Goal: Task Accomplishment & Management: Manage account settings

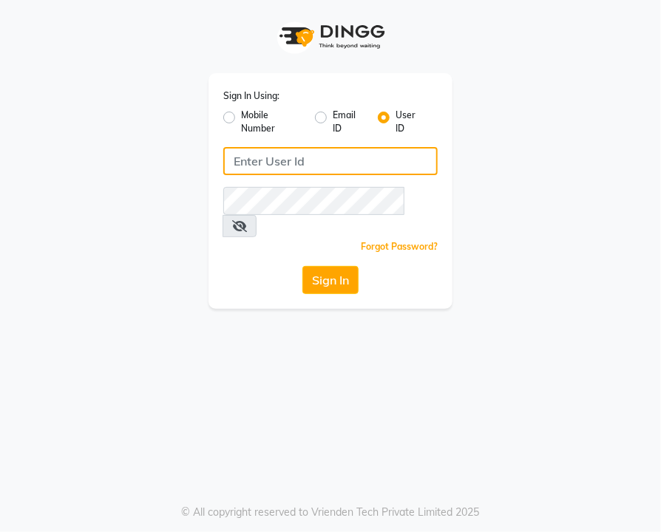
click at [296, 156] on input "Username" at bounding box center [330, 161] width 214 height 28
type input "k&nsalon"
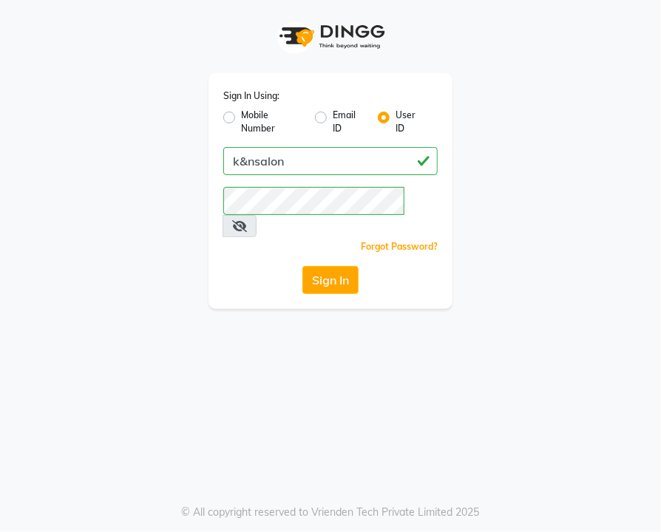
click at [247, 220] on icon at bounding box center [239, 226] width 15 height 12
click at [327, 266] on button "Sign In" at bounding box center [330, 280] width 56 height 28
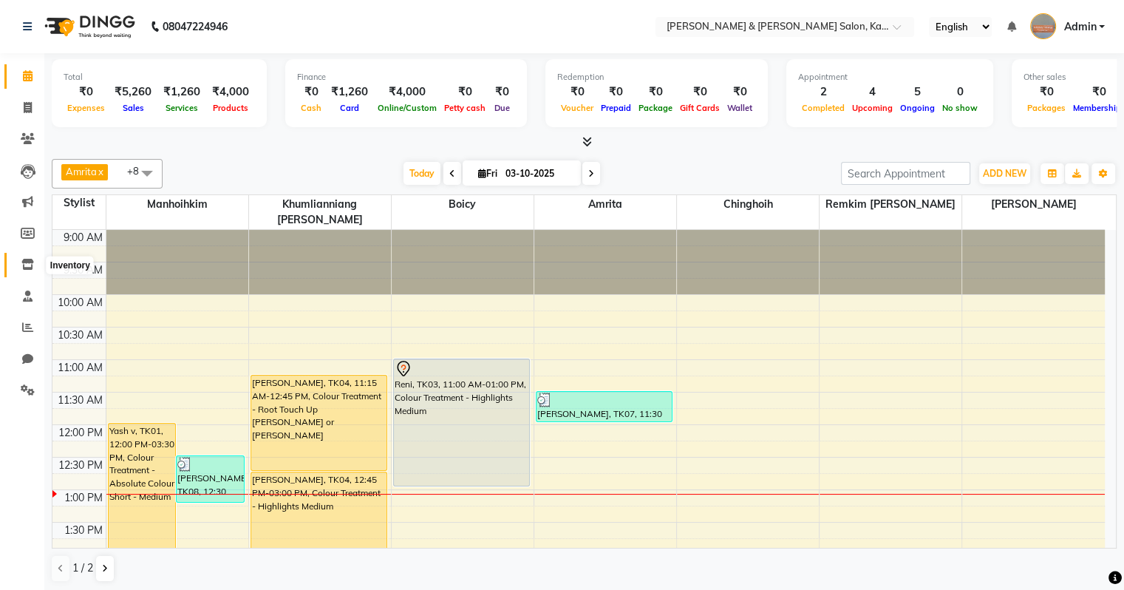
click at [22, 267] on icon at bounding box center [27, 264] width 13 height 11
select select
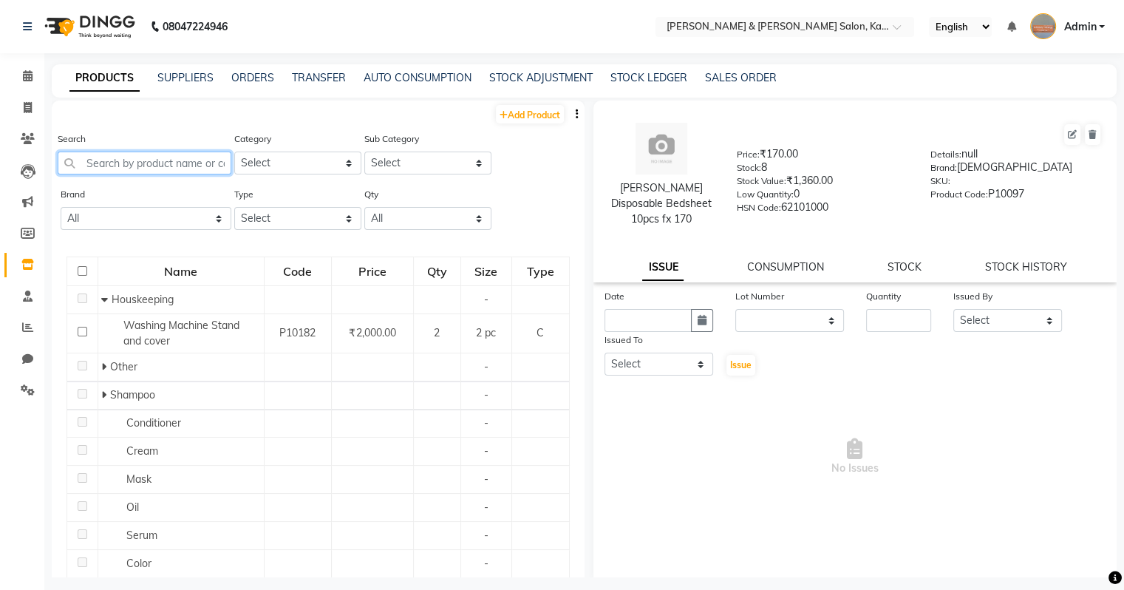
click at [132, 171] on input "text" at bounding box center [145, 162] width 174 height 23
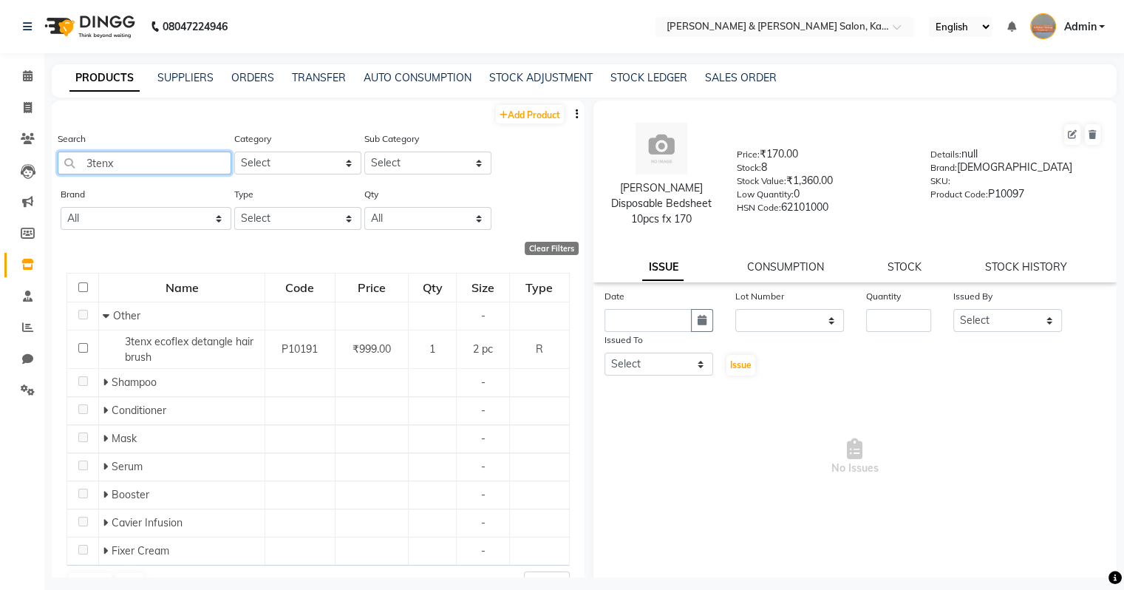
scroll to position [33, 0]
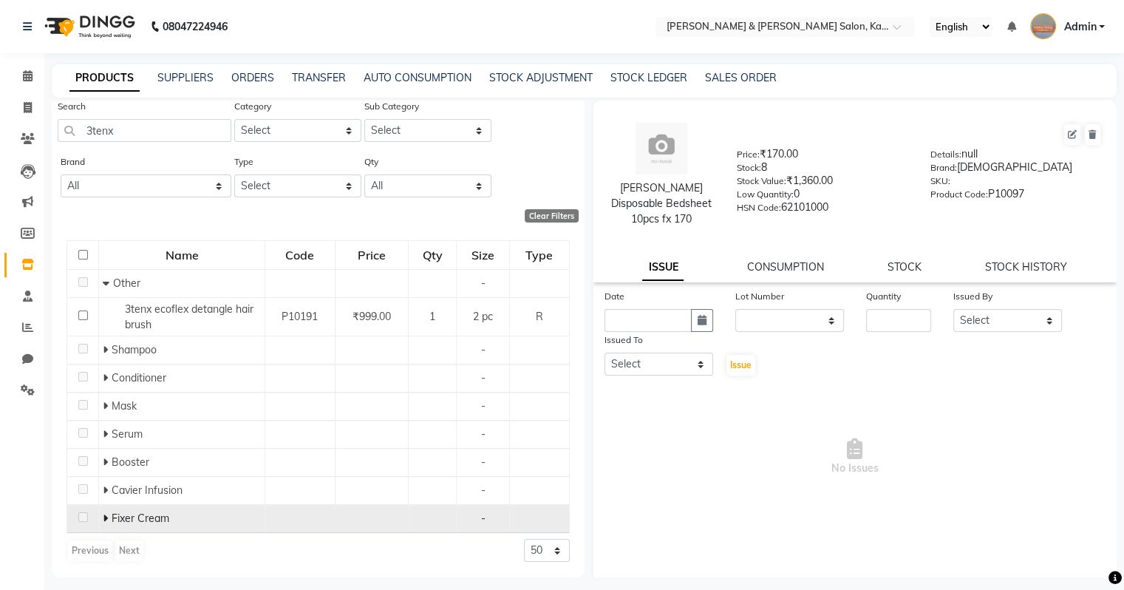
click at [160, 522] on span "Fixer Cream" at bounding box center [141, 517] width 58 height 13
click at [103, 522] on icon at bounding box center [105, 518] width 5 height 10
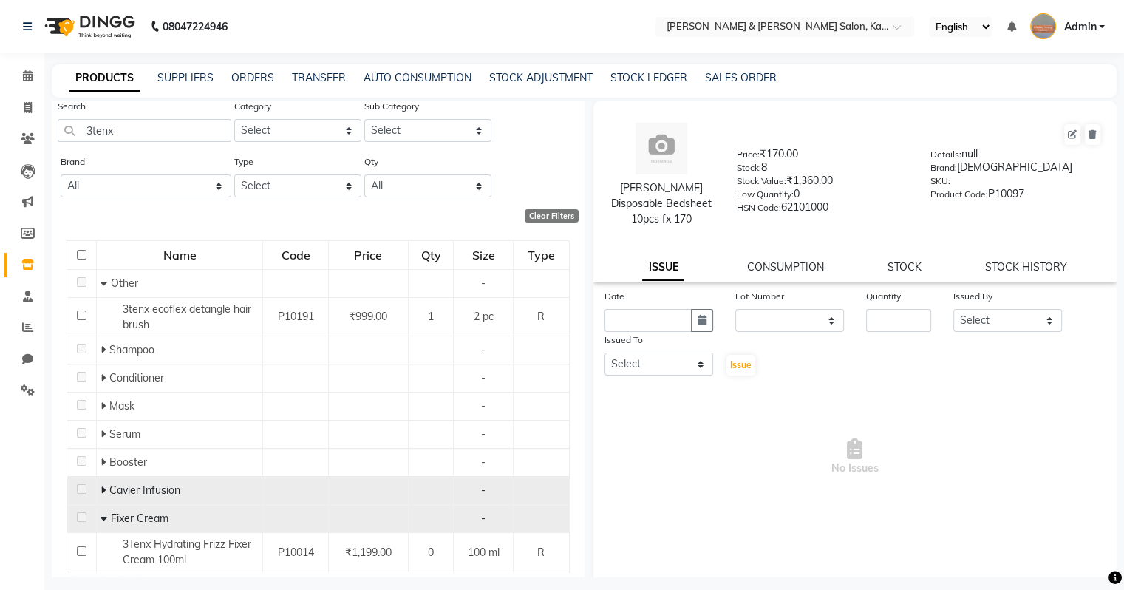
click at [106, 495] on span at bounding box center [104, 489] width 9 height 13
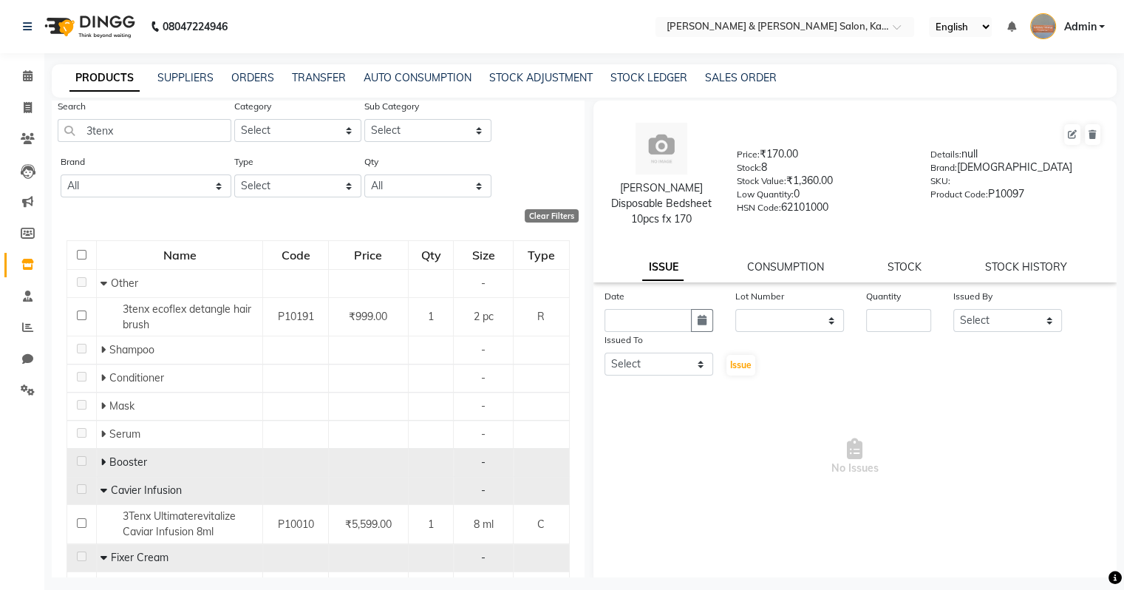
click at [102, 468] on span at bounding box center [102, 461] width 5 height 13
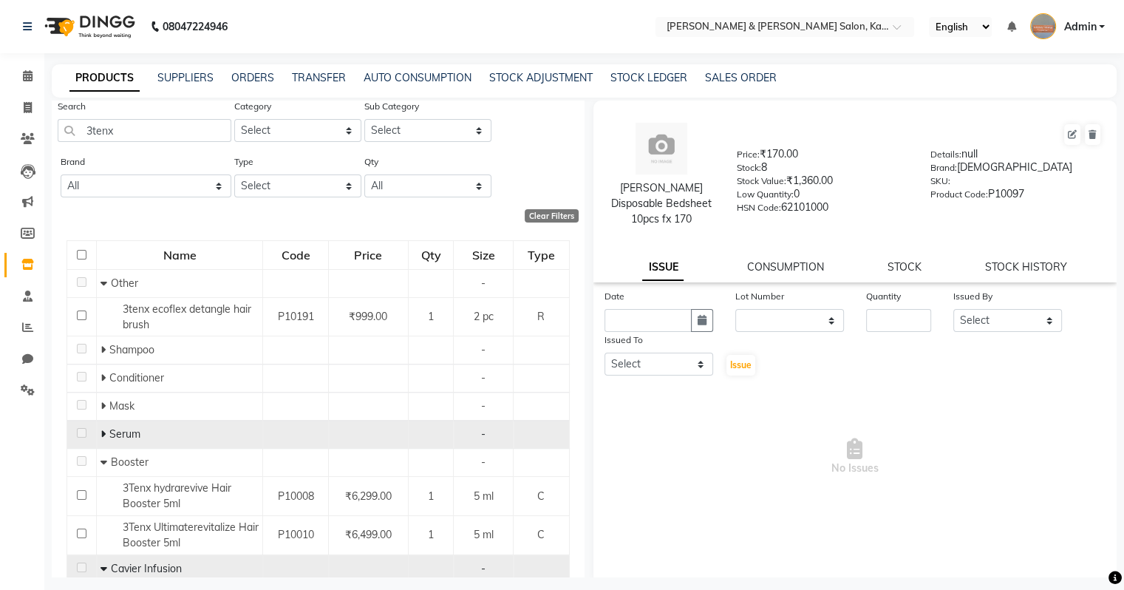
click at [103, 443] on td "Serum" at bounding box center [180, 434] width 166 height 28
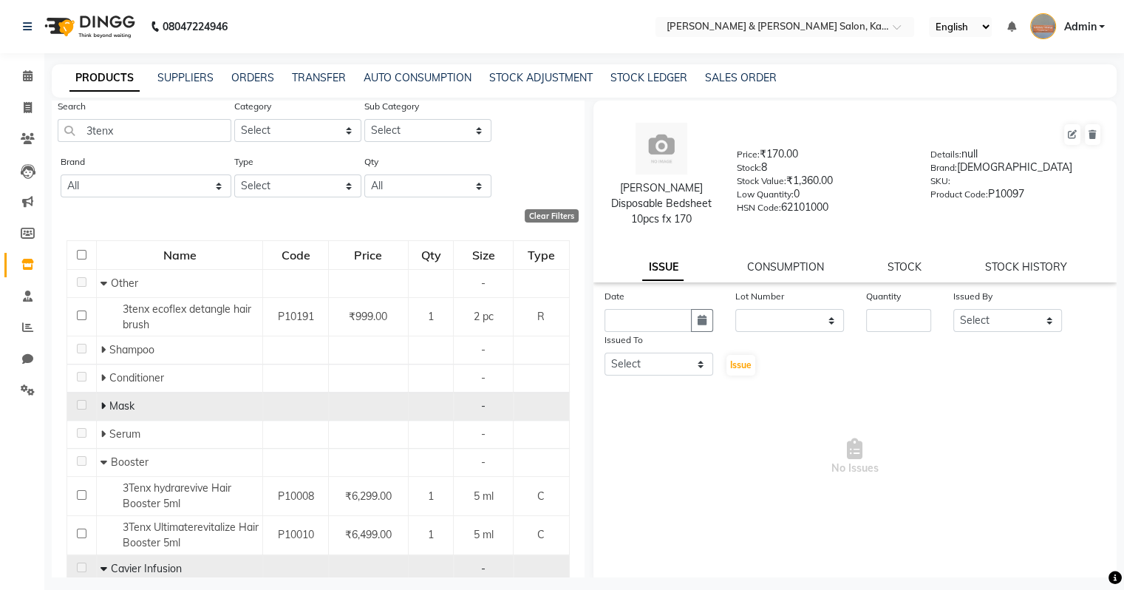
click at [103, 412] on span at bounding box center [104, 405] width 9 height 13
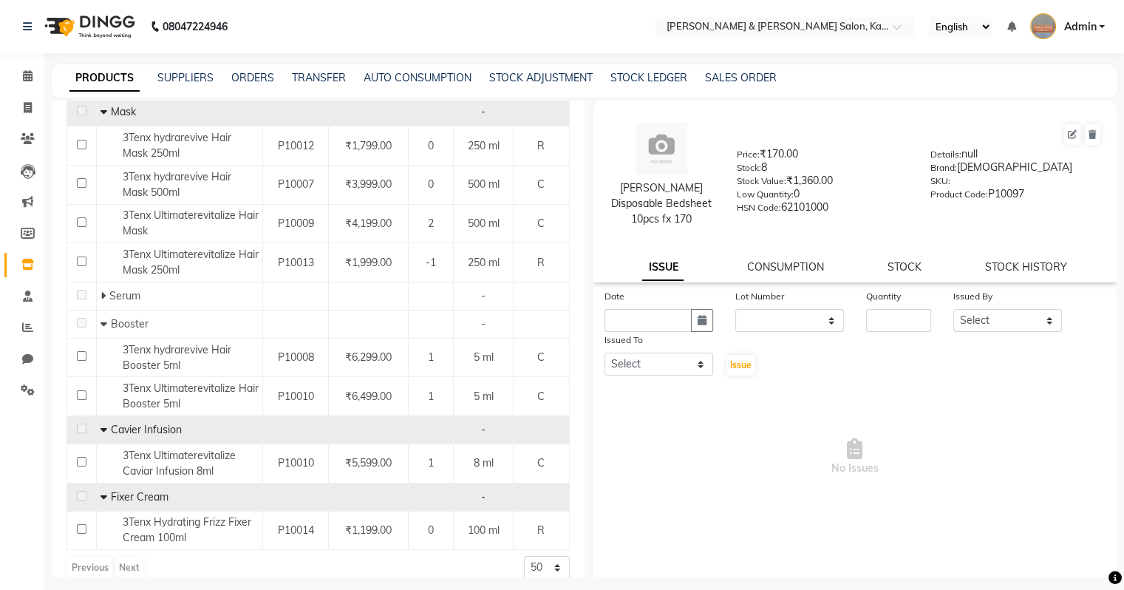
scroll to position [343, 0]
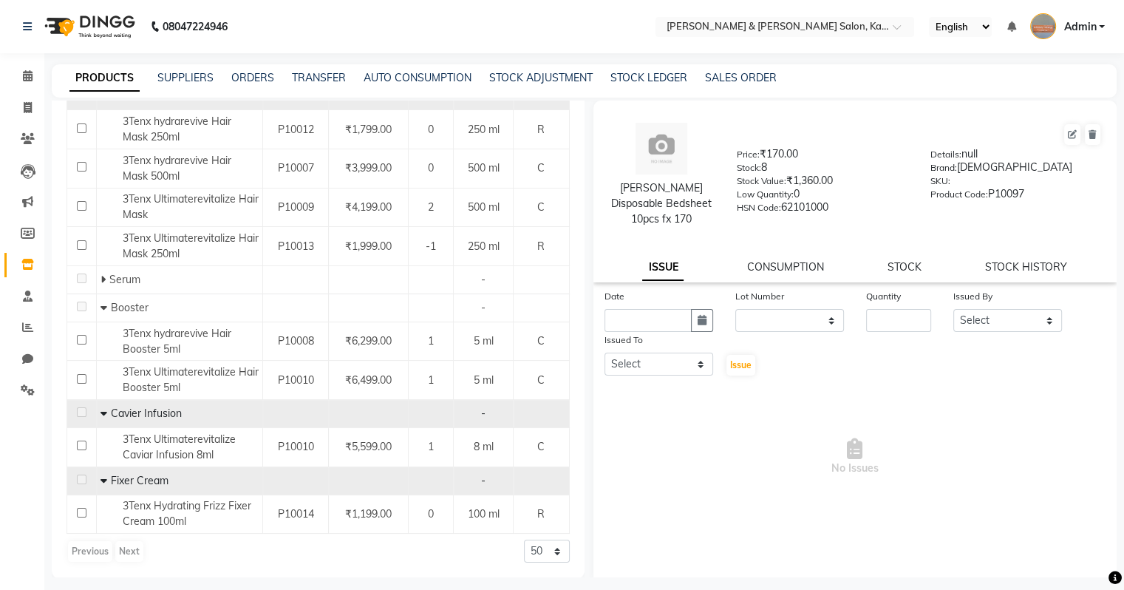
click at [102, 478] on icon at bounding box center [103, 480] width 7 height 10
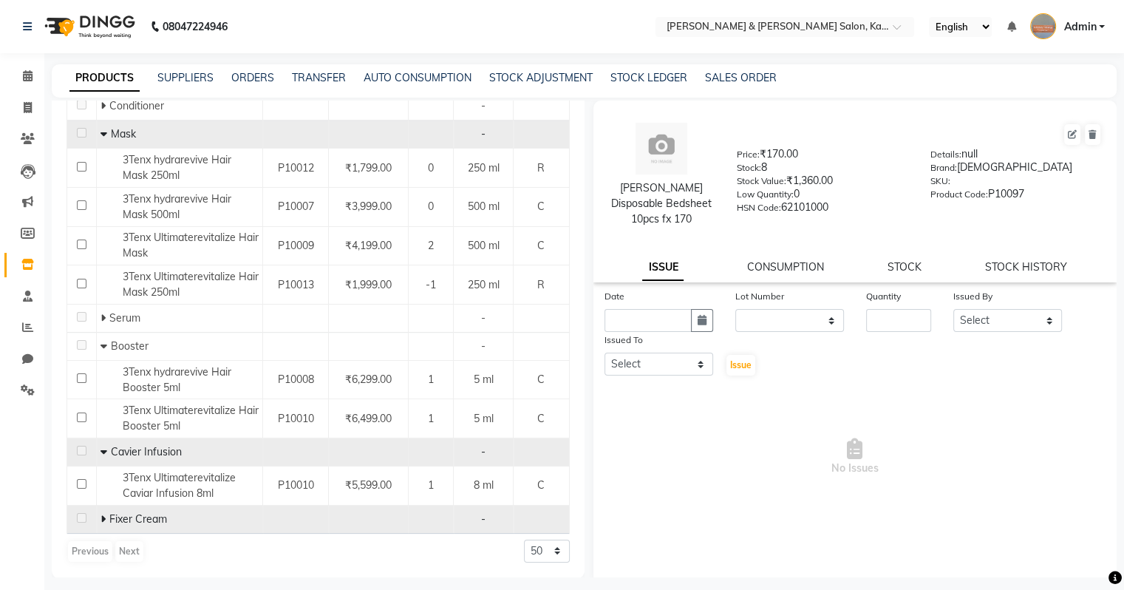
click at [105, 454] on icon at bounding box center [103, 451] width 7 height 10
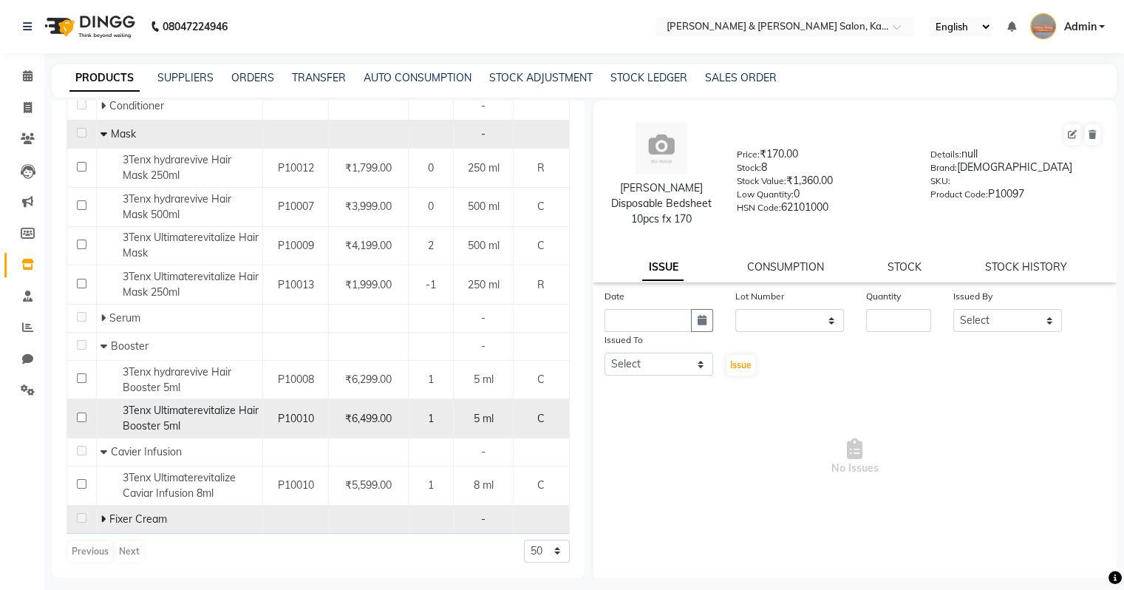
scroll to position [265, 0]
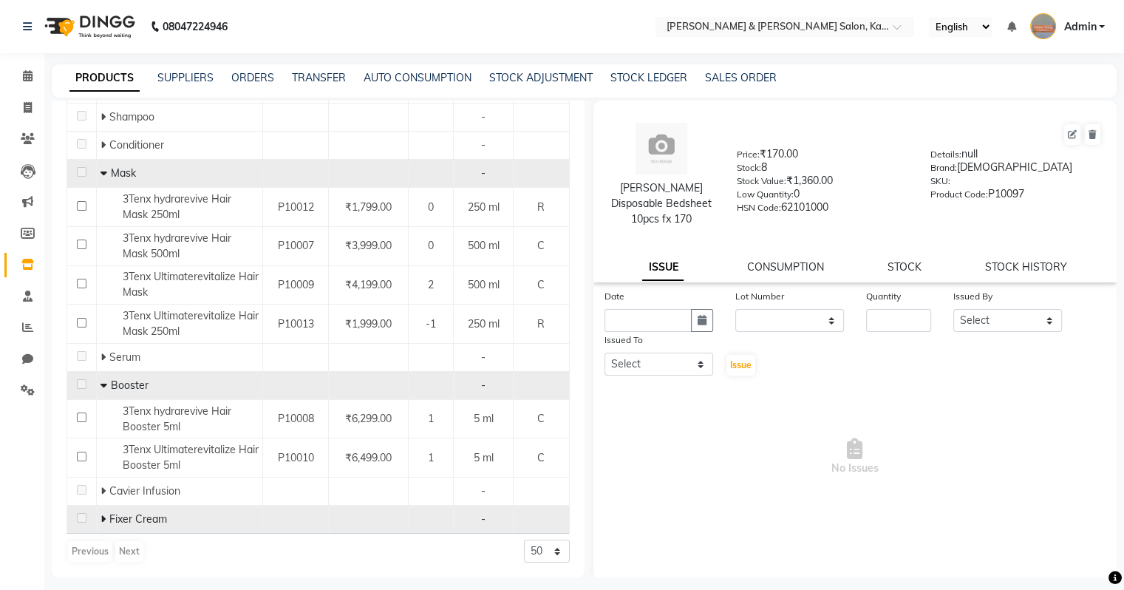
click at [103, 388] on icon at bounding box center [103, 385] width 7 height 10
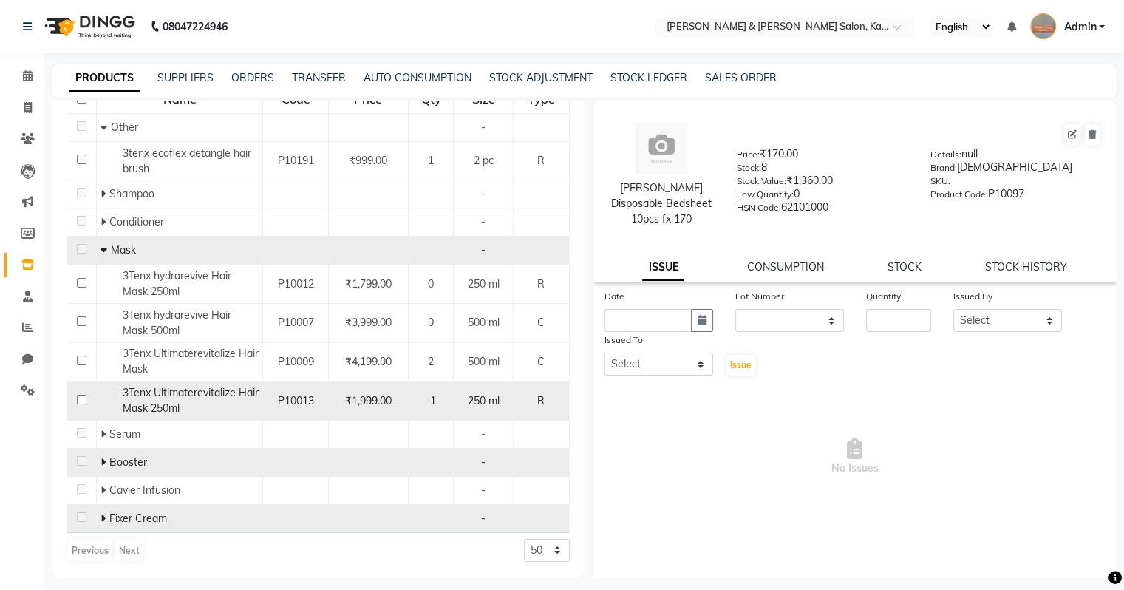
scroll to position [188, 0]
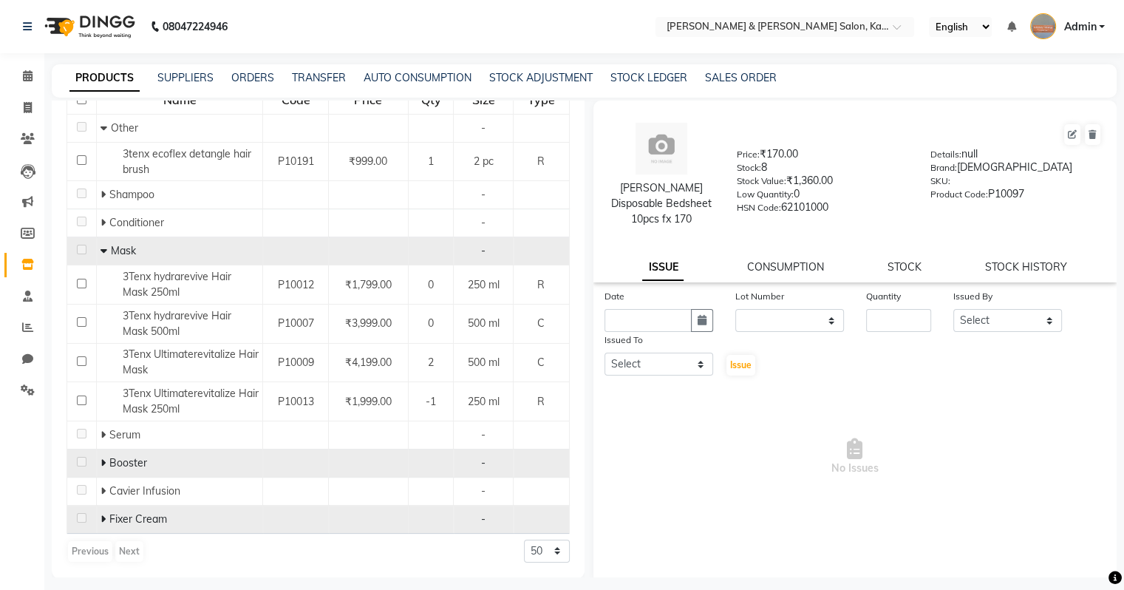
click at [101, 253] on icon at bounding box center [103, 250] width 7 height 10
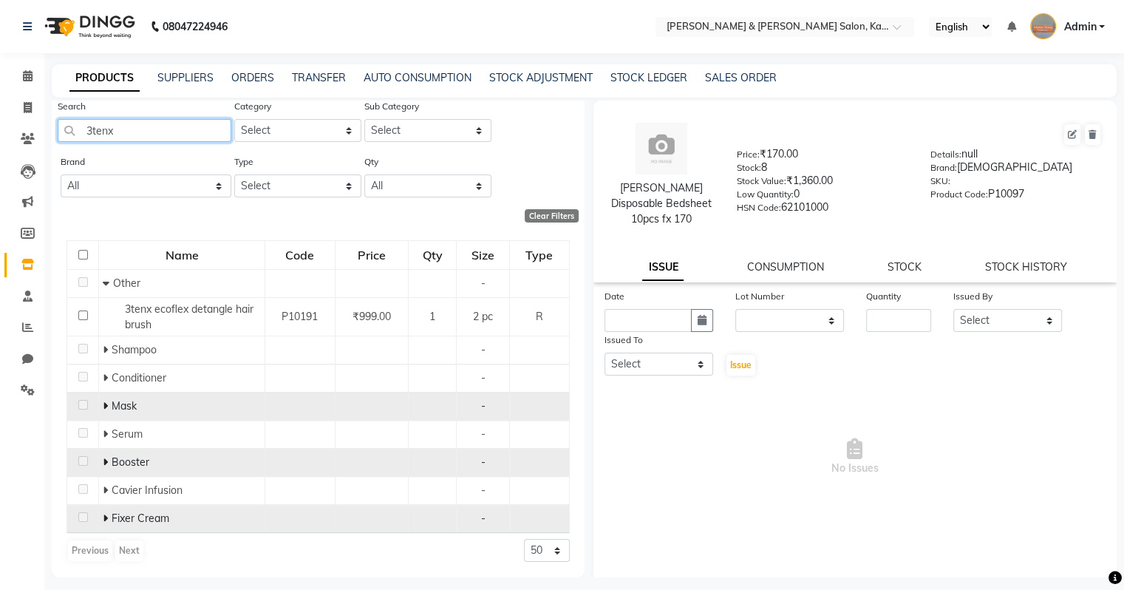
click at [157, 137] on input "3tenx" at bounding box center [145, 130] width 174 height 23
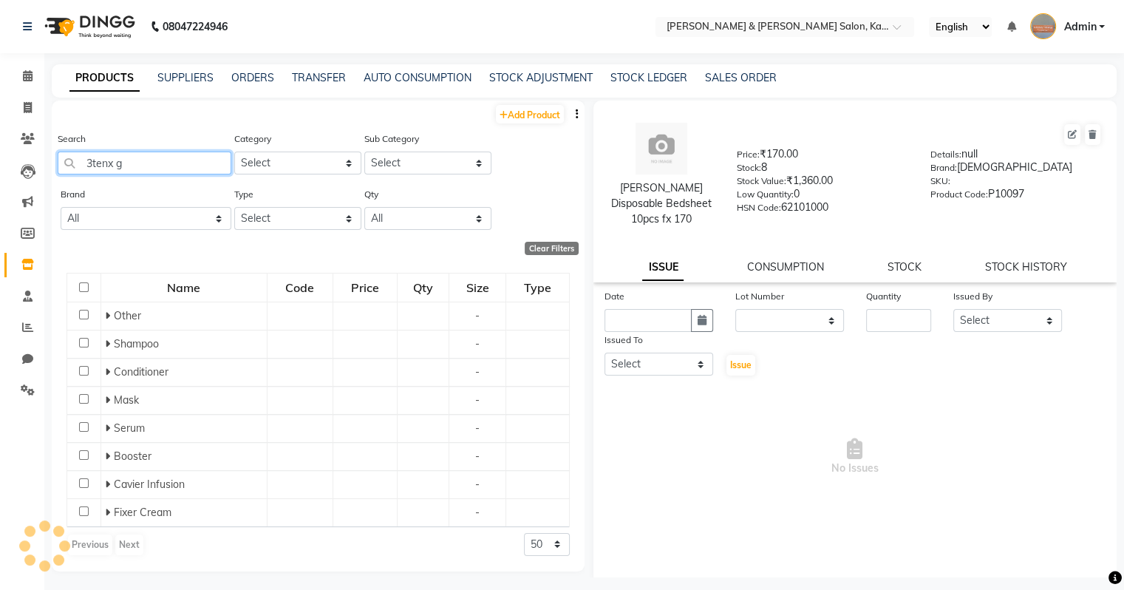
scroll to position [0, 0]
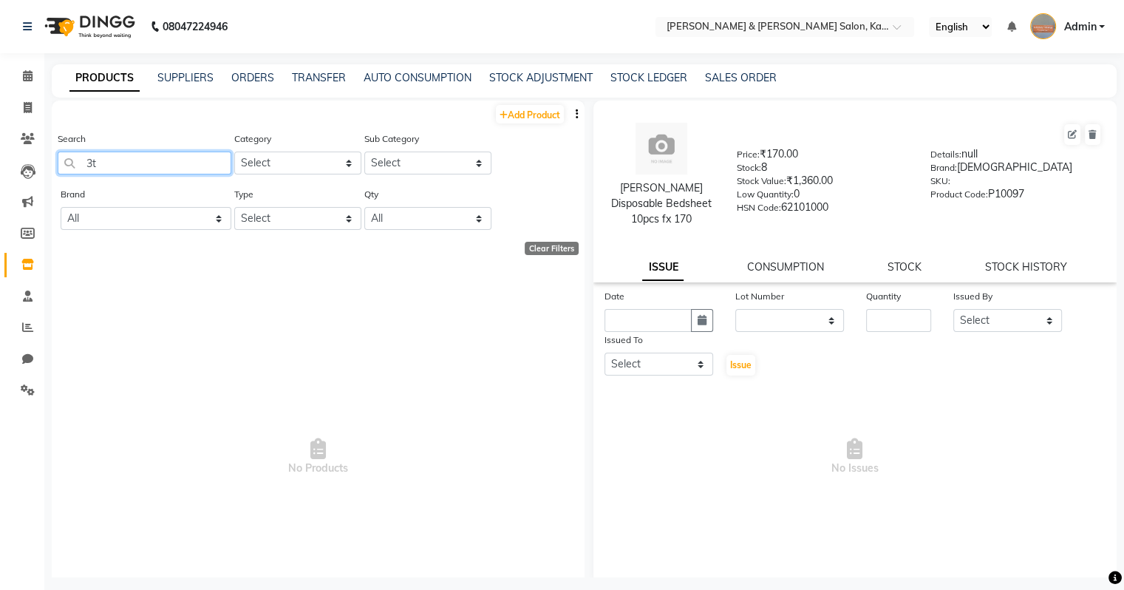
type input "3"
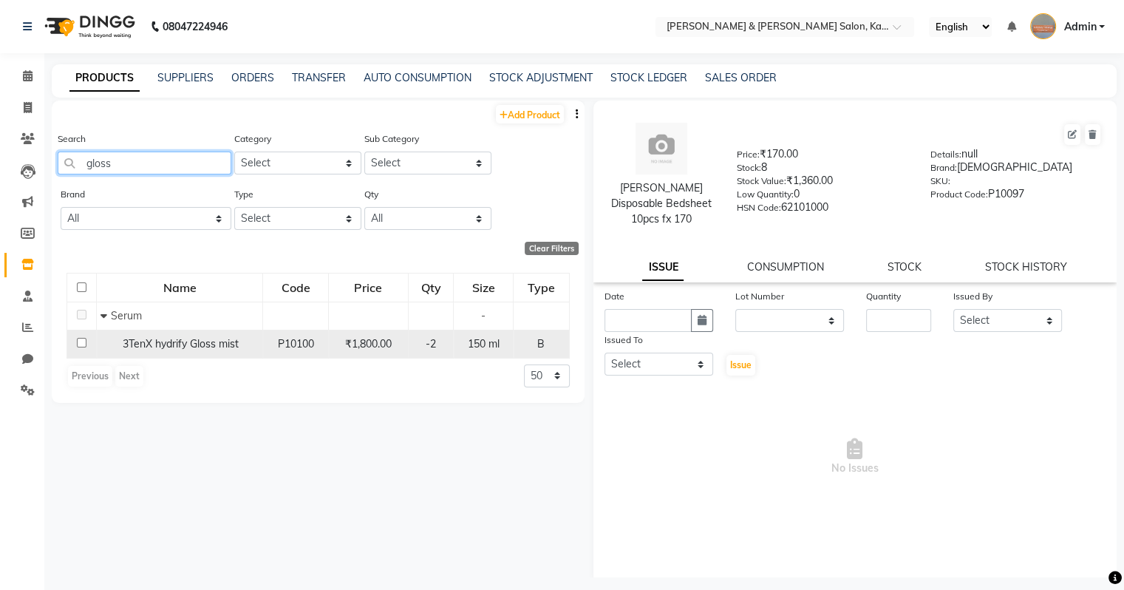
type input "gloss"
click at [227, 335] on td "3TenX hydrify Gloss mist" at bounding box center [180, 344] width 166 height 28
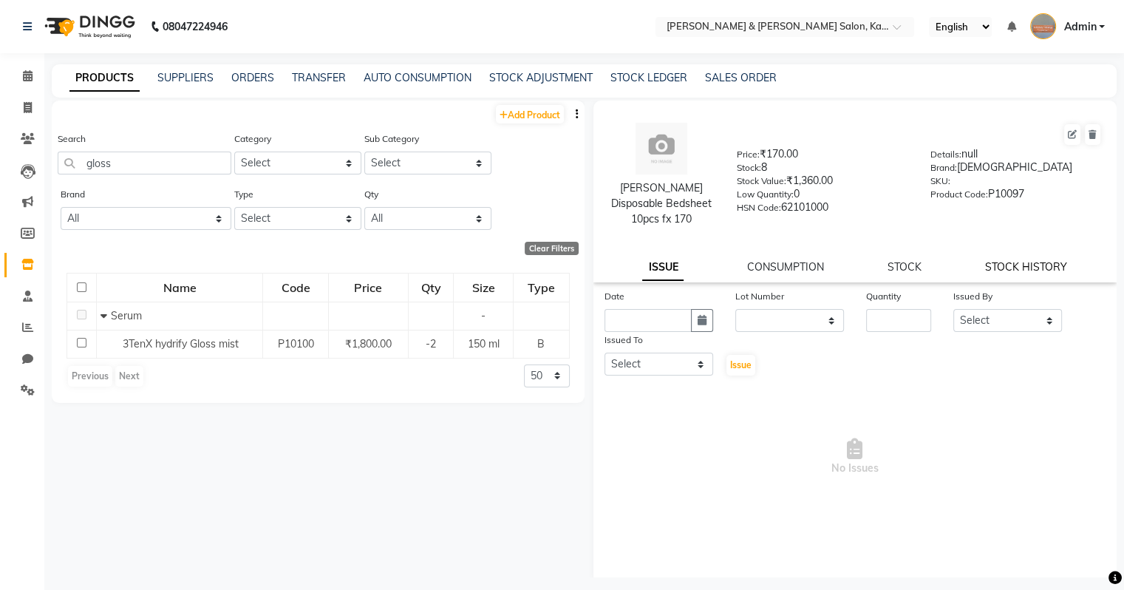
click at [660, 268] on link "STOCK HISTORY" at bounding box center [1026, 266] width 82 height 13
select select "all"
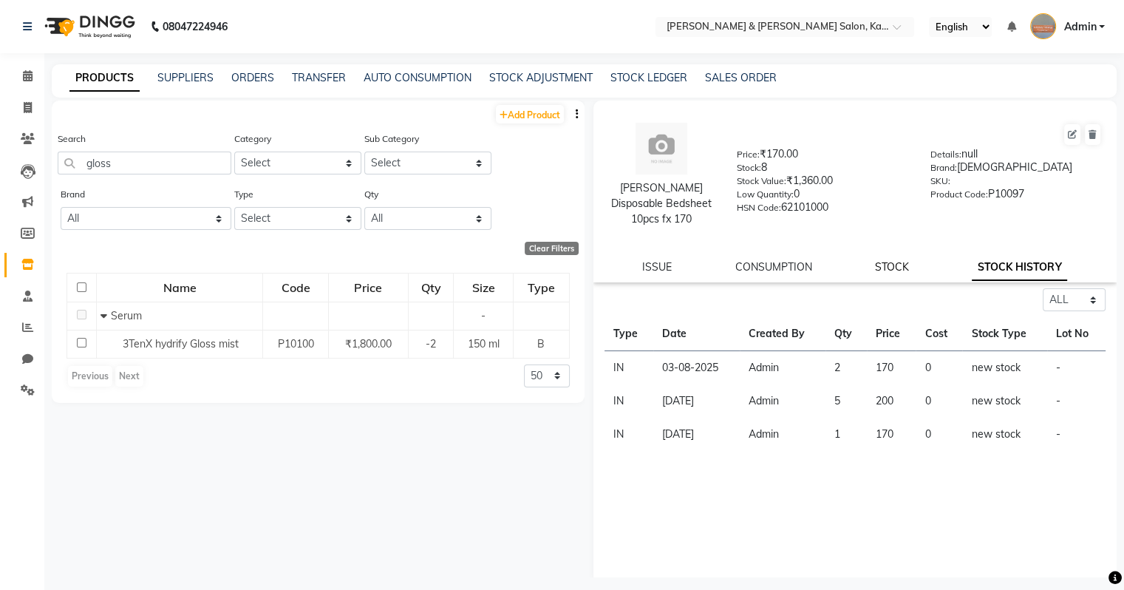
click at [660, 267] on link "STOCK" at bounding box center [892, 266] width 34 height 13
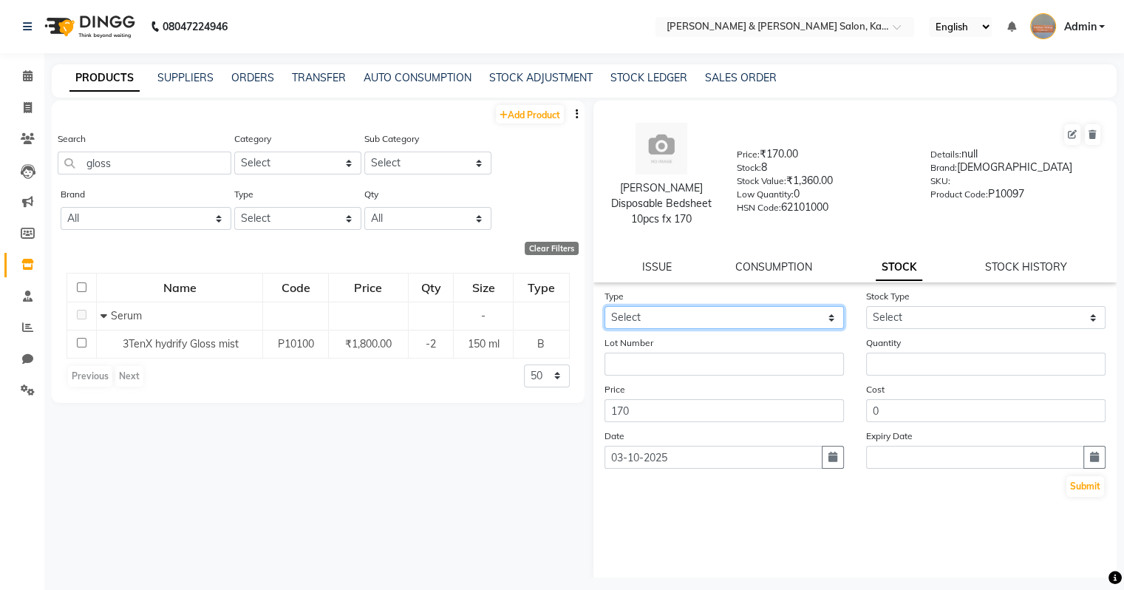
click at [660, 324] on select "Select In Out" at bounding box center [723, 317] width 239 height 23
select select "in"
click at [604, 307] on select "Select In Out" at bounding box center [723, 317] width 239 height 23
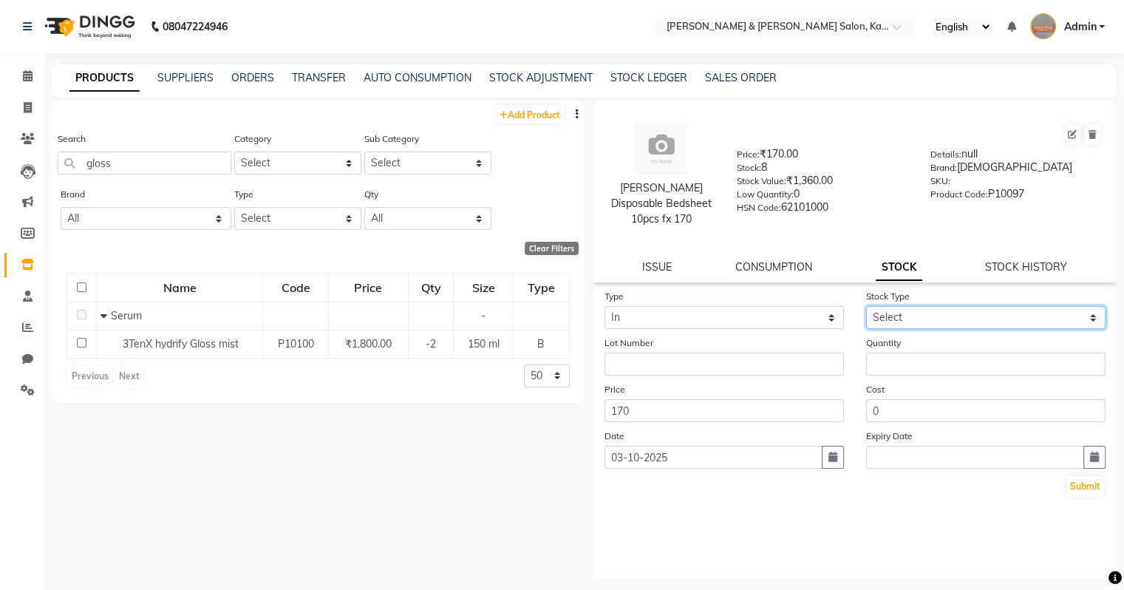
click at [660, 318] on select "Select New Stock Adjustment Return Other" at bounding box center [985, 317] width 239 height 23
select select "new stock"
click at [660, 307] on select "Select New Stock Adjustment Return Other" at bounding box center [985, 317] width 239 height 23
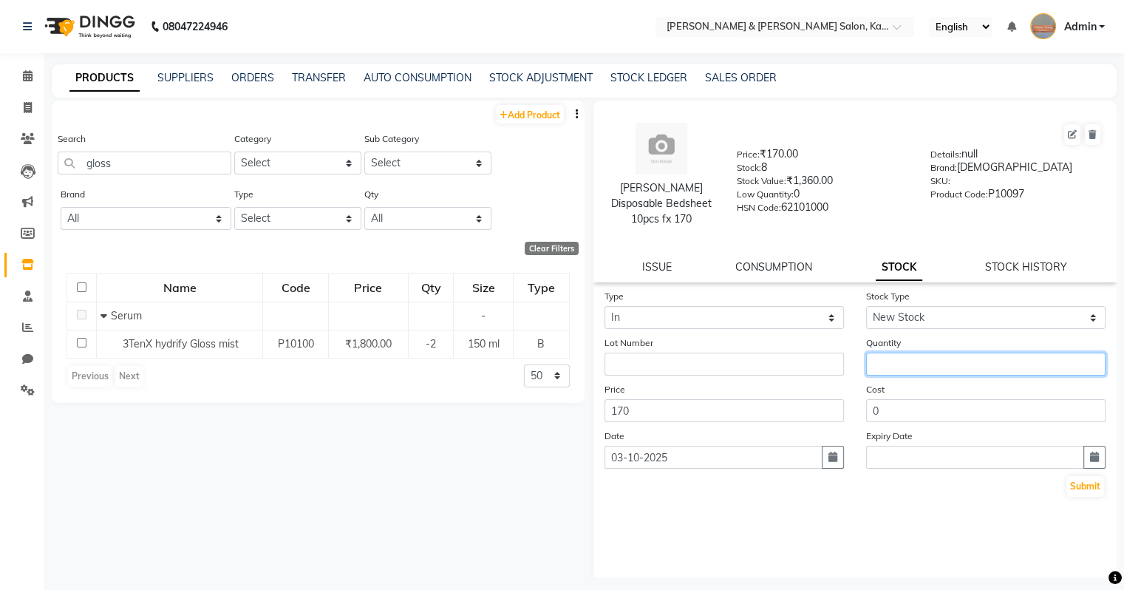
click at [660, 366] on input "number" at bounding box center [985, 363] width 239 height 23
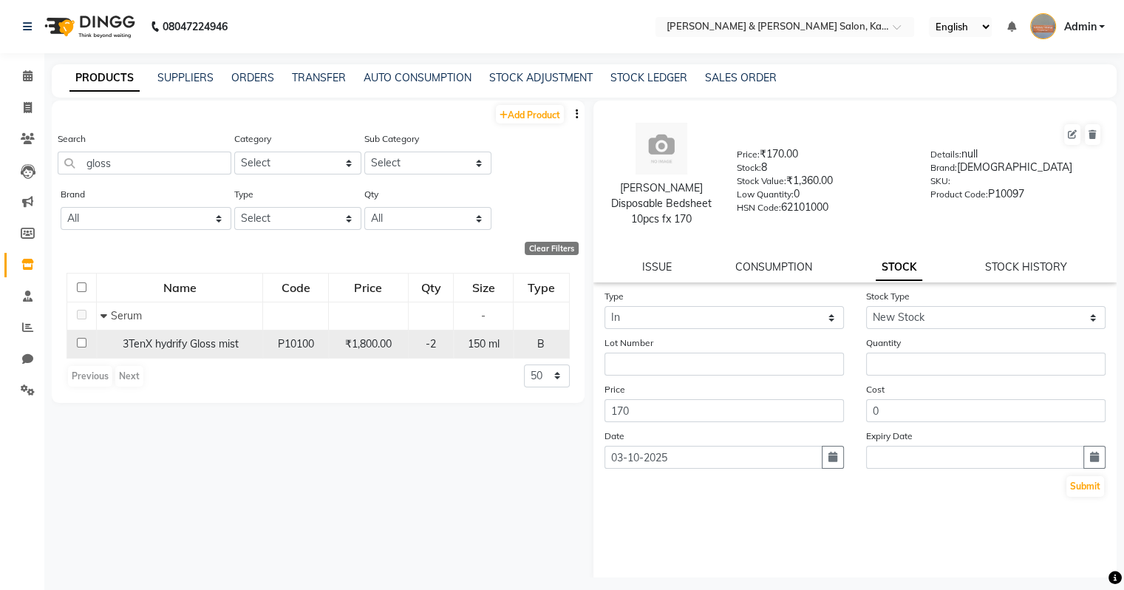
click at [185, 346] on span "3TenX hydrify Gloss mist" at bounding box center [181, 343] width 116 height 13
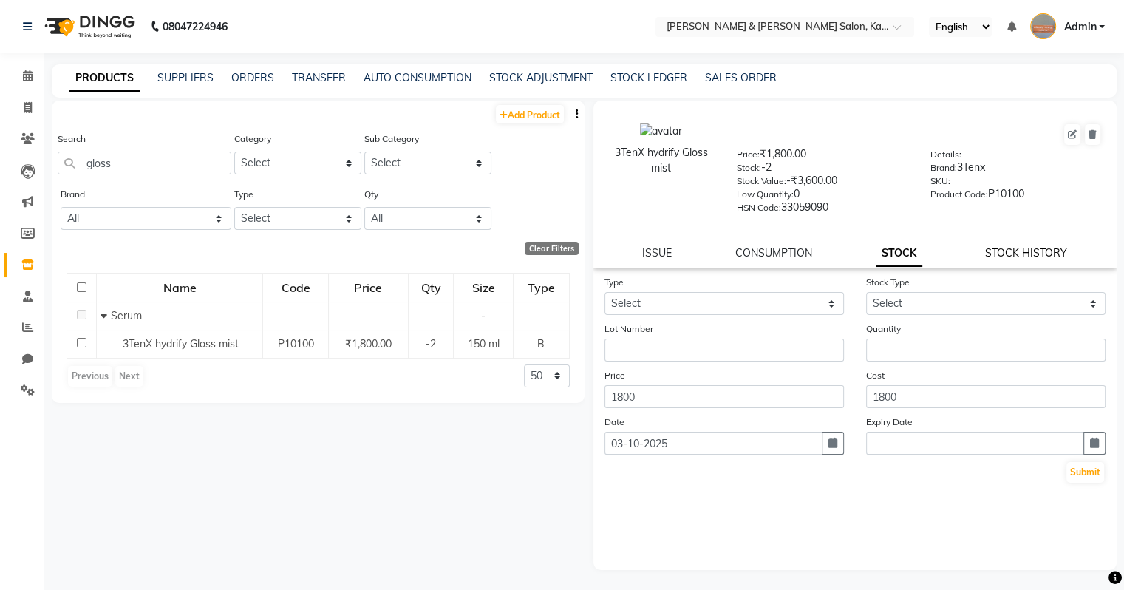
click at [660, 253] on link "STOCK HISTORY" at bounding box center [1026, 252] width 82 height 13
select select "all"
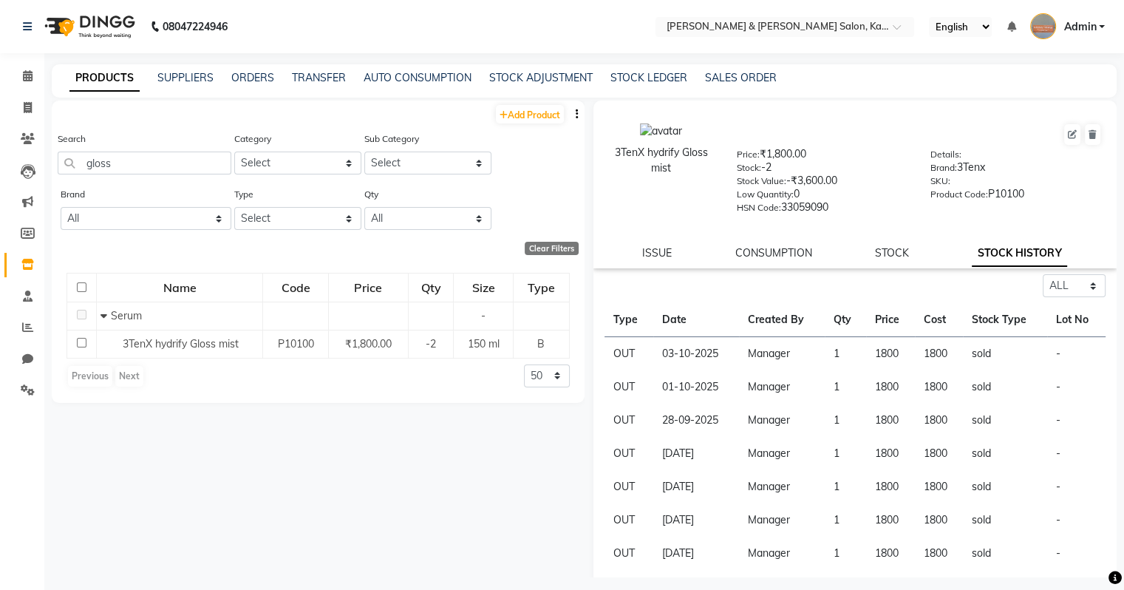
click at [660, 250] on div "STOCK" at bounding box center [892, 253] width 34 height 16
click at [660, 257] on link "STOCK" at bounding box center [892, 252] width 34 height 13
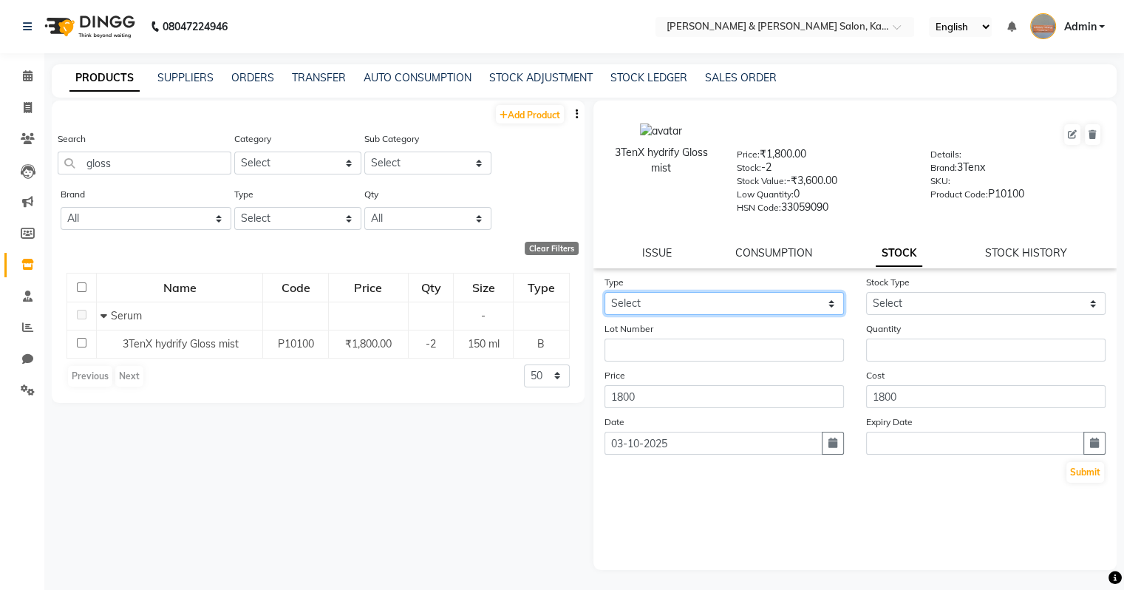
click at [638, 309] on select "Select In Out" at bounding box center [723, 303] width 239 height 23
select select "out"
click at [604, 297] on select "Select In Out" at bounding box center [723, 303] width 239 height 23
select select
drag, startPoint x: 714, startPoint y: 313, endPoint x: 663, endPoint y: 352, distance: 64.7
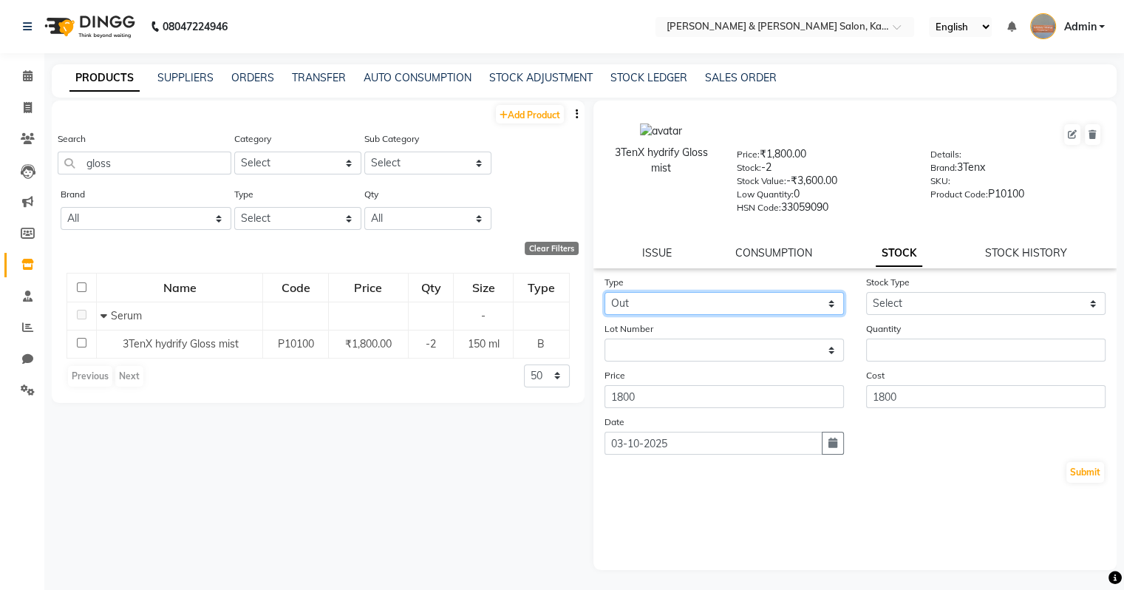
click at [660, 352] on form "Type Select In Out Stock Type Select Internal Use Damaged Expired Adjustment Re…" at bounding box center [855, 379] width 502 height 210
select select "in"
click at [604, 297] on select "Select In Out" at bounding box center [723, 303] width 239 height 23
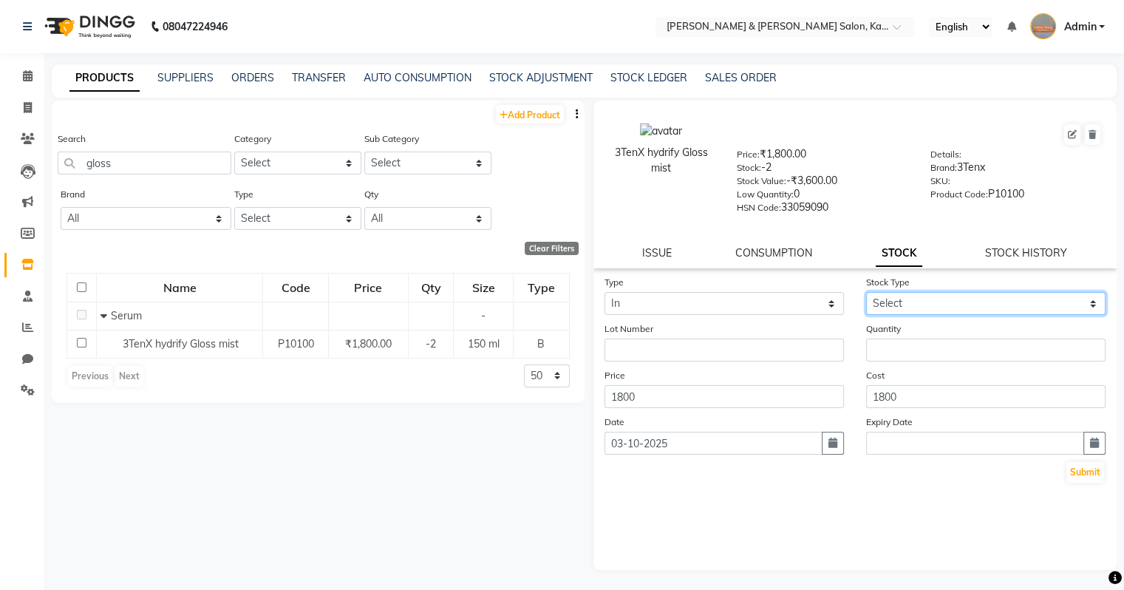
click at [660, 310] on select "Select New Stock Adjustment Return Other" at bounding box center [985, 303] width 239 height 23
select select "new stock"
click at [660, 297] on select "Select New Stock Adjustment Return Other" at bounding box center [985, 303] width 239 height 23
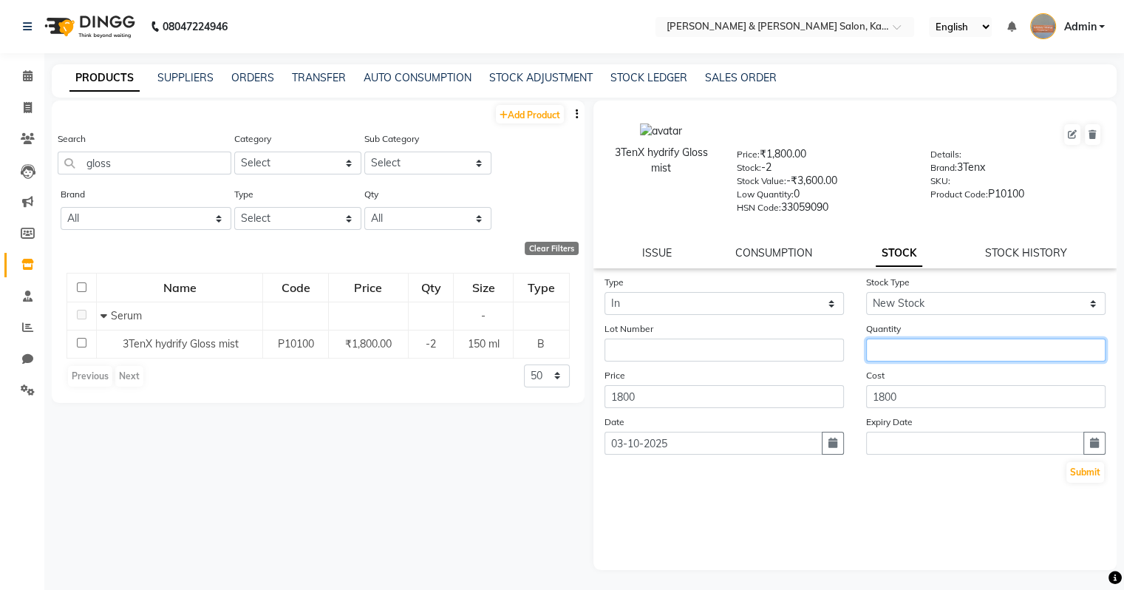
click at [660, 361] on input "number" at bounding box center [985, 349] width 239 height 23
type input "7"
click at [660, 482] on button "Submit" at bounding box center [1085, 472] width 38 height 21
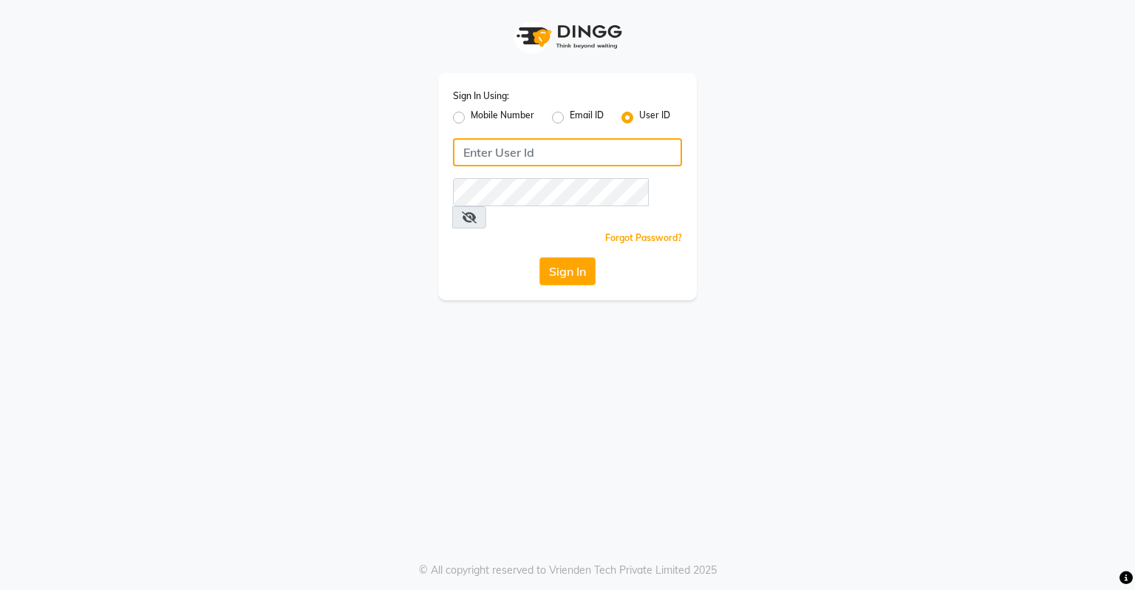
click at [553, 147] on input "Username" at bounding box center [567, 152] width 229 height 28
type input "k&nsalon"
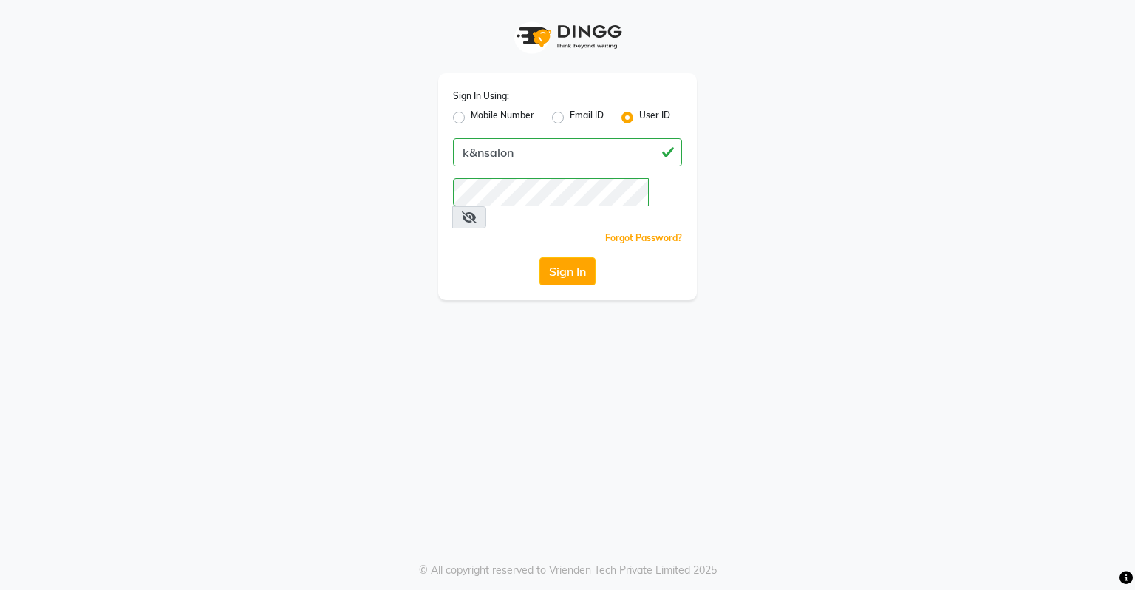
click at [477, 211] on icon at bounding box center [469, 217] width 15 height 12
click at [573, 257] on button "Sign In" at bounding box center [567, 271] width 56 height 28
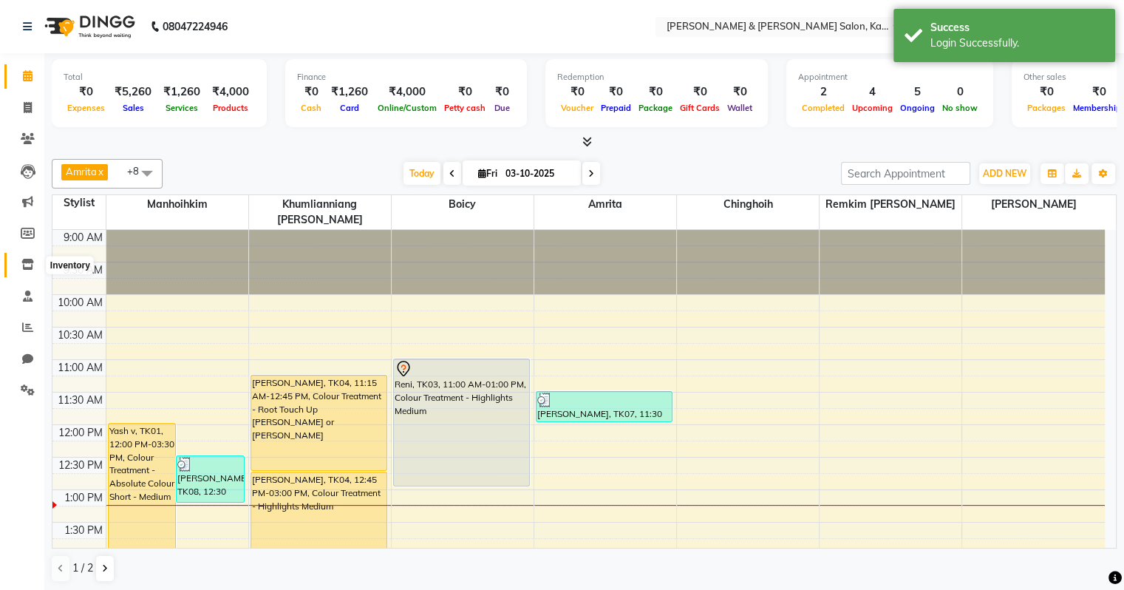
click at [27, 265] on icon at bounding box center [27, 264] width 13 height 11
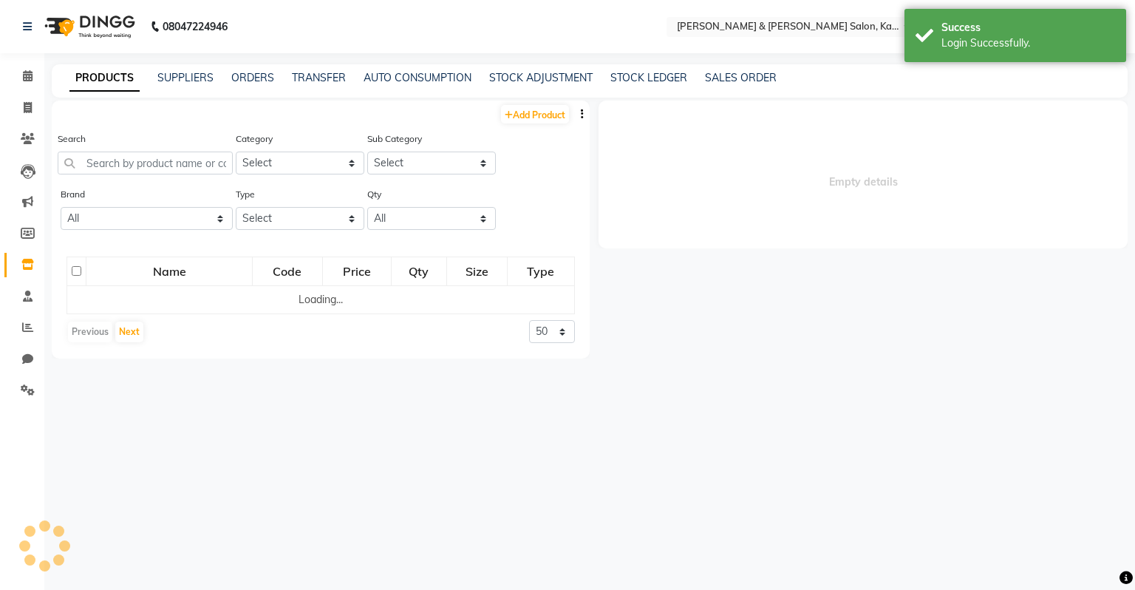
select select
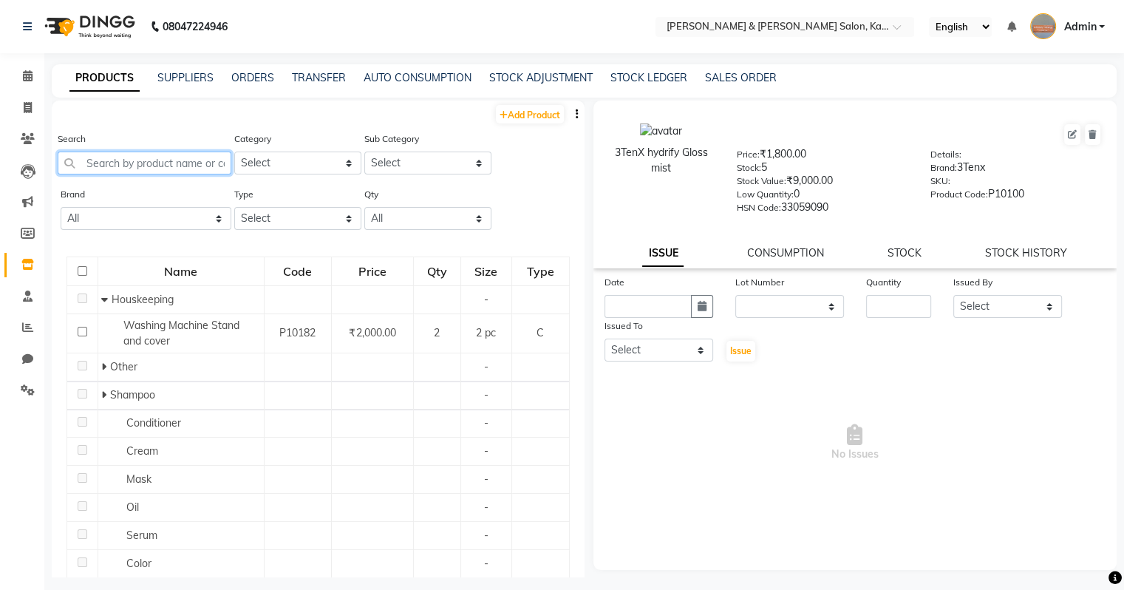
click at [195, 159] on input "text" at bounding box center [145, 162] width 174 height 23
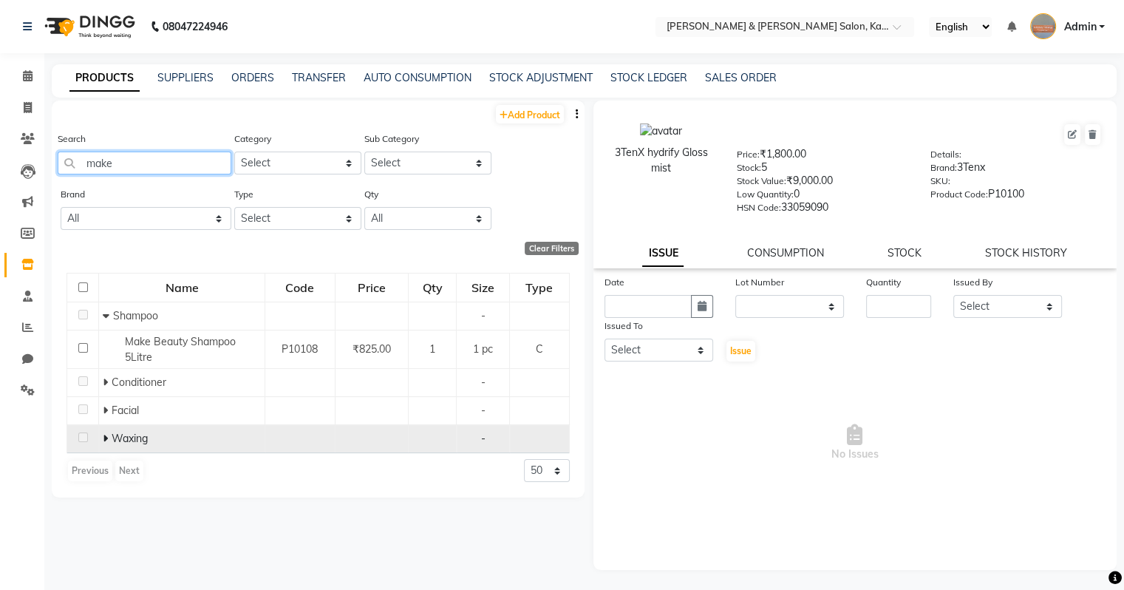
type input "make"
click at [108, 443] on span at bounding box center [107, 437] width 9 height 13
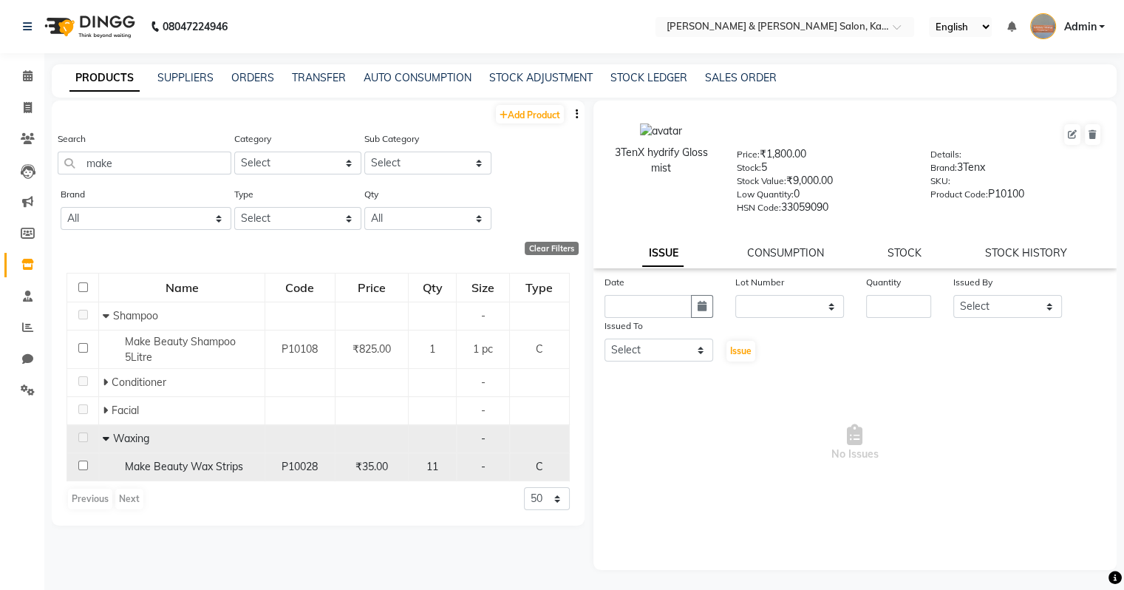
click at [188, 465] on span "Make Beauty Wax Strips" at bounding box center [184, 466] width 118 height 13
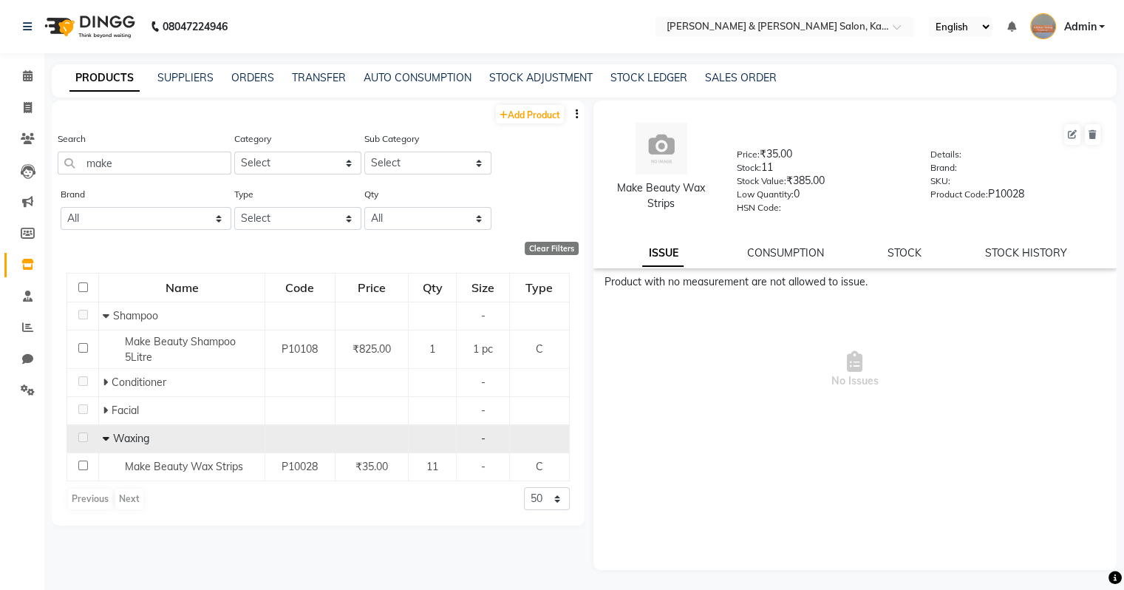
click at [660, 265] on div "Make Beauty Wax Strips Price: ₹35.00 Stock: 11 Stock Value: ₹385.00 Low Quantit…" at bounding box center [855, 184] width 524 height 168
click at [660, 259] on link "STOCK" at bounding box center [904, 252] width 34 height 13
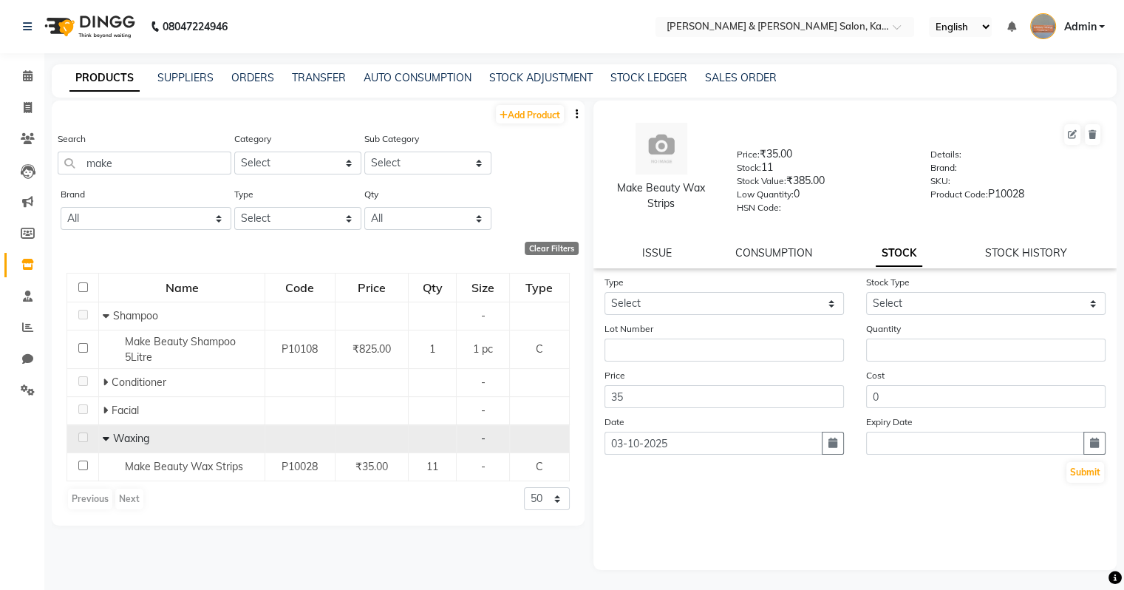
click at [660, 261] on div "STOCK HISTORY" at bounding box center [1026, 253] width 82 height 16
click at [660, 259] on link "STOCK HISTORY" at bounding box center [1026, 252] width 82 height 13
select select "all"
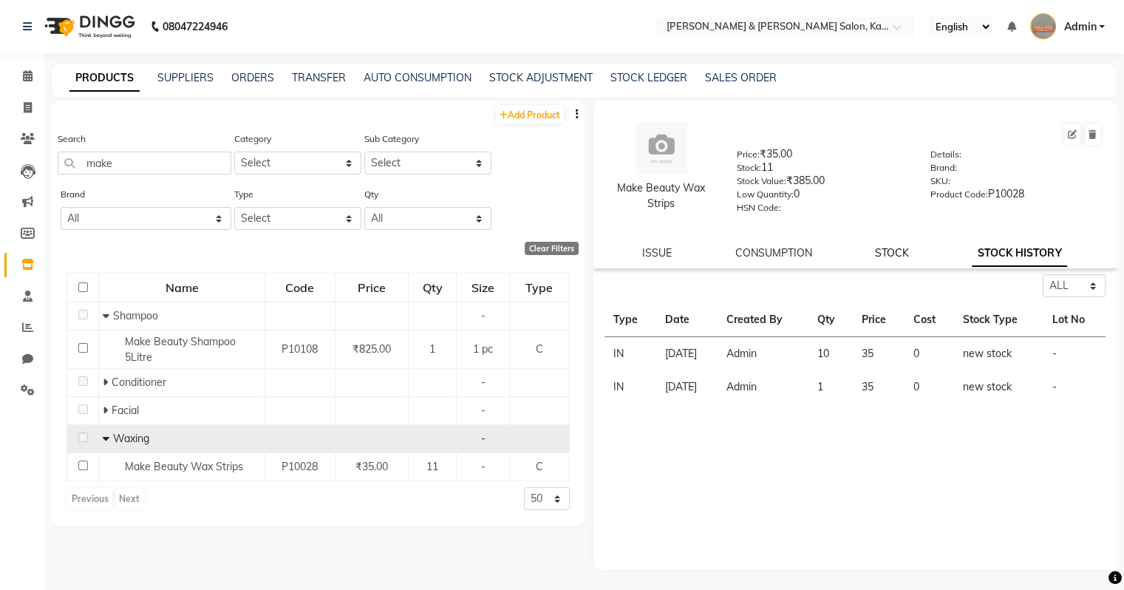
click at [660, 259] on link "STOCK" at bounding box center [892, 252] width 34 height 13
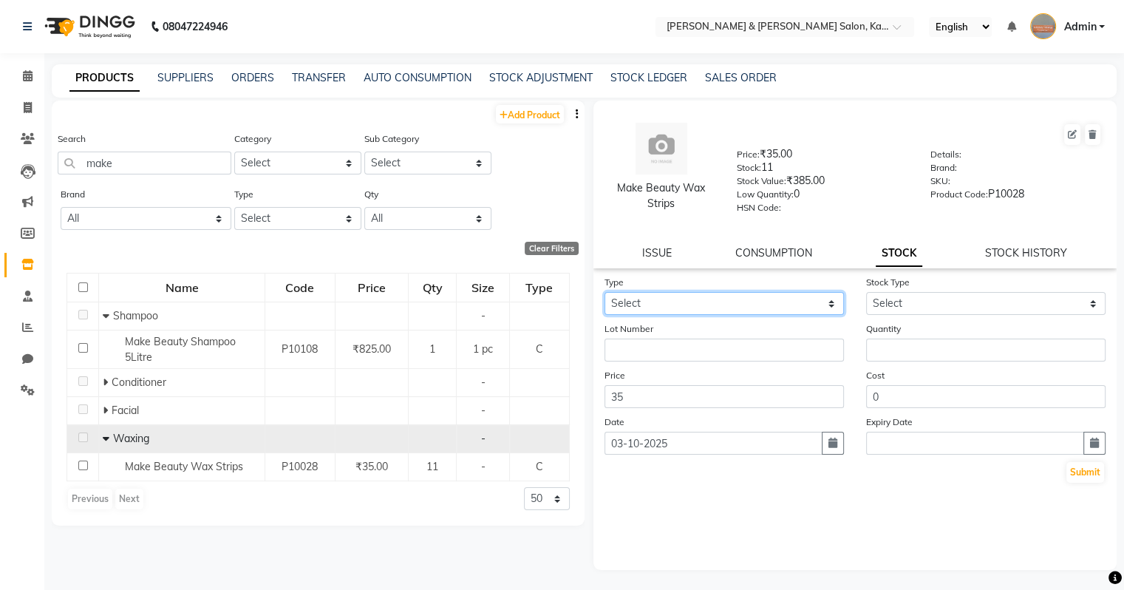
click at [660, 310] on select "Select In Out" at bounding box center [723, 303] width 239 height 23
select select "in"
click at [604, 297] on select "Select In Out" at bounding box center [723, 303] width 239 height 23
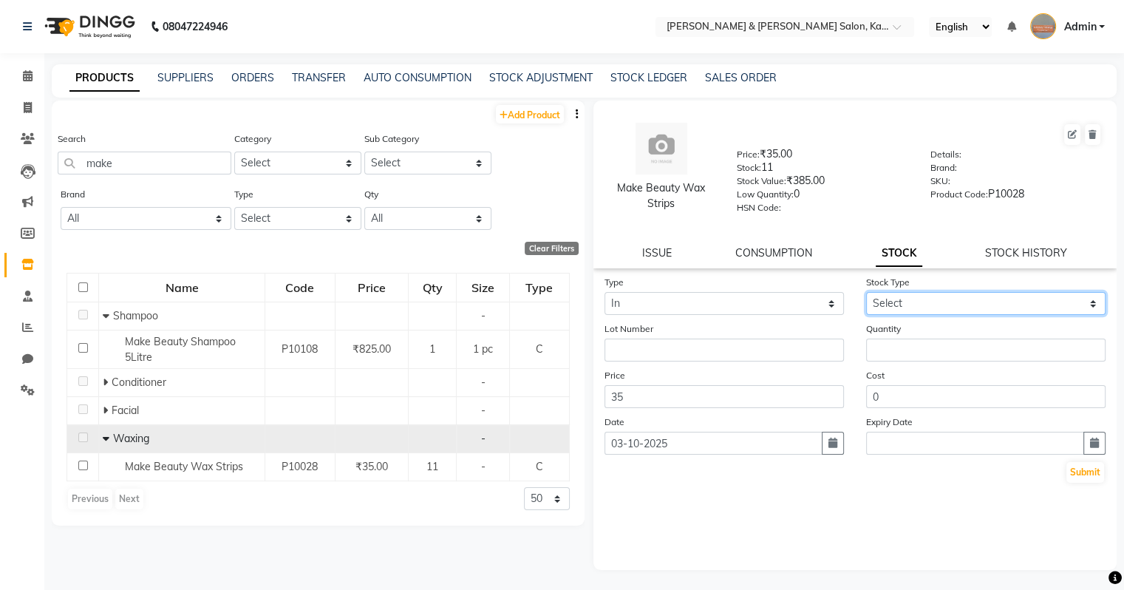
click at [660, 315] on select "Select New Stock Adjustment Return Other" at bounding box center [985, 303] width 239 height 23
select select "new stock"
click at [660, 297] on select "Select New Stock Adjustment Return Other" at bounding box center [985, 303] width 239 height 23
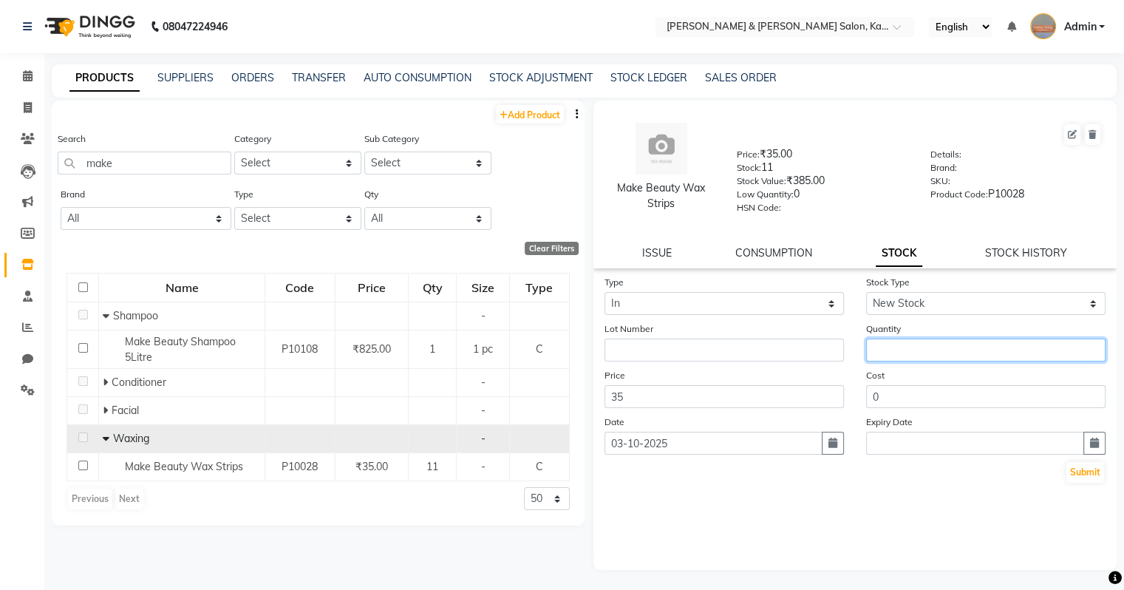
click at [660, 361] on input "number" at bounding box center [985, 349] width 239 height 23
type input "5"
click at [660, 448] on icon "button" at bounding box center [832, 442] width 9 height 10
select select "10"
select select "2025"
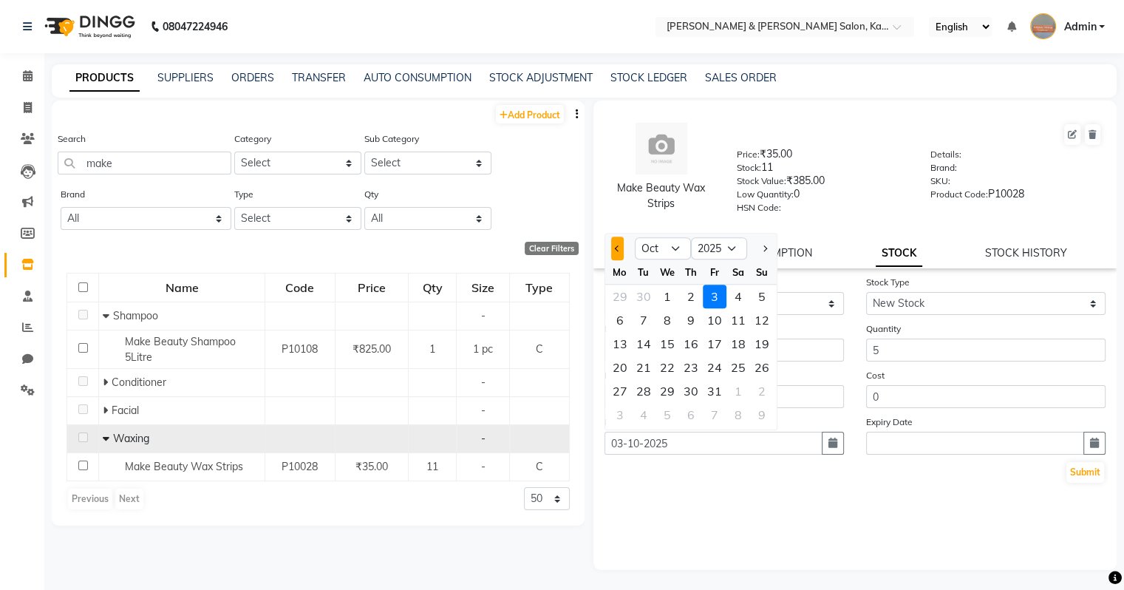
click at [617, 251] on span "Previous month" at bounding box center [617, 248] width 6 height 6
select select "9"
click at [660, 371] on div "28" at bounding box center [762, 367] width 24 height 24
type input "28-09-2025"
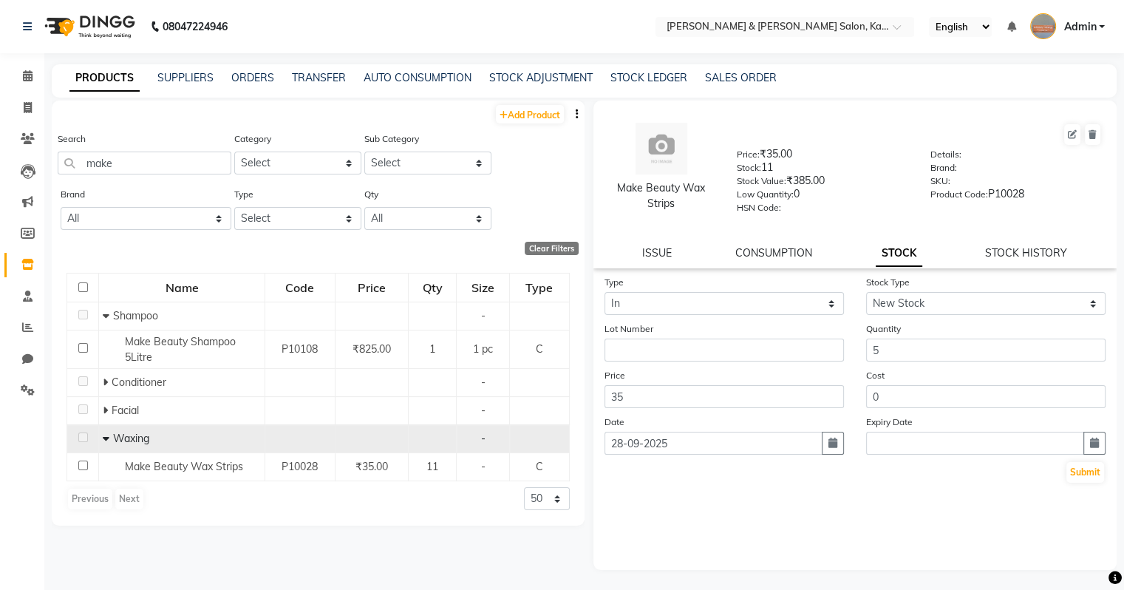
click at [660, 516] on div "Type Select In Out Stock Type Select New Stock Adjustment Return Other Lot Numb…" at bounding box center [855, 422] width 524 height 296
drag, startPoint x: 1088, startPoint y: 474, endPoint x: 1070, endPoint y: 517, distance: 46.7
click at [660, 517] on div "Type Select In Out Stock Type Select New Stock Adjustment Return Other Lot Numb…" at bounding box center [855, 422] width 524 height 296
click at [660, 136] on icon at bounding box center [1072, 134] width 9 height 9
select select "C"
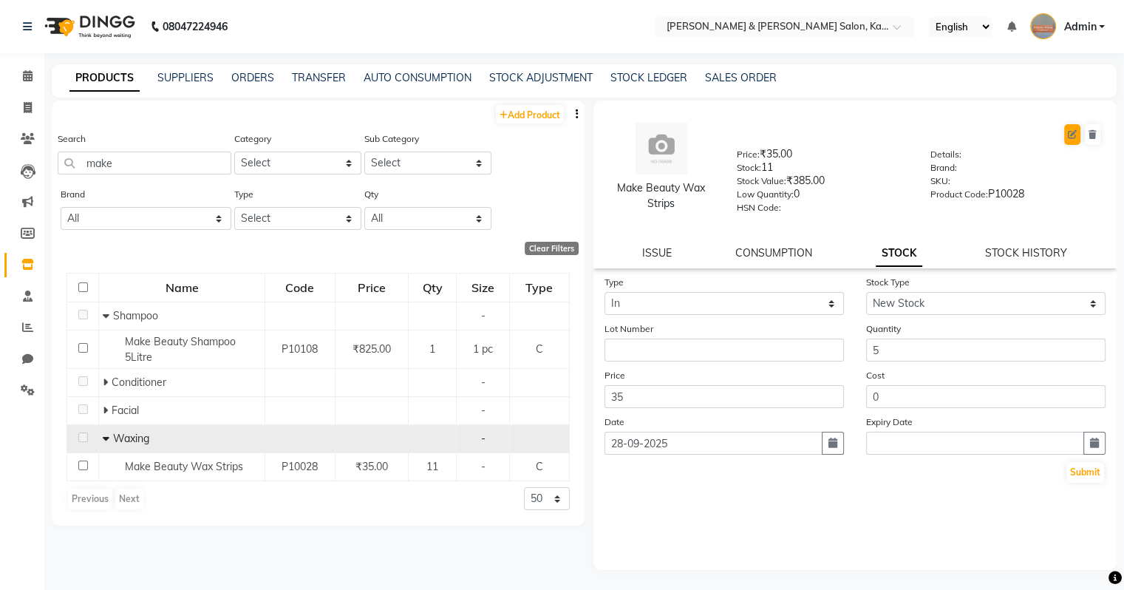
select select "true"
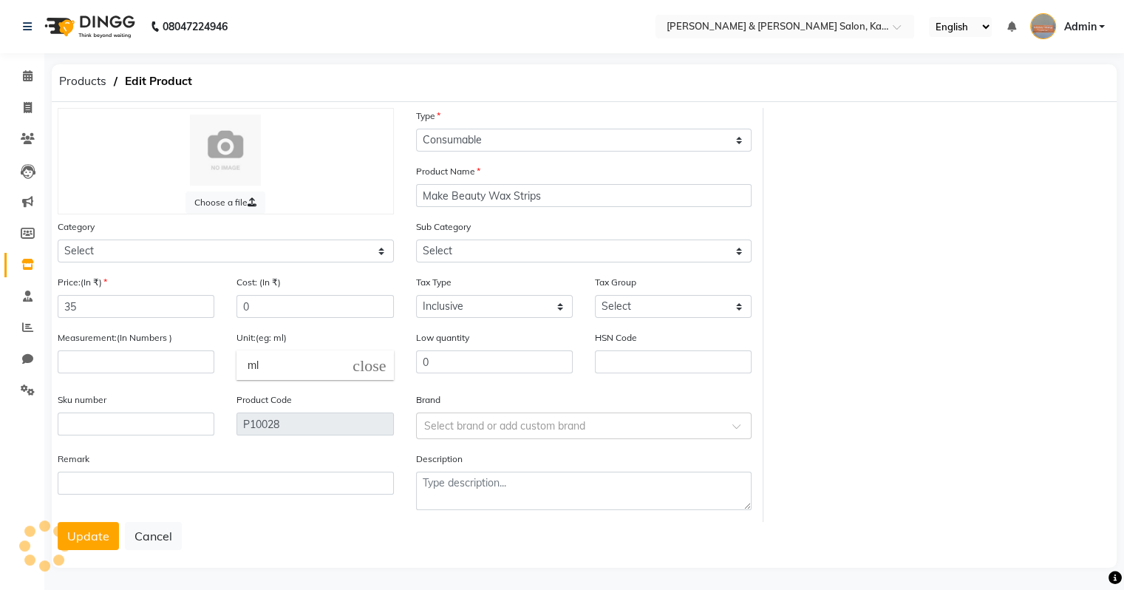
select select "1385102050"
select select "13851020513"
click at [535, 432] on input "text" at bounding box center [569, 425] width 290 height 16
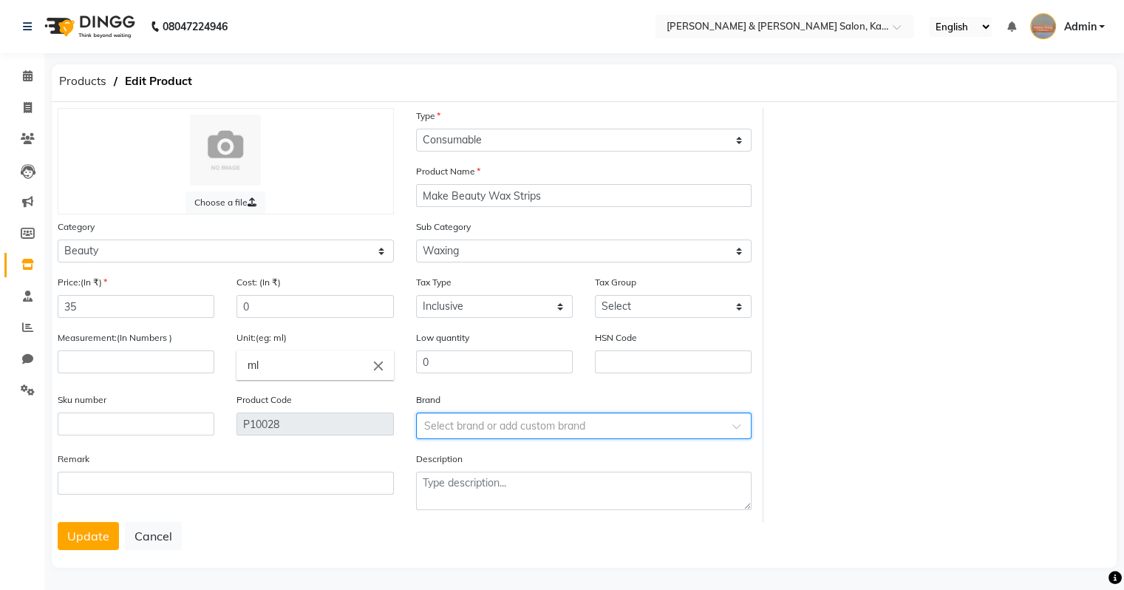
scroll to position [8, 0]
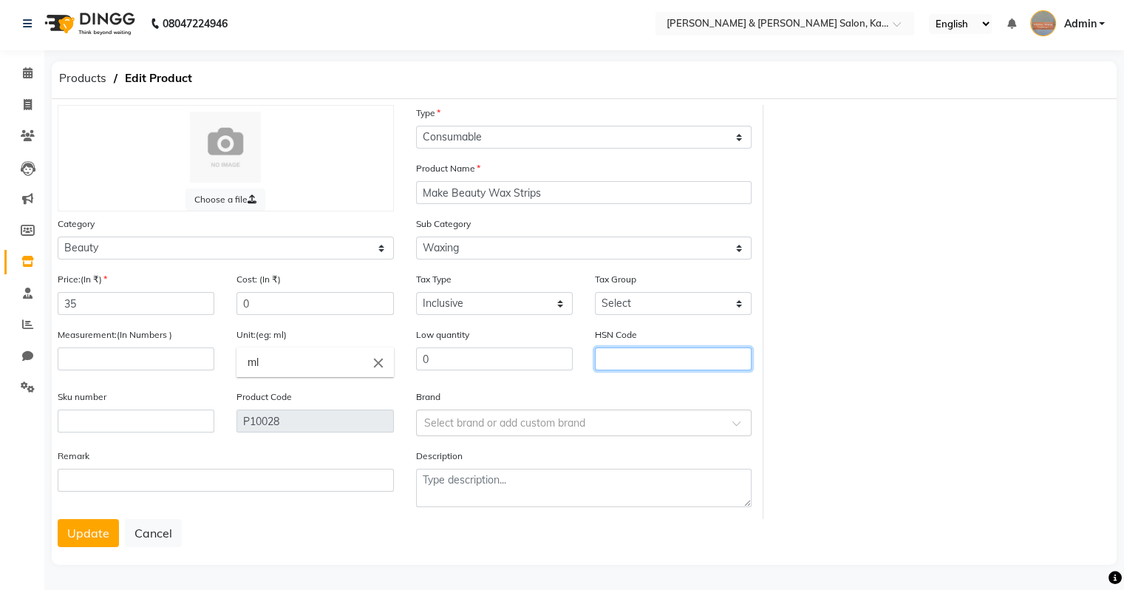
click at [633, 363] on input "text" at bounding box center [673, 358] width 157 height 23
type input "56039300"
click at [451, 427] on input "text" at bounding box center [569, 422] width 290 height 16
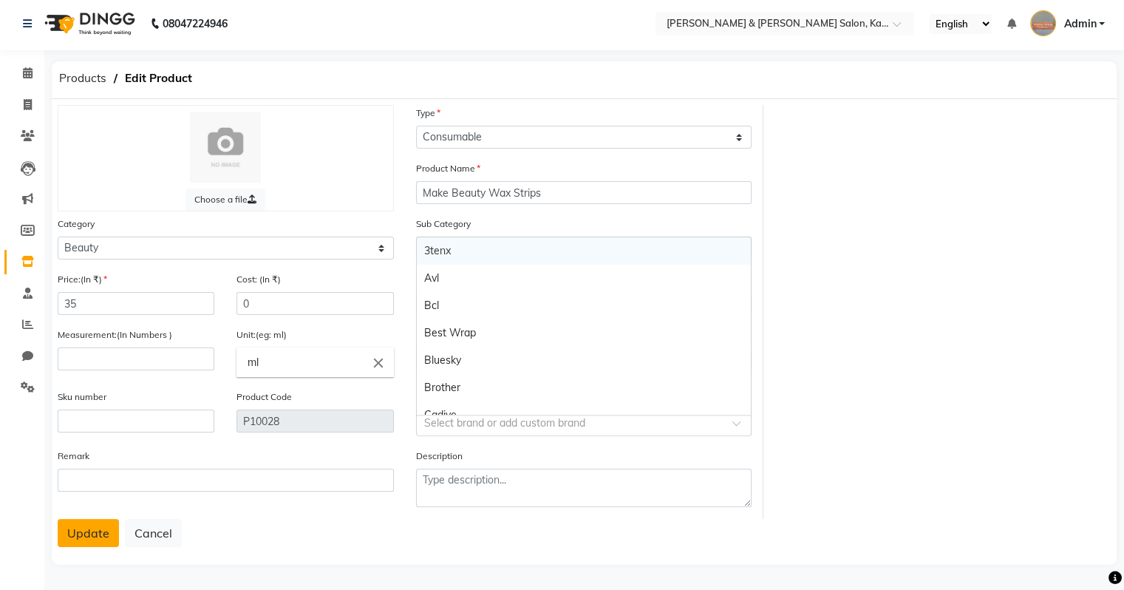
click at [89, 531] on button "Update" at bounding box center [88, 533] width 61 height 28
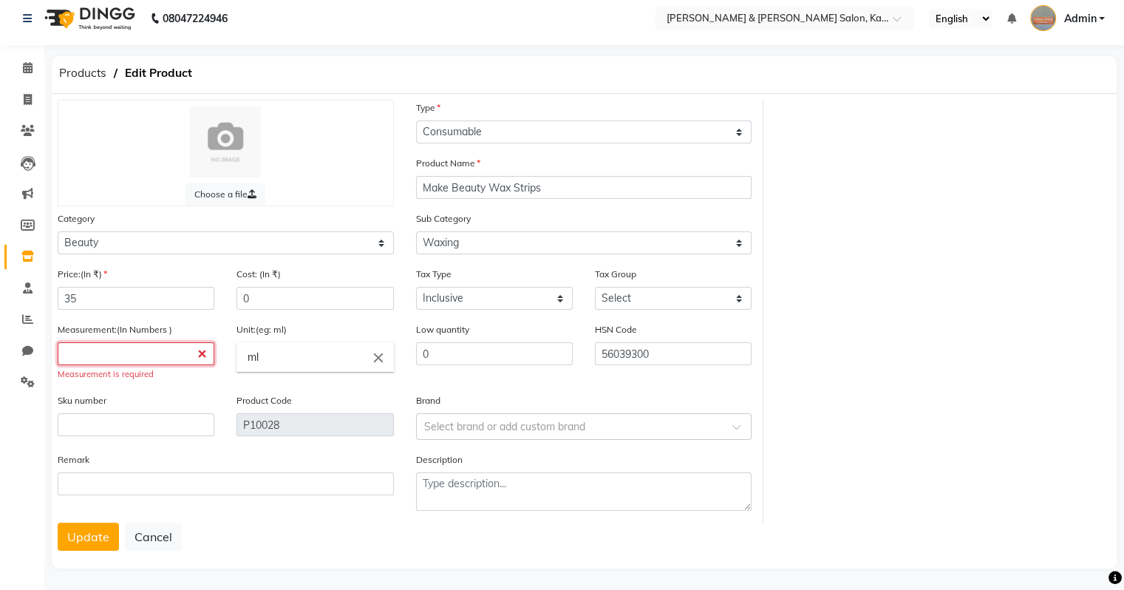
click at [162, 358] on input "number" at bounding box center [136, 353] width 157 height 23
type input "4"
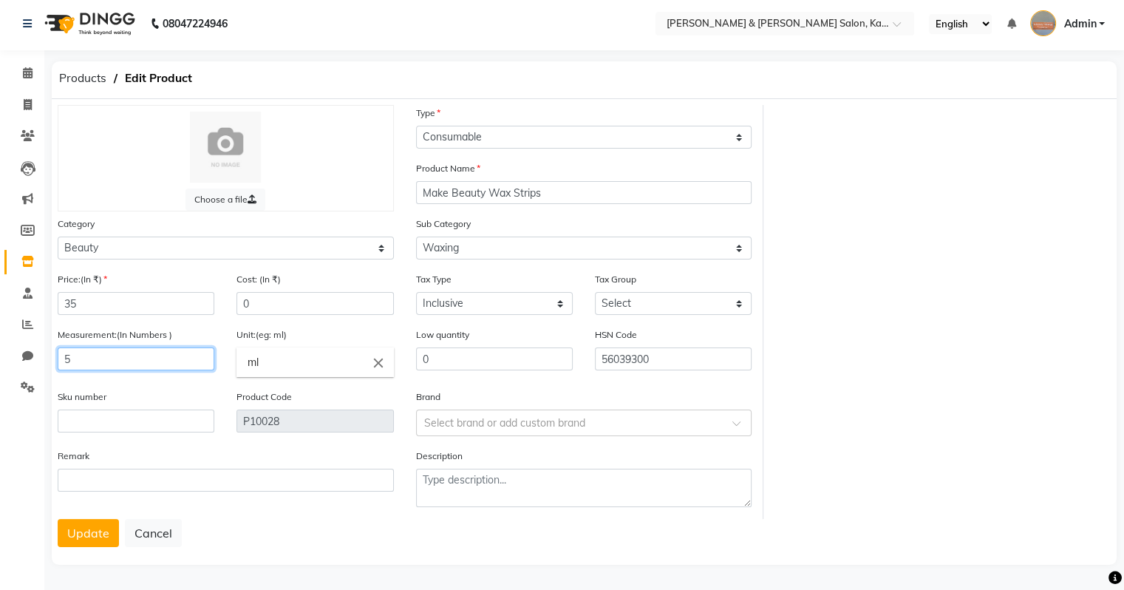
type input "5"
click at [375, 360] on icon "close" at bounding box center [378, 362] width 16 height 16
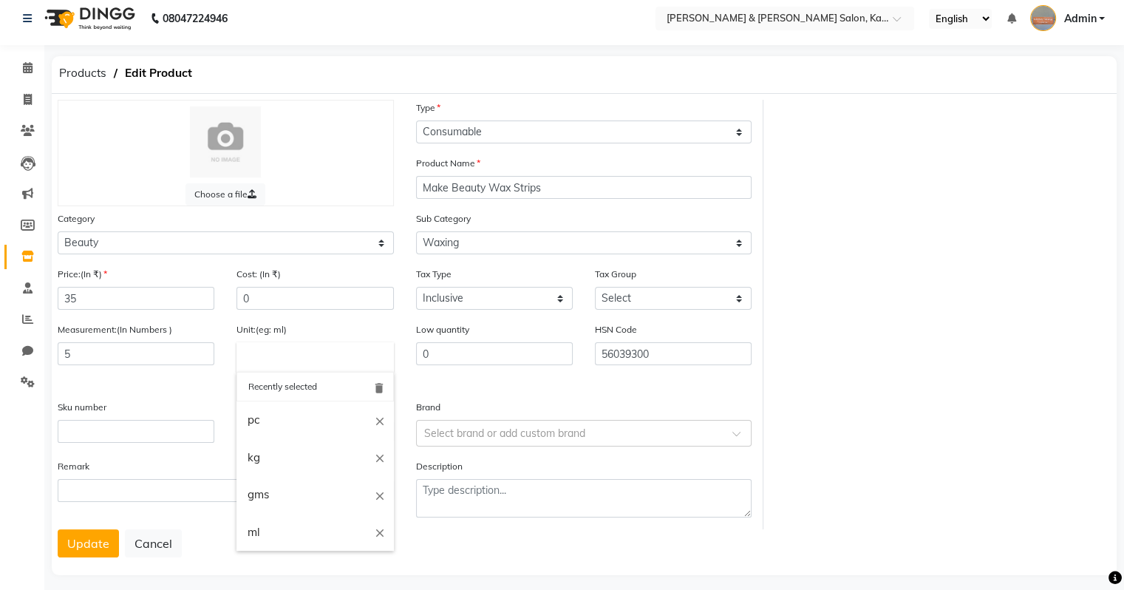
click at [312, 361] on input "text" at bounding box center [314, 357] width 157 height 30
click at [270, 421] on link "pc" at bounding box center [314, 420] width 157 height 38
type input "pc"
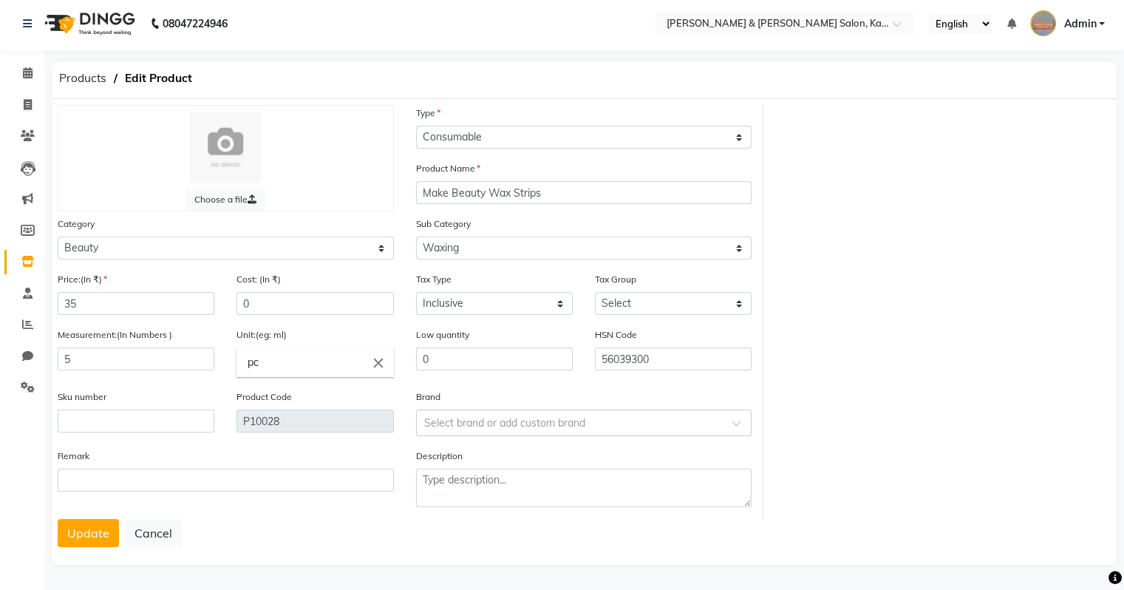
click at [660, 352] on div "Choose a file Type Select Type Both Retail Consumable Product Name Make Beauty …" at bounding box center [584, 312] width 1075 height 414
click at [83, 528] on button "Update" at bounding box center [88, 533] width 61 height 28
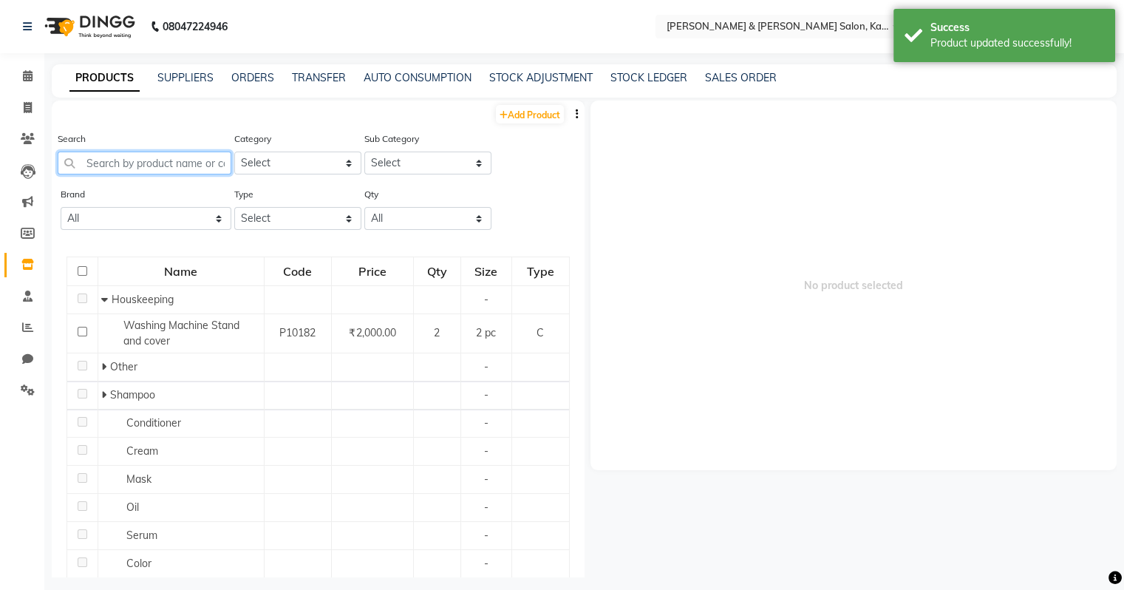
click at [107, 164] on input "text" at bounding box center [145, 162] width 174 height 23
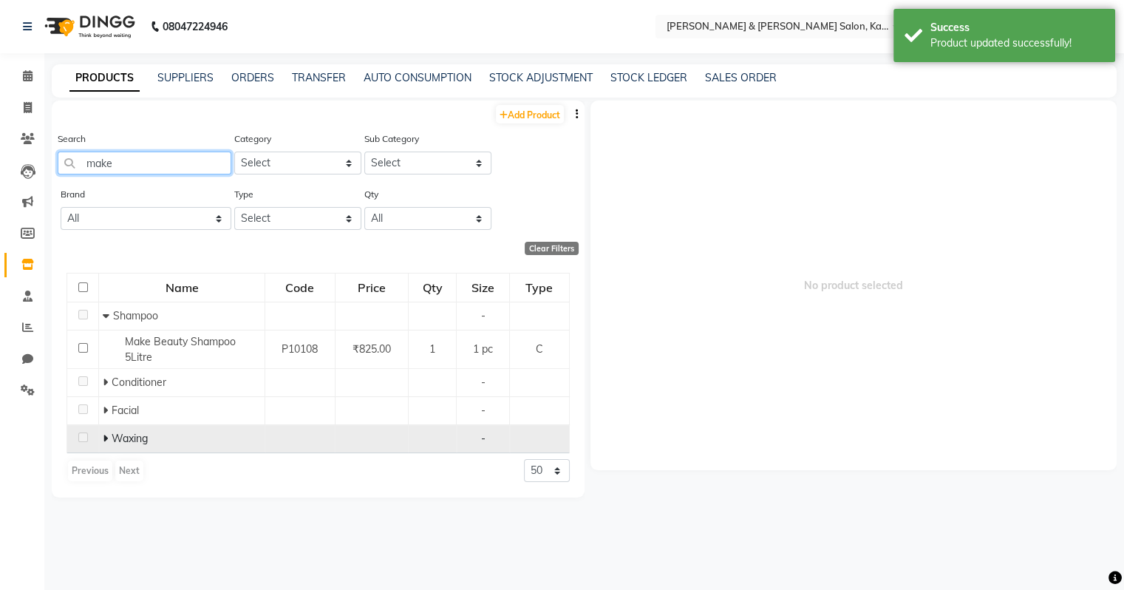
type input "make"
click at [134, 434] on span "Waxing" at bounding box center [130, 437] width 36 height 13
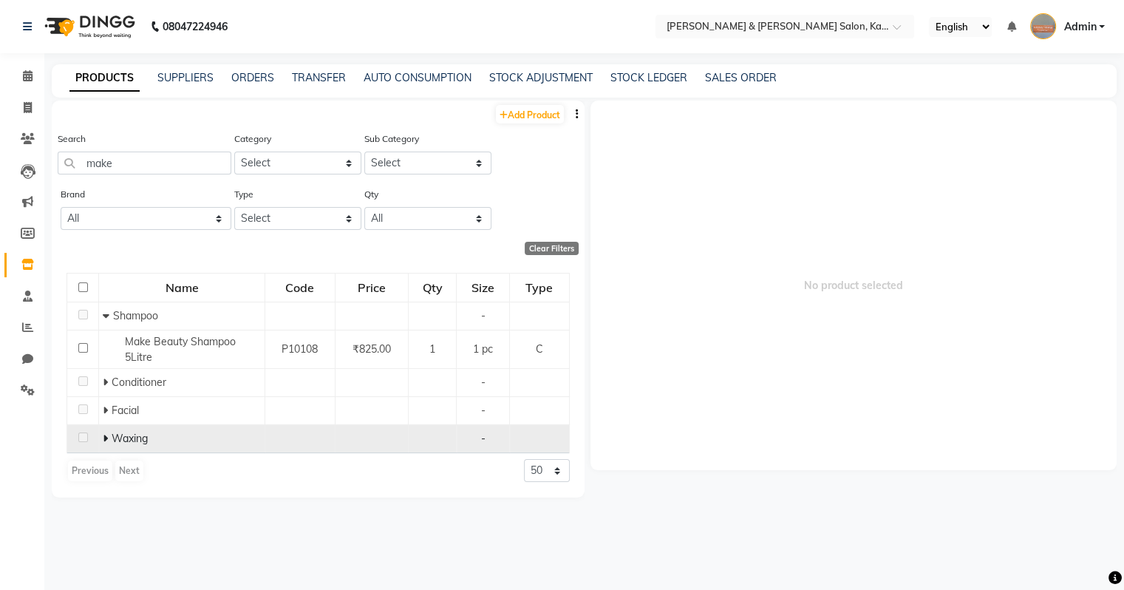
click at [101, 437] on td "Waxing" at bounding box center [182, 439] width 166 height 28
click at [106, 440] on icon at bounding box center [105, 438] width 5 height 10
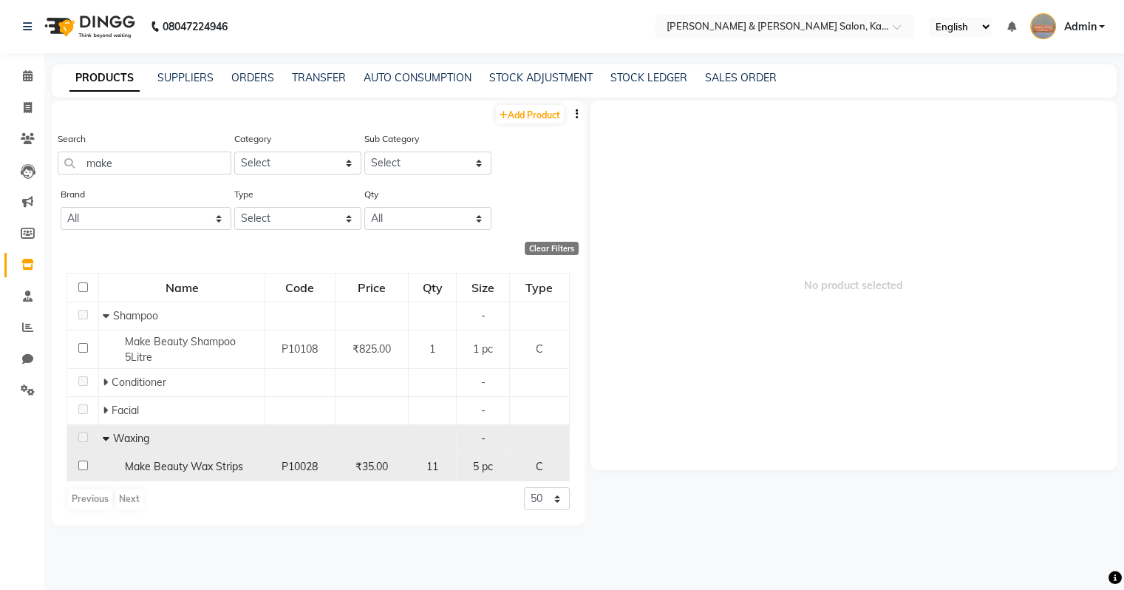
click at [186, 465] on span "Make Beauty Wax Strips" at bounding box center [184, 466] width 118 height 13
select select
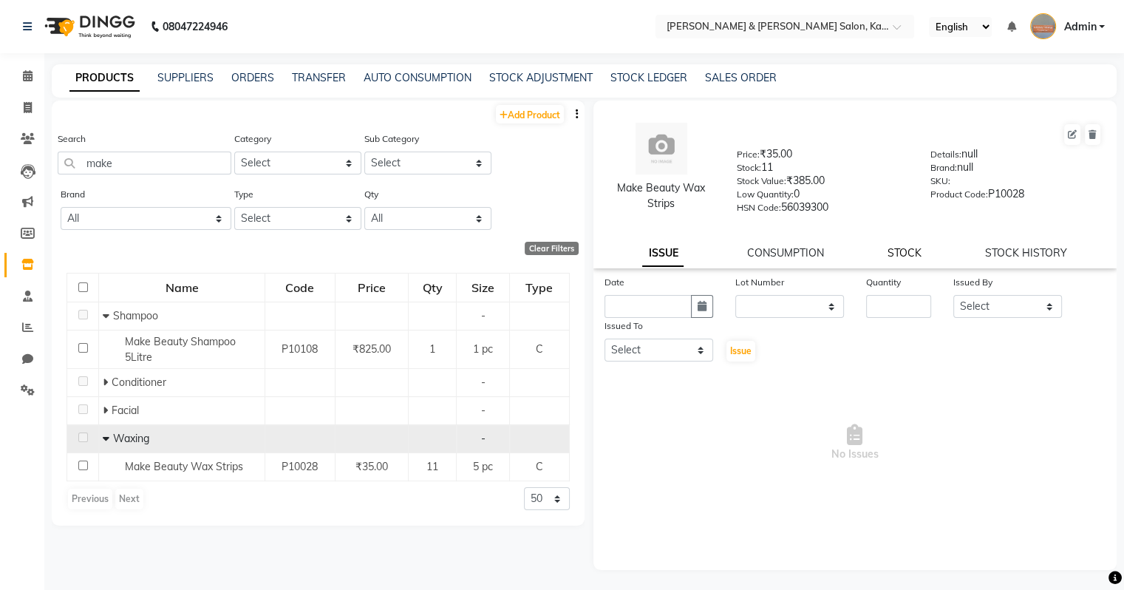
click at [660, 259] on link "STOCK" at bounding box center [904, 252] width 34 height 13
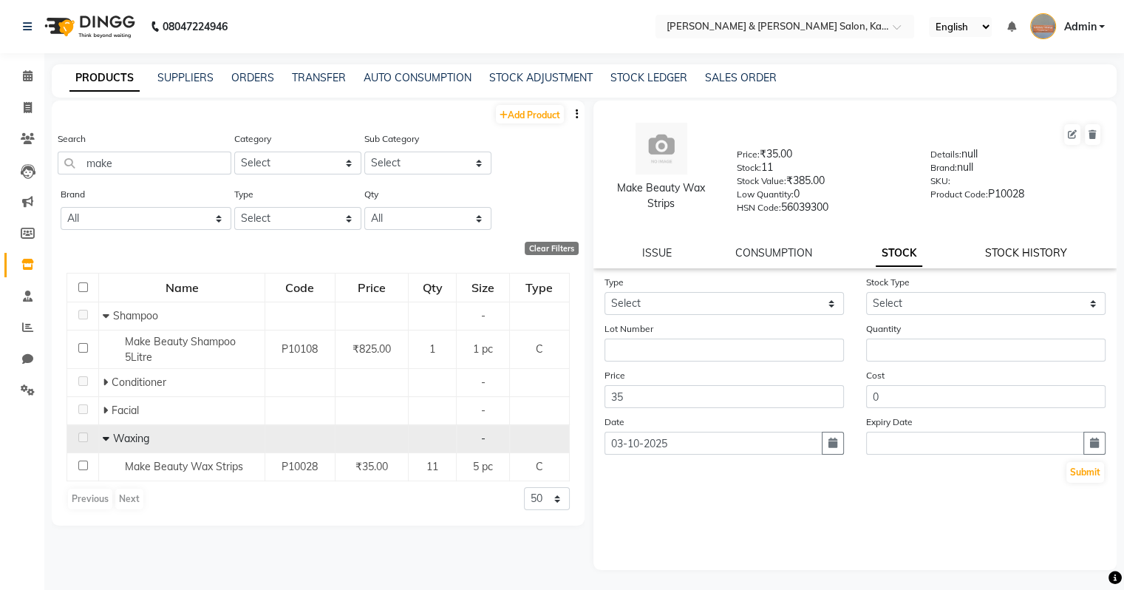
click at [660, 257] on link "STOCK HISTORY" at bounding box center [1026, 252] width 82 height 13
select select "all"
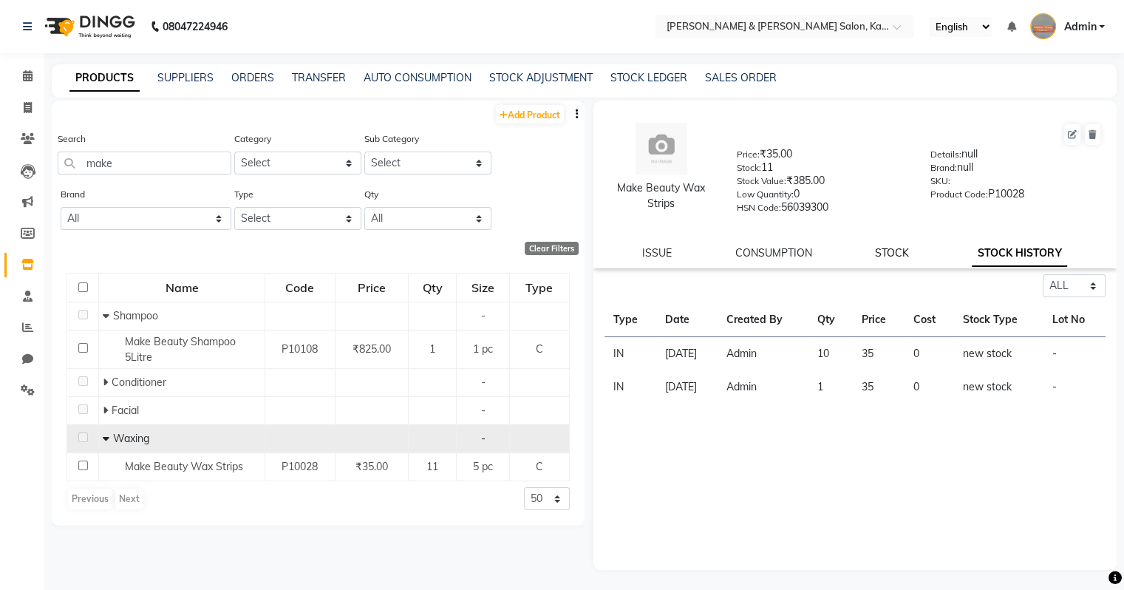
click at [660, 259] on link "STOCK" at bounding box center [892, 252] width 34 height 13
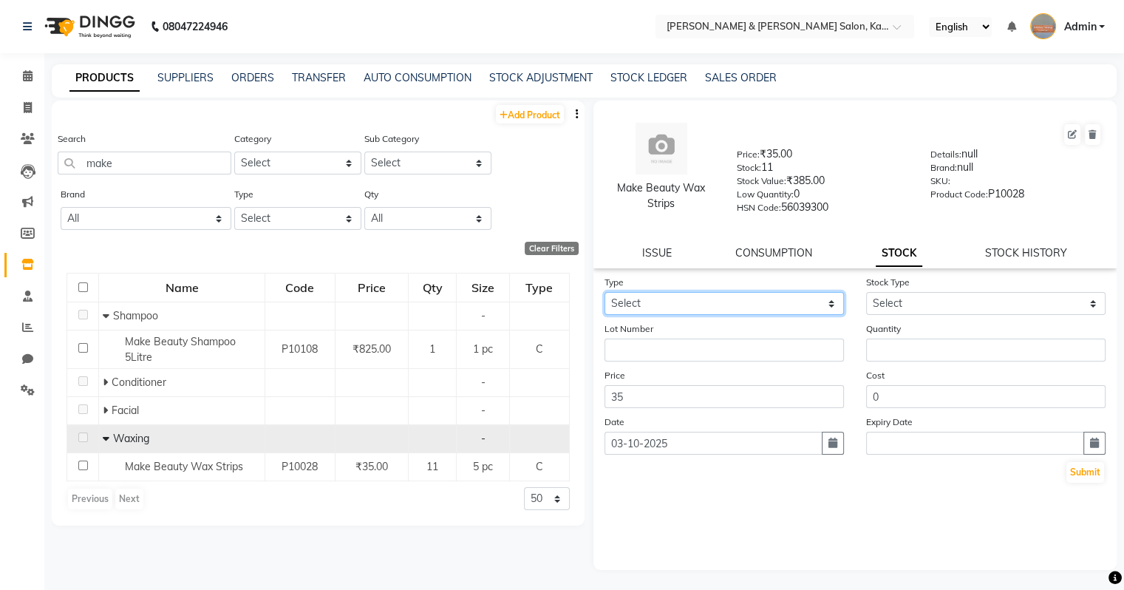
click at [660, 310] on select "Select In Out" at bounding box center [723, 303] width 239 height 23
select select "in"
click at [604, 297] on select "Select In Out" at bounding box center [723, 303] width 239 height 23
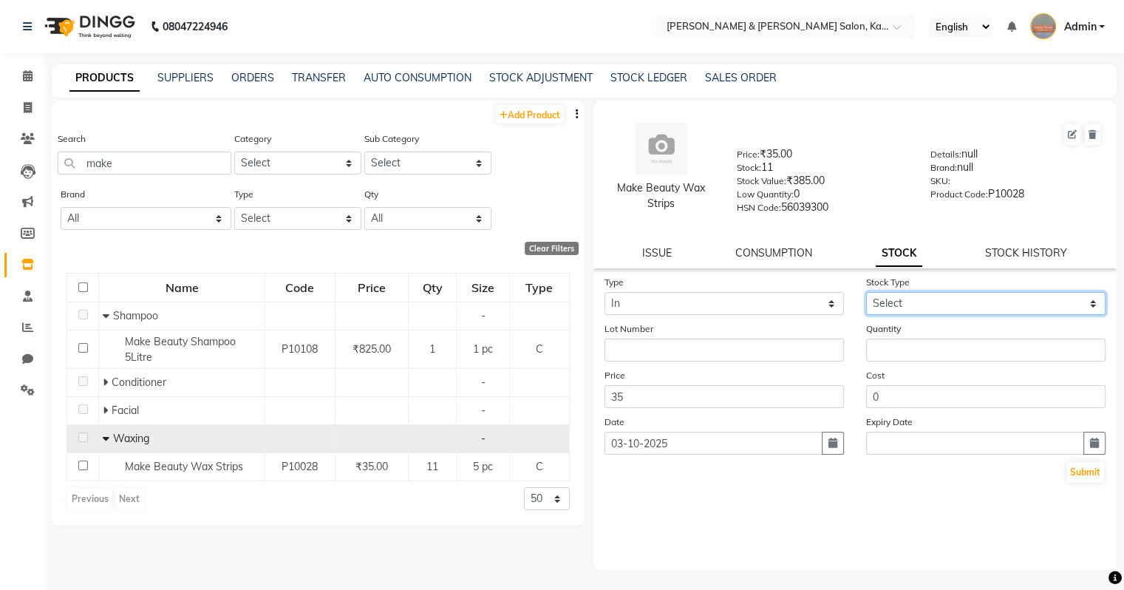
click at [660, 313] on select "Select New Stock Adjustment Return Other" at bounding box center [985, 303] width 239 height 23
select select "new stock"
click at [660, 297] on select "Select New Stock Adjustment Return Other" at bounding box center [985, 303] width 239 height 23
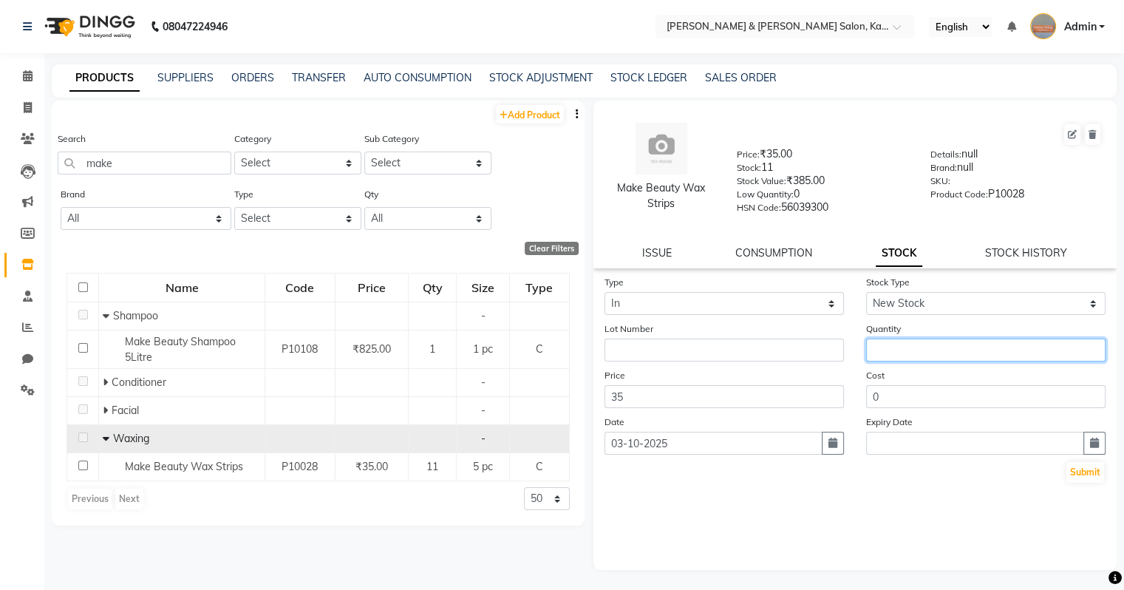
click at [660, 355] on input "number" at bounding box center [985, 349] width 239 height 23
type input "5"
click at [660, 451] on button "button" at bounding box center [833, 442] width 22 height 23
select select "10"
select select "2025"
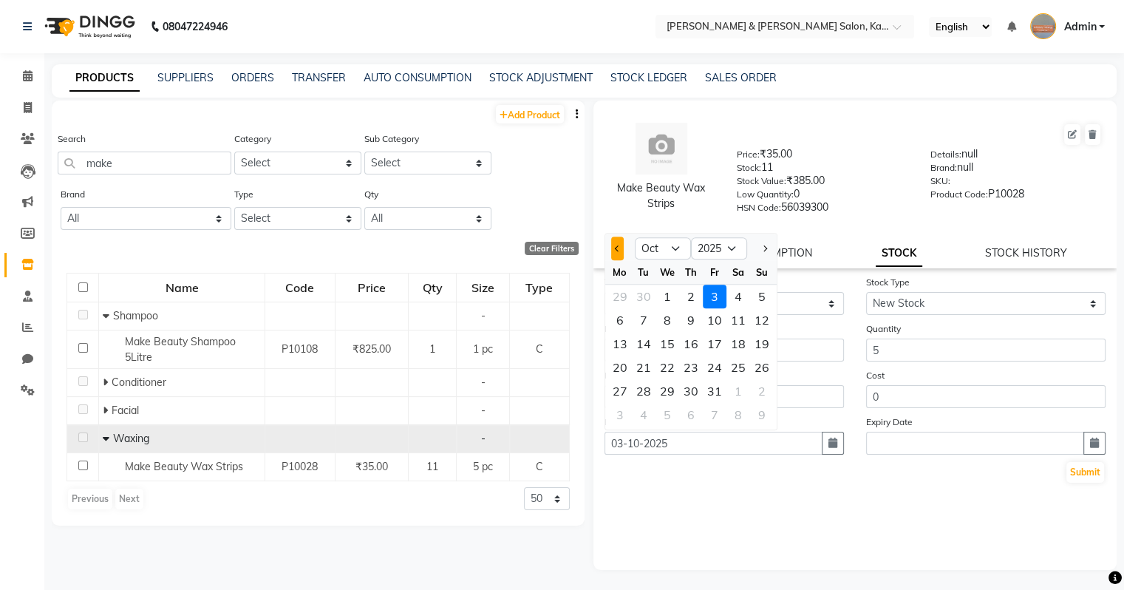
click at [615, 251] on span "Previous month" at bounding box center [617, 248] width 6 height 6
select select "9"
click at [660, 377] on div "28" at bounding box center [762, 367] width 24 height 24
type input "28-09-2025"
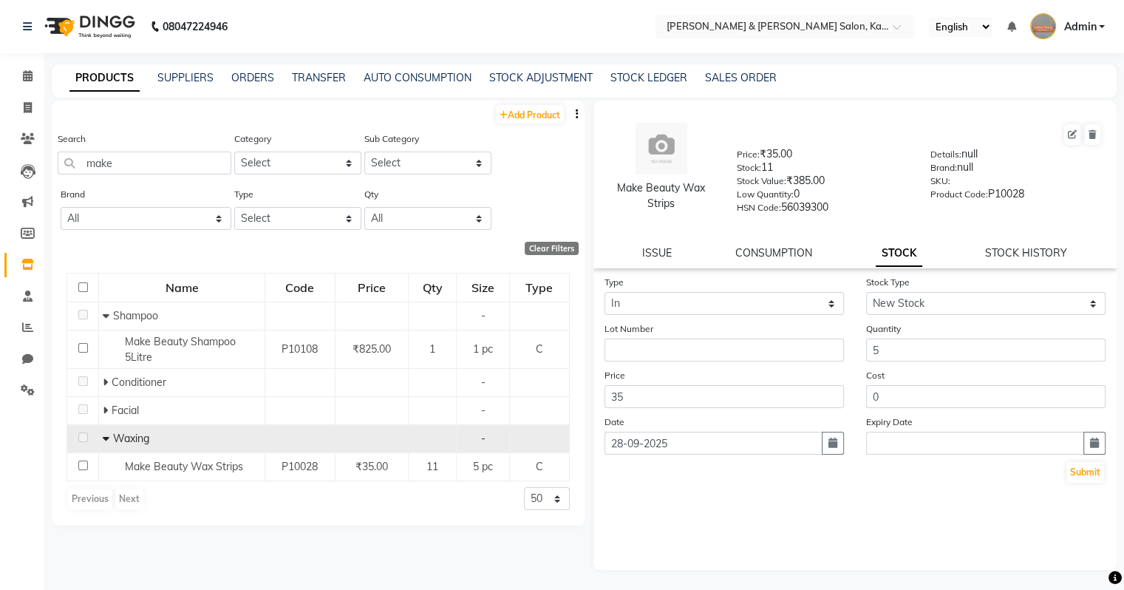
click at [660, 493] on div "Type Select In Out Stock Type Select New Stock Adjustment Return Other Lot Numb…" at bounding box center [855, 422] width 524 height 296
click at [660, 480] on button "Submit" at bounding box center [1085, 472] width 38 height 21
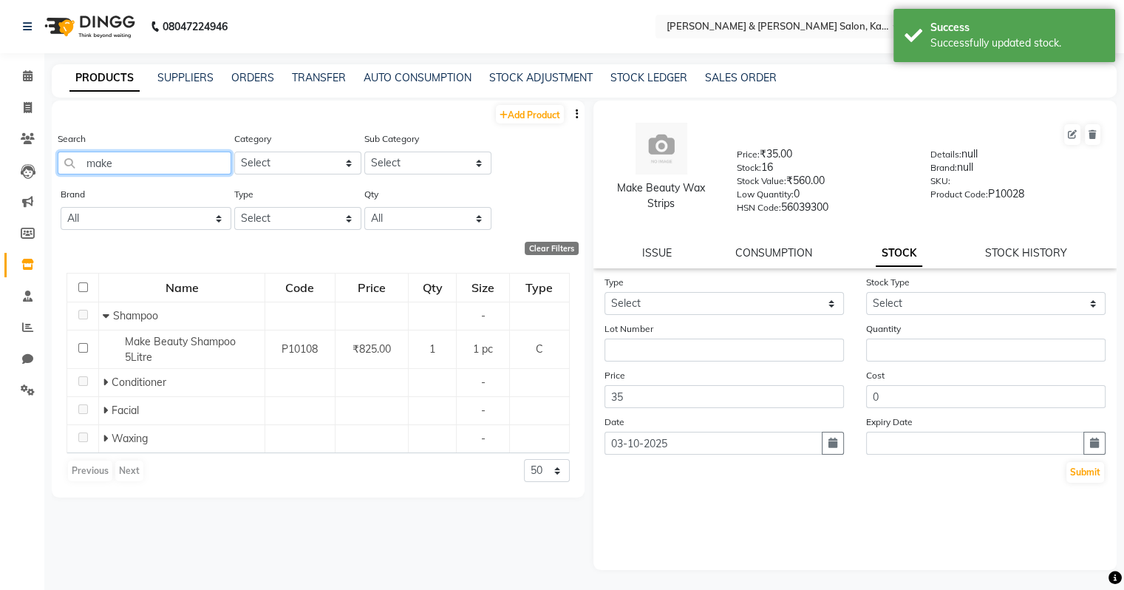
click at [119, 163] on input "make" at bounding box center [145, 162] width 174 height 23
type input "m"
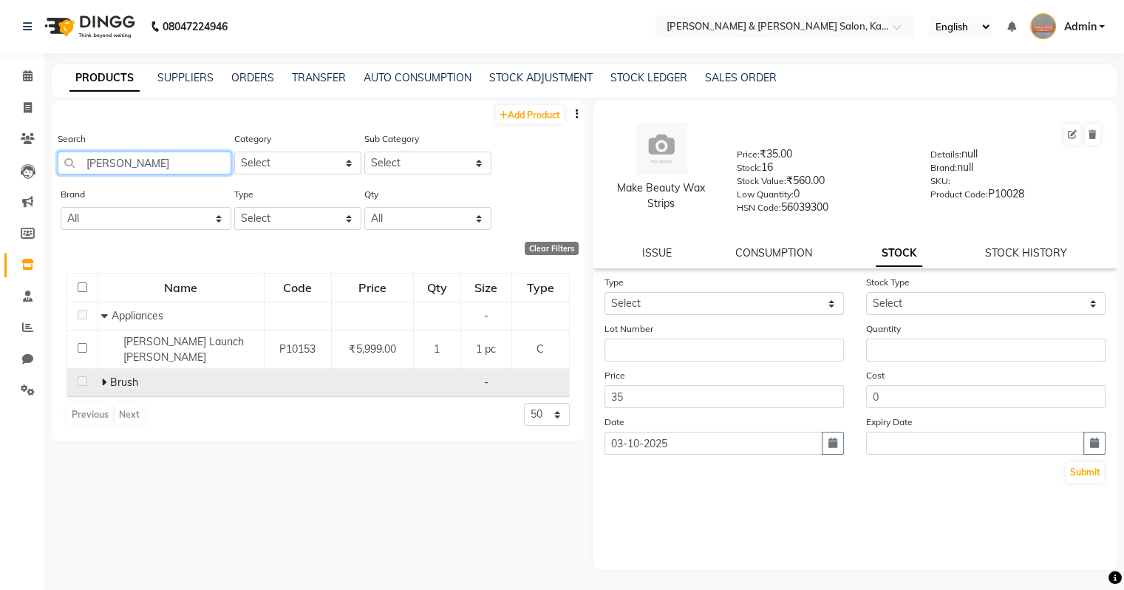
type input "[PERSON_NAME]"
click at [151, 377] on div "Brush" at bounding box center [180, 383] width 158 height 16
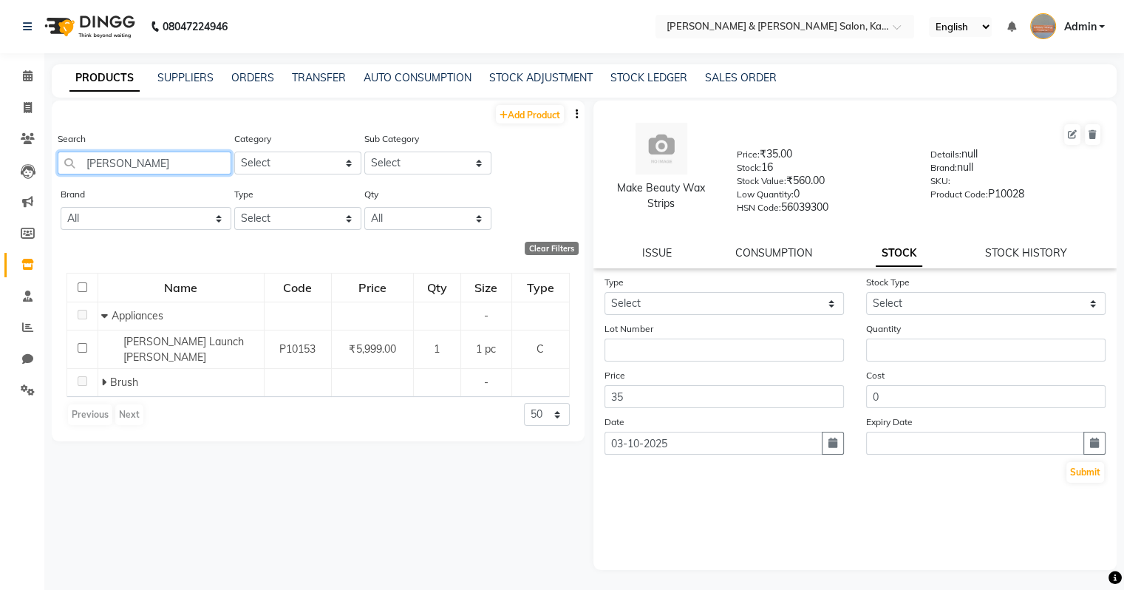
click at [131, 167] on input "[PERSON_NAME]" at bounding box center [145, 162] width 174 height 23
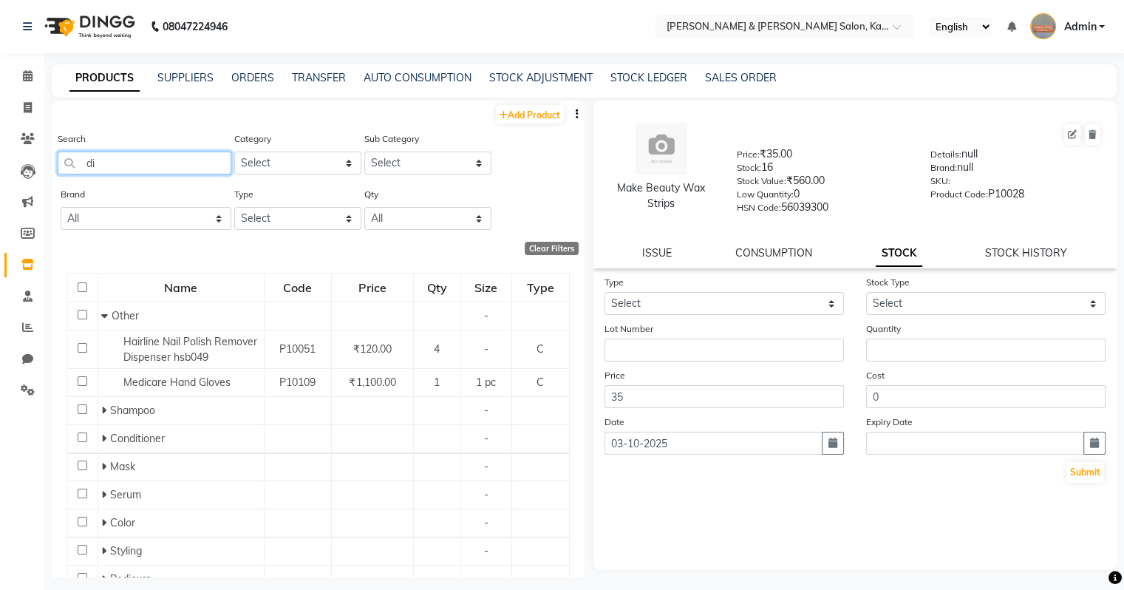
type input "d"
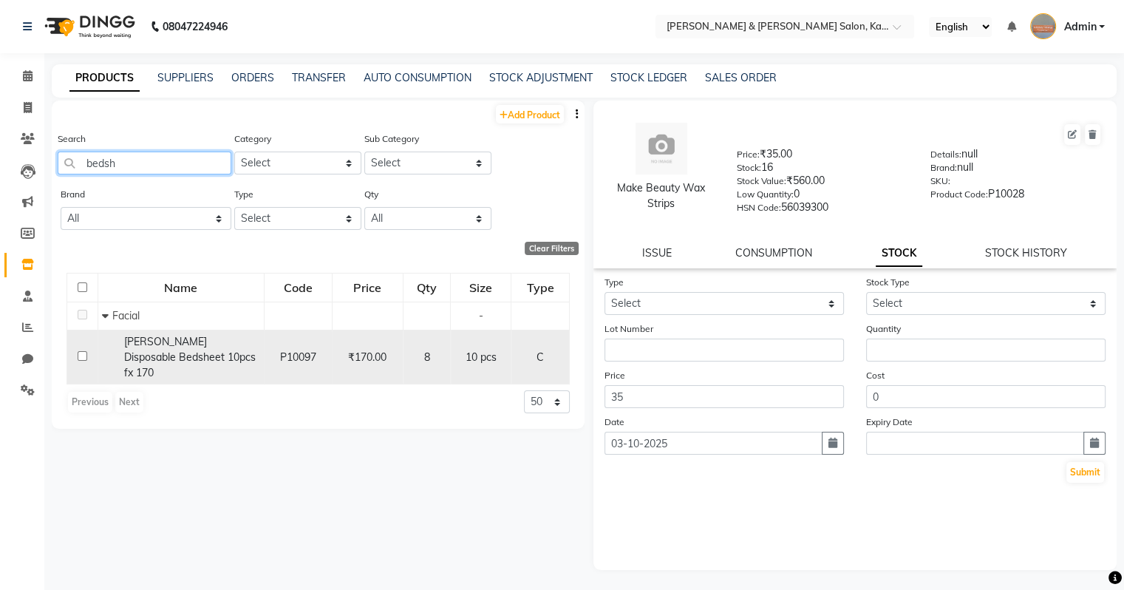
type input "bedsh"
click at [191, 358] on span "[PERSON_NAME] Disposable Bedsheet 10pcs fx 170" at bounding box center [190, 357] width 132 height 44
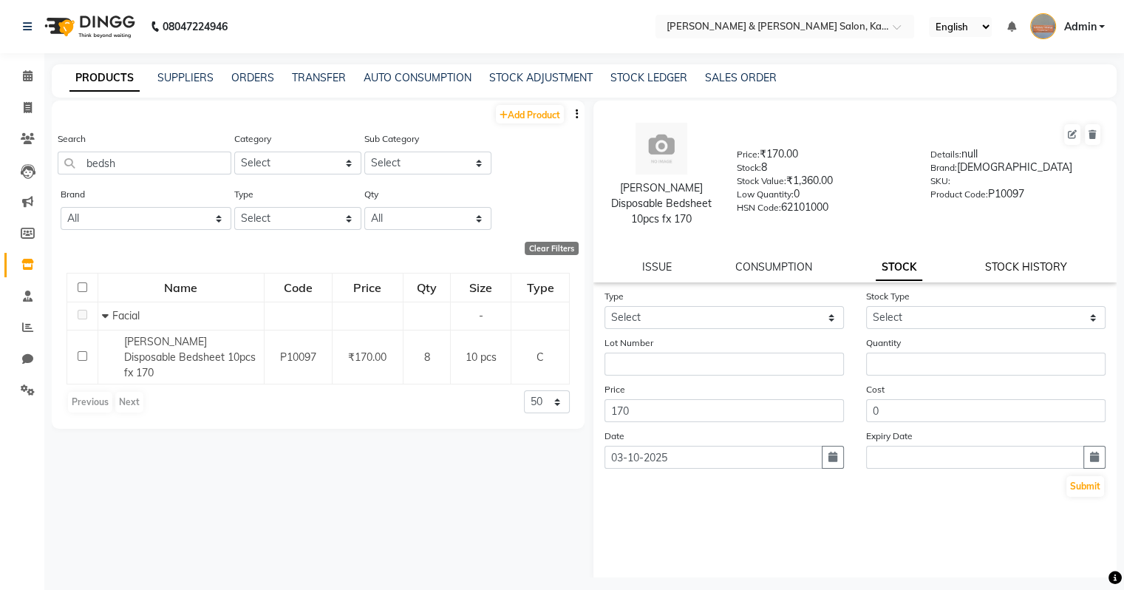
click at [660, 268] on link "STOCK HISTORY" at bounding box center [1026, 266] width 82 height 13
select select "all"
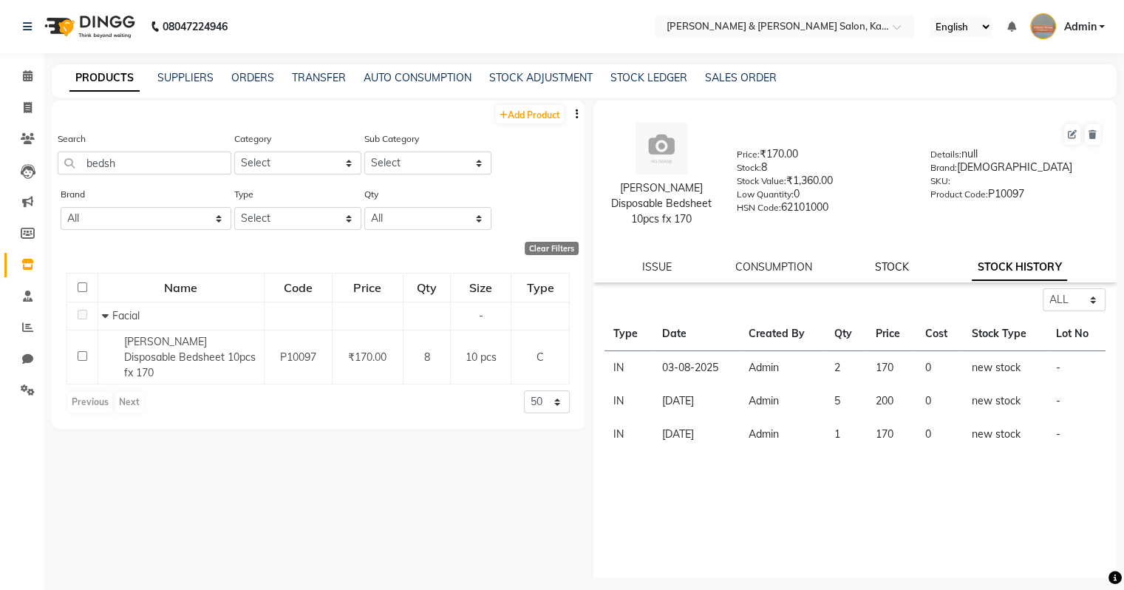
click at [660, 267] on link "STOCK" at bounding box center [892, 266] width 34 height 13
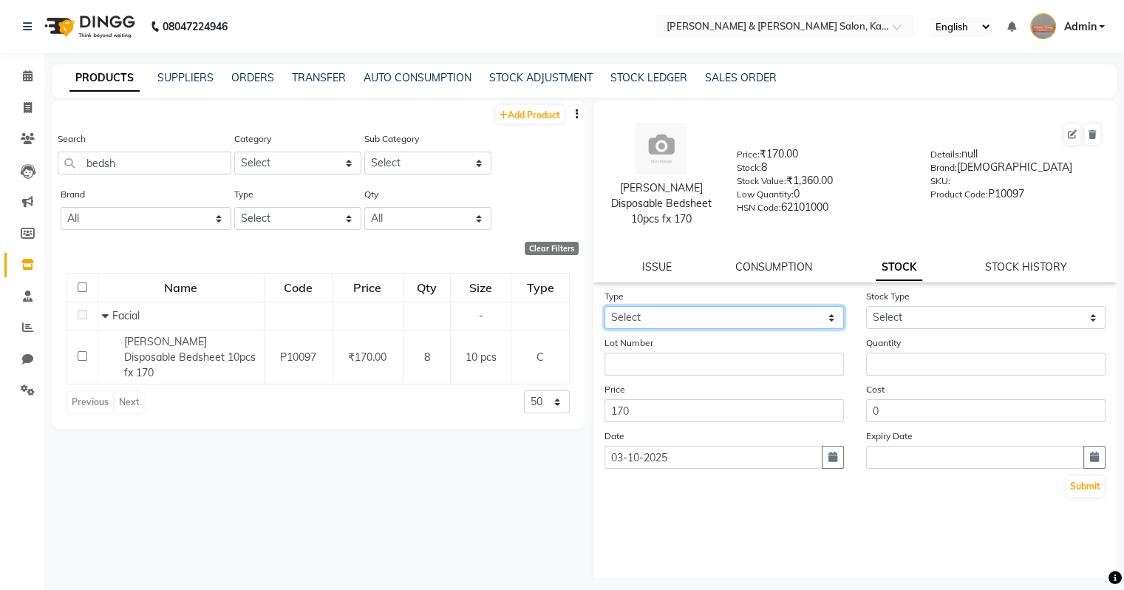
click at [660, 321] on select "Select In Out" at bounding box center [723, 317] width 239 height 23
select select "in"
click at [604, 307] on select "Select In Out" at bounding box center [723, 317] width 239 height 23
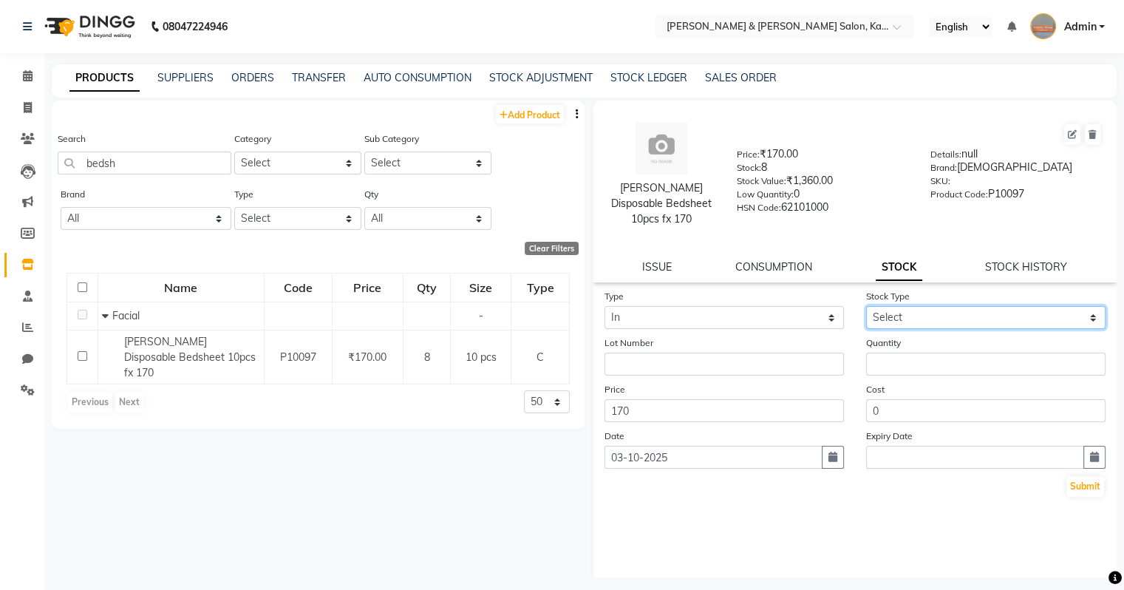
click at [660, 322] on select "Select New Stock Adjustment Return Other" at bounding box center [985, 317] width 239 height 23
select select "new stock"
click at [660, 307] on select "Select New Stock Adjustment Return Other" at bounding box center [985, 317] width 239 height 23
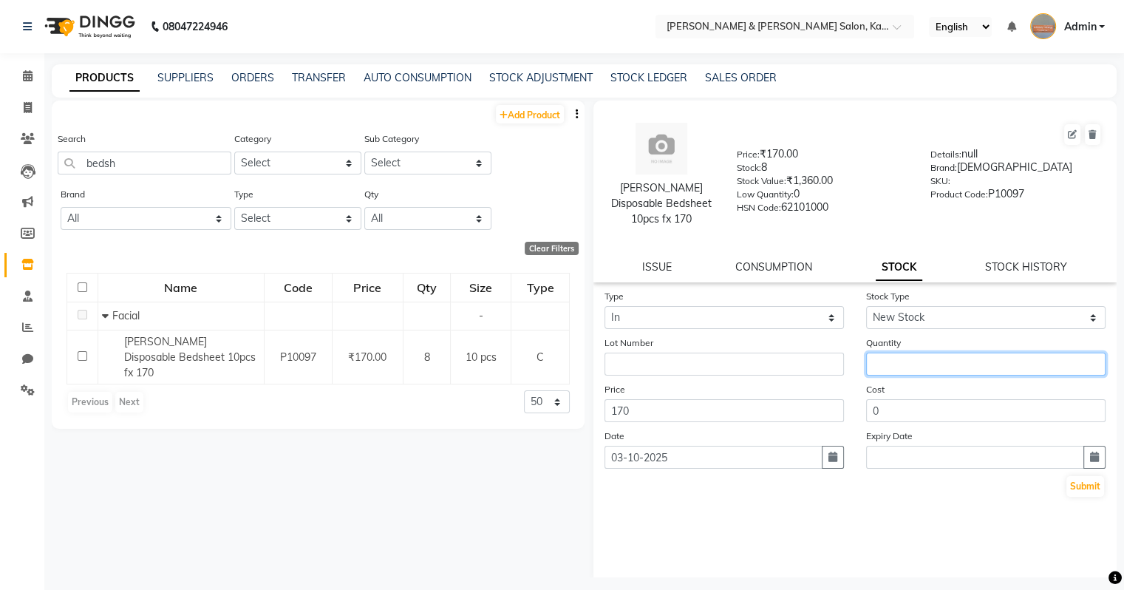
click at [660, 371] on input "number" at bounding box center [985, 363] width 239 height 23
type input "3"
type input "2"
click at [660, 459] on icon "button" at bounding box center [832, 456] width 9 height 10
select select "10"
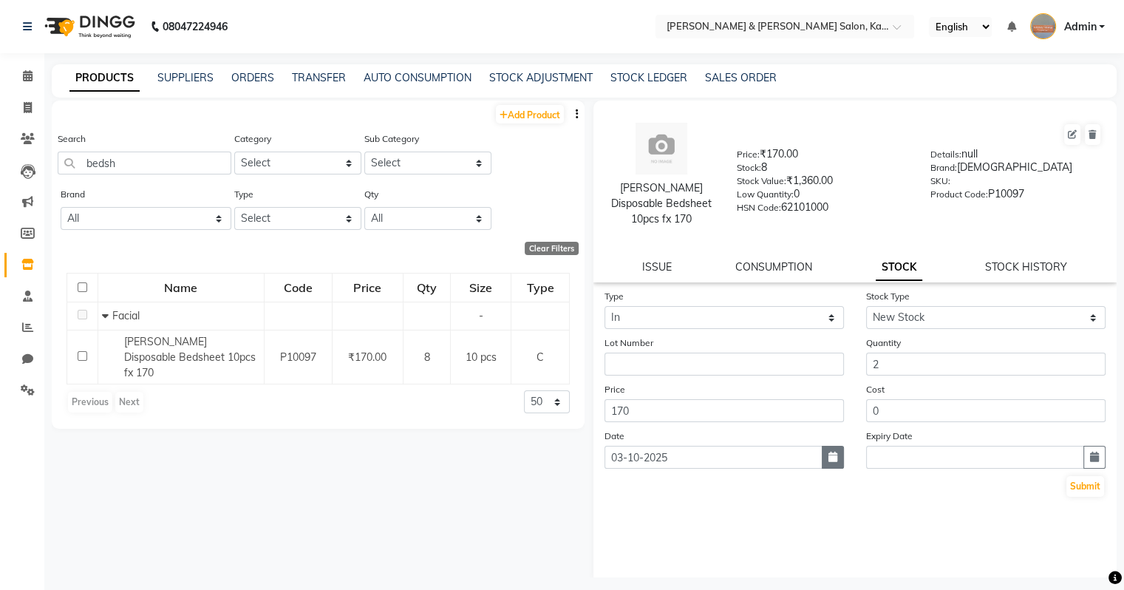
select select "2025"
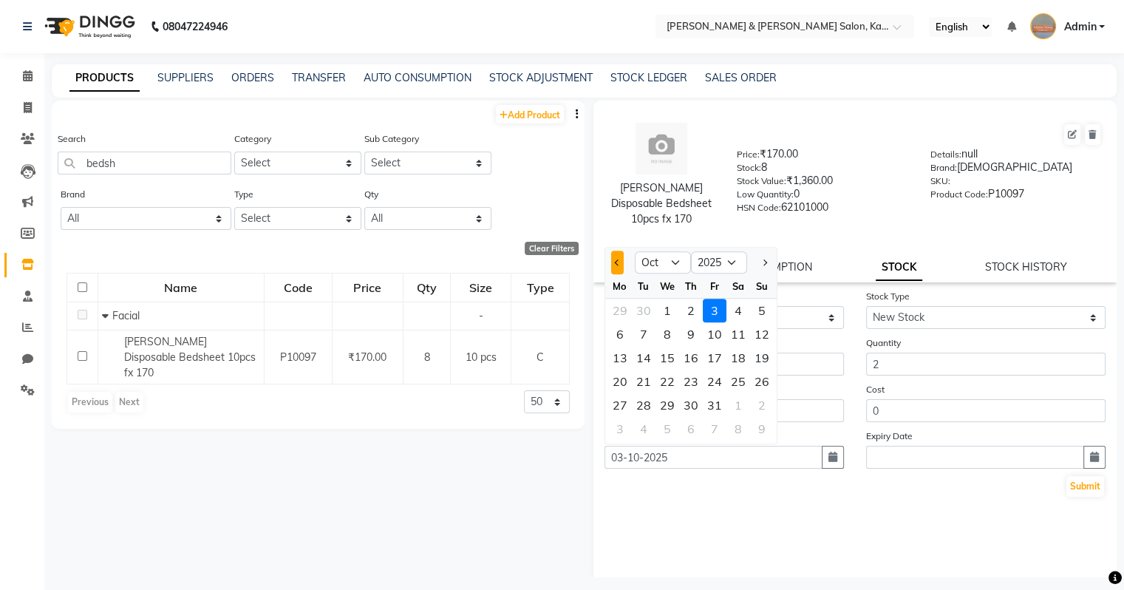
click at [618, 270] on button "Previous month" at bounding box center [617, 262] width 13 height 24
select select "9"
click at [660, 381] on div "28" at bounding box center [762, 381] width 24 height 24
type input "28-09-2025"
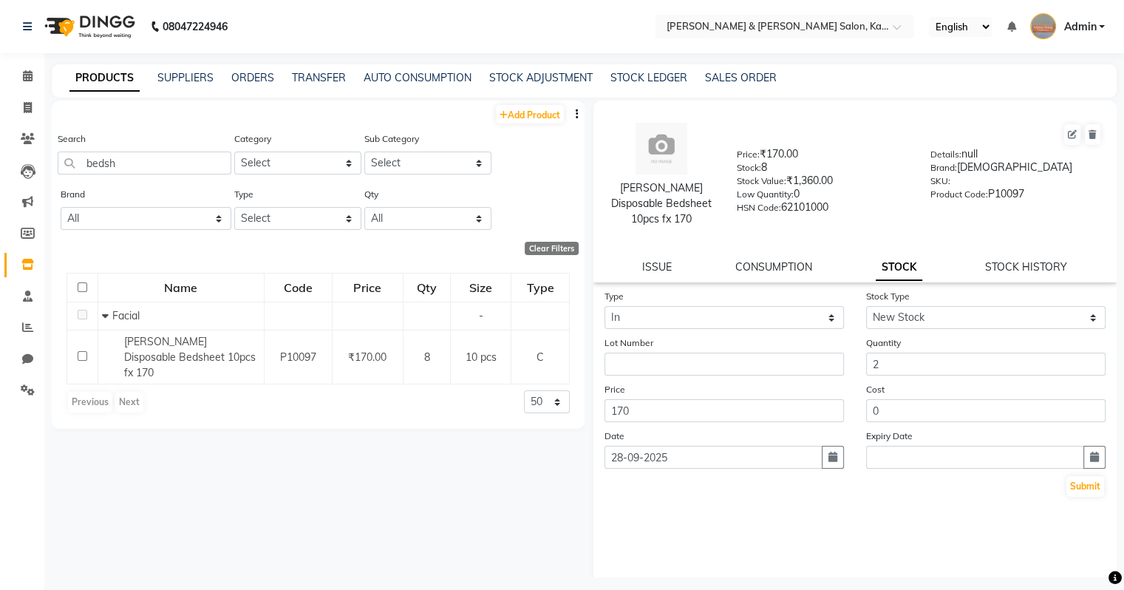
click at [660, 531] on div "Type Select In Out Stock Type Select New Stock Adjustment Return Other Lot Numb…" at bounding box center [855, 436] width 524 height 296
click at [660, 495] on button "Submit" at bounding box center [1085, 486] width 38 height 21
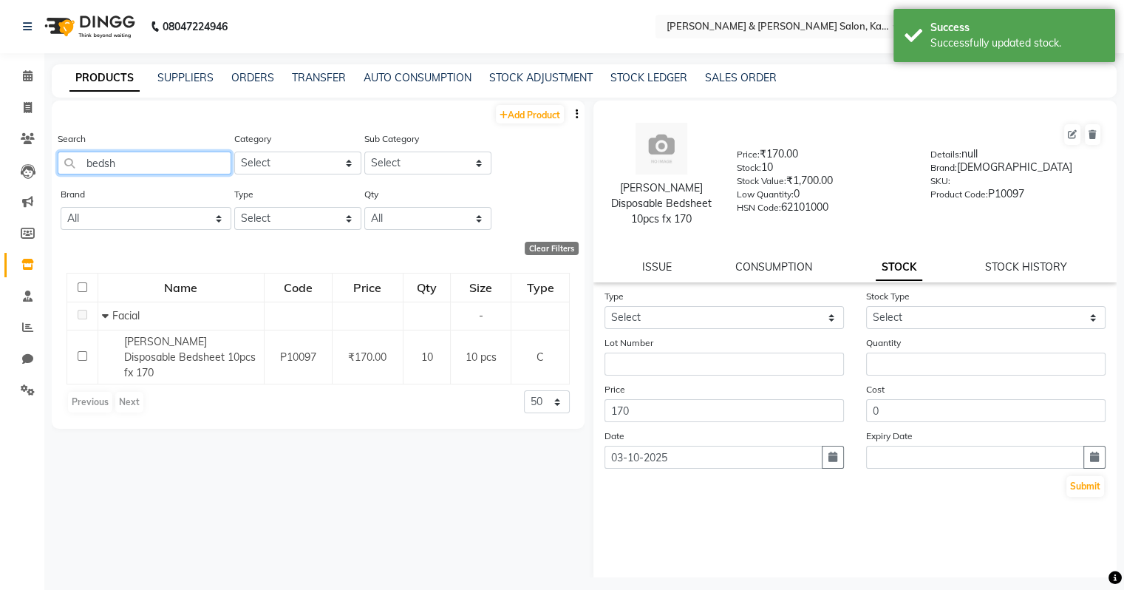
click at [147, 158] on input "bedsh" at bounding box center [145, 162] width 174 height 23
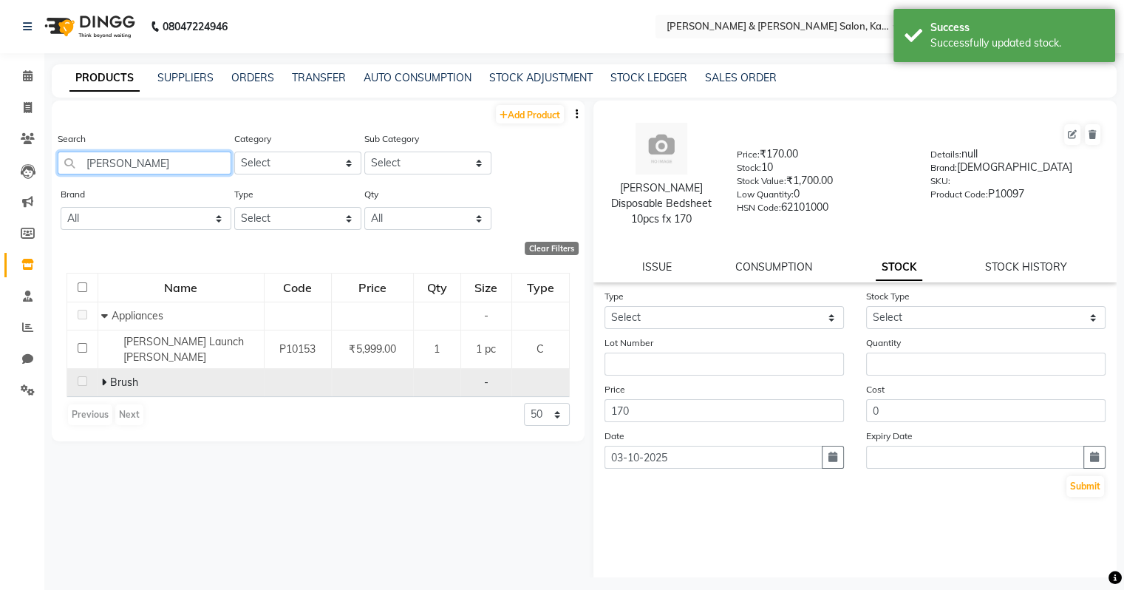
type input "[PERSON_NAME]"
click at [158, 378] on div "Brush" at bounding box center [180, 383] width 158 height 16
click at [105, 377] on icon at bounding box center [103, 382] width 5 height 10
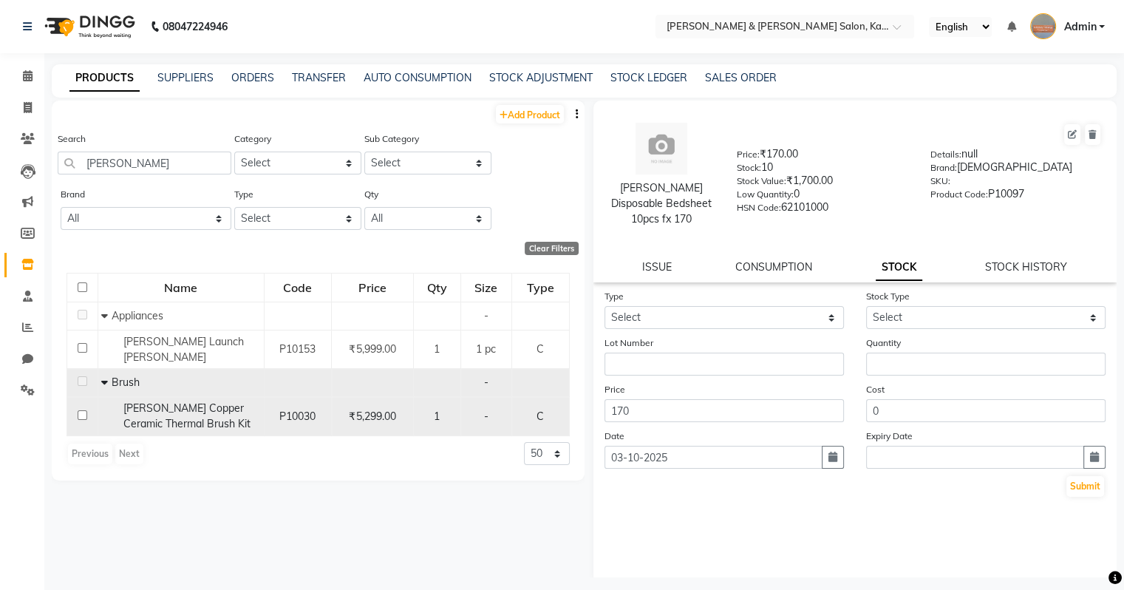
click at [173, 420] on span "[PERSON_NAME] Copper Ceramic Thermal Brush Kit" at bounding box center [186, 415] width 127 height 29
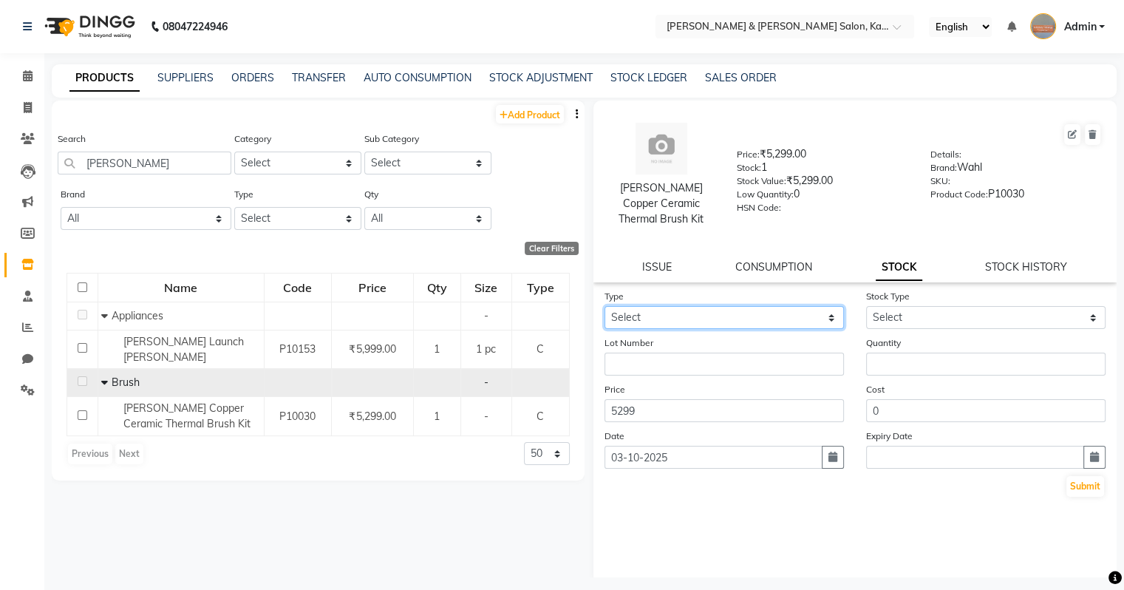
click at [660, 312] on select "Select In Out" at bounding box center [723, 317] width 239 height 23
select select "in"
click at [604, 306] on select "Select In Out" at bounding box center [723, 317] width 239 height 23
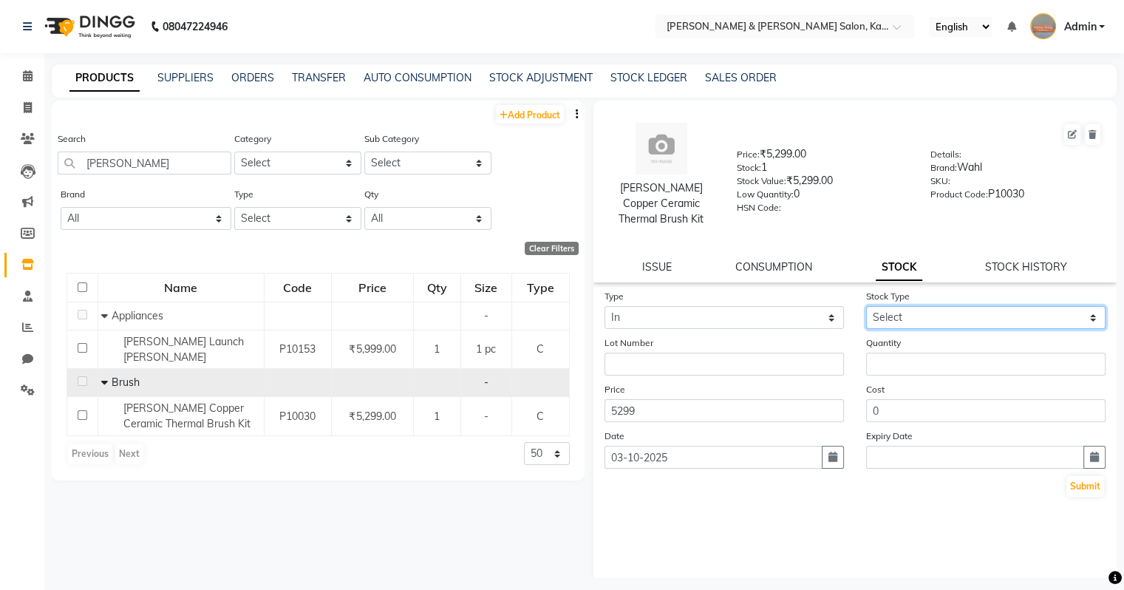
click at [660, 315] on select "Select New Stock Adjustment Return Other" at bounding box center [985, 317] width 239 height 23
select select "new stock"
click at [660, 306] on select "Select New Stock Adjustment Return Other" at bounding box center [985, 317] width 239 height 23
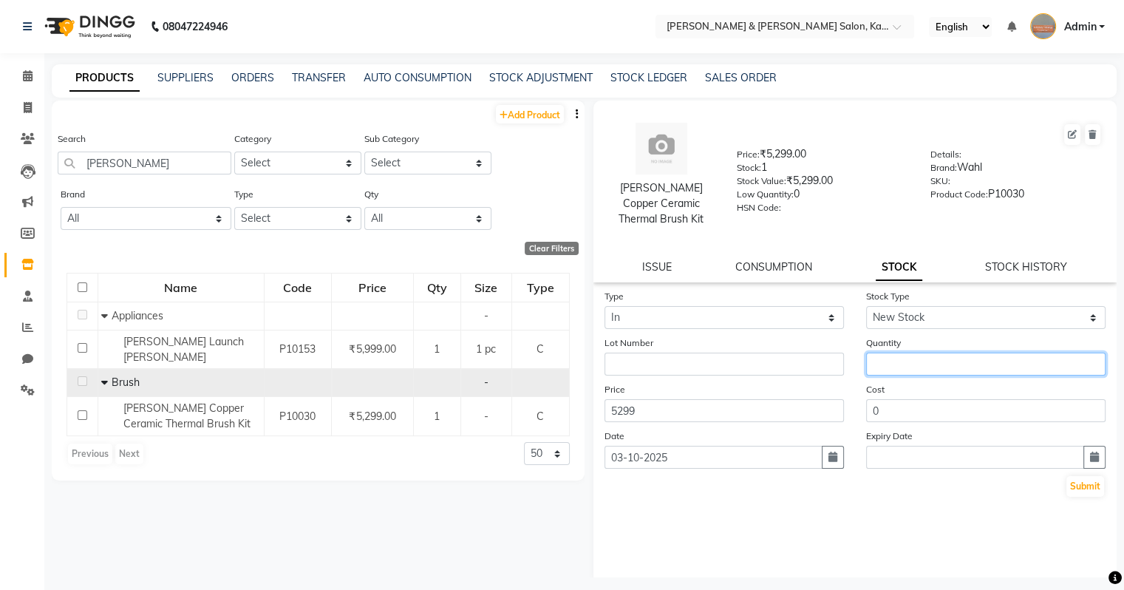
click at [660, 356] on input "number" at bounding box center [985, 363] width 239 height 23
type input "1"
click at [660, 452] on button "button" at bounding box center [833, 457] width 22 height 23
select select "10"
select select "2025"
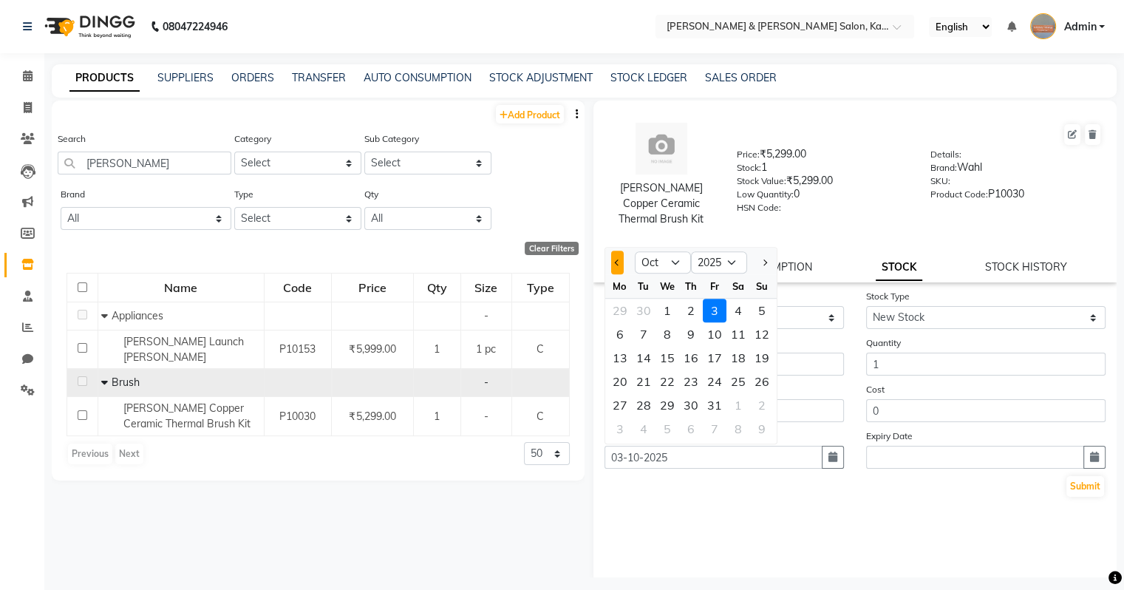
click at [618, 259] on span "Previous month" at bounding box center [617, 262] width 6 height 6
select select "9"
click at [660, 369] on div "28" at bounding box center [762, 381] width 24 height 24
type input "28-09-2025"
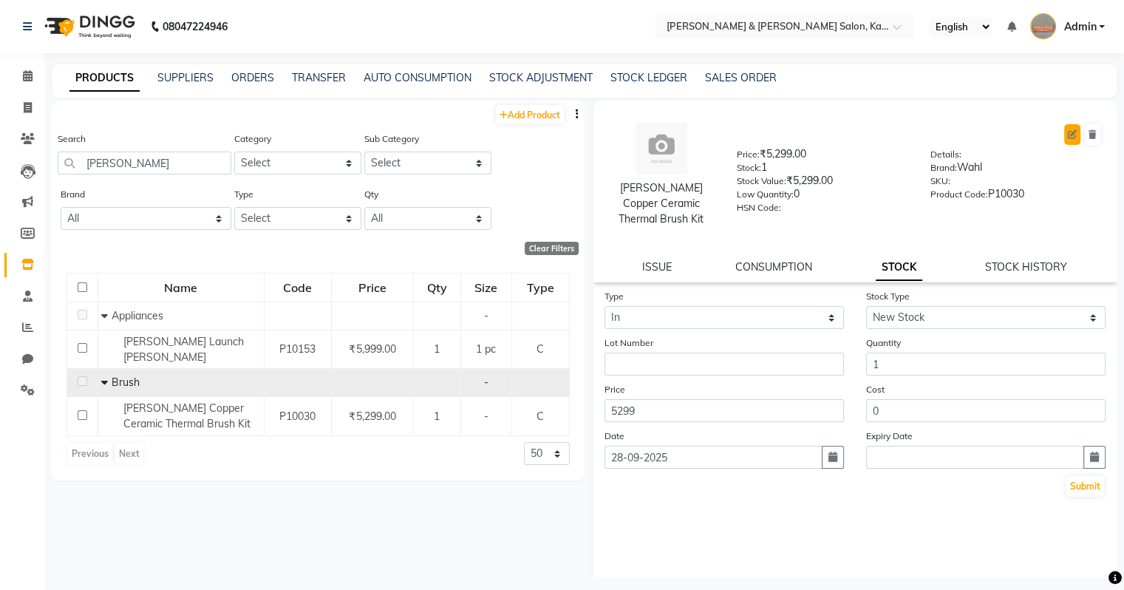
click at [660, 132] on icon at bounding box center [1072, 134] width 9 height 9
select select "true"
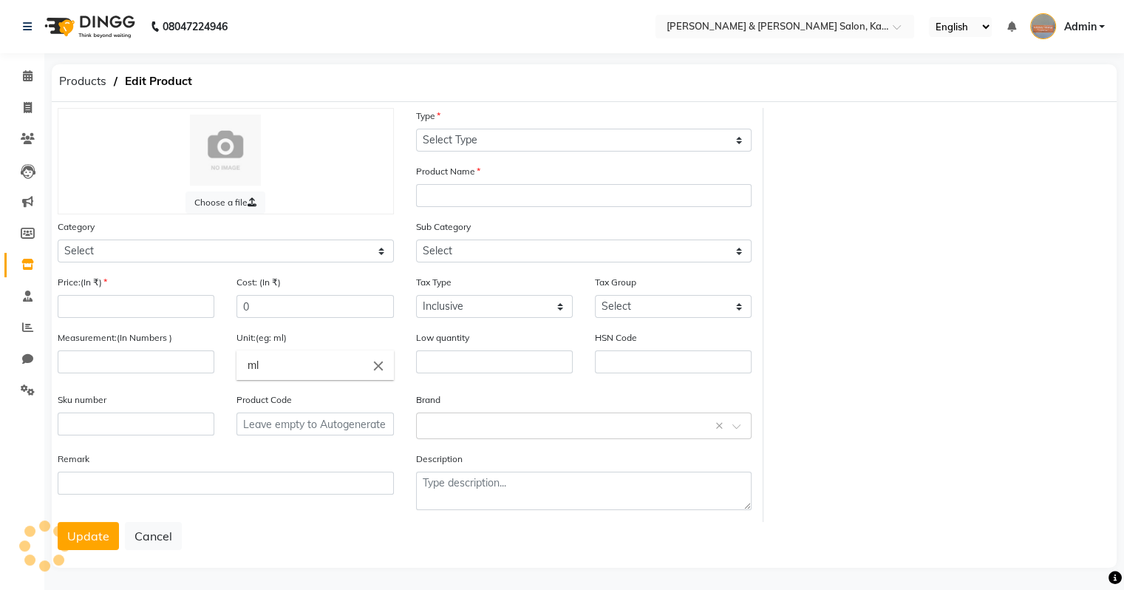
select select "C"
type input "[PERSON_NAME] Copper Ceramic Thermal Brush Kit"
select select
type input "5299"
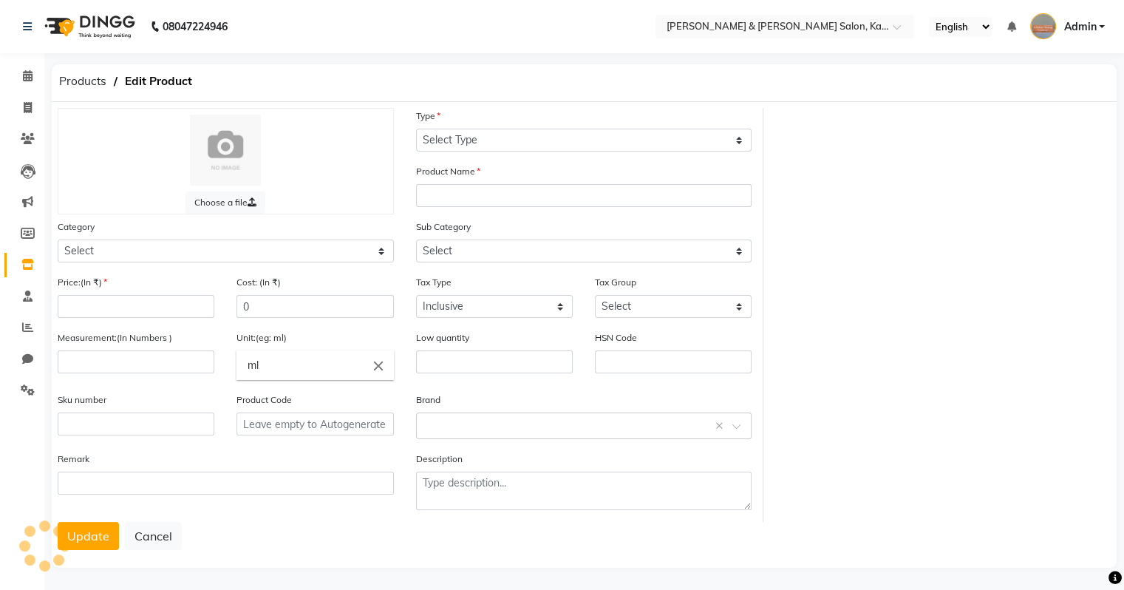
type input "0"
type input "P10030"
select select "13851020505"
select select "1385102050"
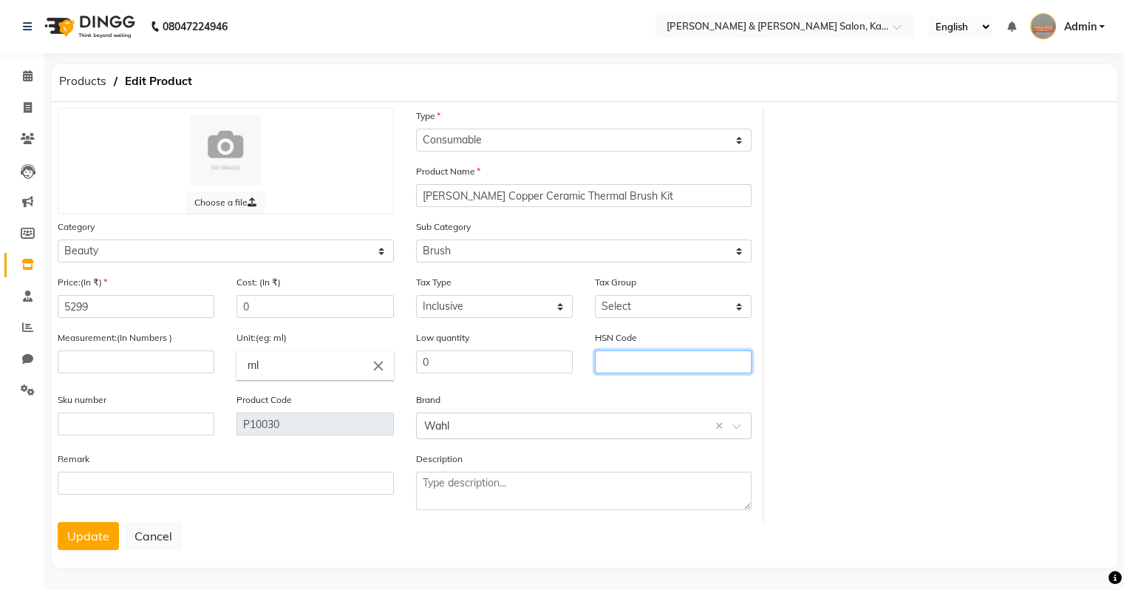
click at [612, 361] on input "text" at bounding box center [673, 361] width 157 height 23
type input "96032900"
click at [95, 359] on input "number" at bounding box center [136, 361] width 157 height 23
type input "1"
click at [275, 370] on input "ml" at bounding box center [314, 365] width 157 height 30
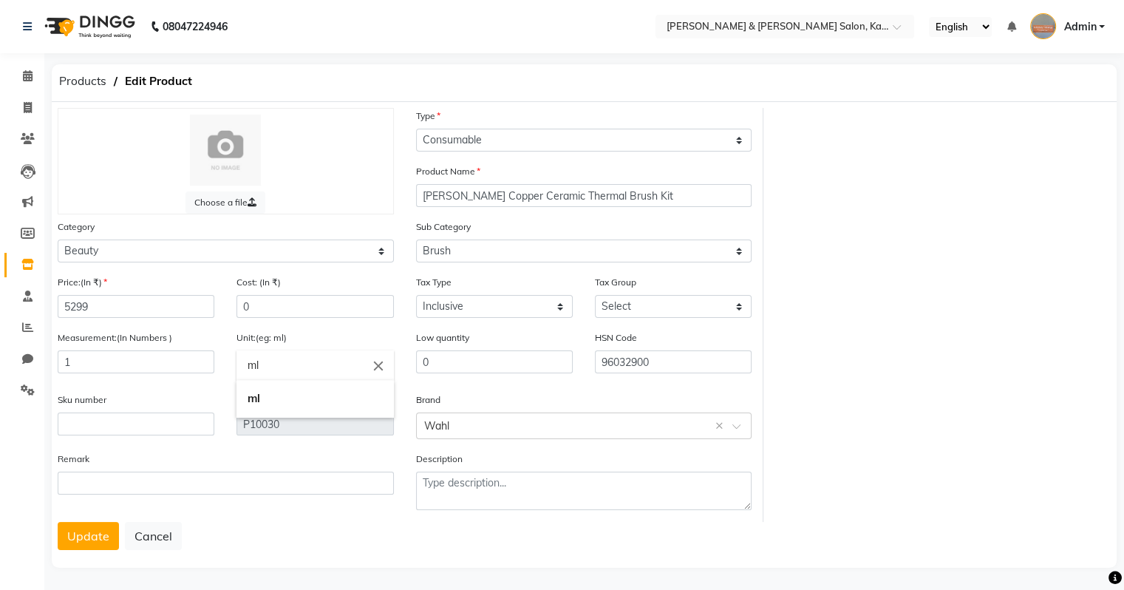
click at [275, 370] on input "ml" at bounding box center [314, 365] width 157 height 30
type input "pc"
click at [262, 397] on link "pc" at bounding box center [314, 399] width 157 height 38
click at [95, 531] on button "Update" at bounding box center [88, 536] width 61 height 28
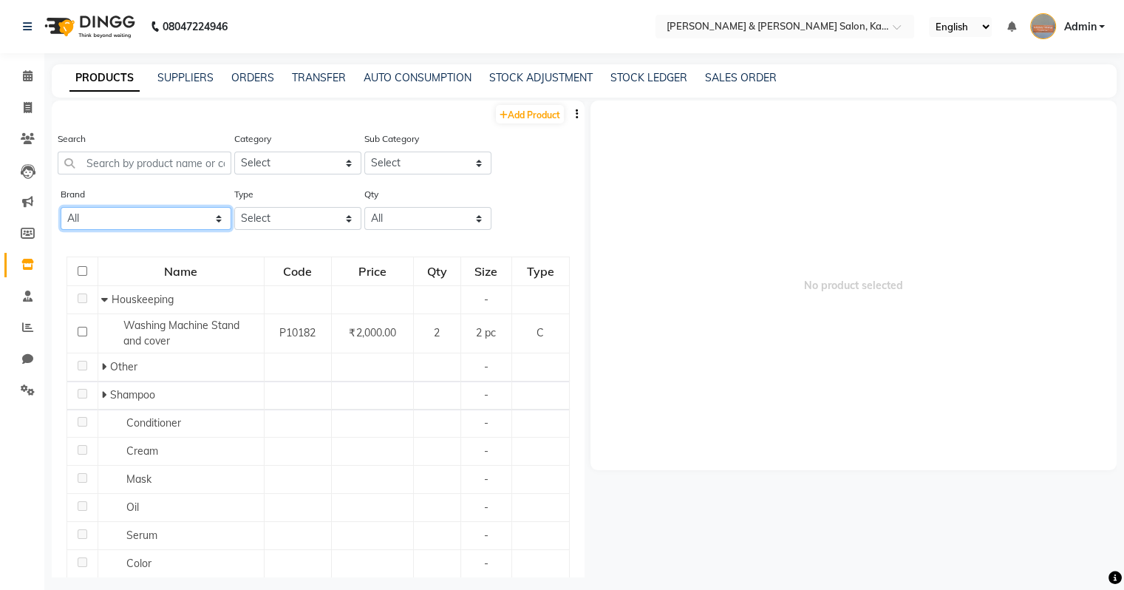
click at [205, 215] on select "All 3tenx Avl Bcl Best Wrap Bluesky Brother Cadive Cadiveu Cotton Cysteine Comp…" at bounding box center [146, 218] width 171 height 23
select select "3tenx"
click at [61, 208] on select "All 3tenx Avl Bcl Best Wrap Bluesky Brother Cadive Cadiveu Cotton Cysteine Comp…" at bounding box center [146, 218] width 171 height 23
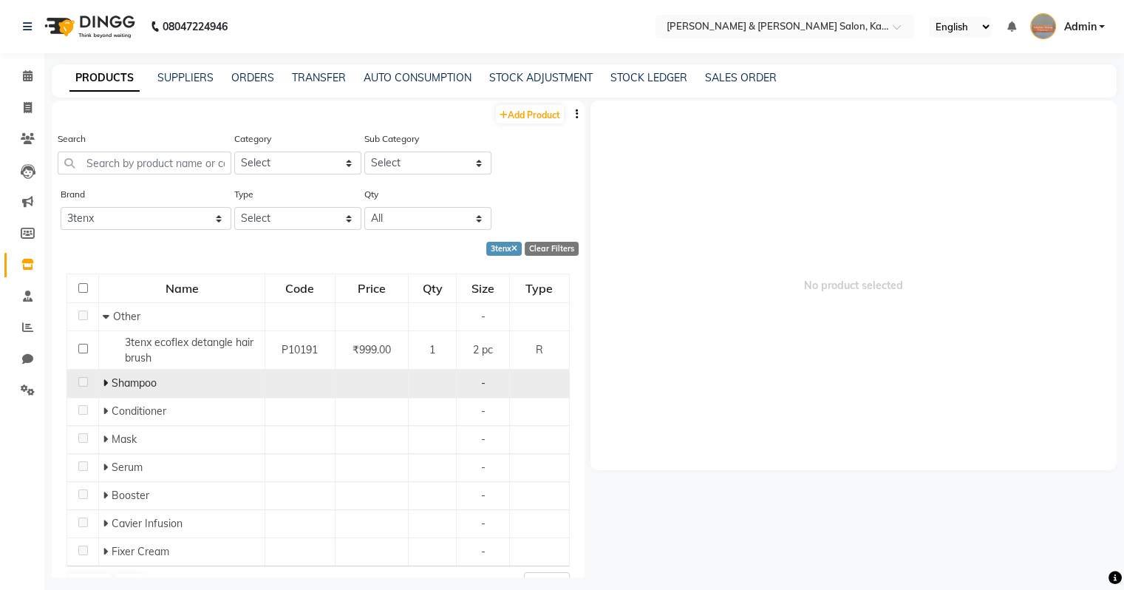
click at [106, 383] on icon at bounding box center [105, 383] width 5 height 10
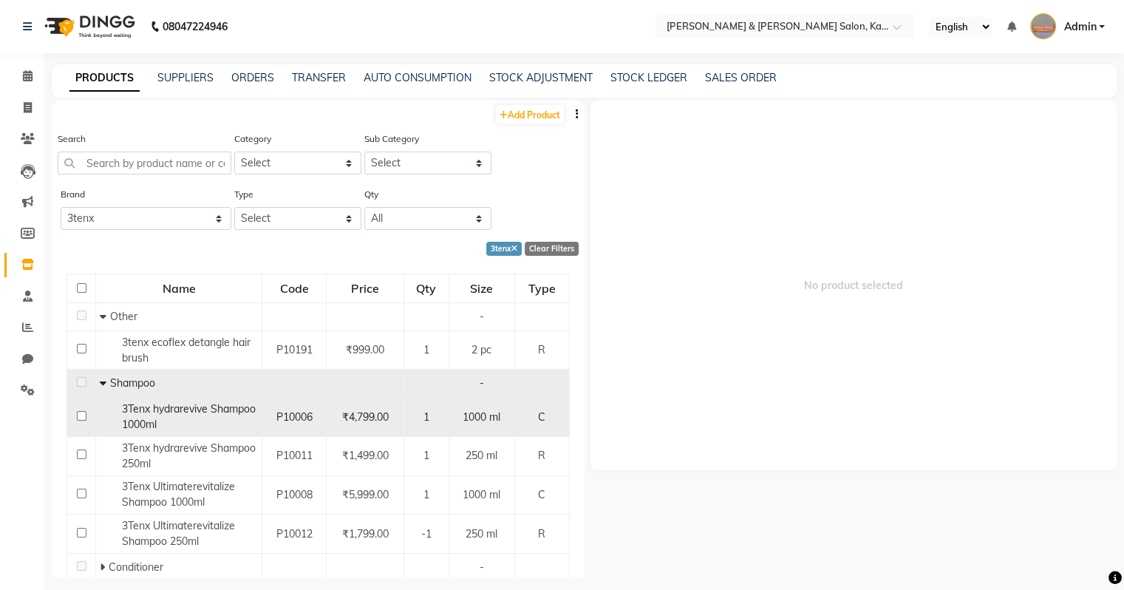
click at [145, 406] on span "3Tenx hydrarevive Shampoo 1000ml" at bounding box center [189, 416] width 134 height 29
select select
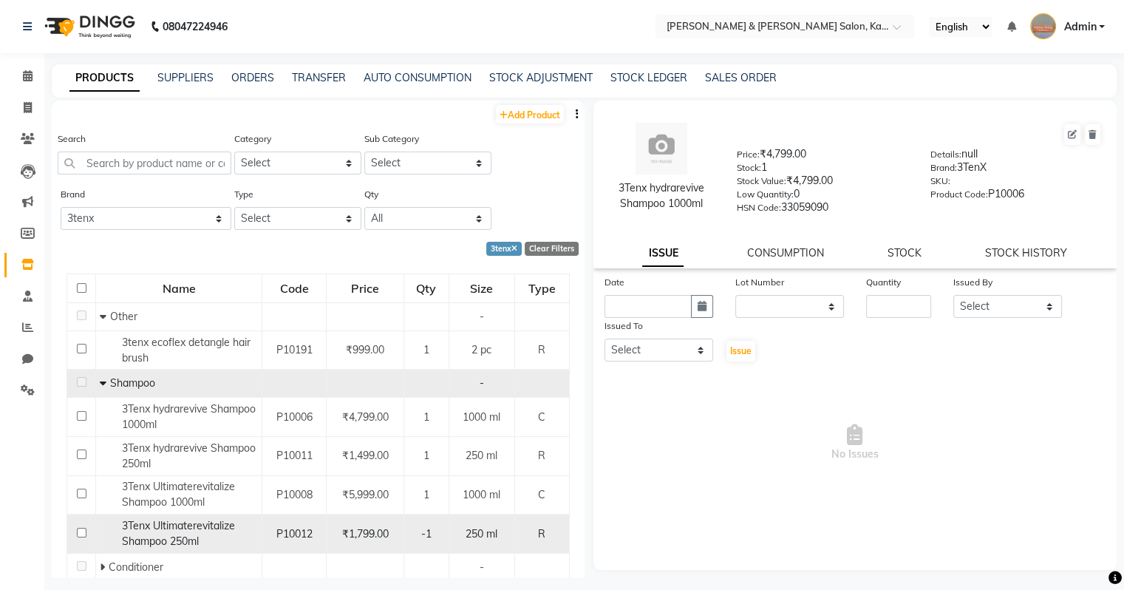
click at [206, 531] on div "3Tenx Ultimaterevitalize Shampoo 250ml" at bounding box center [179, 533] width 158 height 31
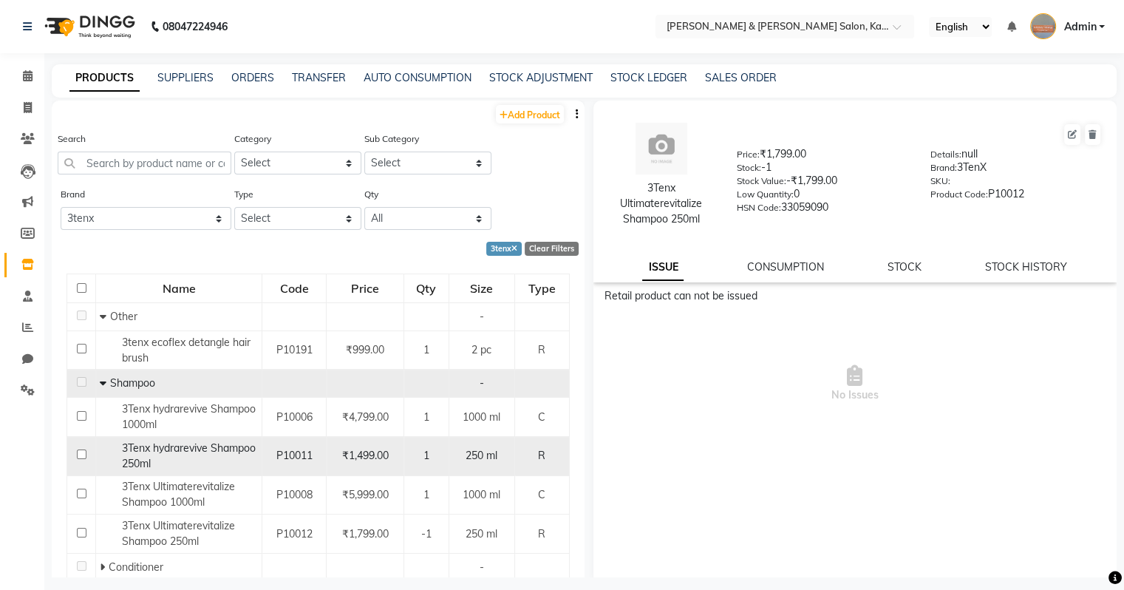
click at [233, 448] on span "3Tenx hydrarevive Shampoo 250ml" at bounding box center [189, 455] width 134 height 29
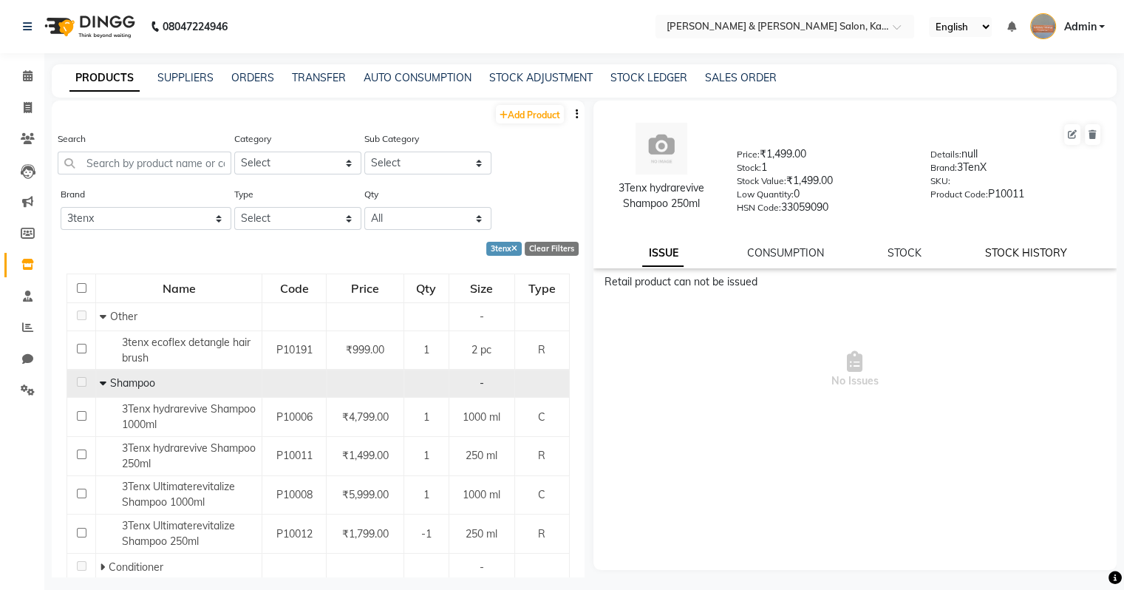
click at [660, 258] on link "STOCK HISTORY" at bounding box center [1026, 252] width 82 height 13
select select "all"
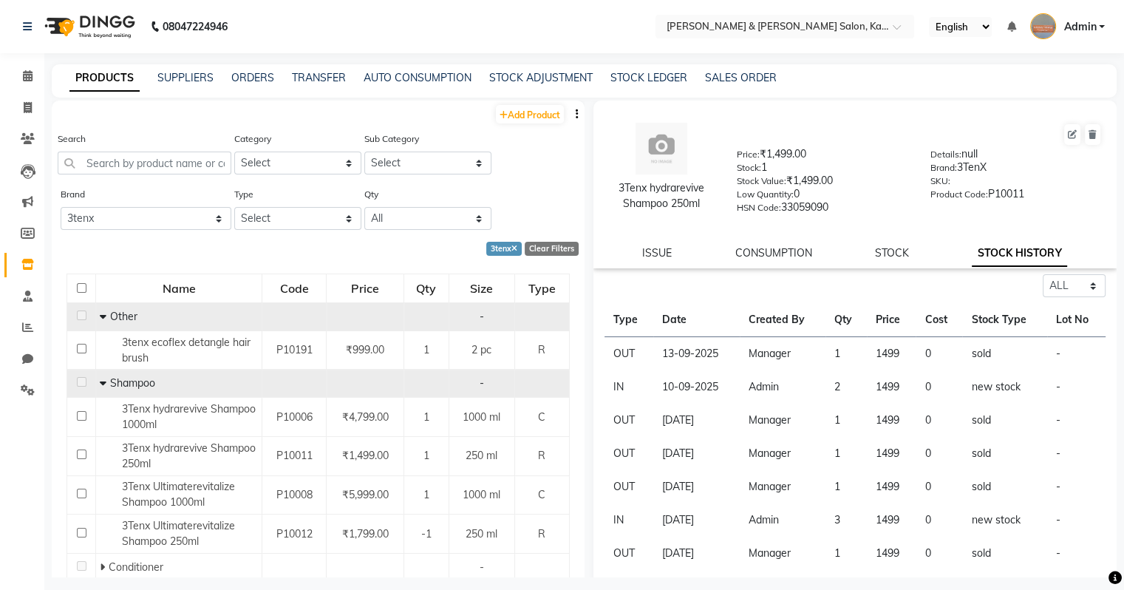
click at [101, 318] on icon at bounding box center [103, 316] width 7 height 10
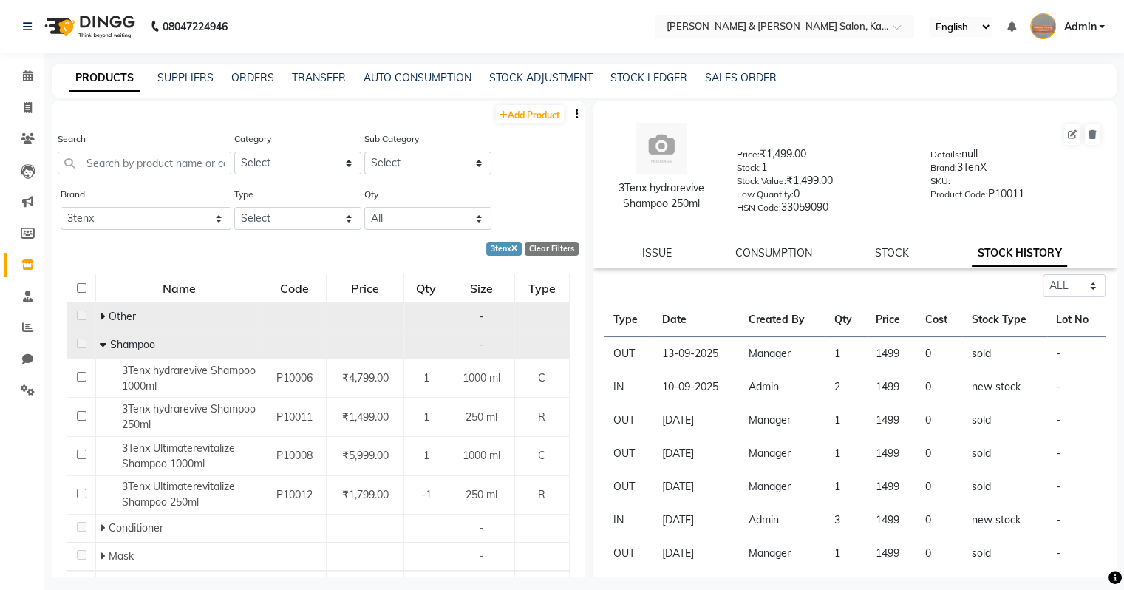
click at [103, 346] on icon at bounding box center [103, 344] width 7 height 10
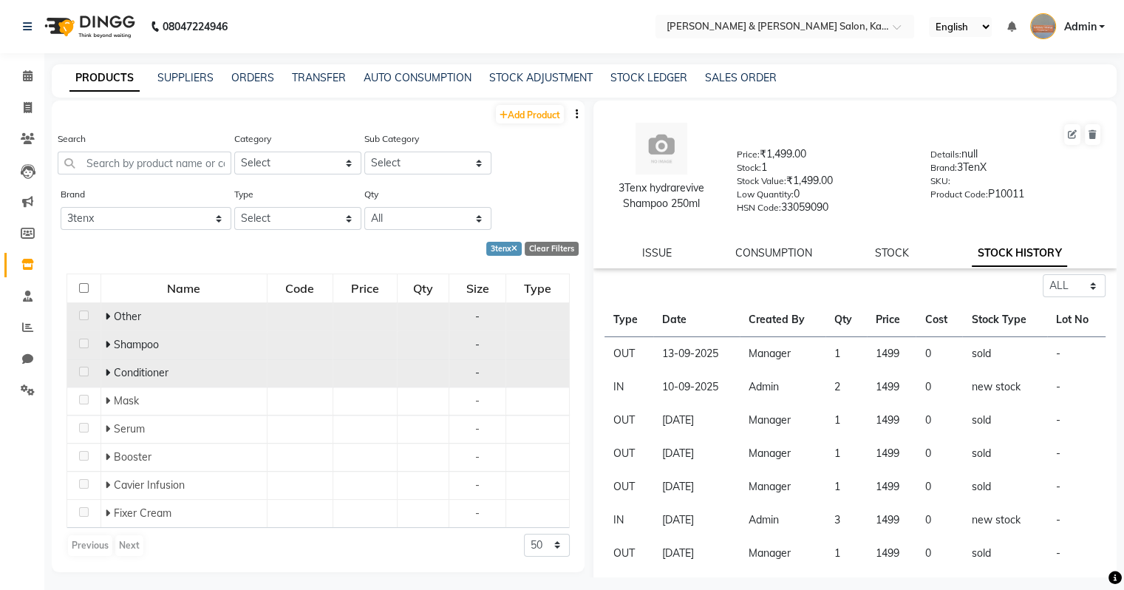
click at [109, 374] on icon at bounding box center [107, 372] width 5 height 10
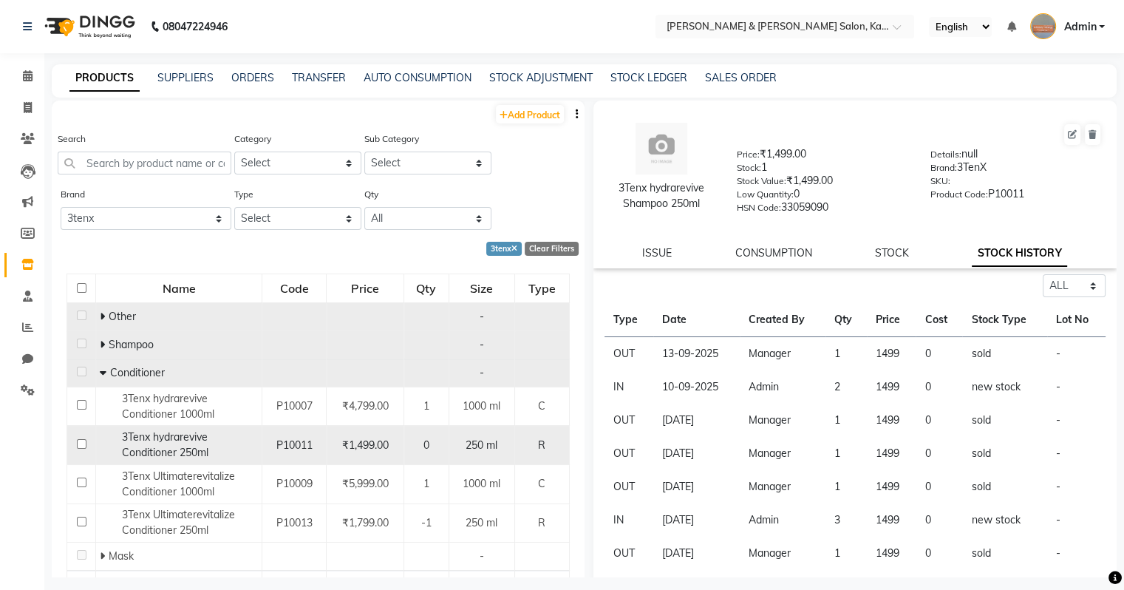
click at [179, 442] on span "3Tenx hydrarevive Conditioner 250ml" at bounding box center [165, 444] width 86 height 29
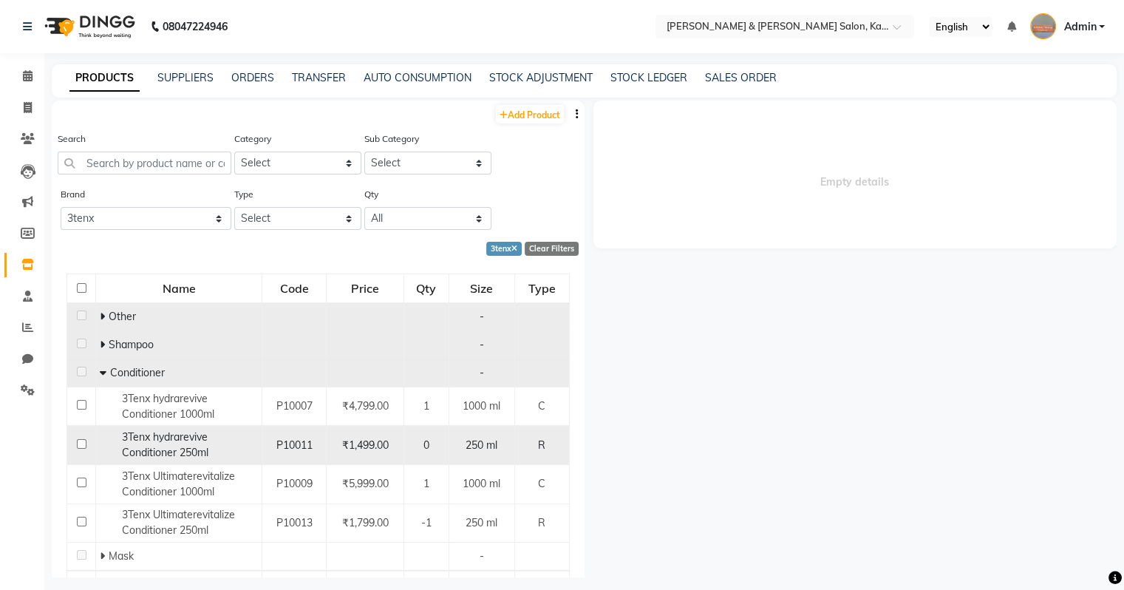
select select "all"
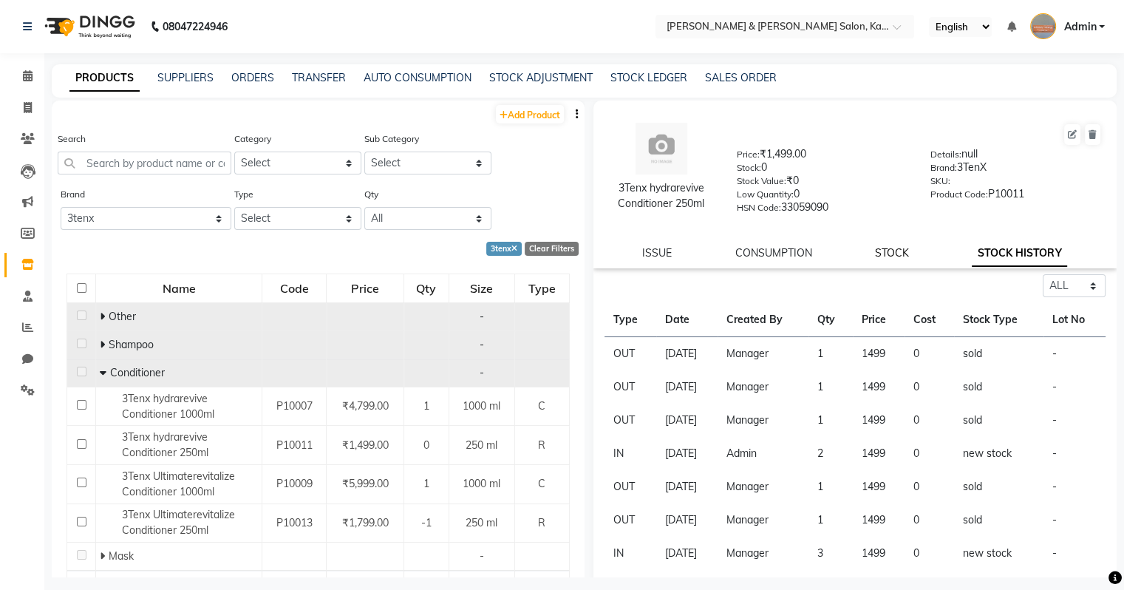
drag, startPoint x: 179, startPoint y: 442, endPoint x: 884, endPoint y: 261, distance: 727.7
click at [660, 259] on link "STOCK" at bounding box center [892, 252] width 34 height 13
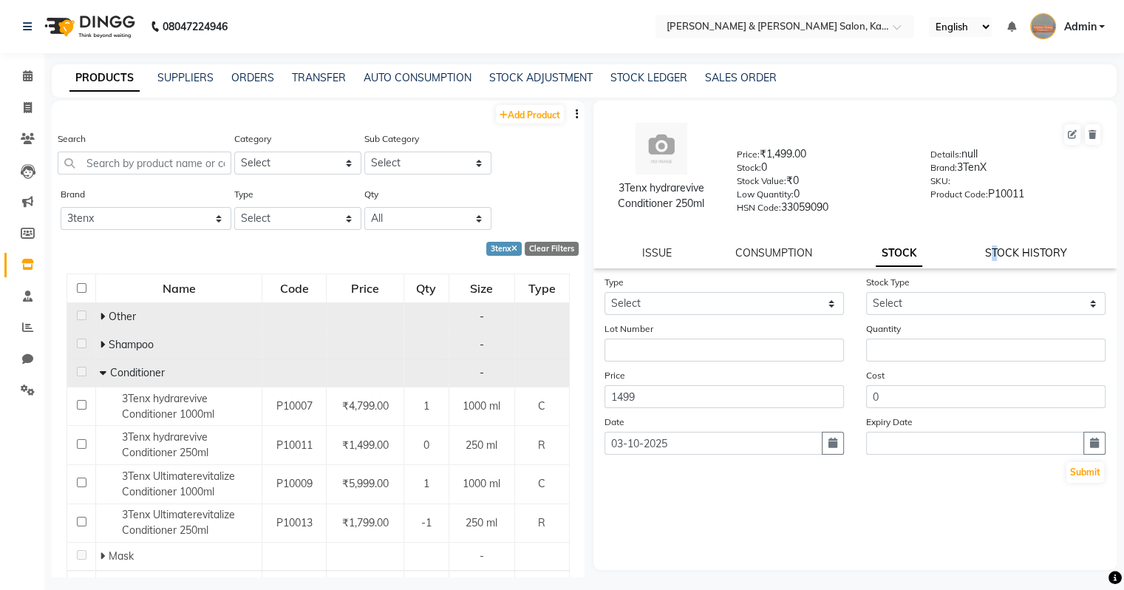
click at [660, 259] on link "STOCK HISTORY" at bounding box center [1026, 252] width 82 height 13
select select "all"
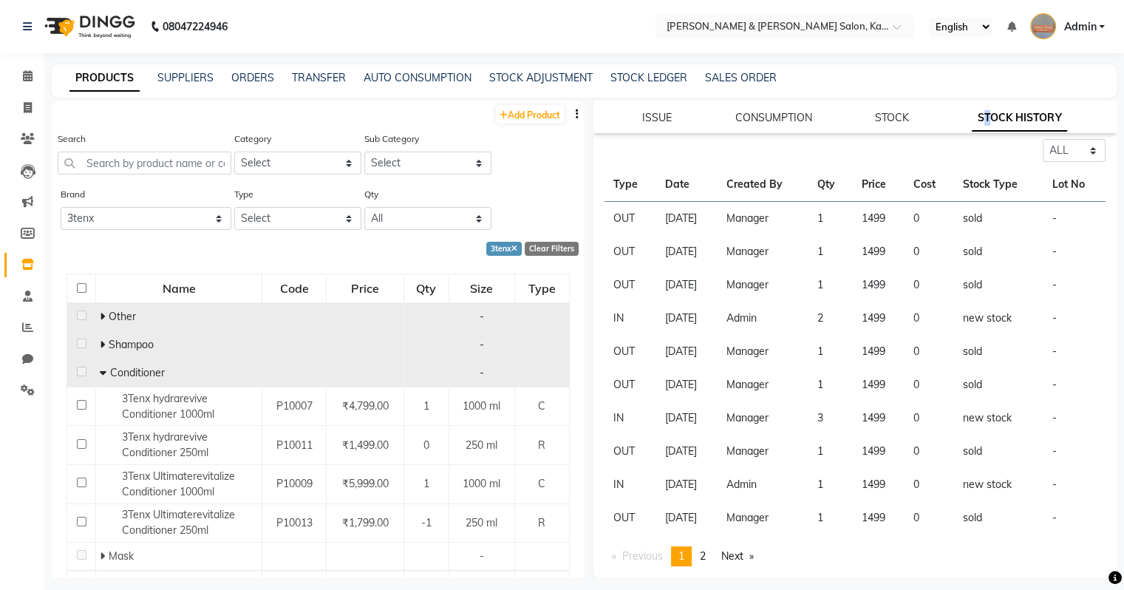
scroll to position [134, 0]
click at [660, 531] on link "page 2" at bounding box center [702, 557] width 21 height 20
drag, startPoint x: 709, startPoint y: 565, endPoint x: 1120, endPoint y: 241, distance: 523.4
click at [660, 241] on main "PRODUCTS SUPPLIERS ORDERS TRANSFER AUTO CONSUMPTION STOCK ADJUSTMENT STOCK LEDG…" at bounding box center [583, 331] width 1079 height 535
click at [660, 531] on span "1" at bounding box center [681, 556] width 6 height 13
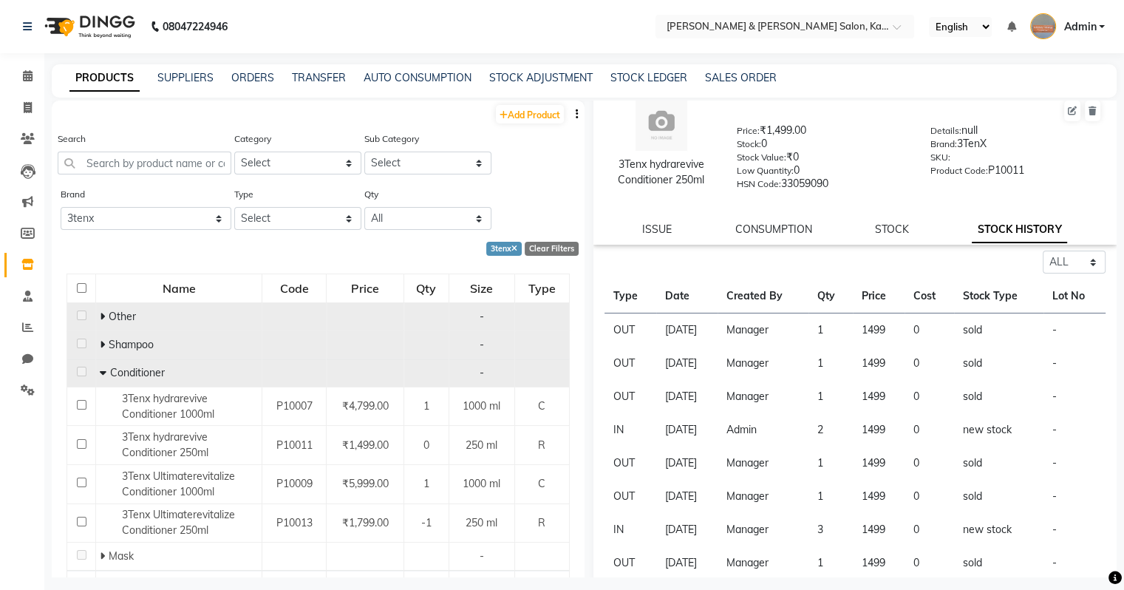
scroll to position [24, 0]
click at [660, 236] on link "STOCK" at bounding box center [892, 228] width 34 height 13
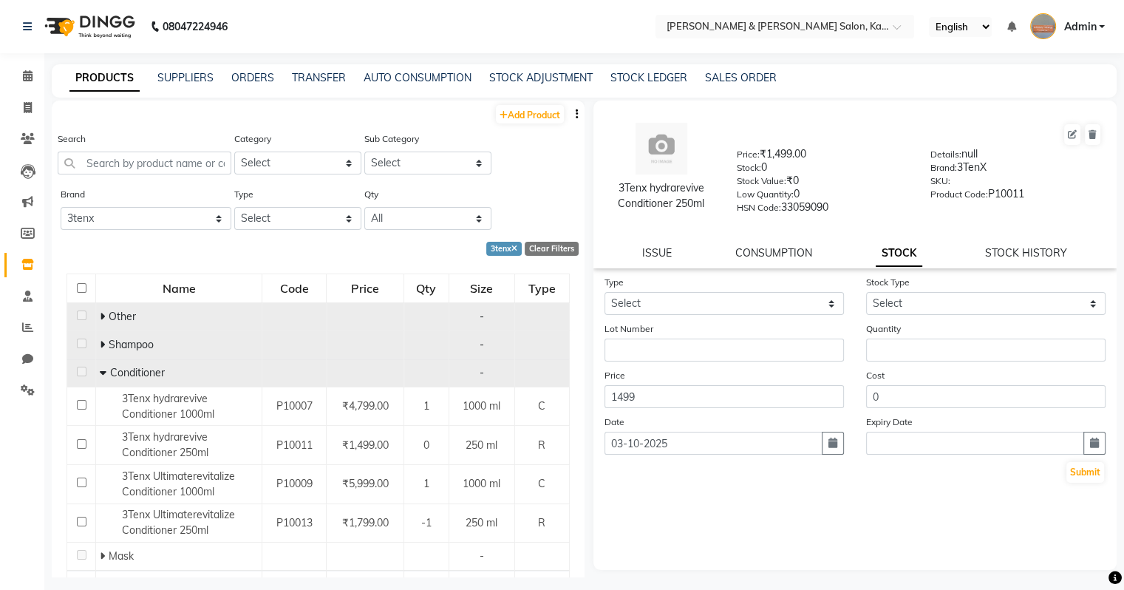
scroll to position [0, 0]
click at [660, 313] on select "Select In Out" at bounding box center [723, 303] width 239 height 23
select select "in"
click at [604, 297] on select "Select In Out" at bounding box center [723, 303] width 239 height 23
click at [660, 315] on select "Select New Stock Adjustment Return Other" at bounding box center [985, 303] width 239 height 23
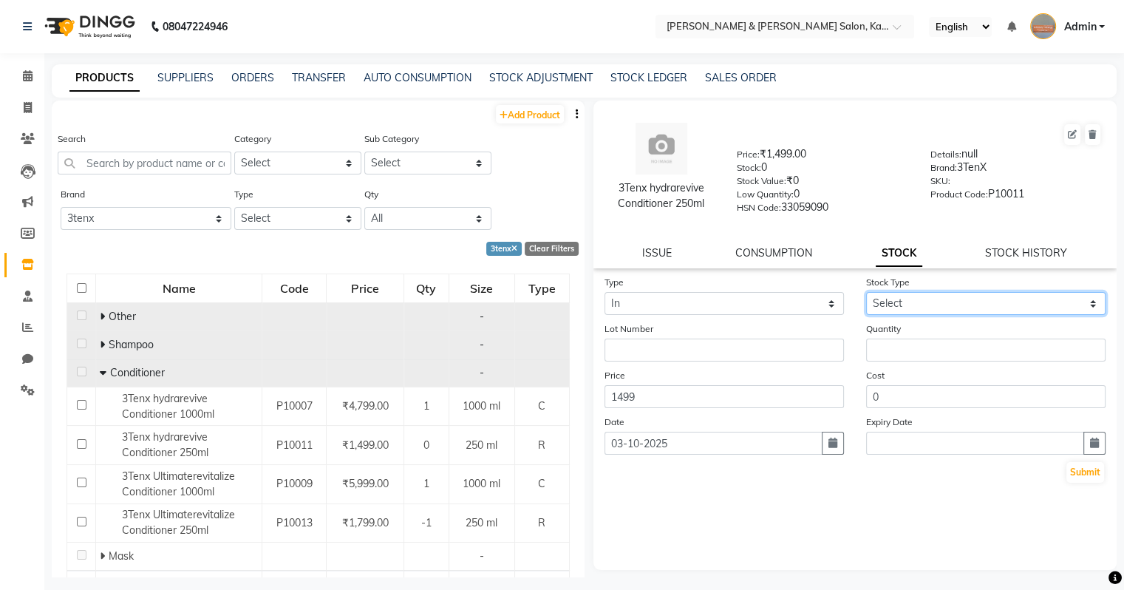
select select "new stock"
click at [660, 297] on select "Select New Stock Adjustment Return Other" at bounding box center [985, 303] width 239 height 23
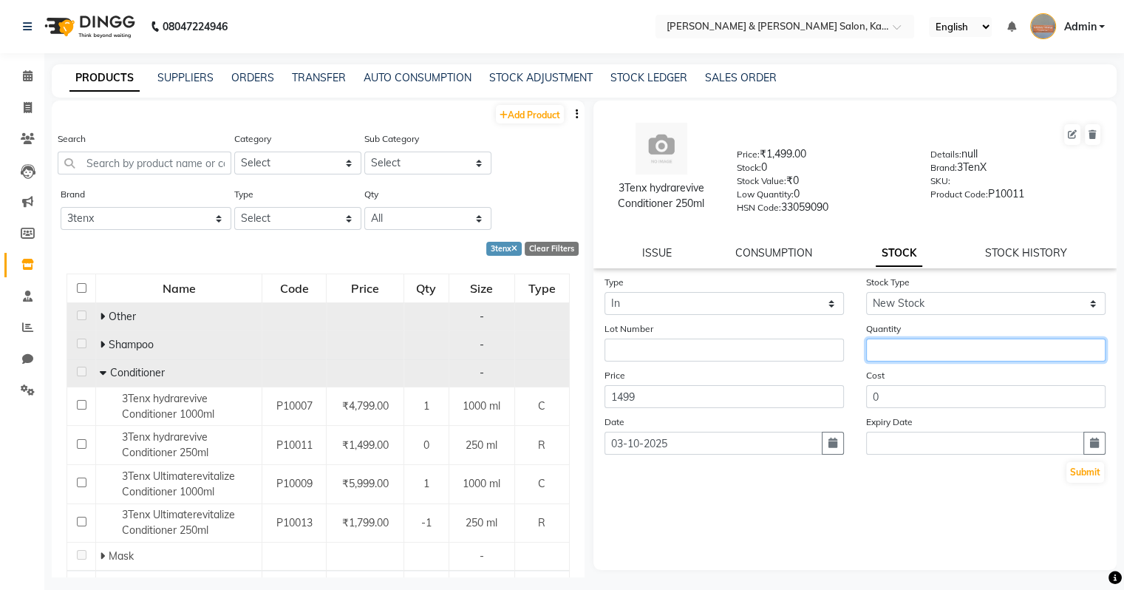
click at [660, 353] on input "number" at bounding box center [985, 349] width 239 height 23
type input "2"
click at [660, 448] on icon "button" at bounding box center [832, 442] width 9 height 10
select select "10"
select select "2025"
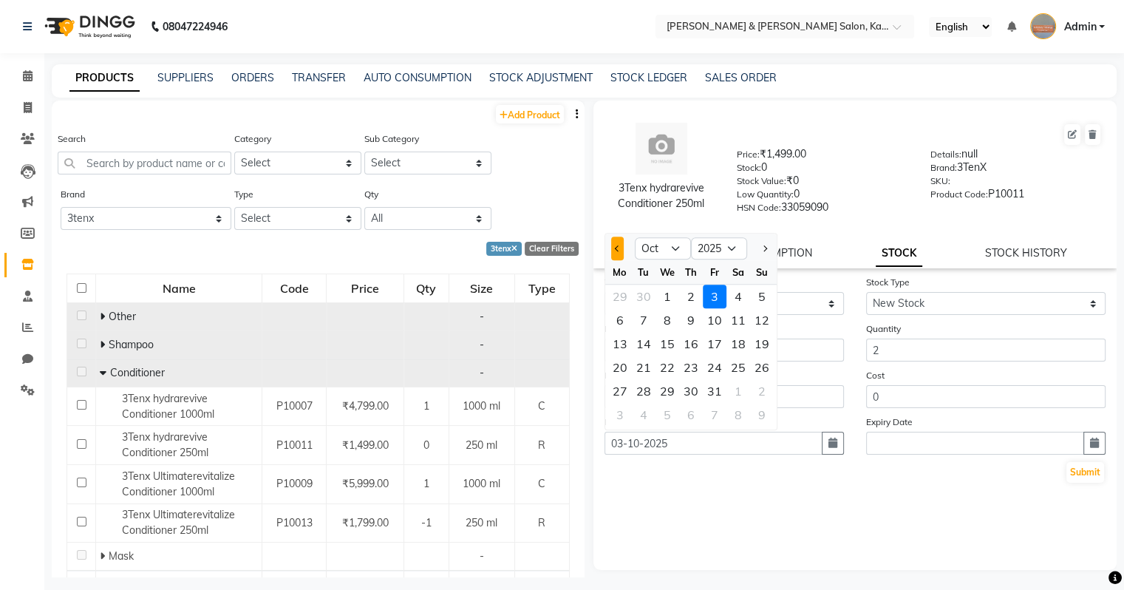
click at [614, 256] on button "Previous month" at bounding box center [617, 248] width 13 height 24
select select "9"
click at [624, 330] on div "8" at bounding box center [620, 320] width 24 height 24
type input "[DATE]"
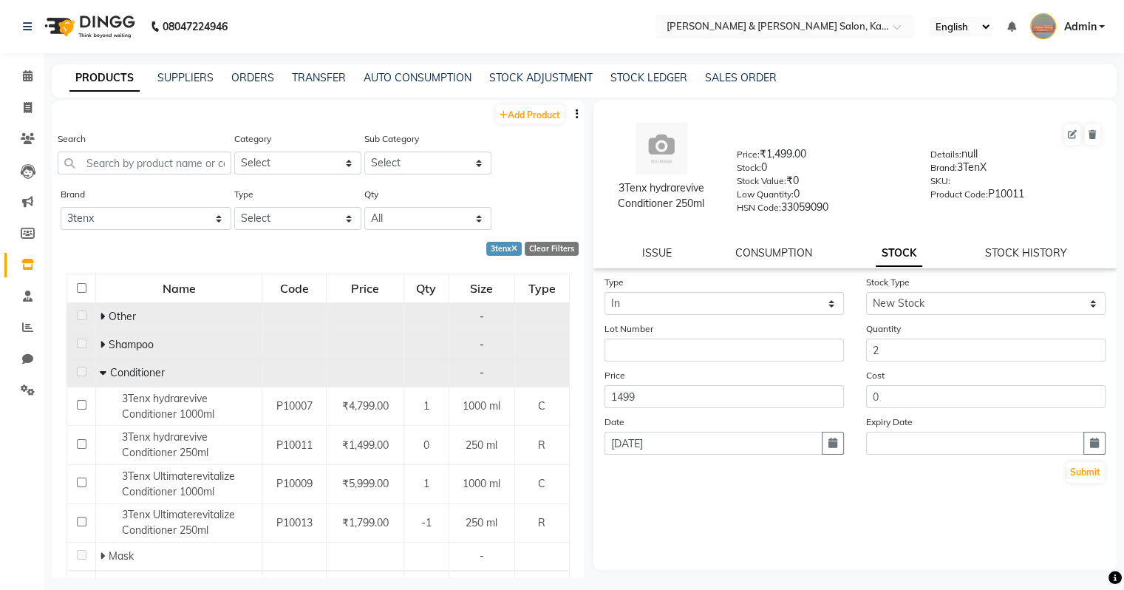
click at [660, 528] on div "Type Select In Out Stock Type Select New Stock Adjustment Return Other Lot Numb…" at bounding box center [855, 422] width 524 height 296
click at [660, 480] on button "Submit" at bounding box center [1085, 472] width 38 height 21
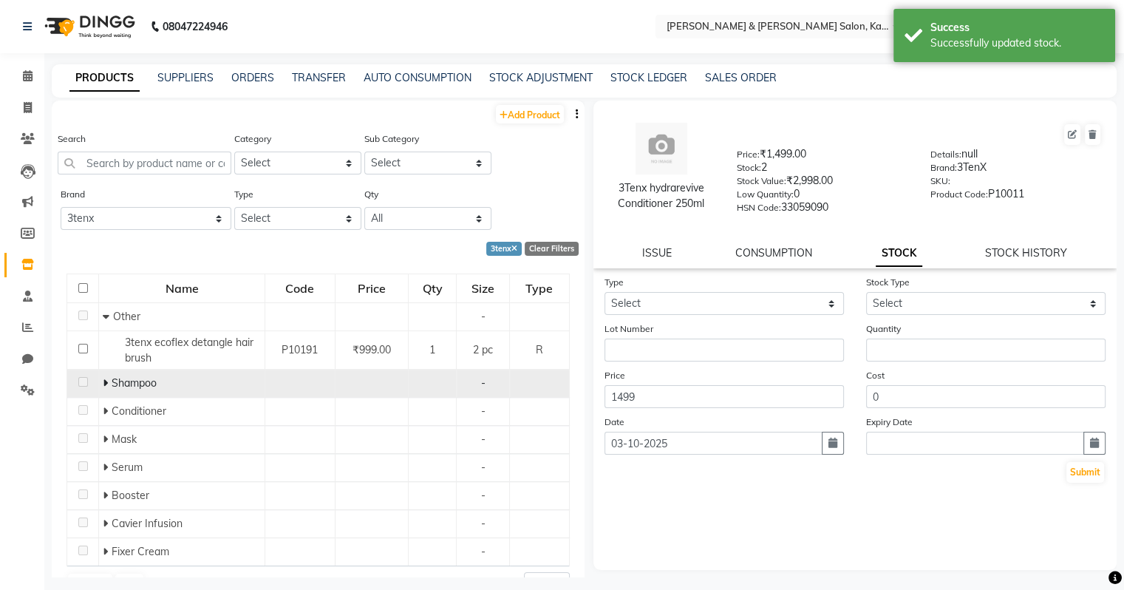
click at [104, 386] on icon at bounding box center [105, 383] width 5 height 10
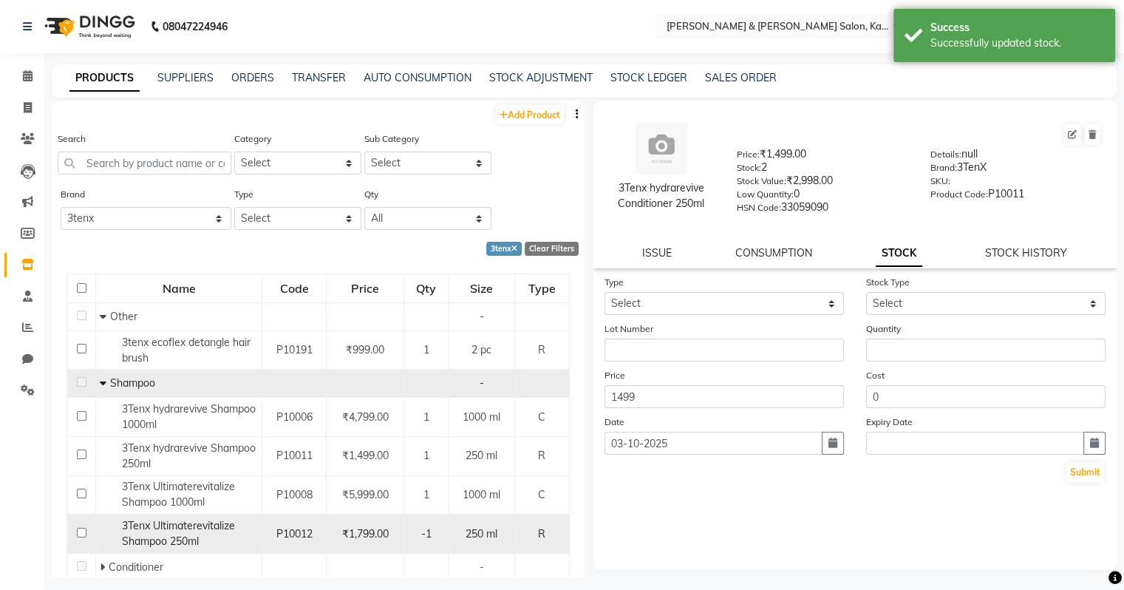
click at [165, 526] on span "3Tenx Ultimaterevitalize Shampoo 250ml" at bounding box center [178, 533] width 113 height 29
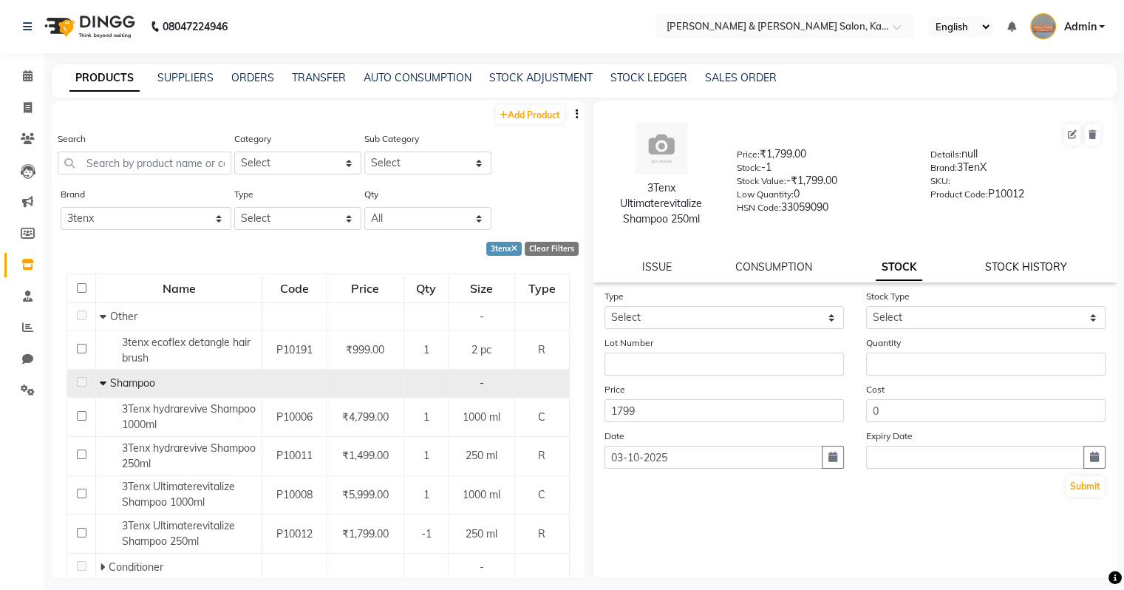
click at [660, 267] on link "STOCK HISTORY" at bounding box center [1026, 266] width 82 height 13
select select "all"
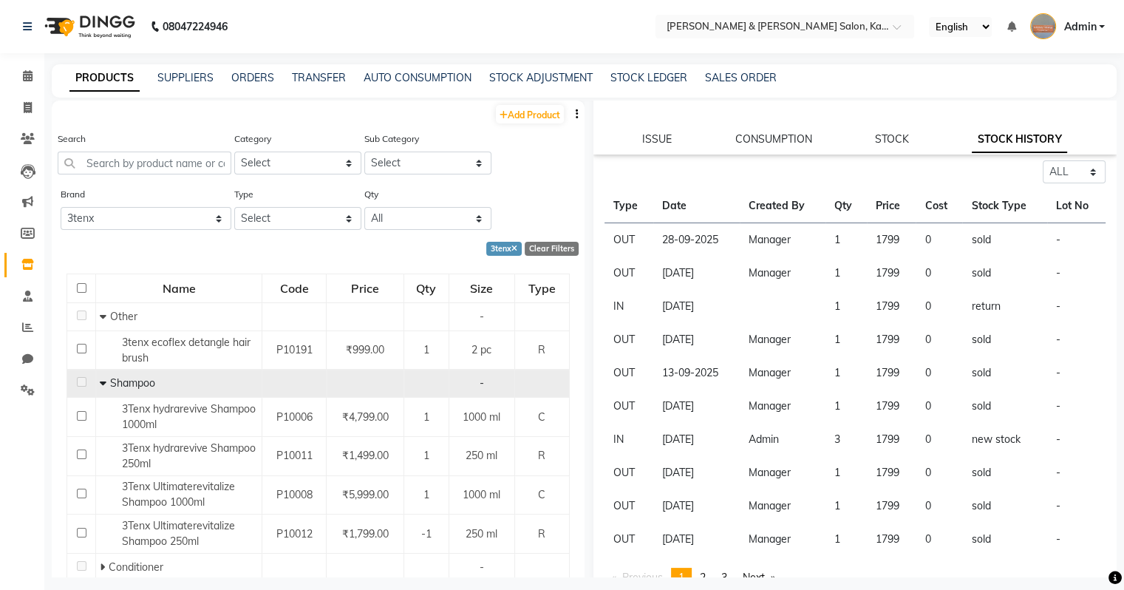
scroll to position [130, 0]
click at [100, 382] on icon at bounding box center [103, 383] width 7 height 10
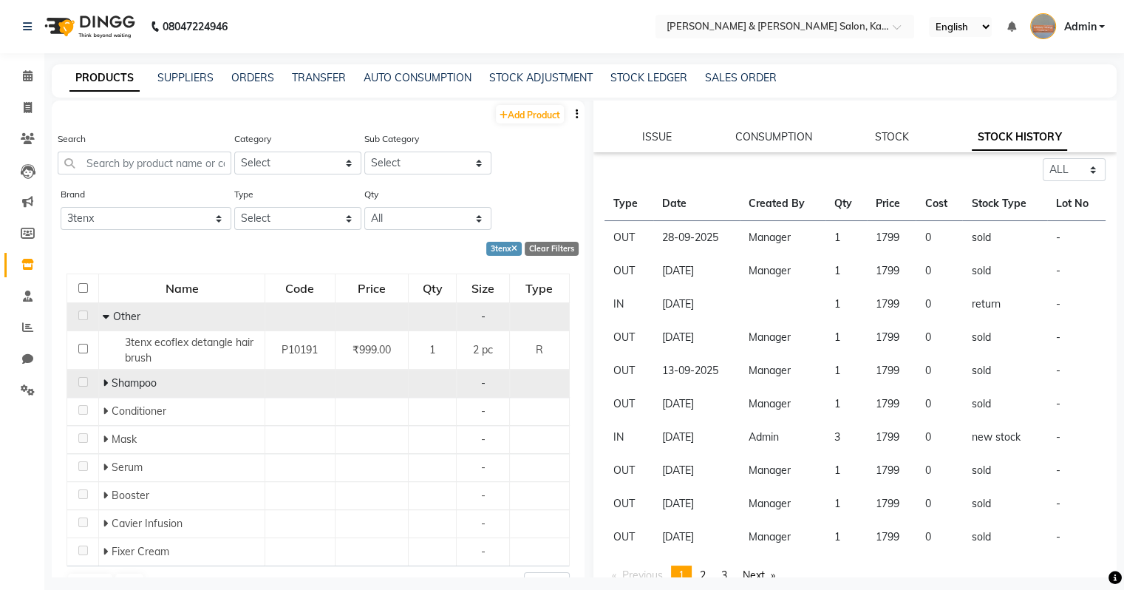
click at [103, 321] on icon at bounding box center [106, 316] width 7 height 10
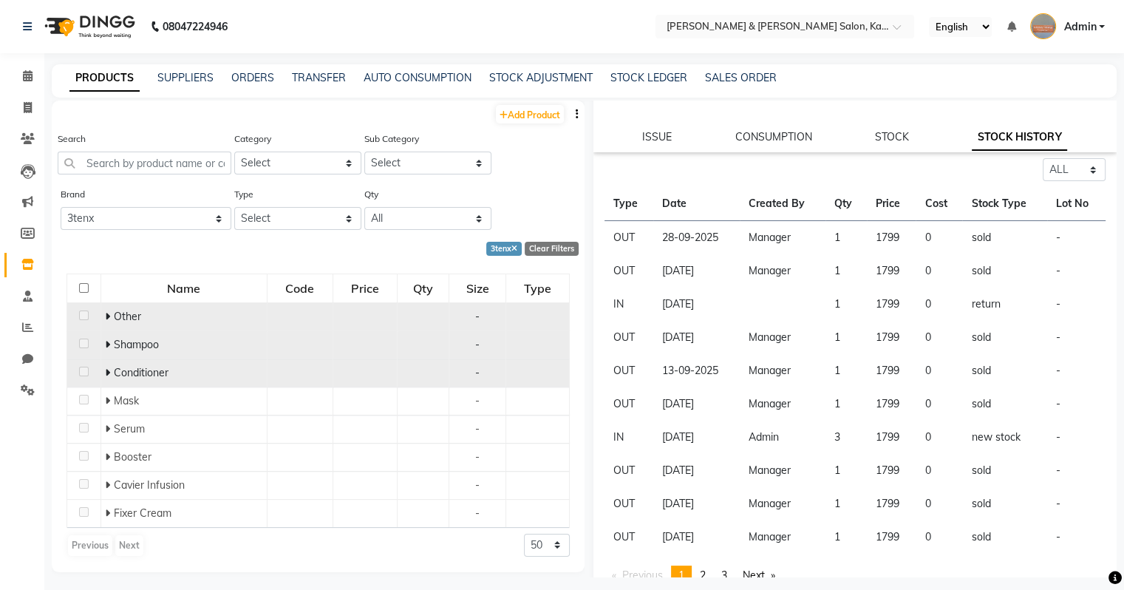
click at [111, 372] on span at bounding box center [109, 372] width 9 height 13
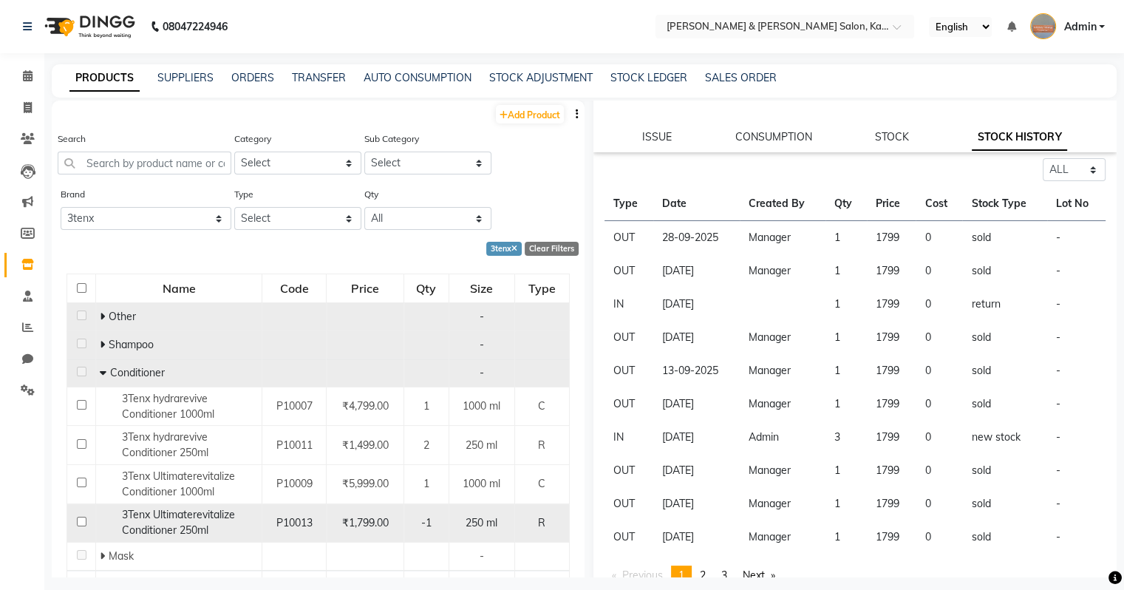
click at [183, 511] on span "3Tenx Ultimaterevitalize Conditioner 250ml" at bounding box center [178, 522] width 113 height 29
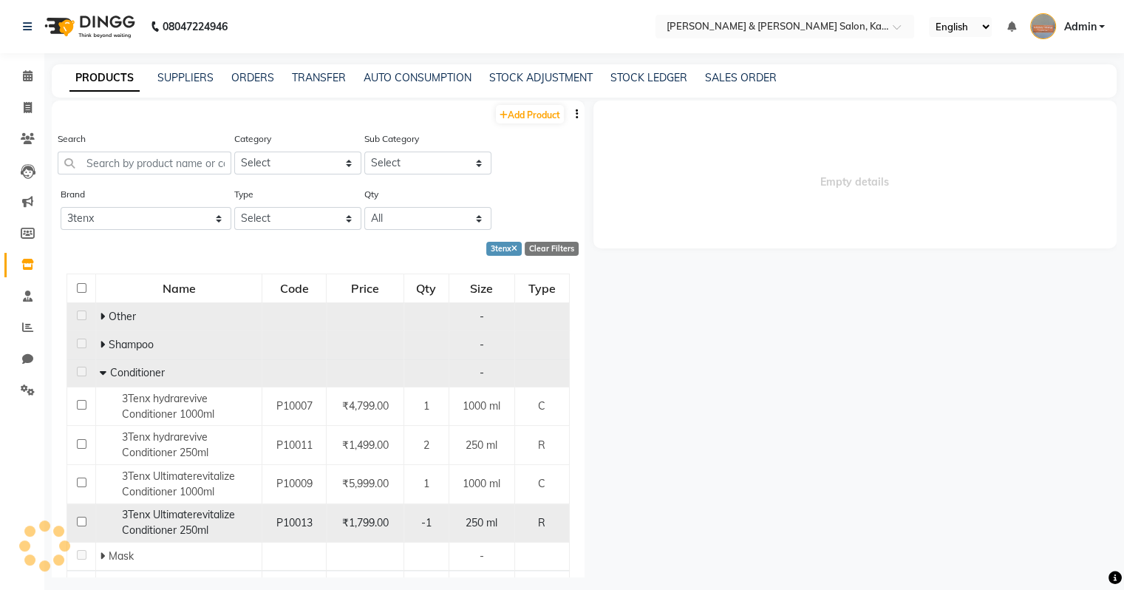
scroll to position [0, 0]
select select "all"
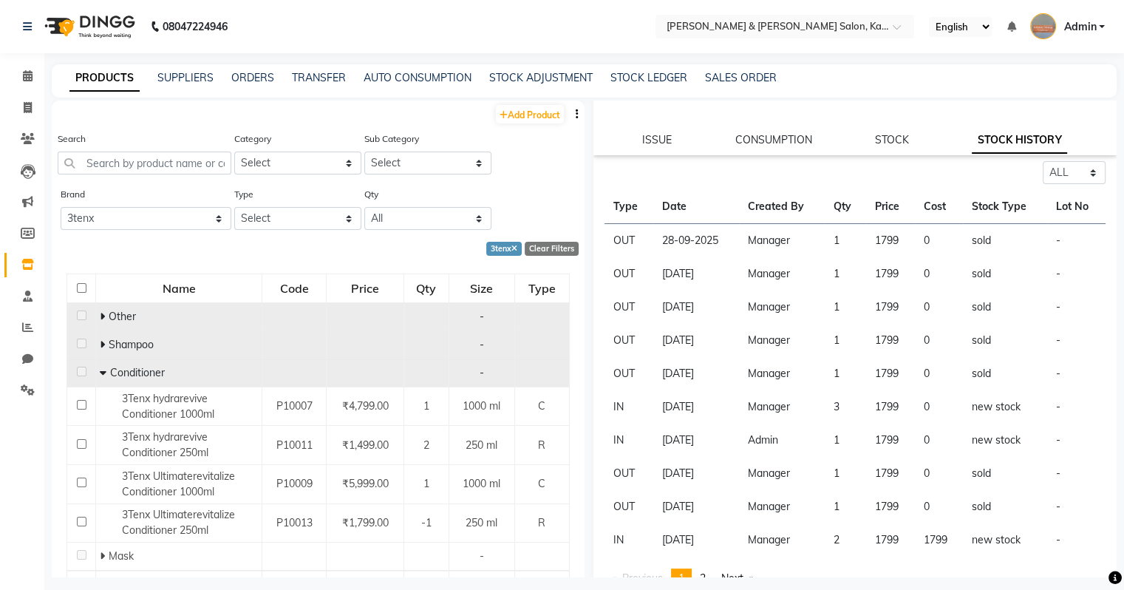
scroll to position [126, 0]
click at [660, 140] on link "STOCK" at bounding box center [892, 140] width 34 height 13
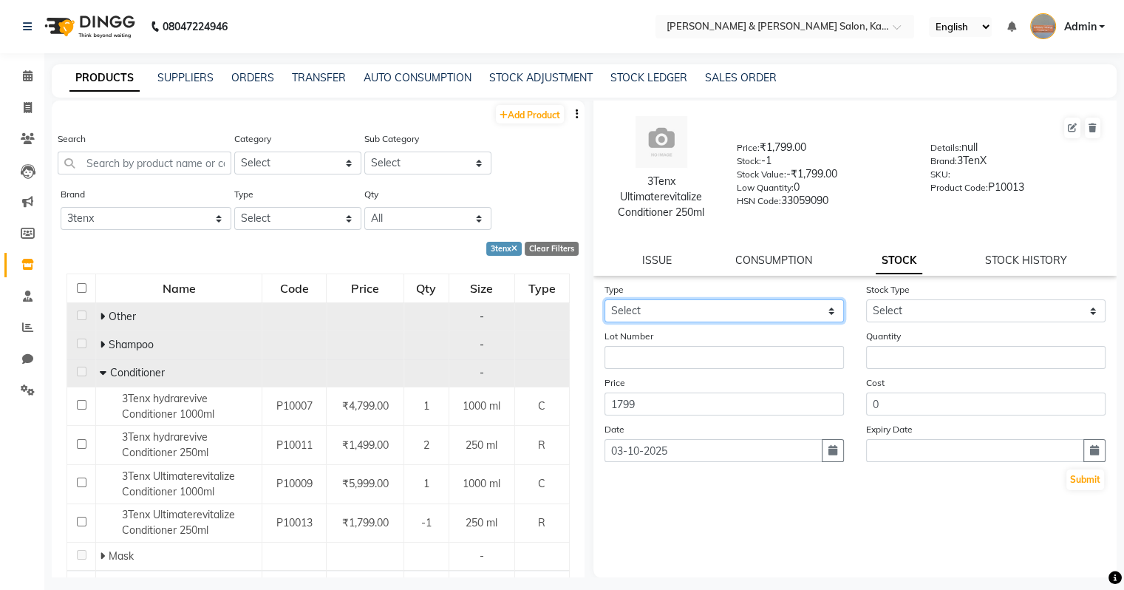
click at [660, 310] on select "Select In Out" at bounding box center [723, 310] width 239 height 23
select select "in"
click at [604, 299] on select "Select In Out" at bounding box center [723, 310] width 239 height 23
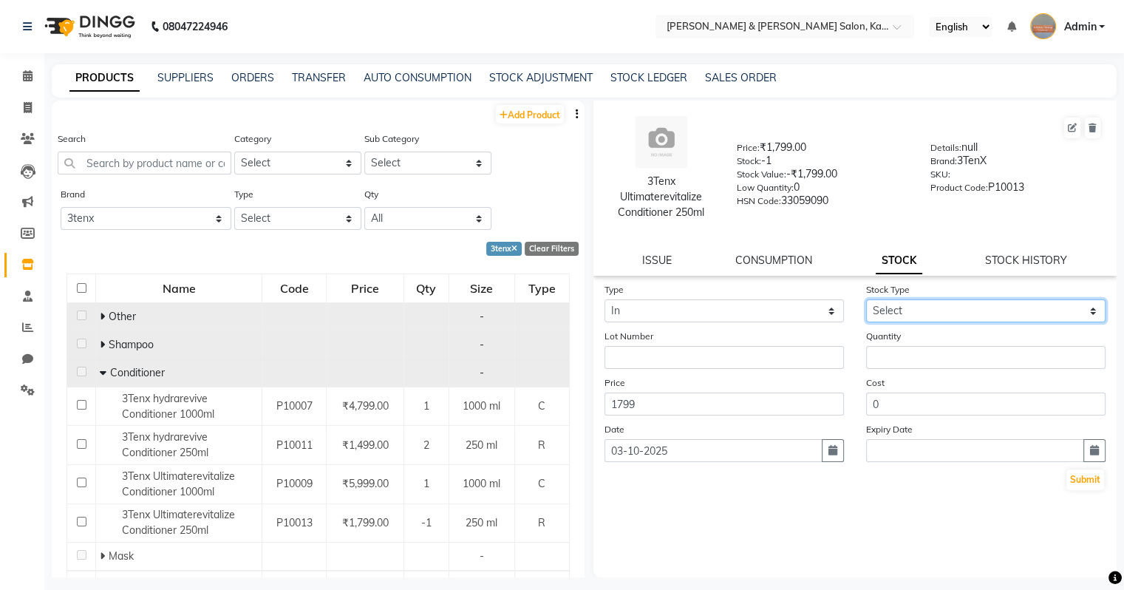
click at [660, 313] on select "Select New Stock Adjustment Return Other" at bounding box center [985, 310] width 239 height 23
select select "new stock"
click at [660, 299] on select "Select New Stock Adjustment Return Other" at bounding box center [985, 310] width 239 height 23
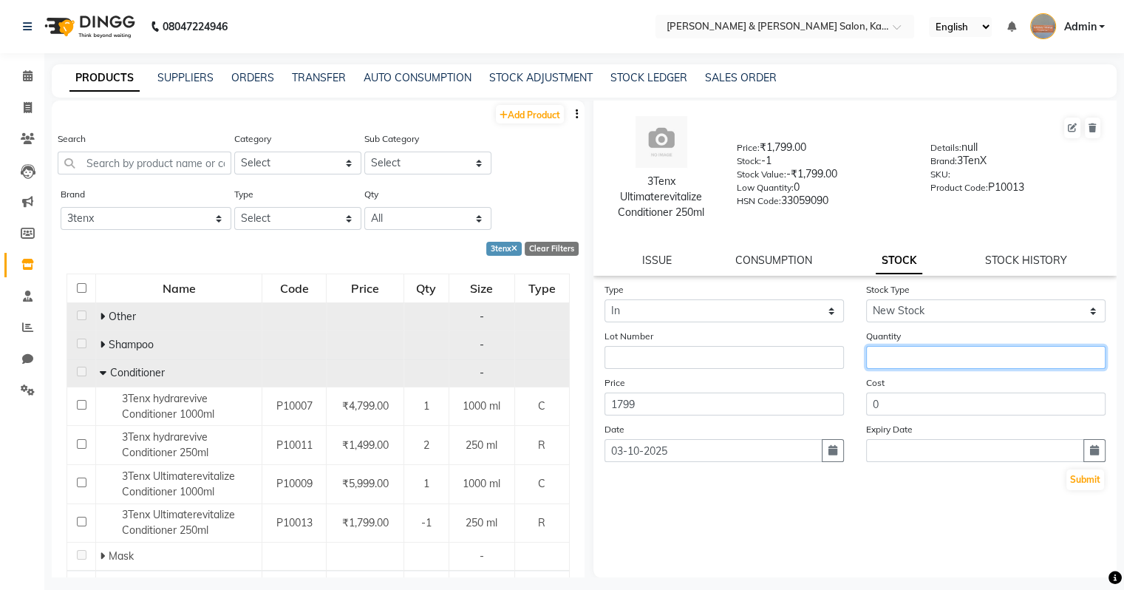
click at [660, 352] on input "number" at bounding box center [985, 357] width 239 height 23
type input "2"
click at [660, 455] on icon "button" at bounding box center [832, 450] width 9 height 10
select select "10"
select select "2025"
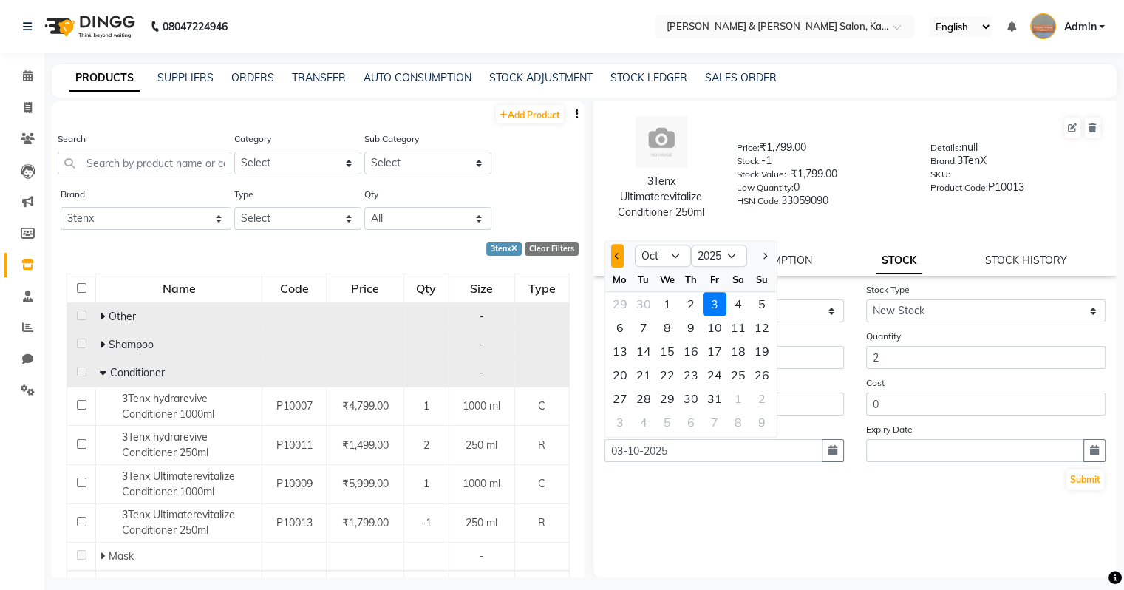
click at [615, 263] on button "Previous month" at bounding box center [617, 256] width 13 height 24
select select "9"
click at [660, 335] on div "10" at bounding box center [667, 327] width 24 height 24
type input "10-09-2025"
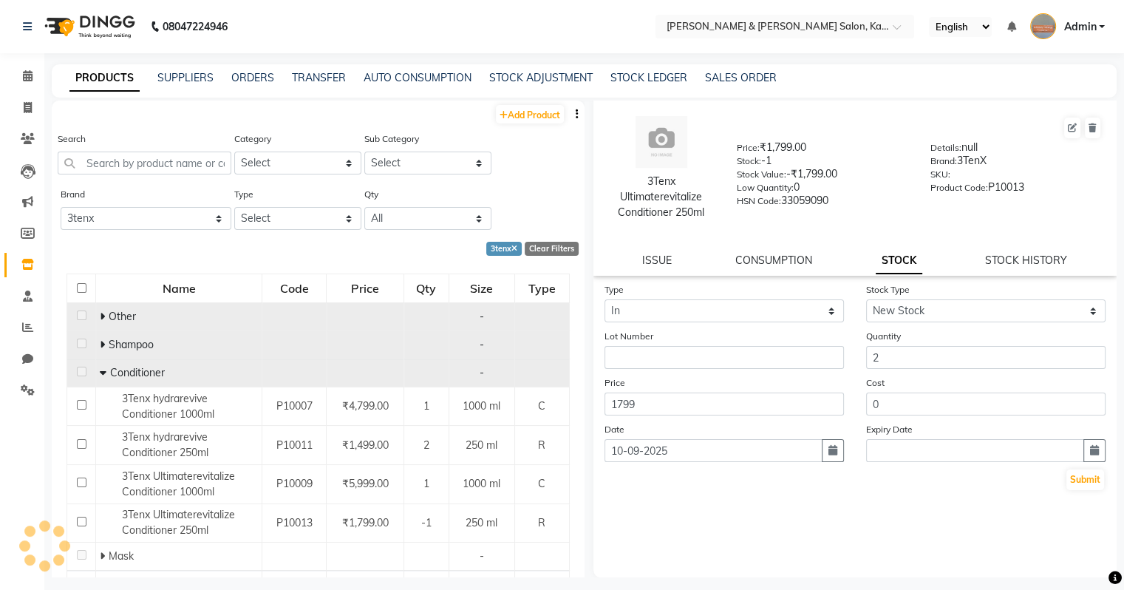
click at [660, 456] on div "Date [DATE]" at bounding box center [724, 441] width 262 height 41
click at [660, 456] on button "button" at bounding box center [833, 450] width 22 height 23
select select "9"
select select "2025"
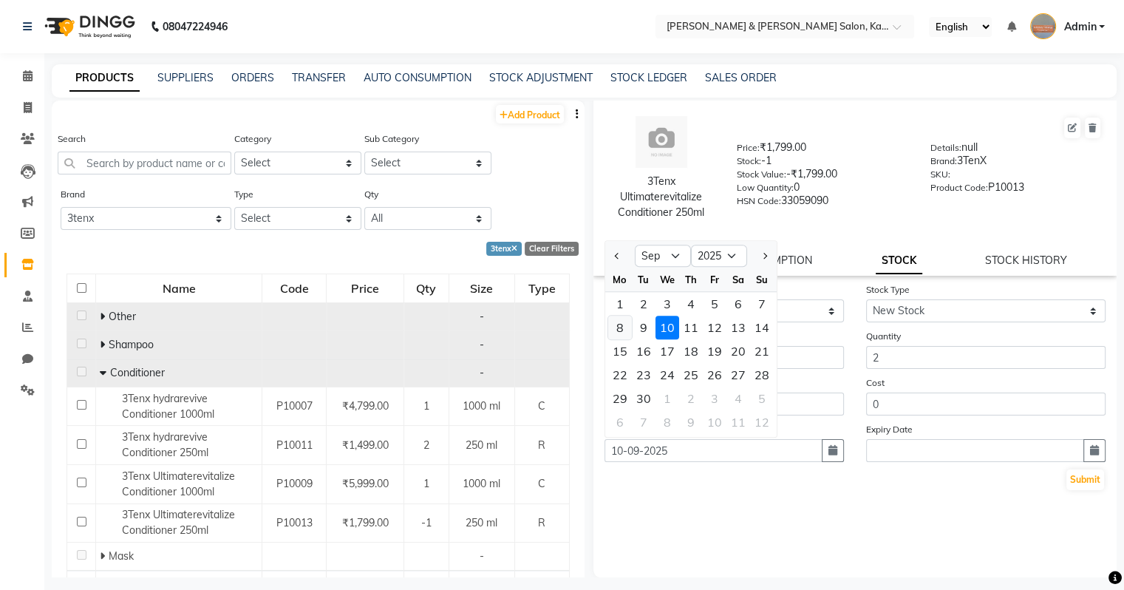
click at [619, 332] on div "8" at bounding box center [620, 327] width 24 height 24
type input "[DATE]"
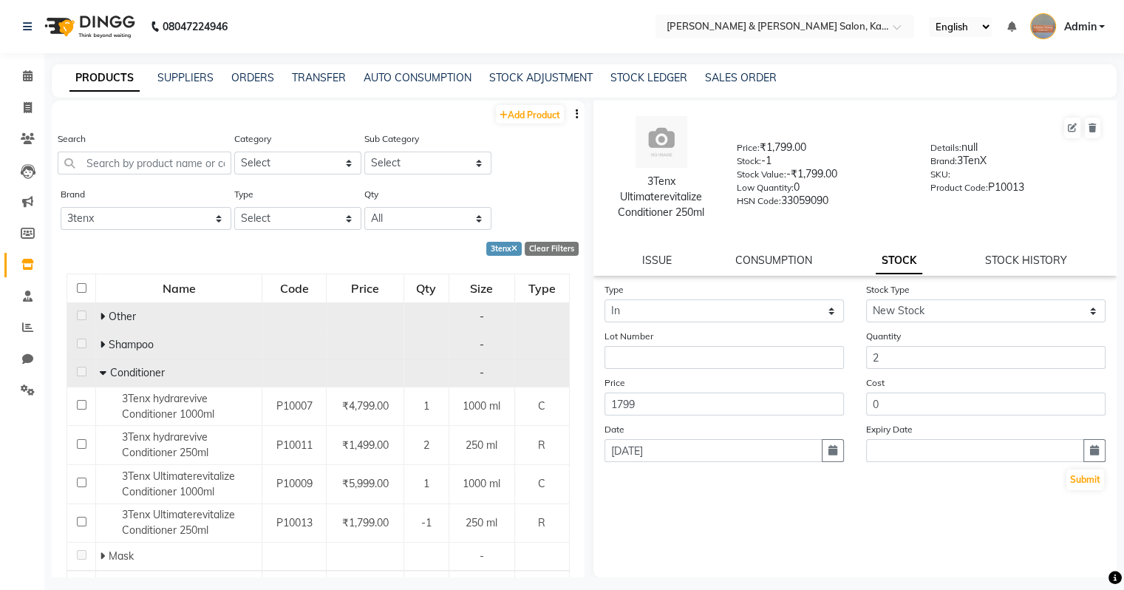
click at [660, 514] on div "Type Select In Out Stock Type Select New Stock Adjustment Return Other Lot Numb…" at bounding box center [855, 429] width 524 height 296
click at [660, 480] on button "Submit" at bounding box center [1085, 479] width 38 height 21
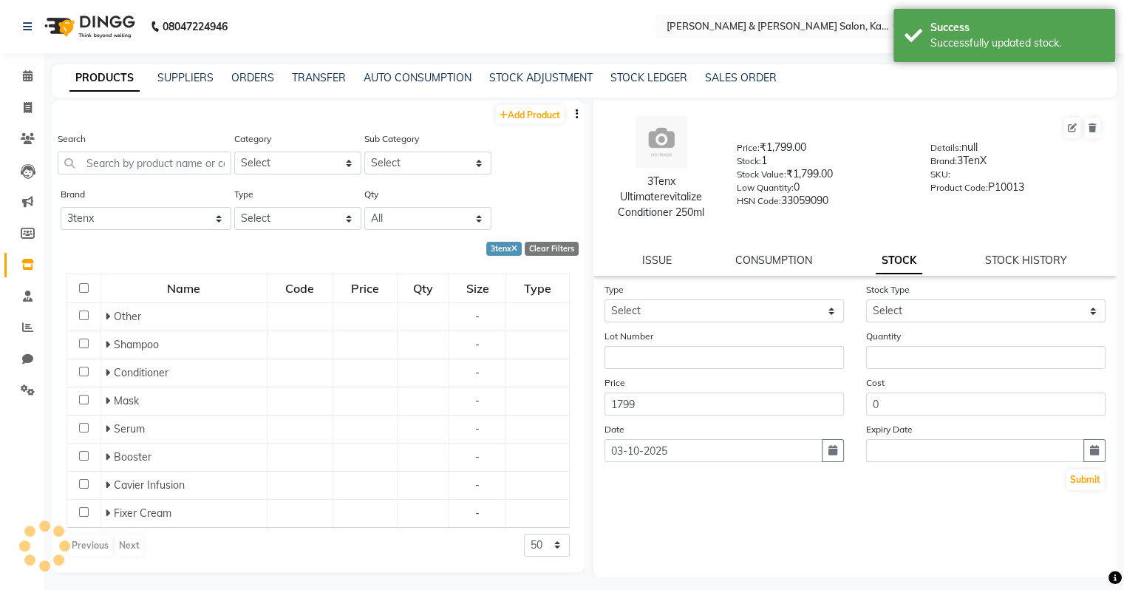
scroll to position [0, 0]
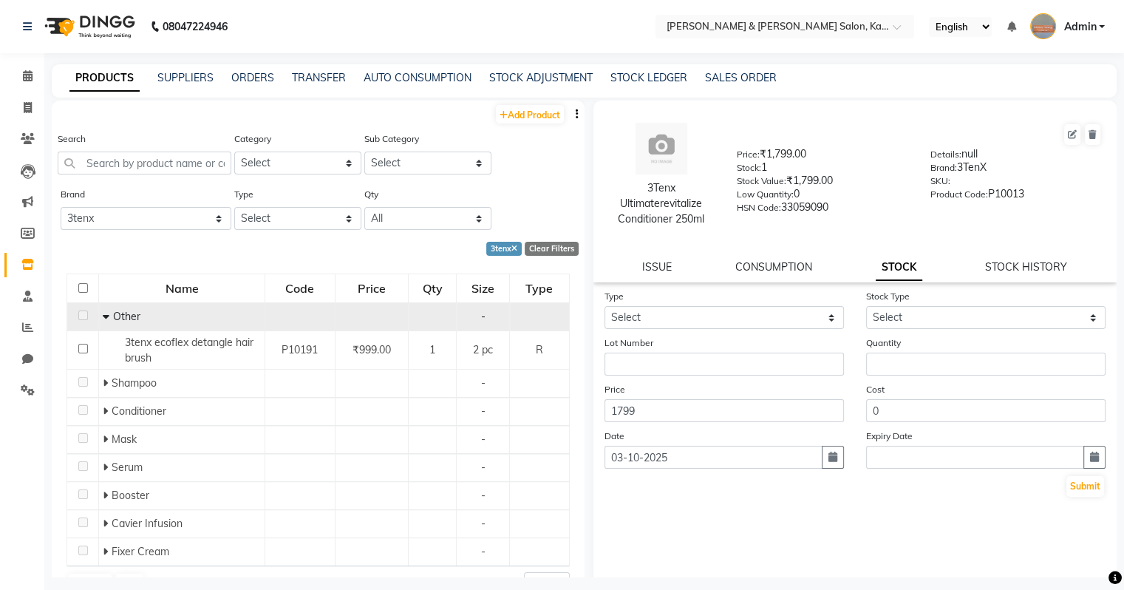
click at [103, 318] on icon at bounding box center [106, 316] width 7 height 10
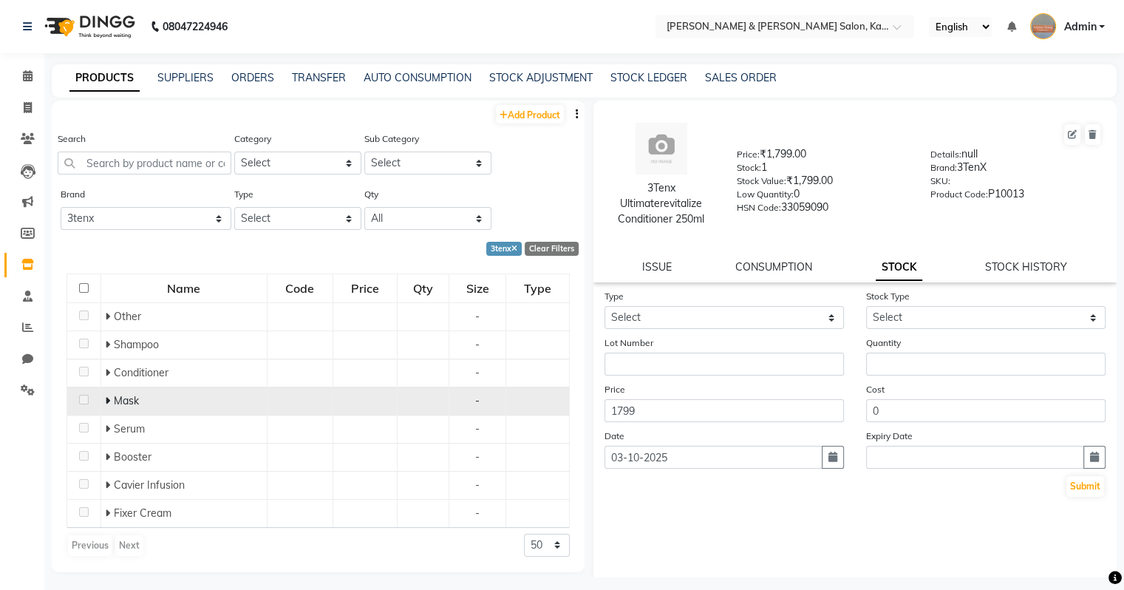
click at [103, 396] on td "Mask" at bounding box center [183, 400] width 166 height 28
click at [108, 399] on icon at bounding box center [107, 400] width 5 height 10
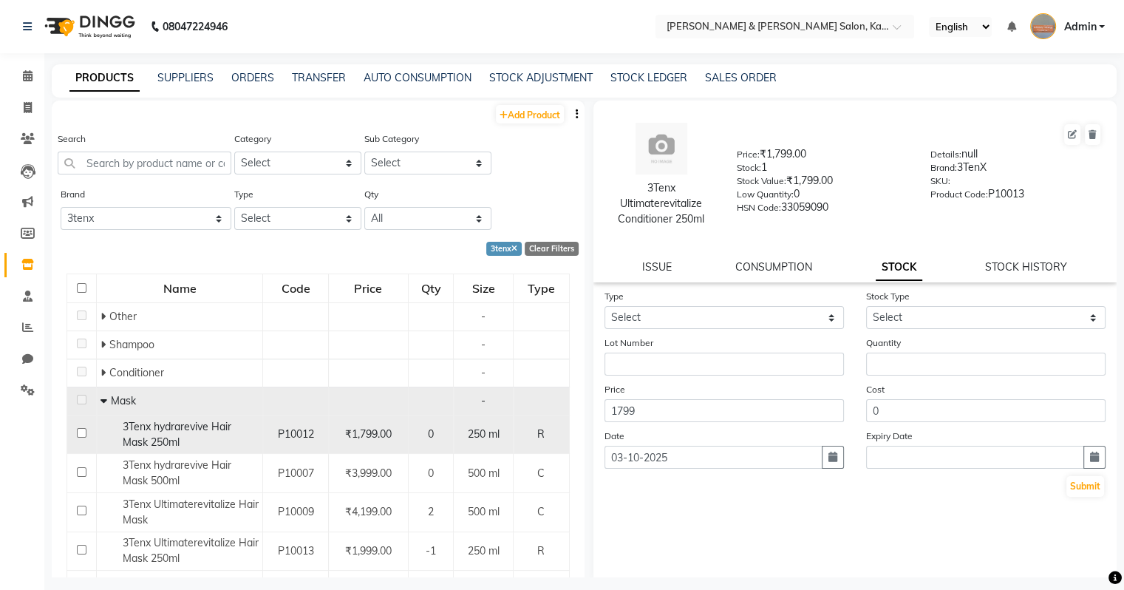
click at [187, 442] on div "3Tenx hydrarevive Hair Mask 250ml" at bounding box center [179, 434] width 158 height 31
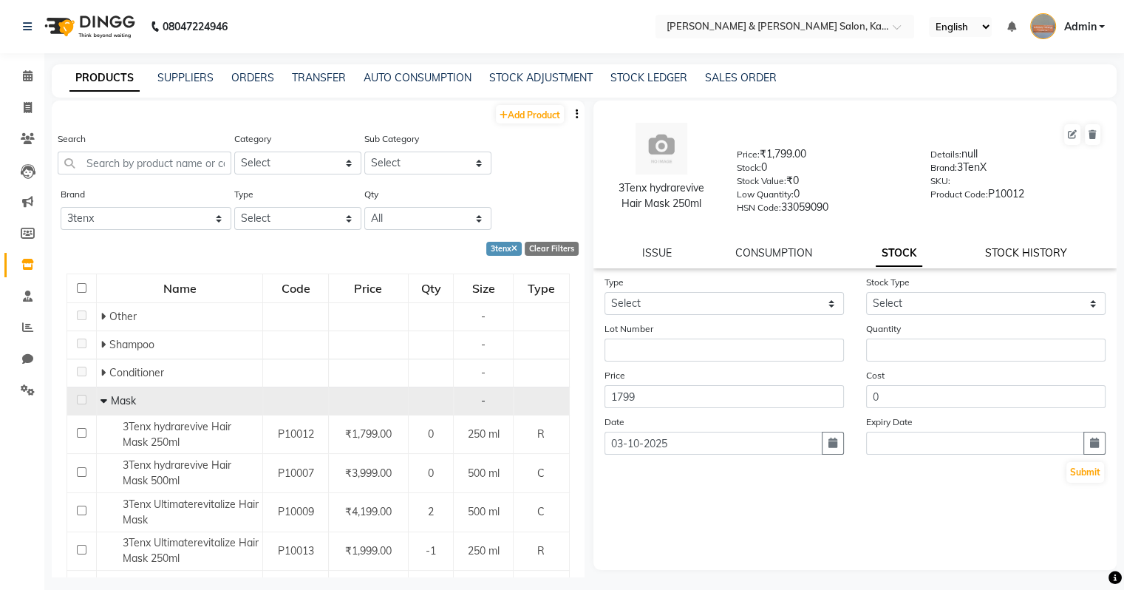
click at [660, 259] on link "STOCK HISTORY" at bounding box center [1026, 252] width 82 height 13
select select "all"
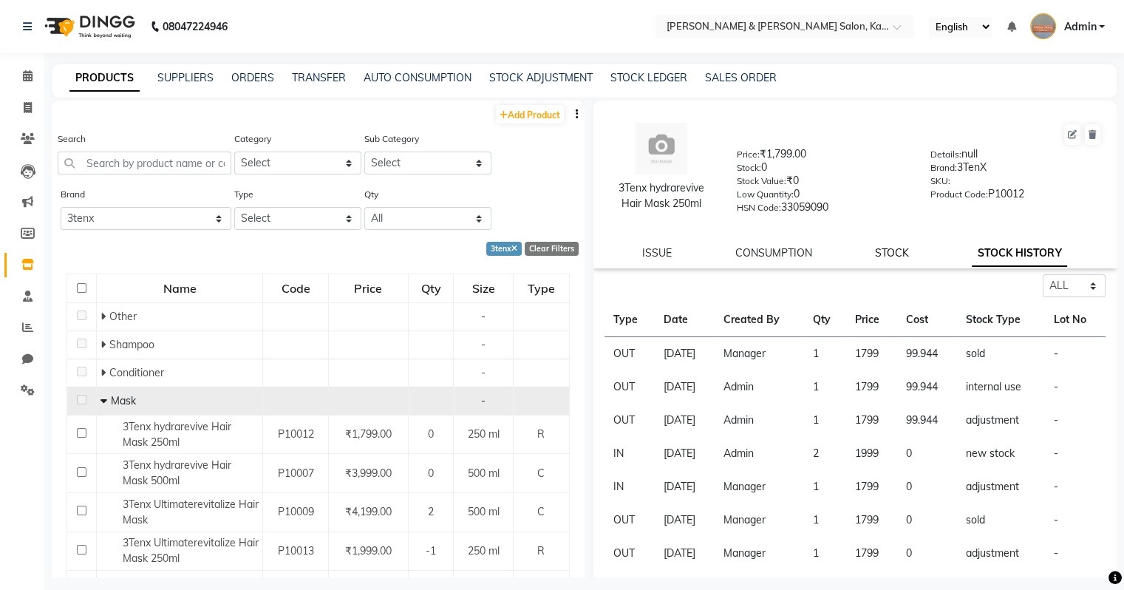
click at [660, 256] on link "STOCK" at bounding box center [892, 252] width 34 height 13
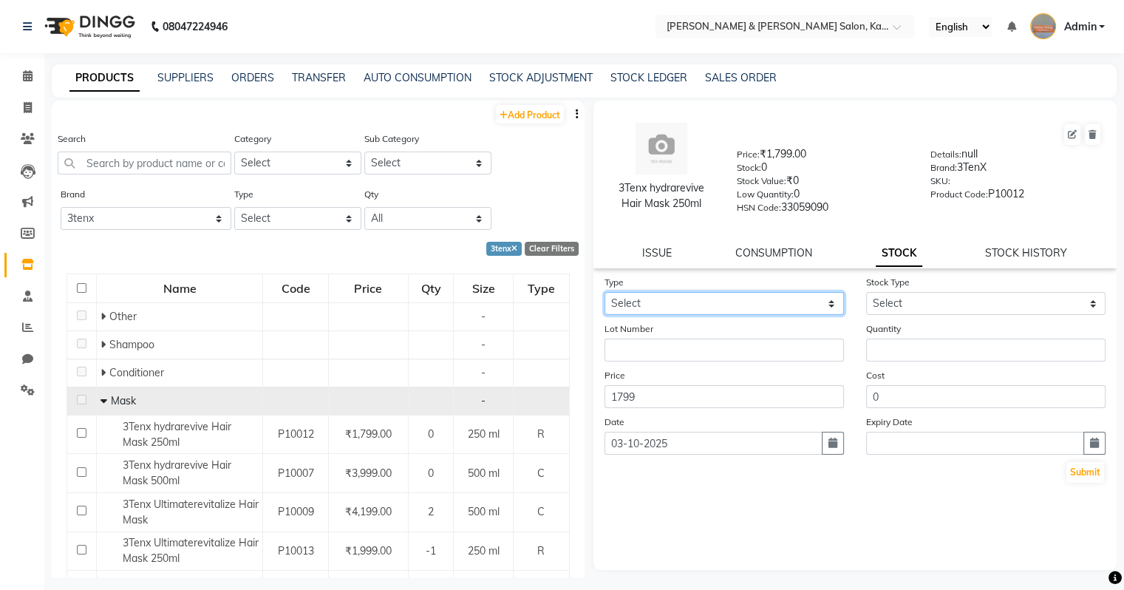
click at [660, 313] on select "Select In Out" at bounding box center [723, 303] width 239 height 23
select select "in"
click at [604, 297] on select "Select In Out" at bounding box center [723, 303] width 239 height 23
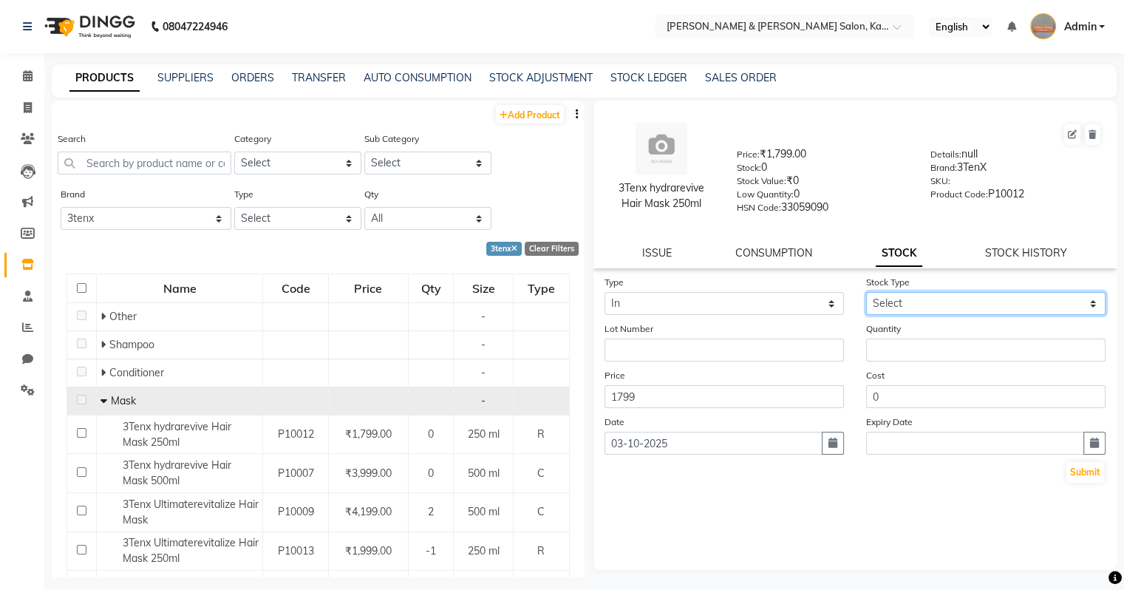
click at [660, 309] on select "Select New Stock Adjustment Return Other" at bounding box center [985, 303] width 239 height 23
select select "new stock"
click at [660, 297] on select "Select New Stock Adjustment Return Other" at bounding box center [985, 303] width 239 height 23
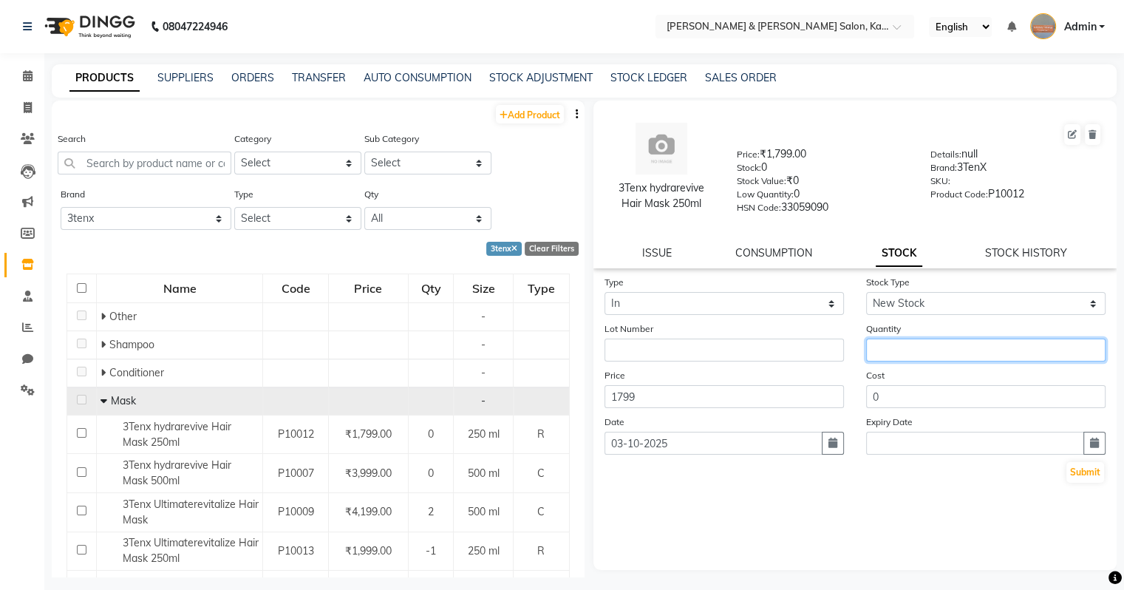
click at [660, 360] on input "number" at bounding box center [985, 349] width 239 height 23
type input "2"
click at [660, 448] on icon "button" at bounding box center [832, 442] width 9 height 10
select select "10"
select select "2025"
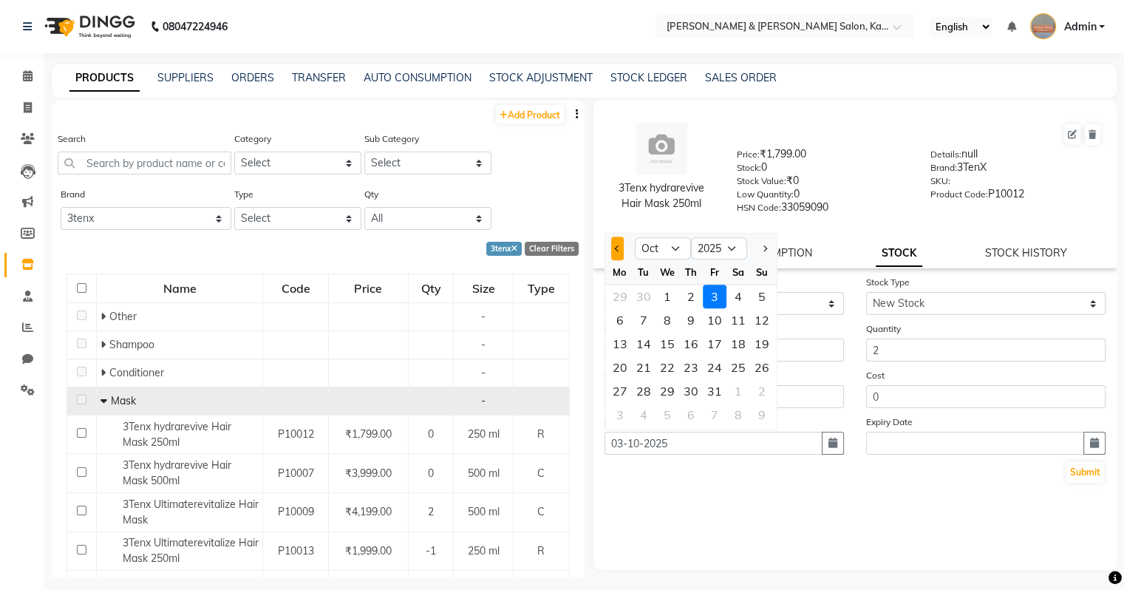
click at [618, 258] on button "Previous month" at bounding box center [617, 248] width 13 height 24
select select "9"
click at [620, 325] on div "8" at bounding box center [620, 320] width 24 height 24
type input "[DATE]"
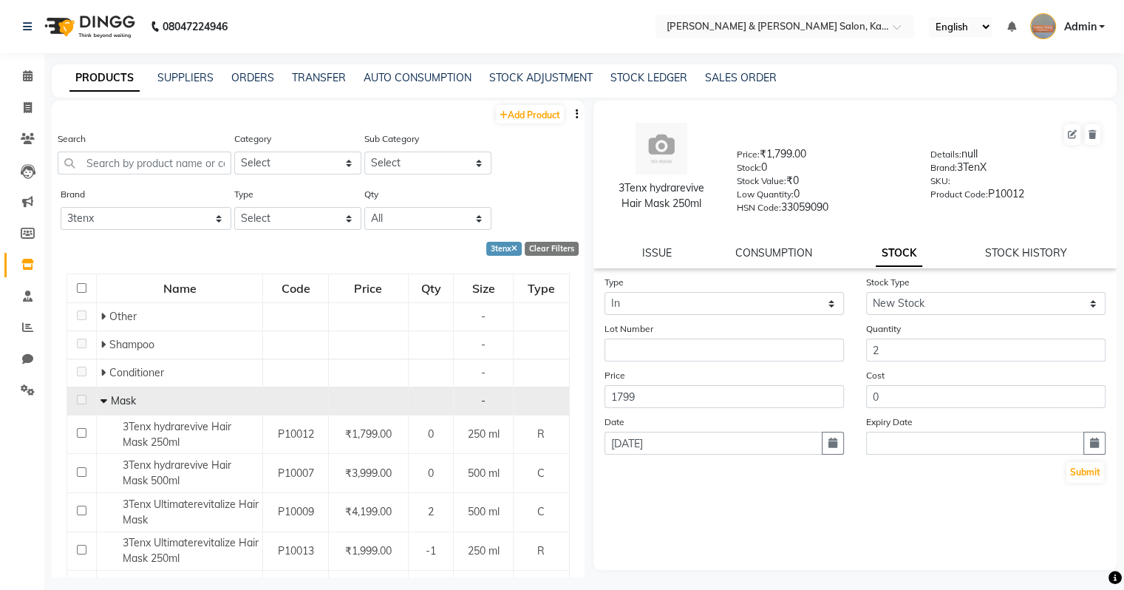
click at [660, 516] on div "Type Select In Out Stock Type Select New Stock Adjustment Return Other Lot Numb…" at bounding box center [855, 422] width 524 height 296
click at [660, 480] on button "Submit" at bounding box center [1085, 472] width 38 height 21
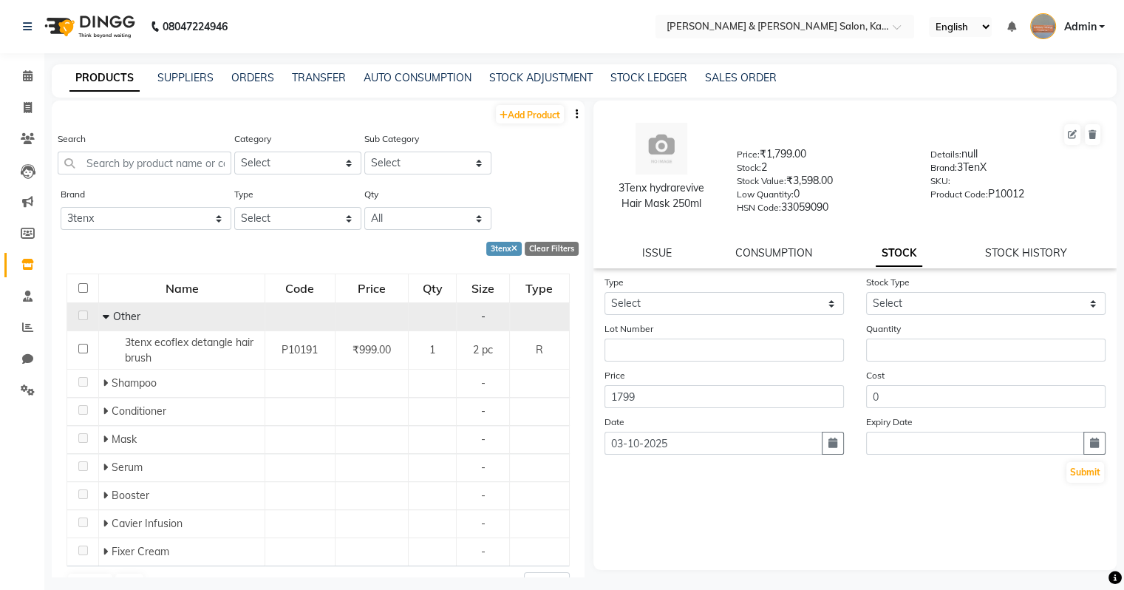
click at [109, 323] on span at bounding box center [108, 316] width 10 height 13
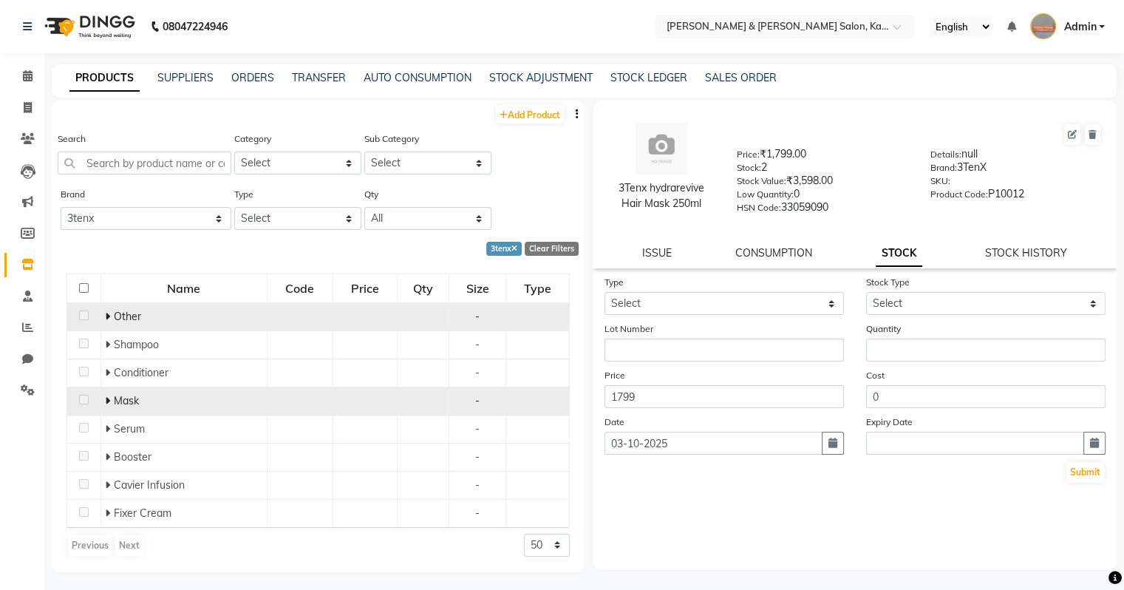
click at [112, 407] on div "Mask" at bounding box center [184, 401] width 158 height 16
click at [109, 402] on icon at bounding box center [107, 400] width 5 height 10
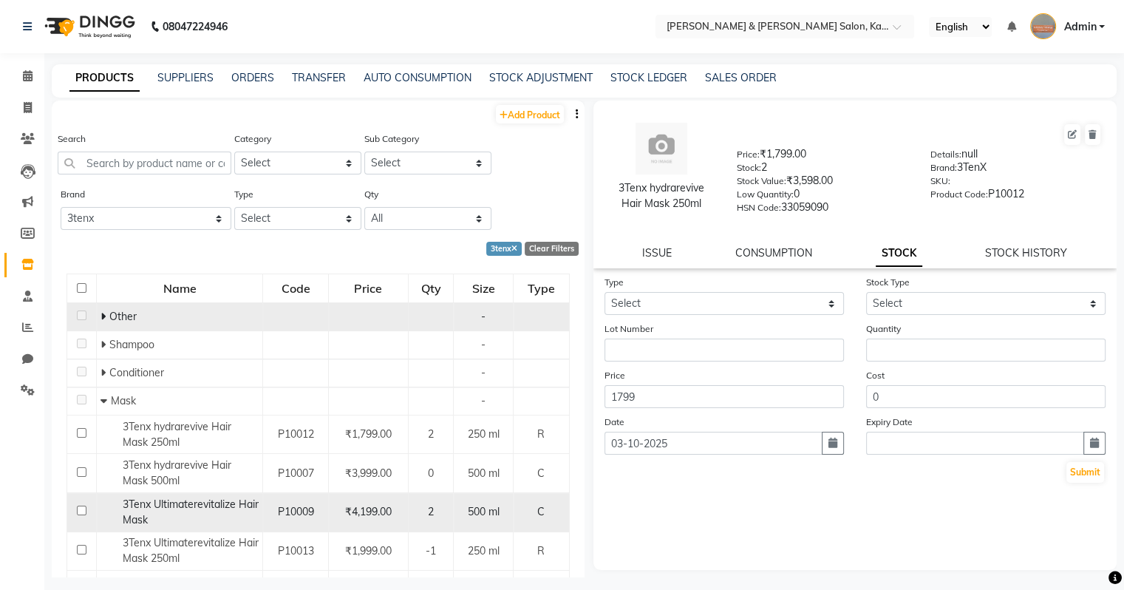
click at [186, 519] on div "3Tenx Ultimaterevitalize Hair Mask" at bounding box center [179, 511] width 158 height 31
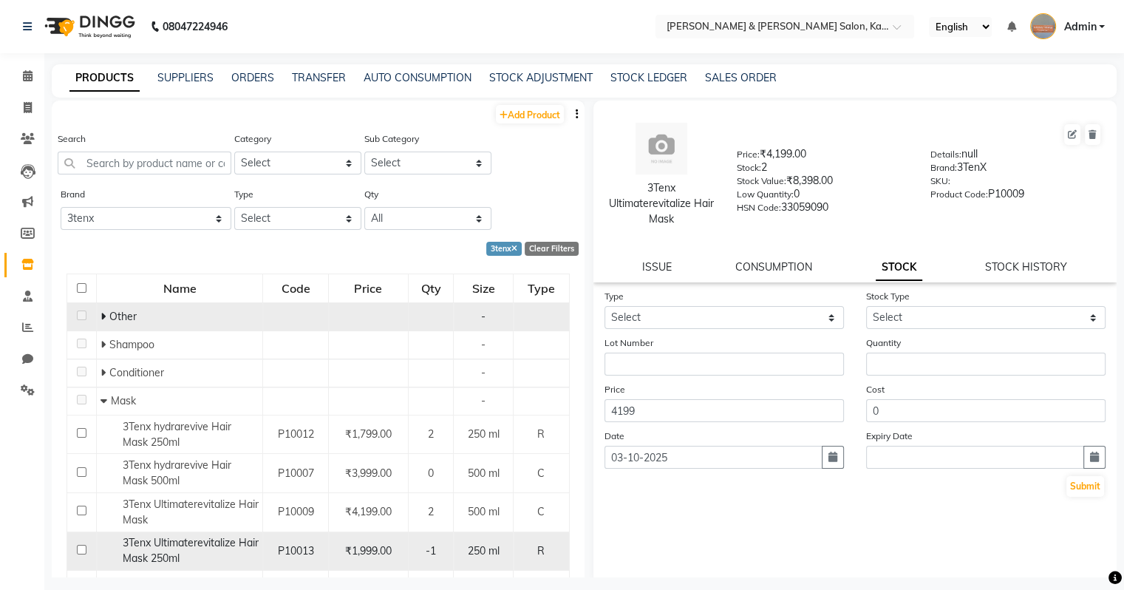
click at [195, 531] on span "3Tenx Ultimaterevitalize Hair Mask 250ml" at bounding box center [191, 550] width 136 height 29
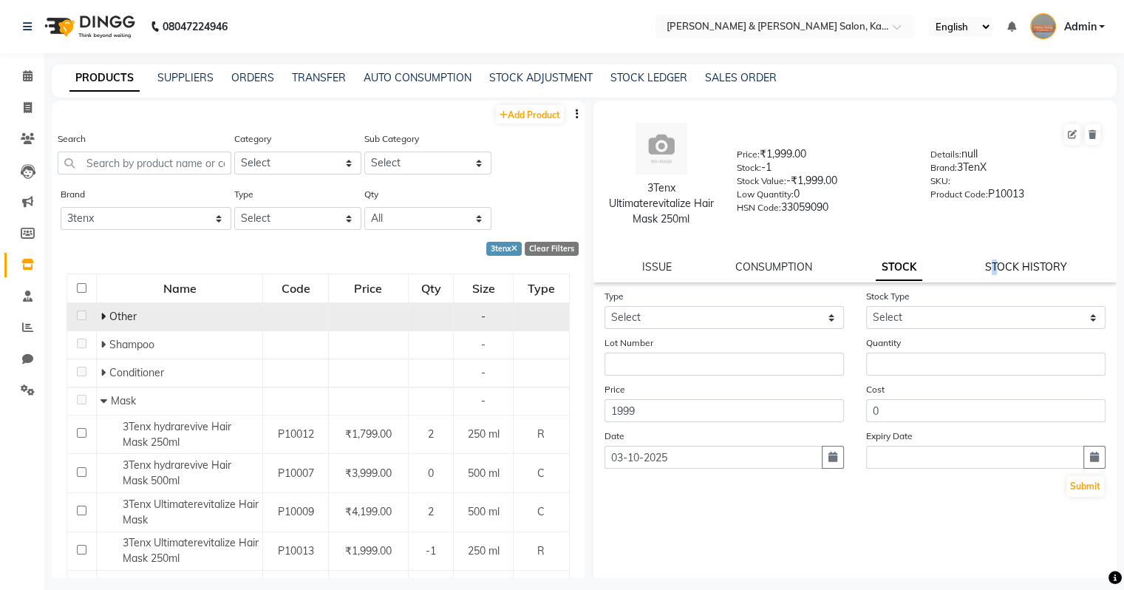
click at [660, 271] on link "STOCK HISTORY" at bounding box center [1026, 266] width 82 height 13
select select "all"
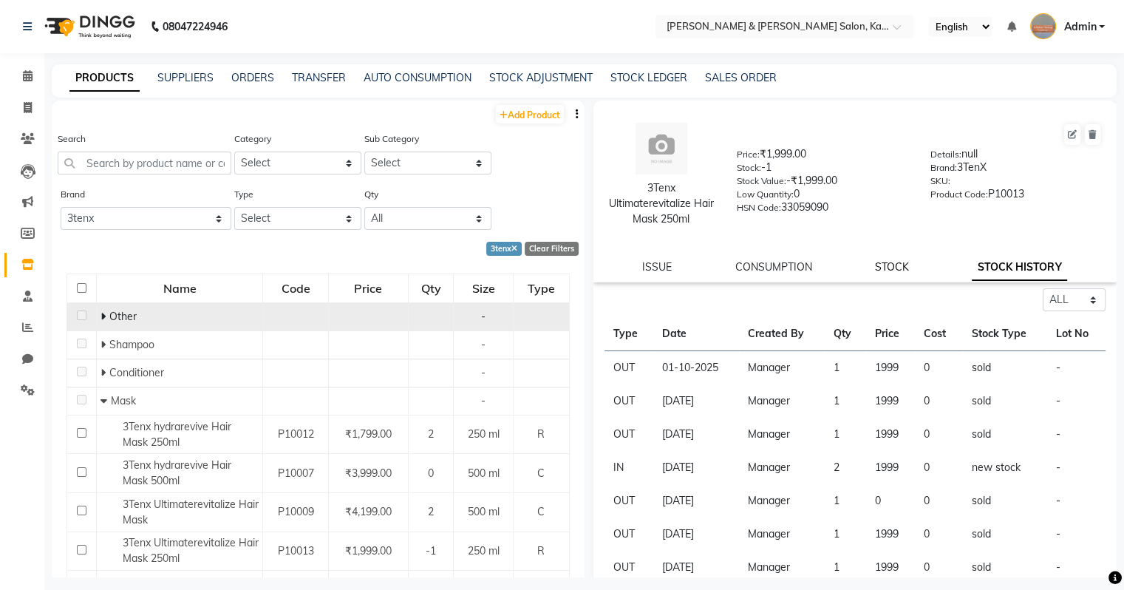
click at [660, 270] on link "STOCK" at bounding box center [892, 266] width 34 height 13
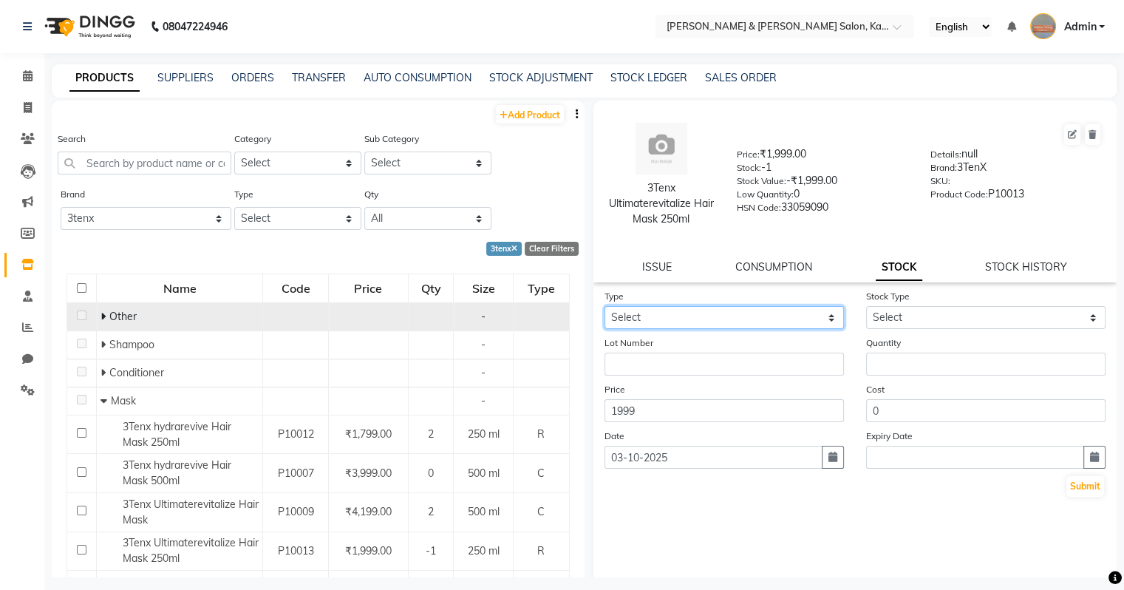
click at [660, 319] on select "Select In Out" at bounding box center [723, 317] width 239 height 23
select select "in"
click at [604, 307] on select "Select In Out" at bounding box center [723, 317] width 239 height 23
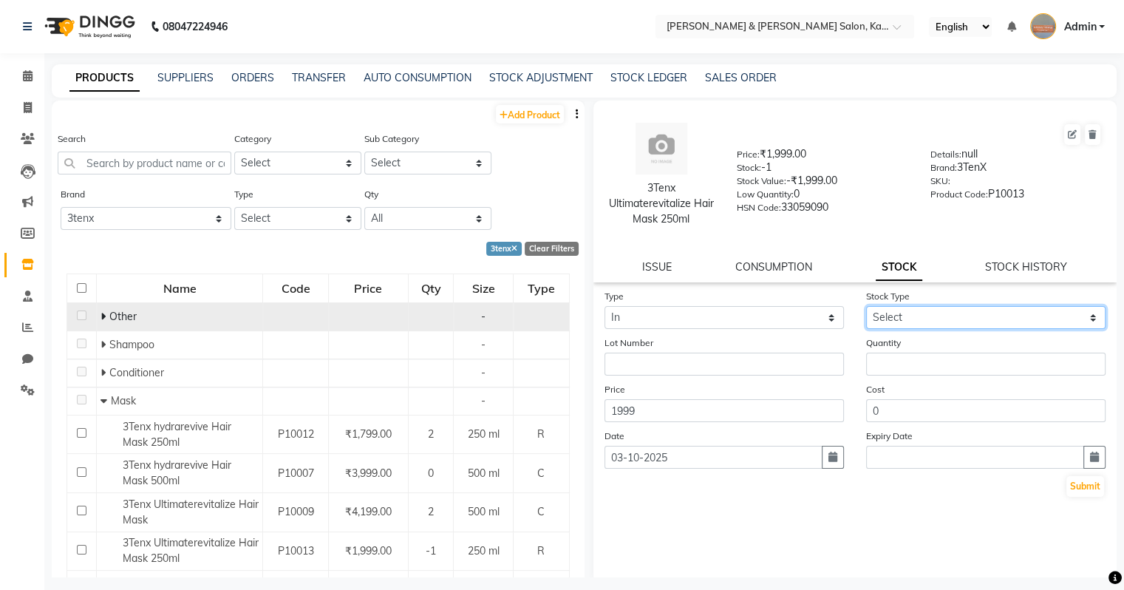
click at [660, 322] on select "Select New Stock Adjustment Return Other" at bounding box center [985, 317] width 239 height 23
select select "new stock"
click at [660, 307] on select "Select New Stock Adjustment Return Other" at bounding box center [985, 317] width 239 height 23
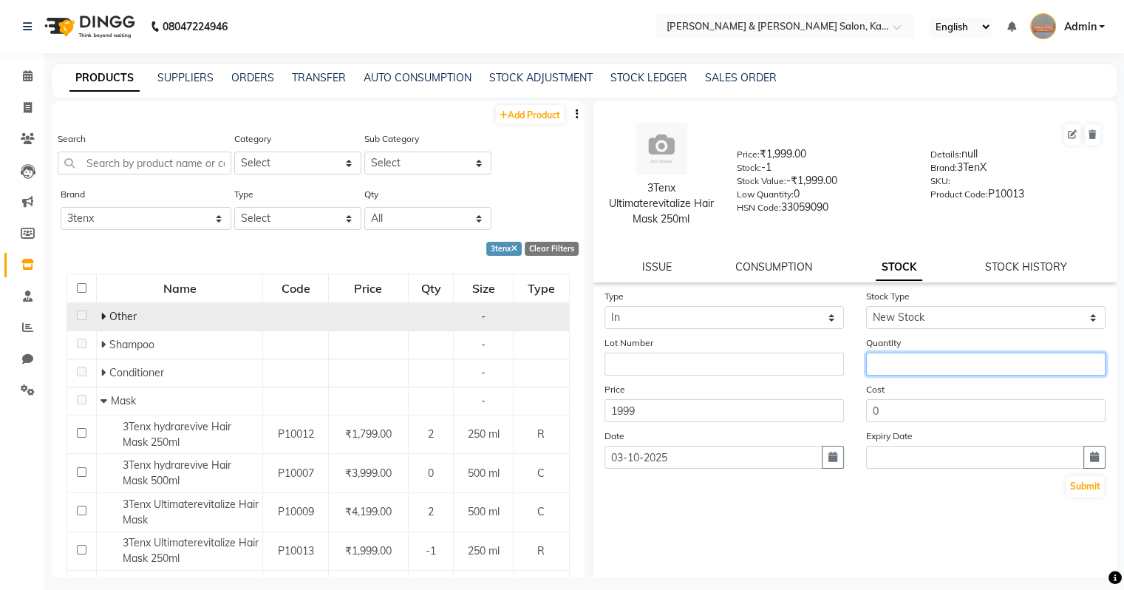
click at [660, 362] on input "number" at bounding box center [985, 363] width 239 height 23
type input "2"
click at [660, 462] on icon "button" at bounding box center [832, 456] width 9 height 10
select select "10"
select select "2025"
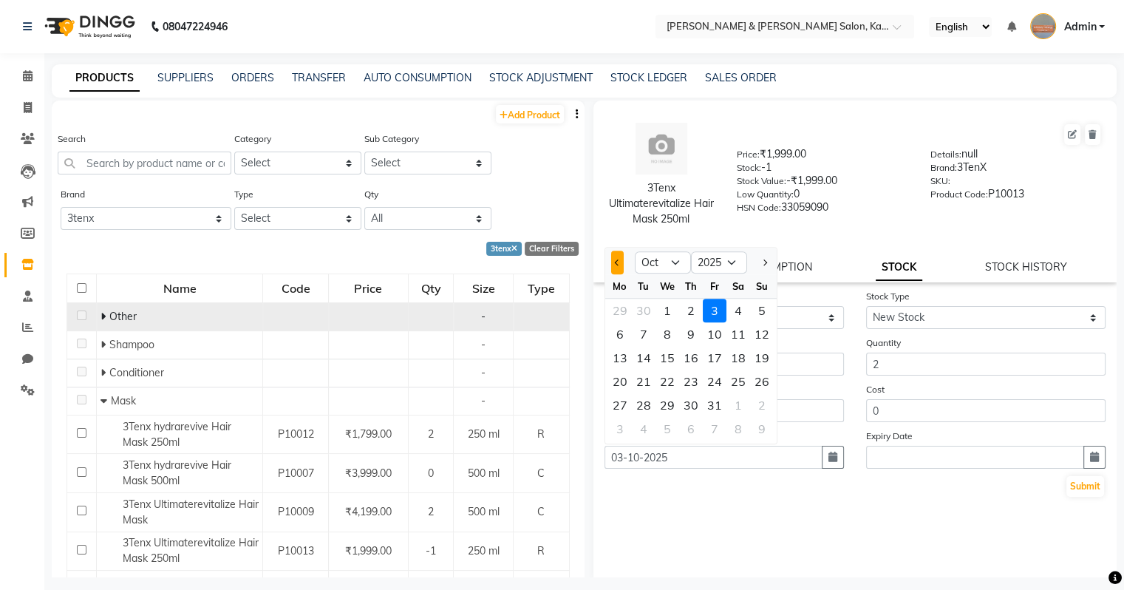
click at [616, 265] on span "Previous month" at bounding box center [617, 262] width 6 height 6
select select "9"
click at [624, 342] on div "8" at bounding box center [620, 334] width 24 height 24
type input "[DATE]"
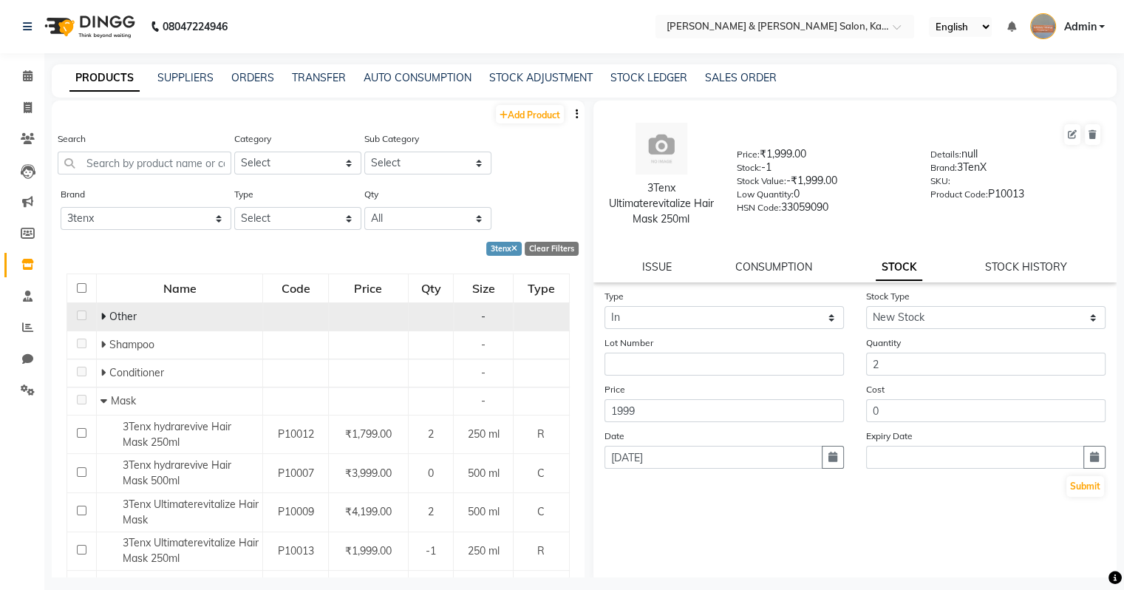
click at [660, 522] on div "Type Select In Out Stock Type Select New Stock Adjustment Return Other Lot Numb…" at bounding box center [855, 436] width 524 height 296
click at [660, 496] on button "Submit" at bounding box center [1085, 486] width 38 height 21
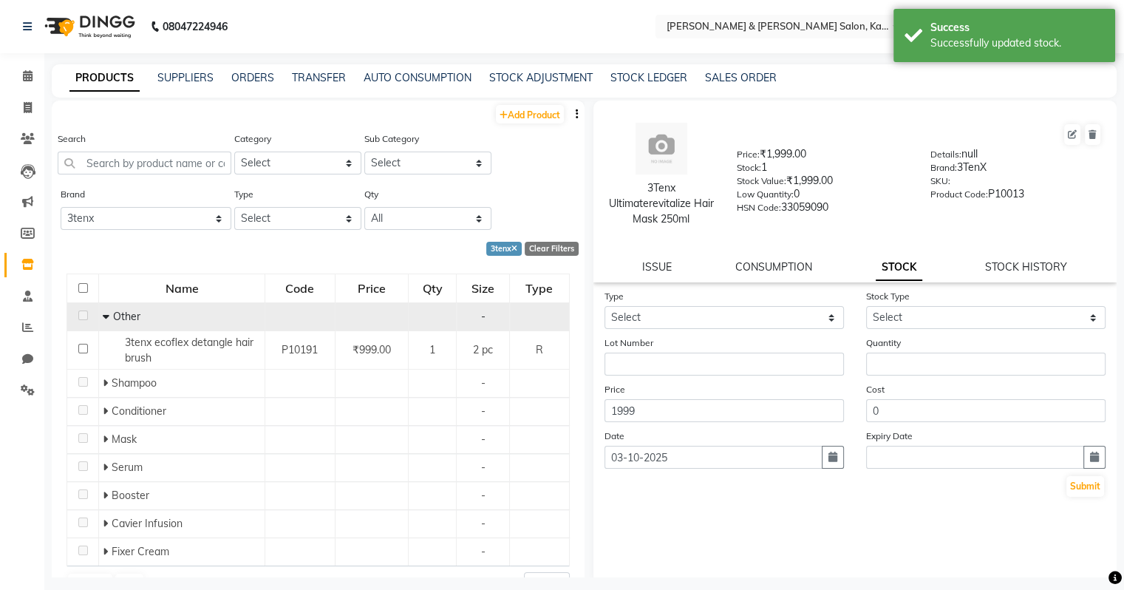
click at [106, 321] on icon at bounding box center [106, 316] width 7 height 10
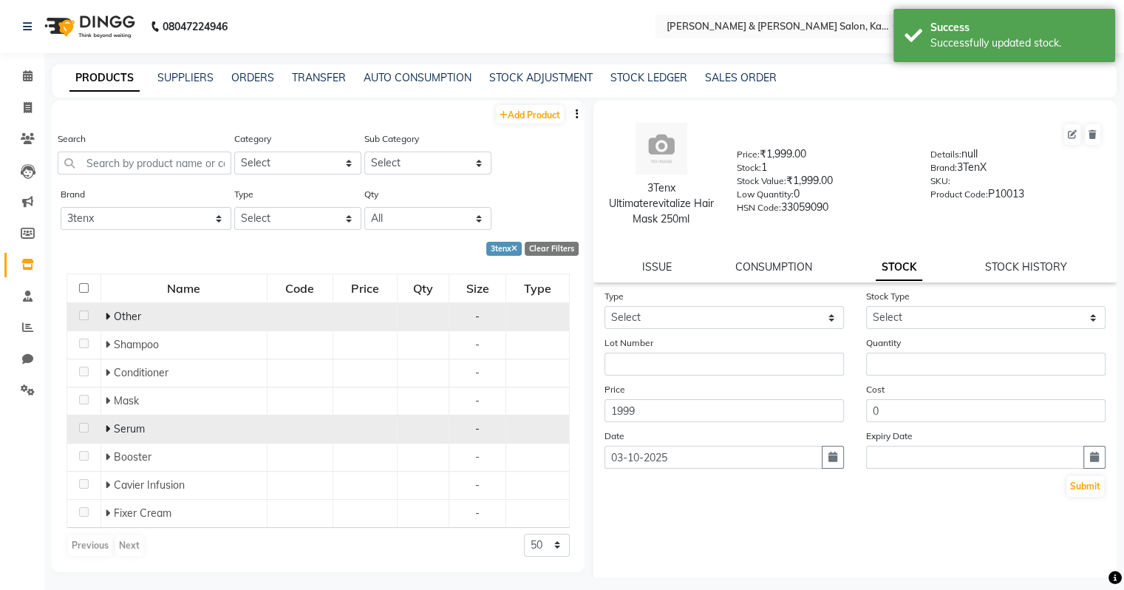
click at [109, 432] on icon at bounding box center [107, 428] width 5 height 10
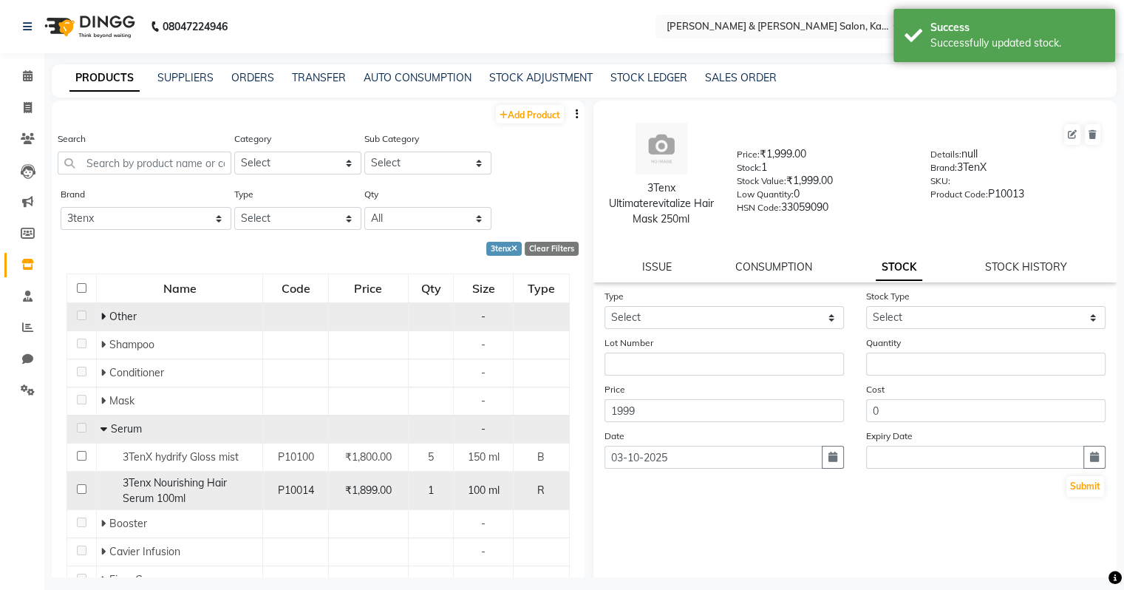
click at [243, 499] on div "3Tenx Nourishing Hair Serum 100ml" at bounding box center [179, 490] width 158 height 31
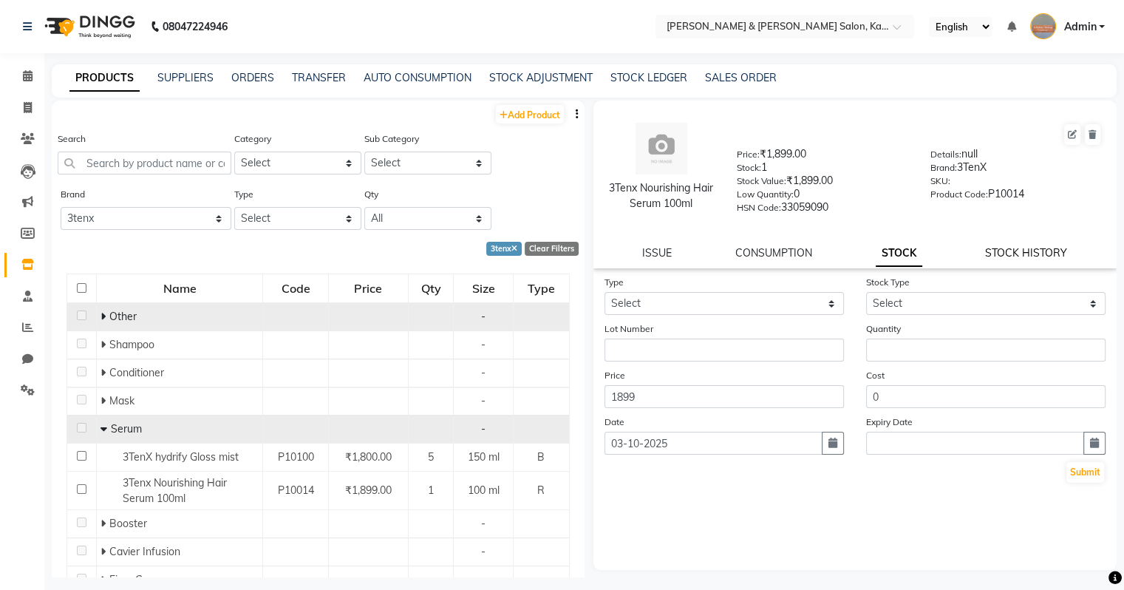
click at [660, 259] on link "STOCK HISTORY" at bounding box center [1026, 252] width 82 height 13
select select "all"
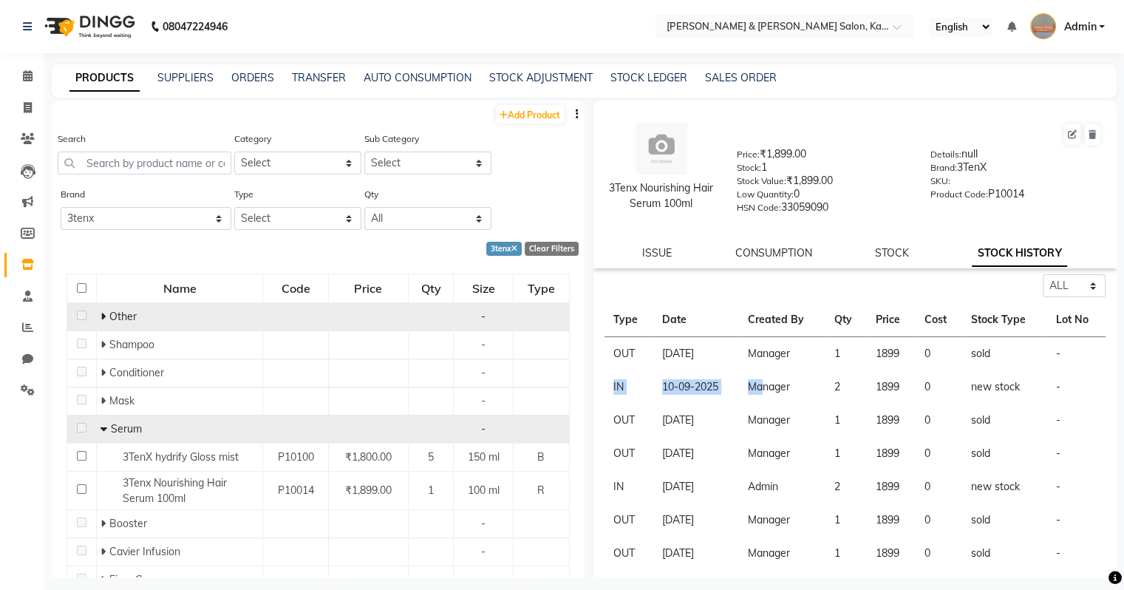
drag, startPoint x: 612, startPoint y: 397, endPoint x: 761, endPoint y: 406, distance: 149.5
click at [660, 403] on tr "IN [DATE] Manager 2 1899 0 new stock -" at bounding box center [855, 386] width 502 height 33
click at [103, 430] on icon at bounding box center [103, 428] width 7 height 10
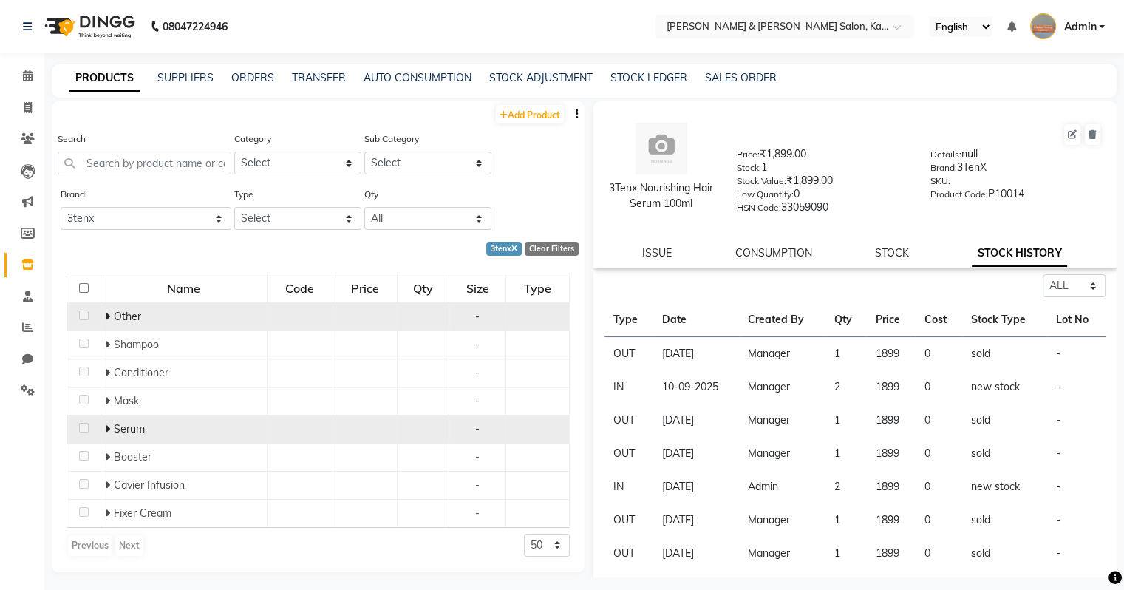
click at [106, 430] on icon at bounding box center [107, 428] width 5 height 10
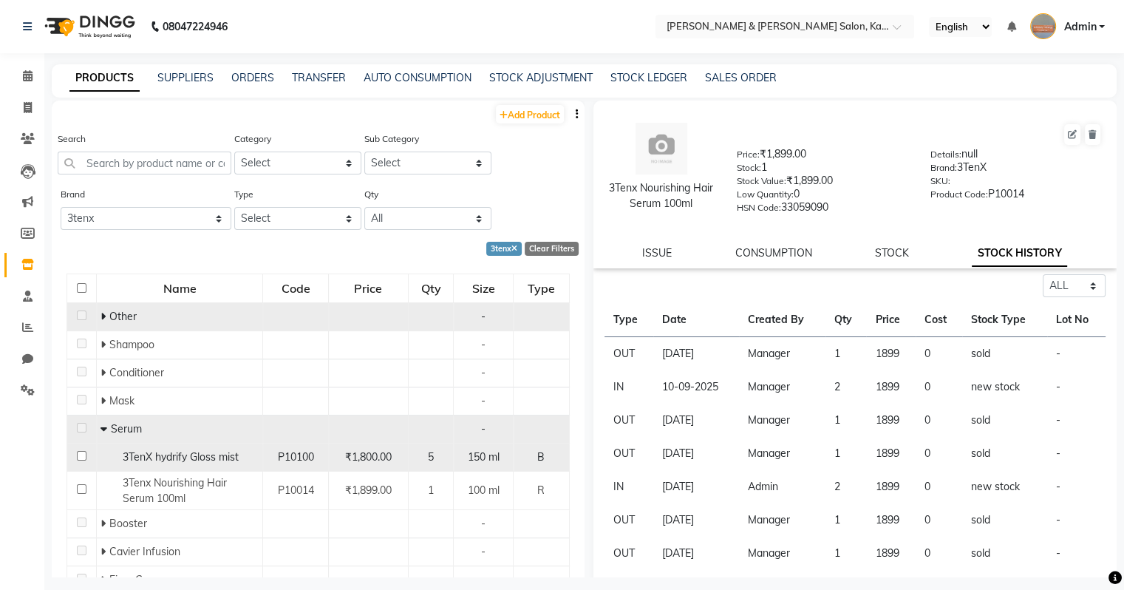
click at [191, 459] on span "3TenX hydrify Gloss mist" at bounding box center [181, 456] width 116 height 13
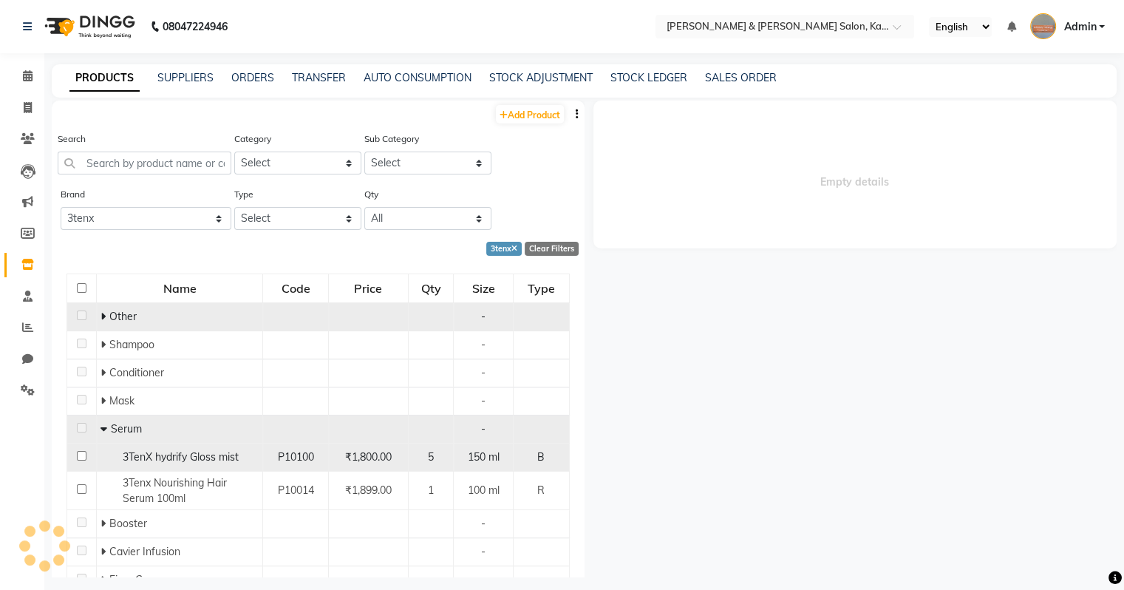
select select "all"
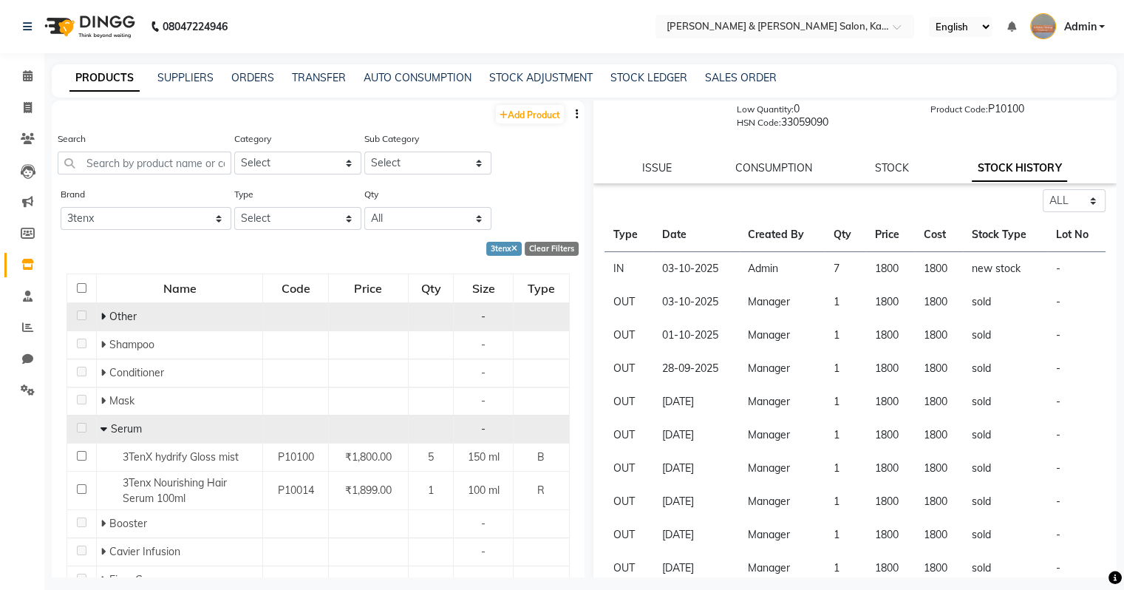
scroll to position [140, 0]
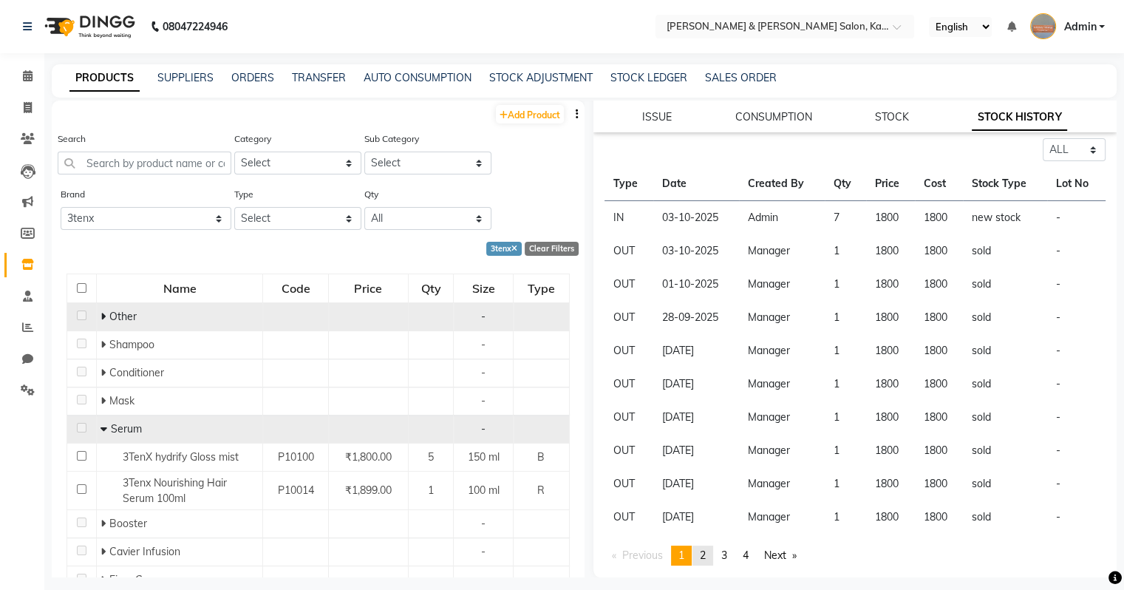
click at [660, 531] on span "2" at bounding box center [703, 554] width 6 height 13
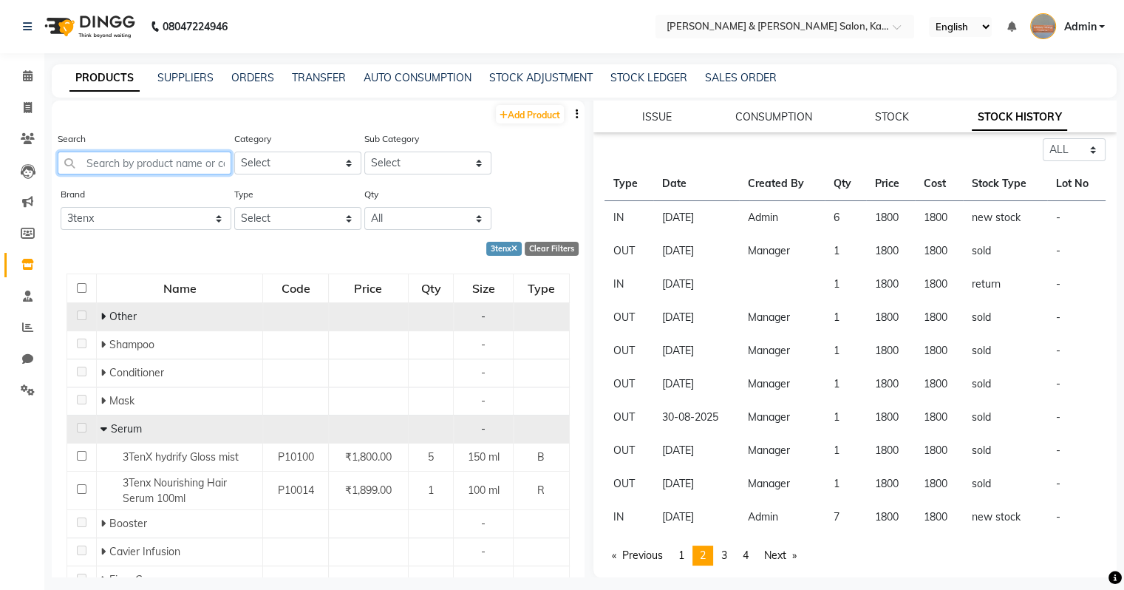
click at [162, 161] on input "text" at bounding box center [145, 162] width 174 height 23
type input "o"
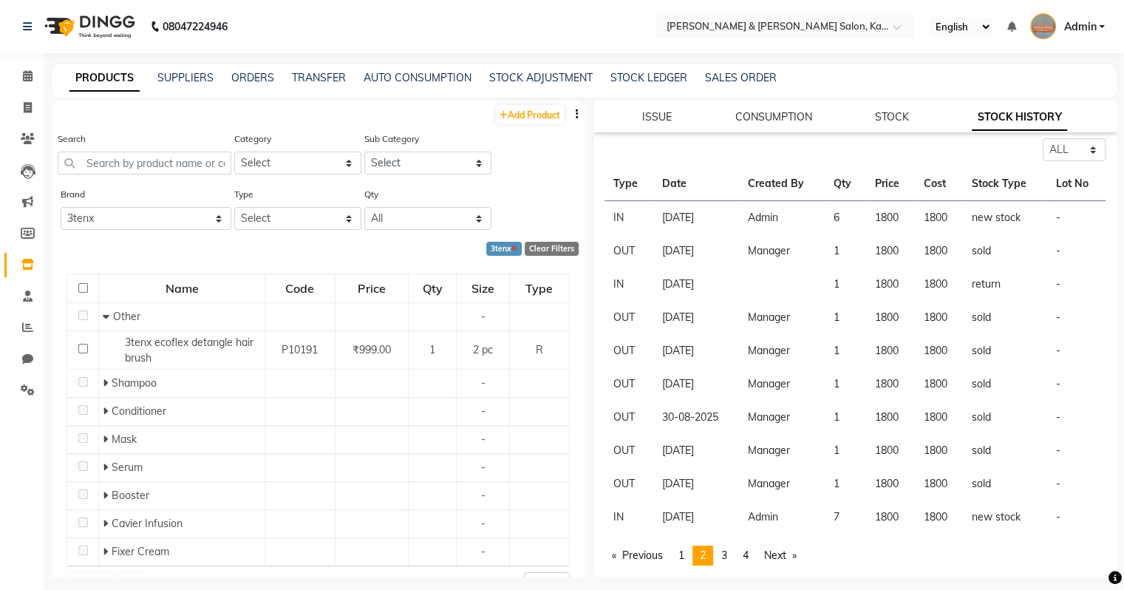
click at [511, 249] on icon at bounding box center [514, 249] width 6 height 8
select select
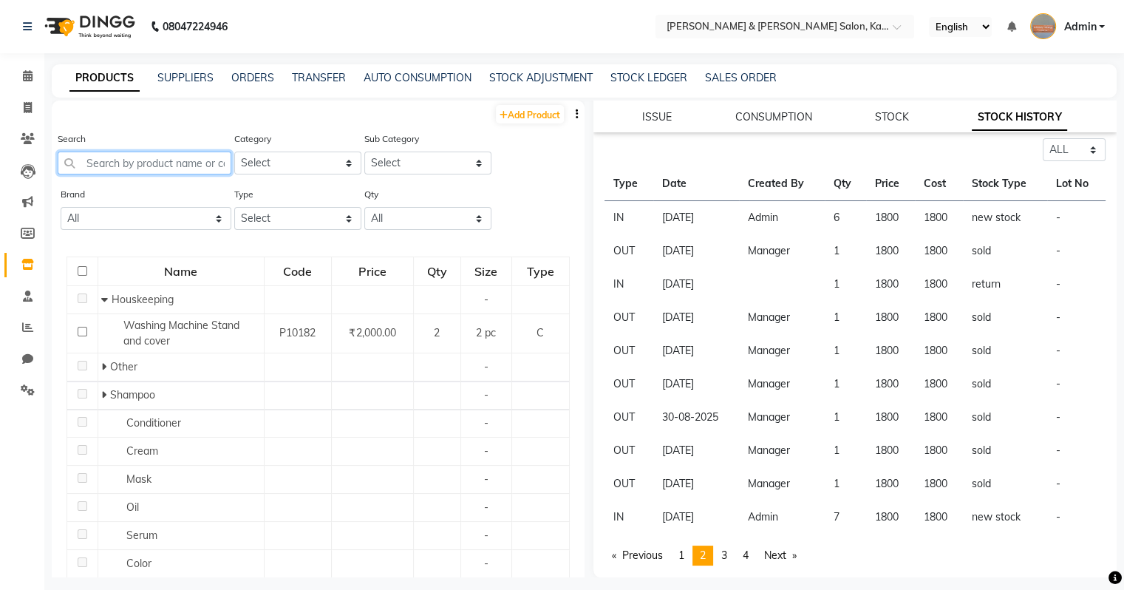
click at [115, 169] on input "text" at bounding box center [145, 162] width 174 height 23
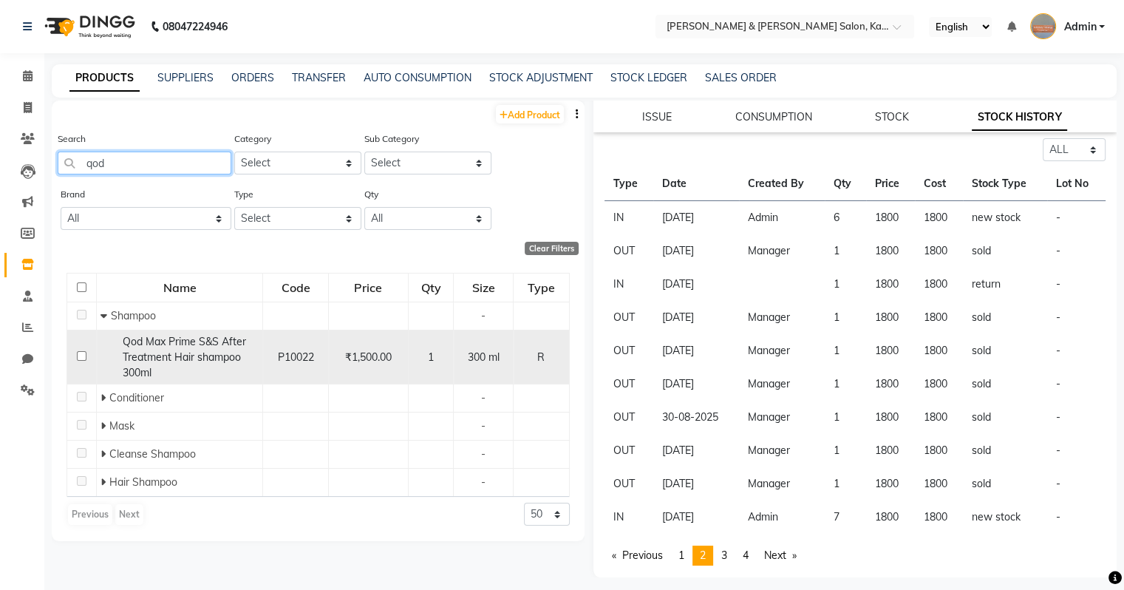
type input "qod"
click at [226, 352] on span "Qod Max Prime S&S After Treatment Hair shampoo 300ml" at bounding box center [184, 357] width 123 height 44
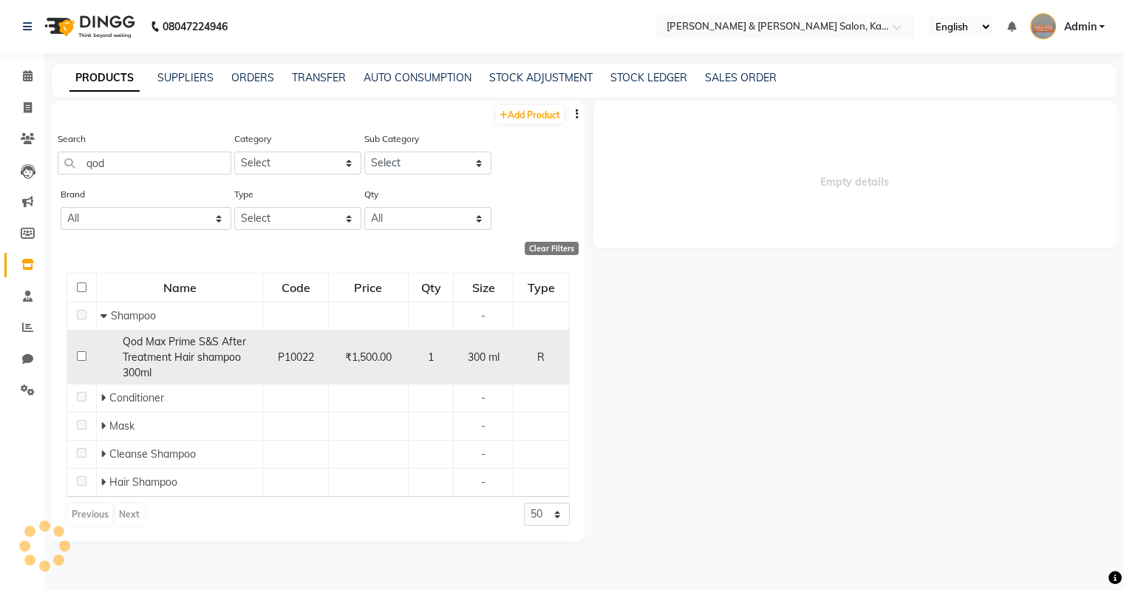
scroll to position [0, 0]
select select "all"
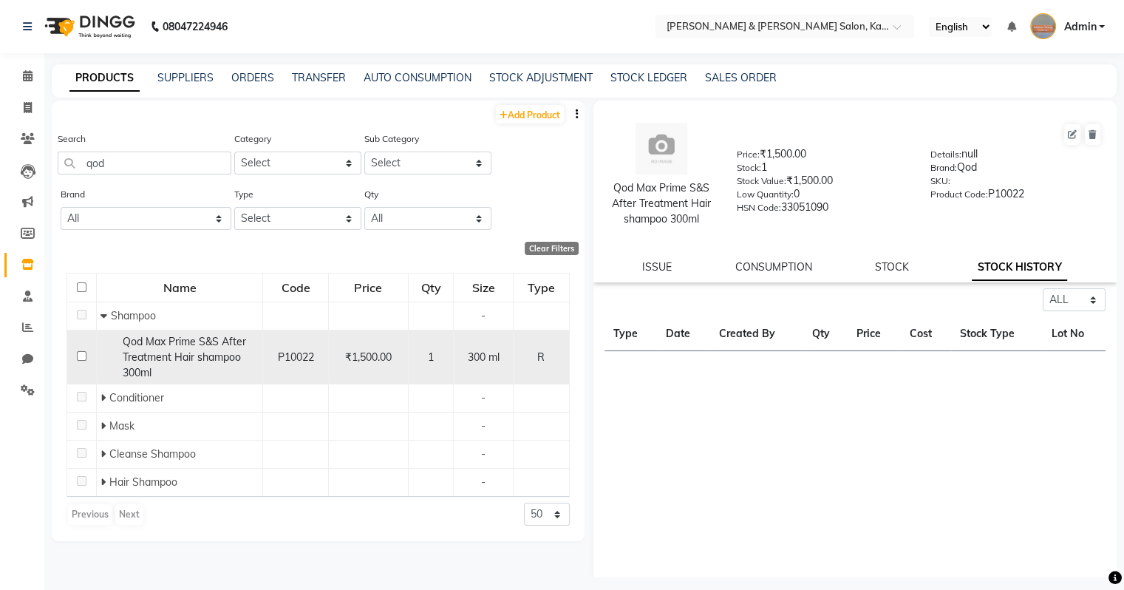
click at [219, 341] on span "Qod Max Prime S&S After Treatment Hair shampoo 300ml" at bounding box center [184, 357] width 123 height 44
click at [212, 354] on span "Qod Max Prime S&S After Treatment Hair shampoo 300ml" at bounding box center [184, 357] width 123 height 44
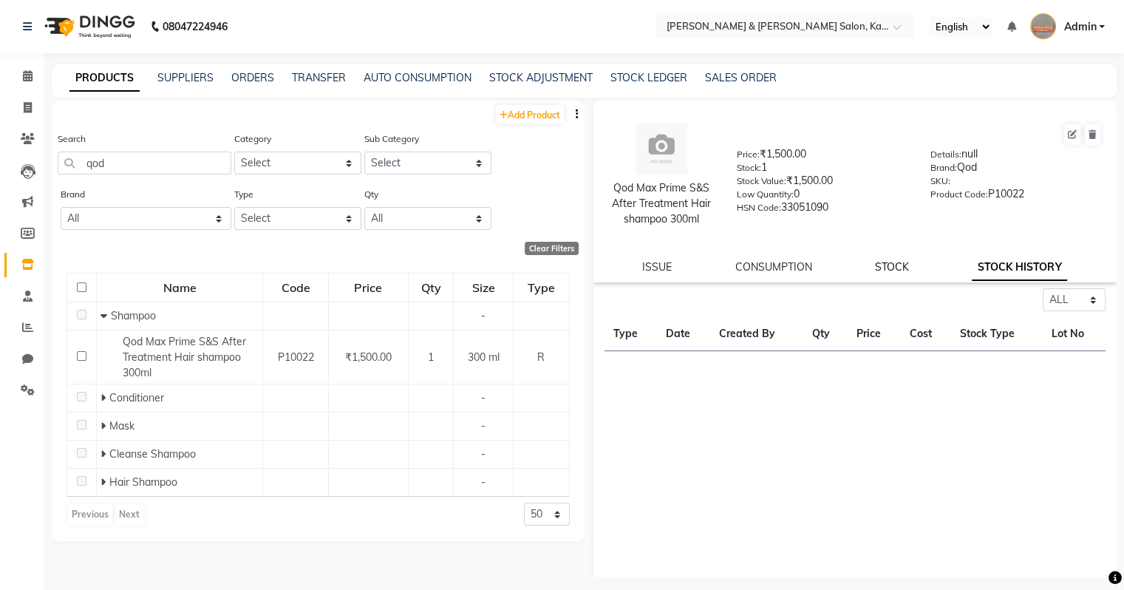
click at [660, 270] on link "STOCK" at bounding box center [892, 266] width 34 height 13
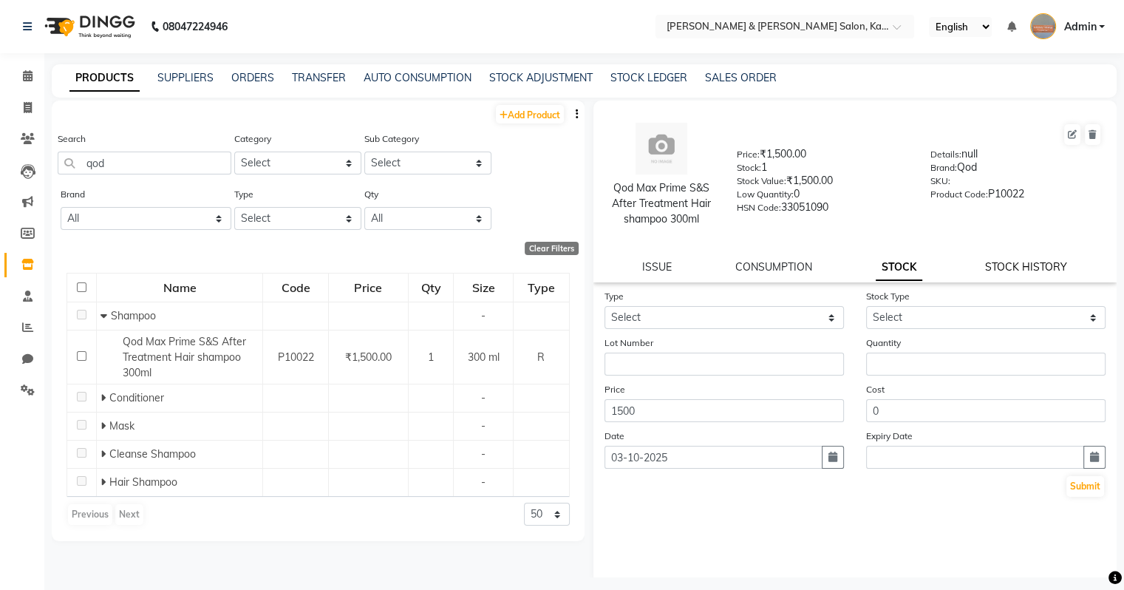
click at [660, 265] on link "STOCK HISTORY" at bounding box center [1026, 266] width 82 height 13
select select "all"
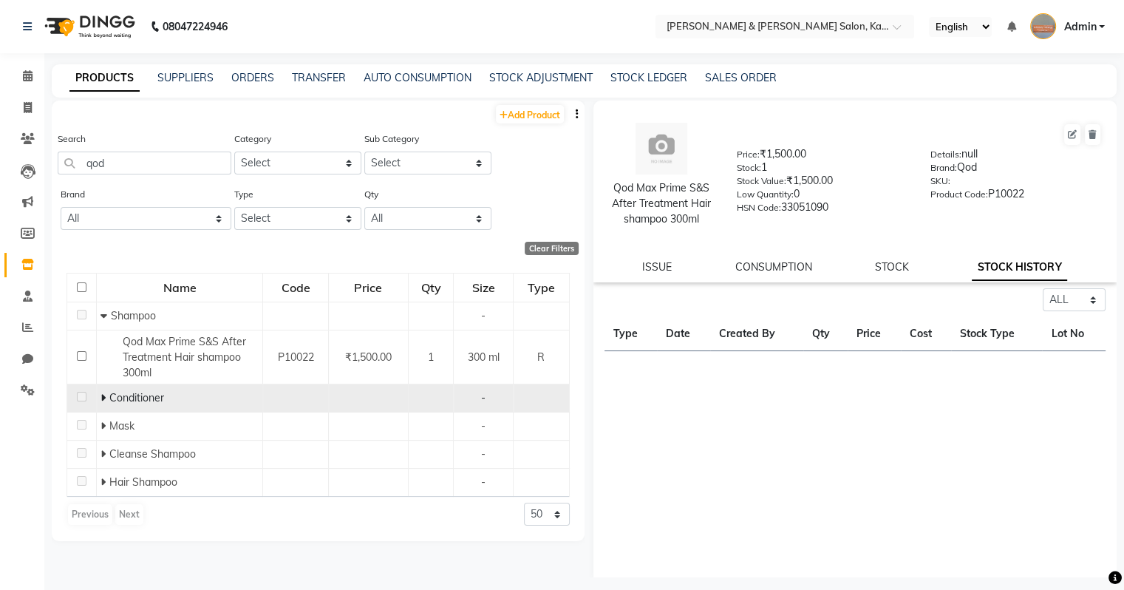
click at [103, 399] on icon at bounding box center [102, 397] width 5 height 10
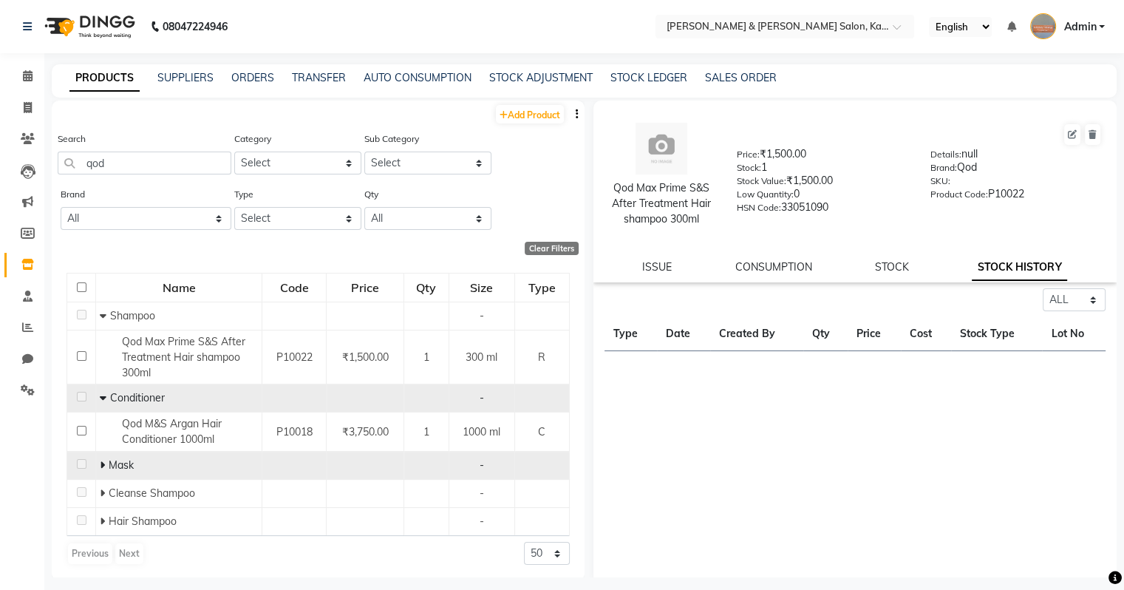
click at [103, 463] on span at bounding box center [104, 464] width 9 height 13
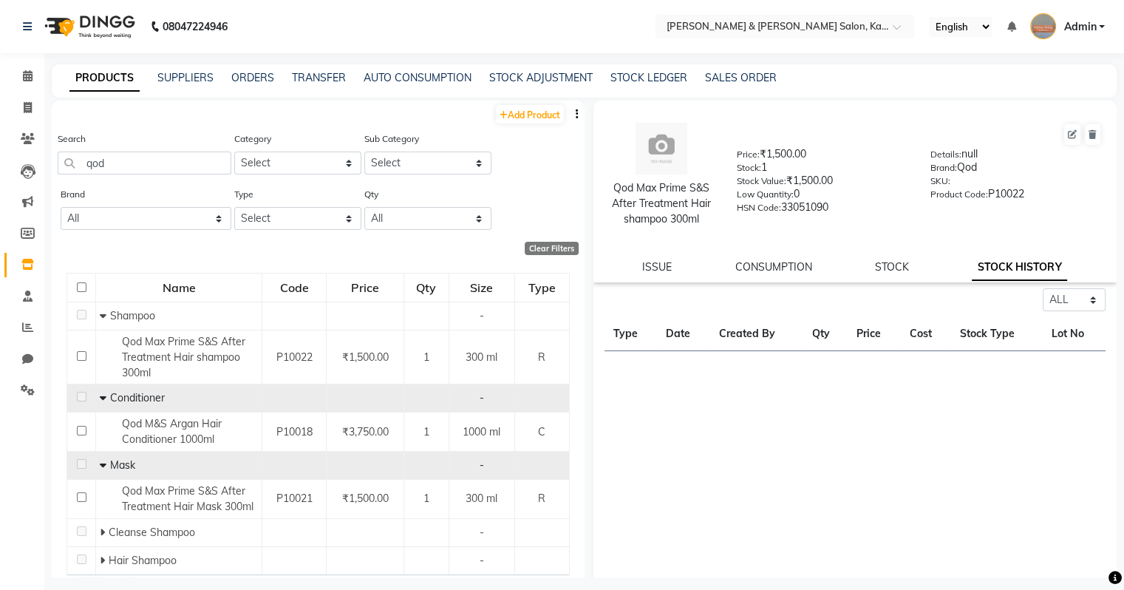
scroll to position [42, 0]
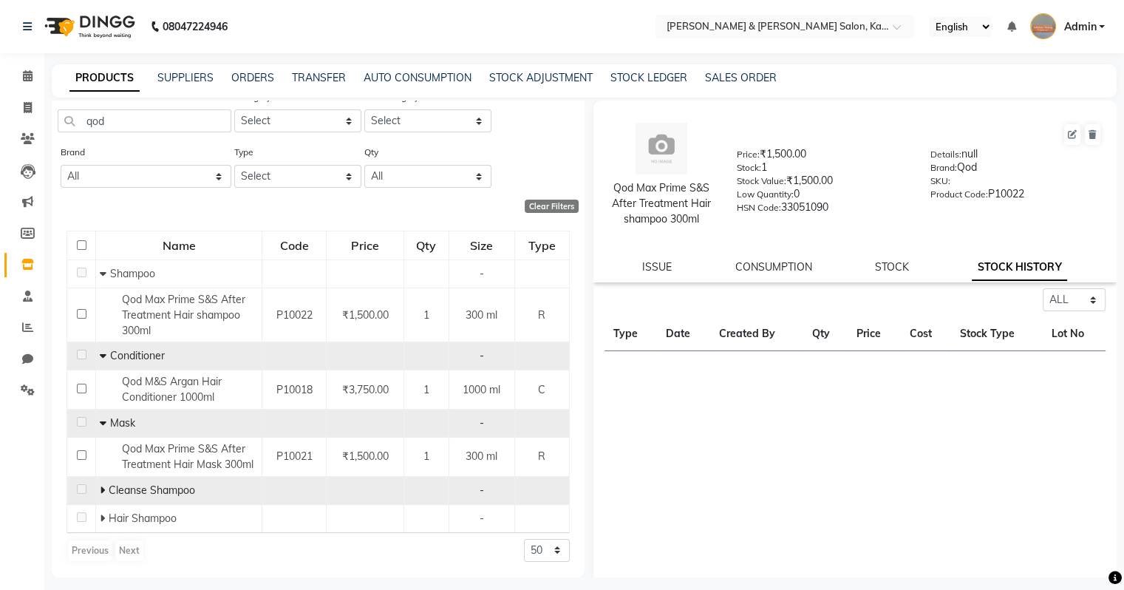
click at [106, 490] on span at bounding box center [104, 489] width 9 height 13
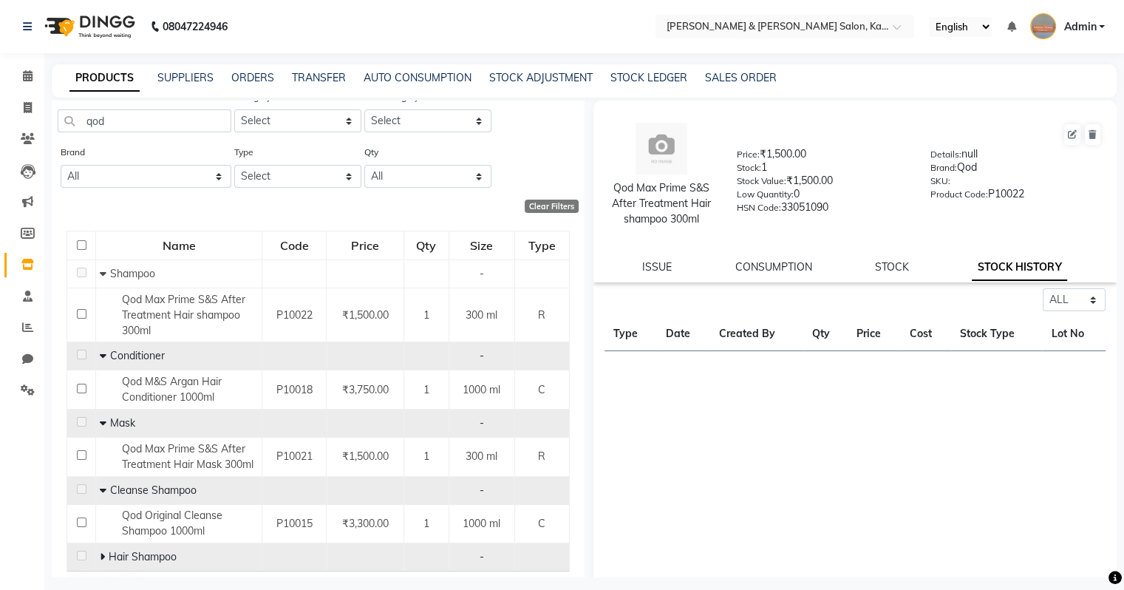
click at [102, 531] on icon at bounding box center [102, 556] width 5 height 10
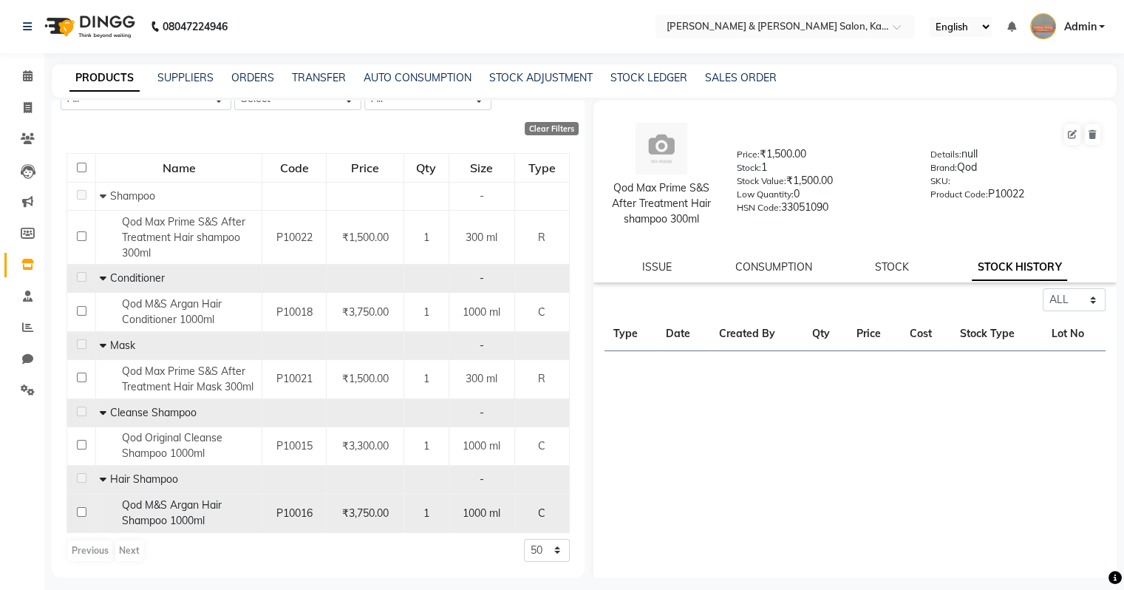
click at [180, 498] on span "Qod M&S Argan Hair Shampoo 1000ml" at bounding box center [172, 512] width 100 height 29
select select "all"
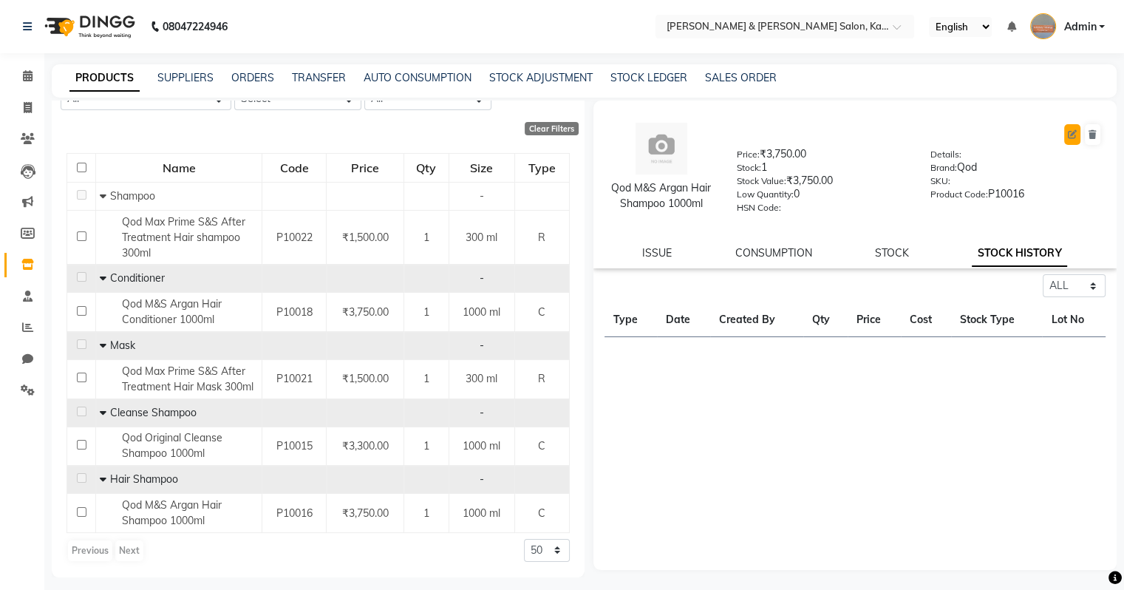
click at [660, 134] on icon at bounding box center [1072, 134] width 9 height 9
select select "true"
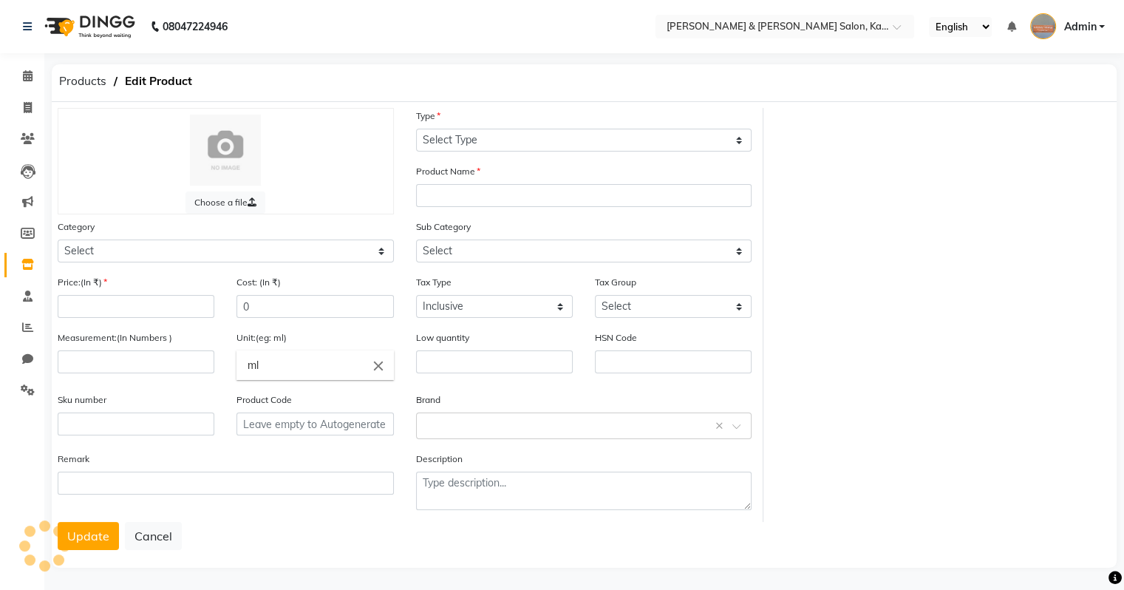
select select "C"
type input "Qod M&S Argan Hair Shampoo 1000ml"
select select
type input "3750"
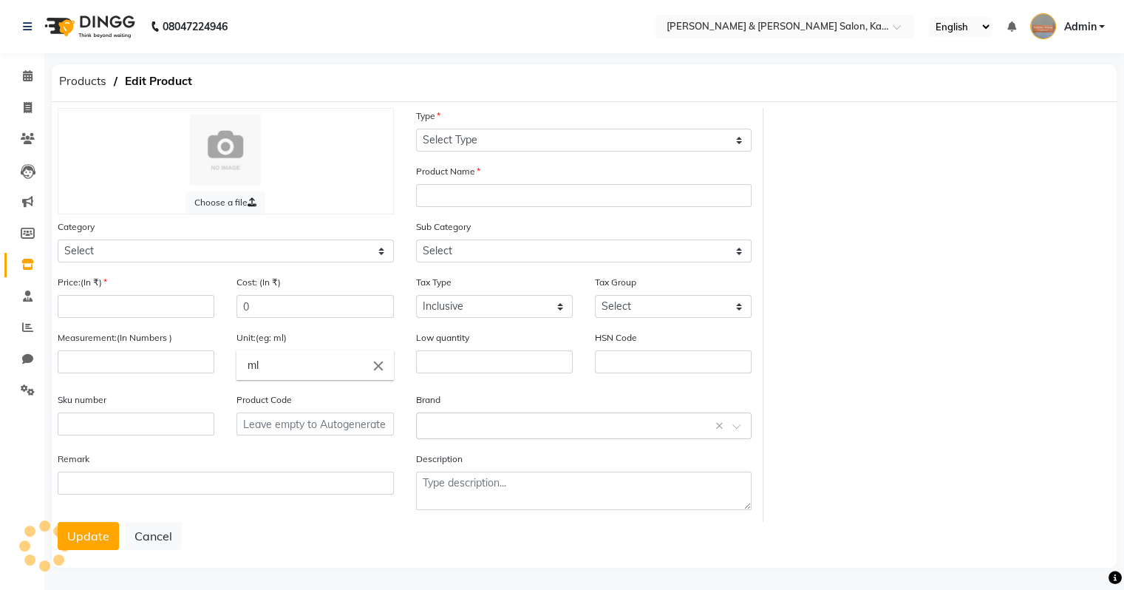
type input "1000"
type input "0"
type input "P10016"
select select "1385101100"
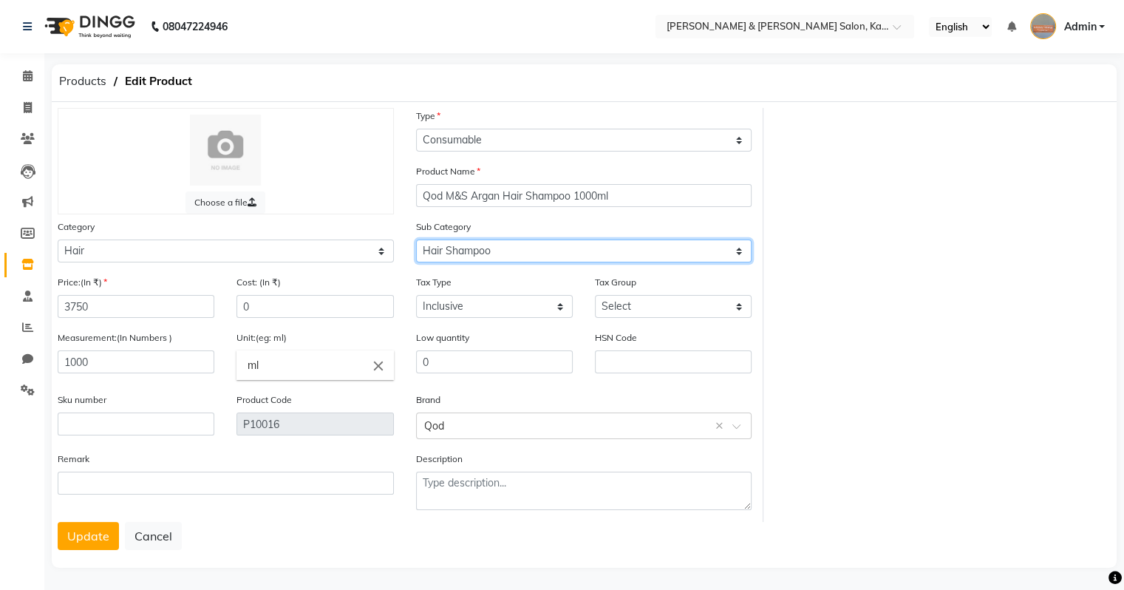
click at [482, 252] on select "Select Shampoo Conditioner Cream Mask Oil Serum Color Appliances Treatment Styl…" at bounding box center [584, 250] width 336 height 23
select select "1385101101"
click at [416, 242] on select "Select Shampoo Conditioner Cream Mask Oil Serum Color Appliances Treatment Styl…" at bounding box center [584, 250] width 336 height 23
click at [93, 531] on button "Update" at bounding box center [88, 536] width 61 height 28
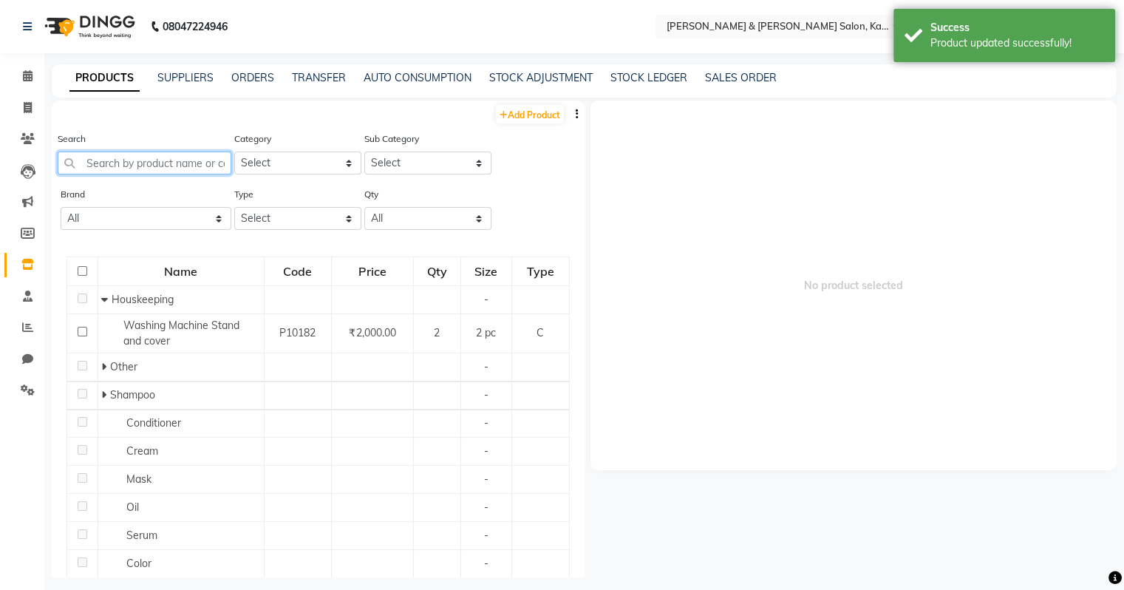
click at [134, 155] on input "text" at bounding box center [145, 162] width 174 height 23
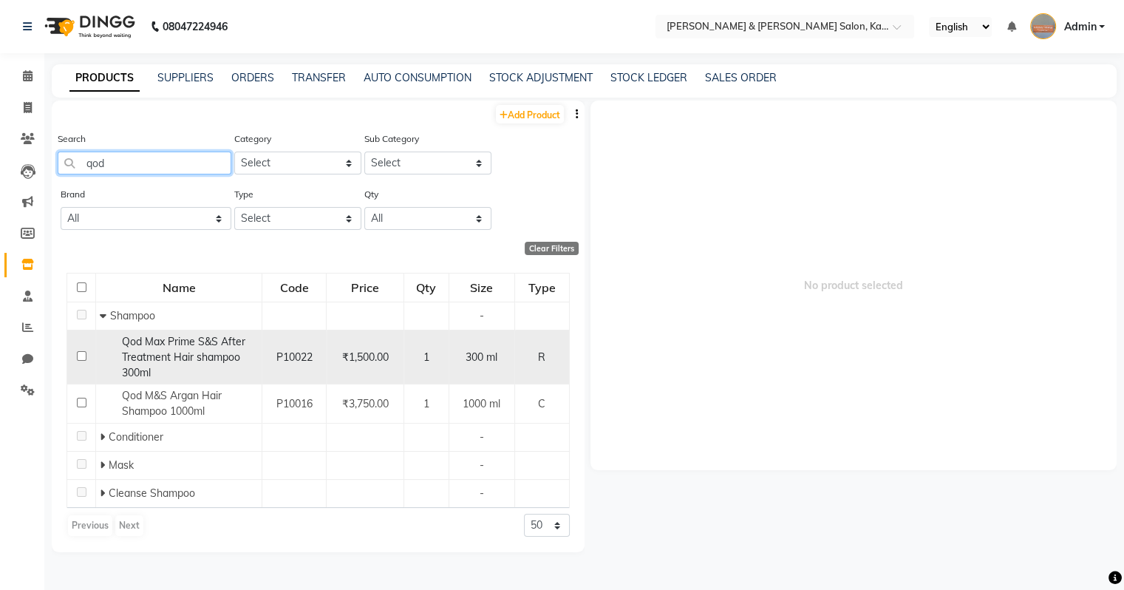
type input "qod"
click at [194, 372] on div "Qod Max Prime S&S After Treatment Hair shampoo 300ml" at bounding box center [179, 357] width 158 height 47
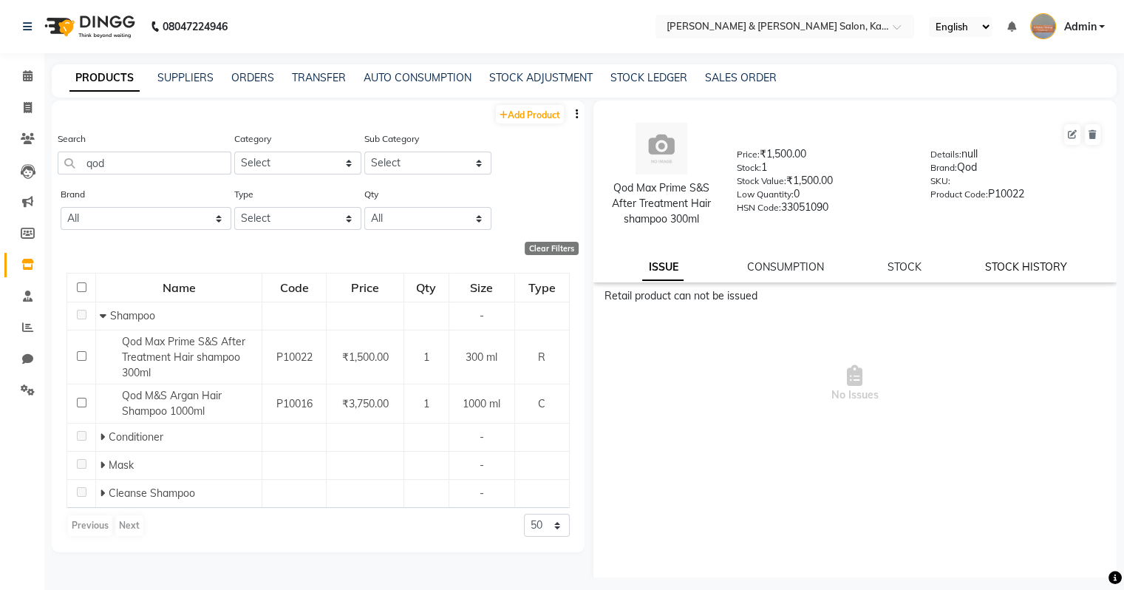
click at [660, 271] on link "STOCK HISTORY" at bounding box center [1026, 266] width 82 height 13
select select "all"
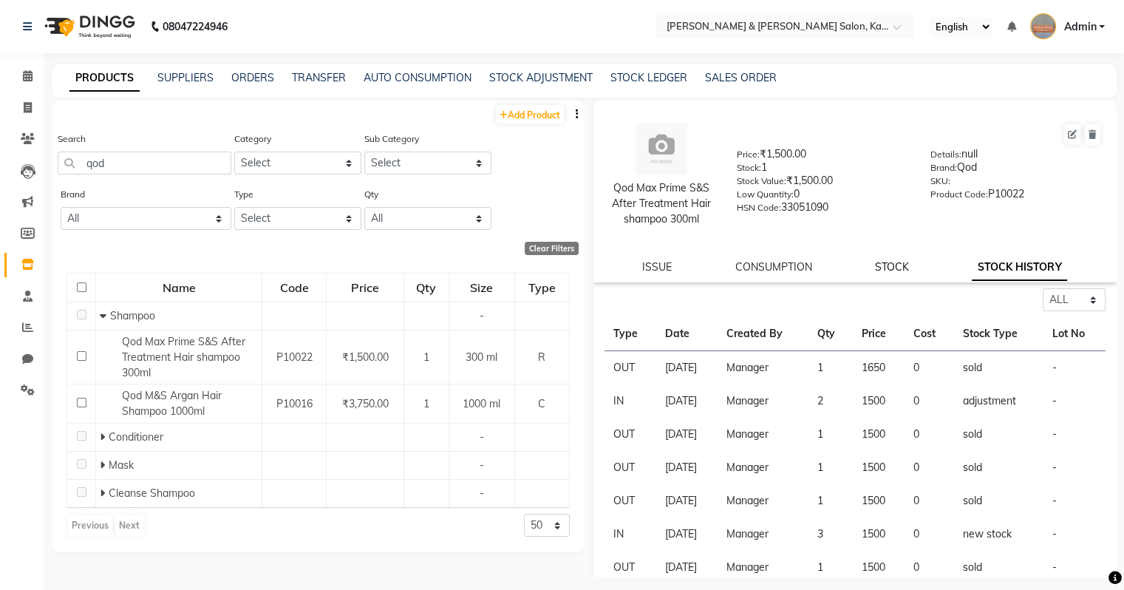
click at [660, 267] on link "STOCK" at bounding box center [892, 266] width 34 height 13
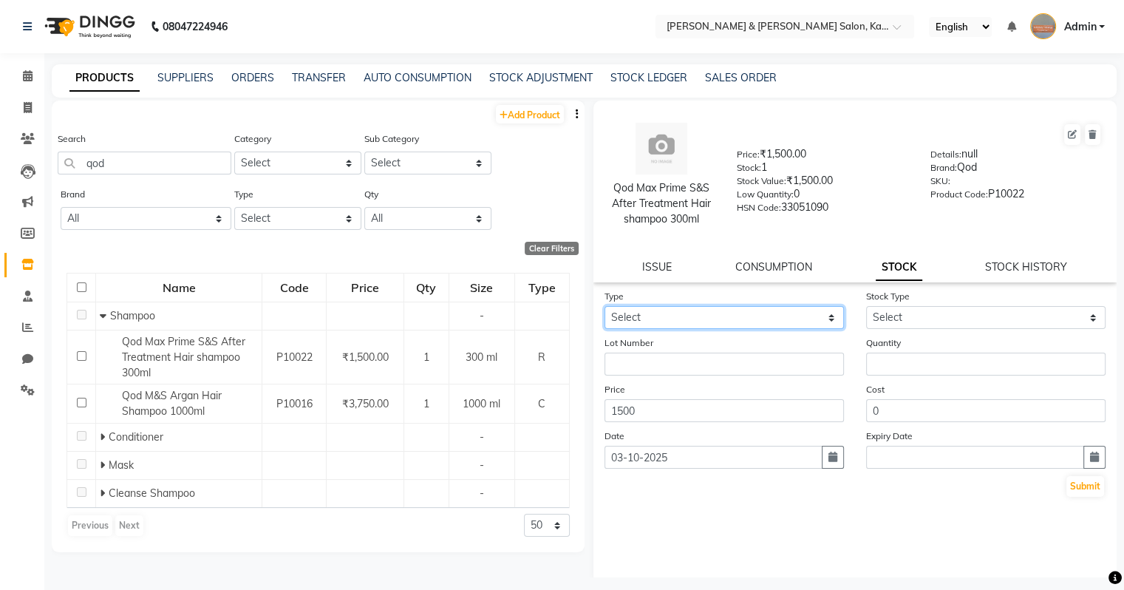
click at [660, 318] on select "Select In Out" at bounding box center [723, 317] width 239 height 23
select select "in"
click at [604, 307] on select "Select In Out" at bounding box center [723, 317] width 239 height 23
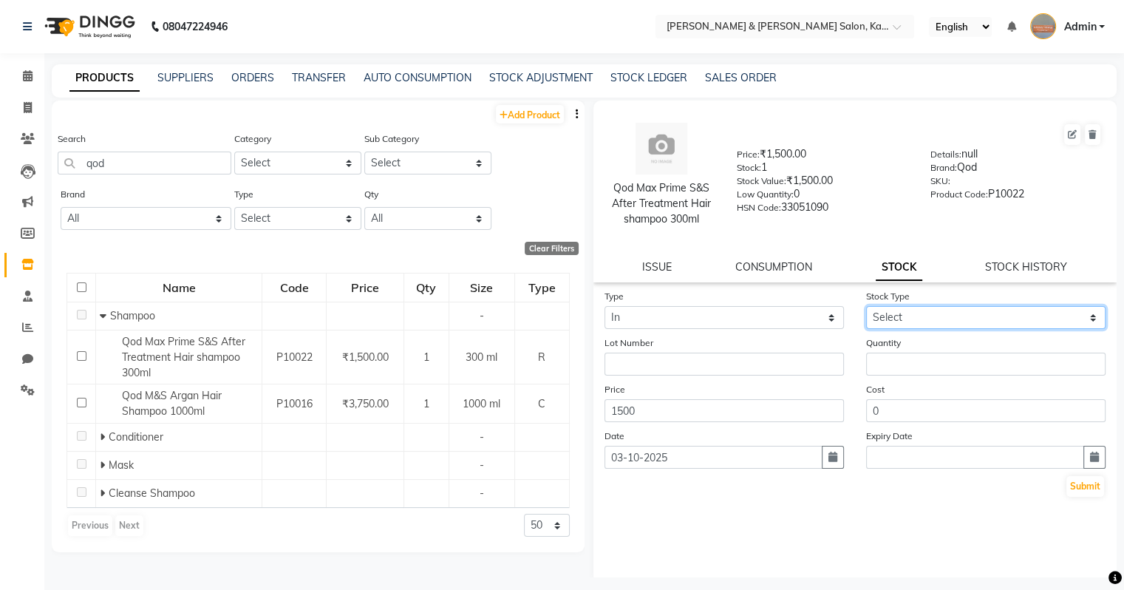
click at [660, 327] on select "Select New Stock Adjustment Return Other" at bounding box center [985, 317] width 239 height 23
select select "new stock"
click at [660, 307] on select "Select New Stock Adjustment Return Other" at bounding box center [985, 317] width 239 height 23
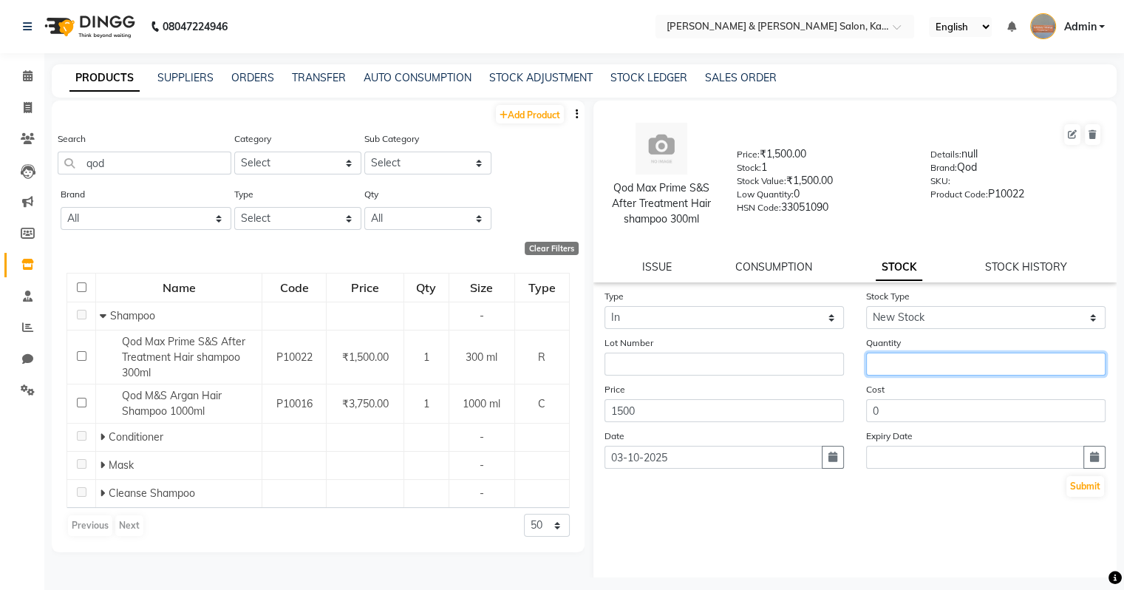
click at [660, 362] on input "number" at bounding box center [985, 363] width 239 height 23
type input "2"
click at [660, 457] on button "button" at bounding box center [833, 457] width 22 height 23
select select "10"
select select "2025"
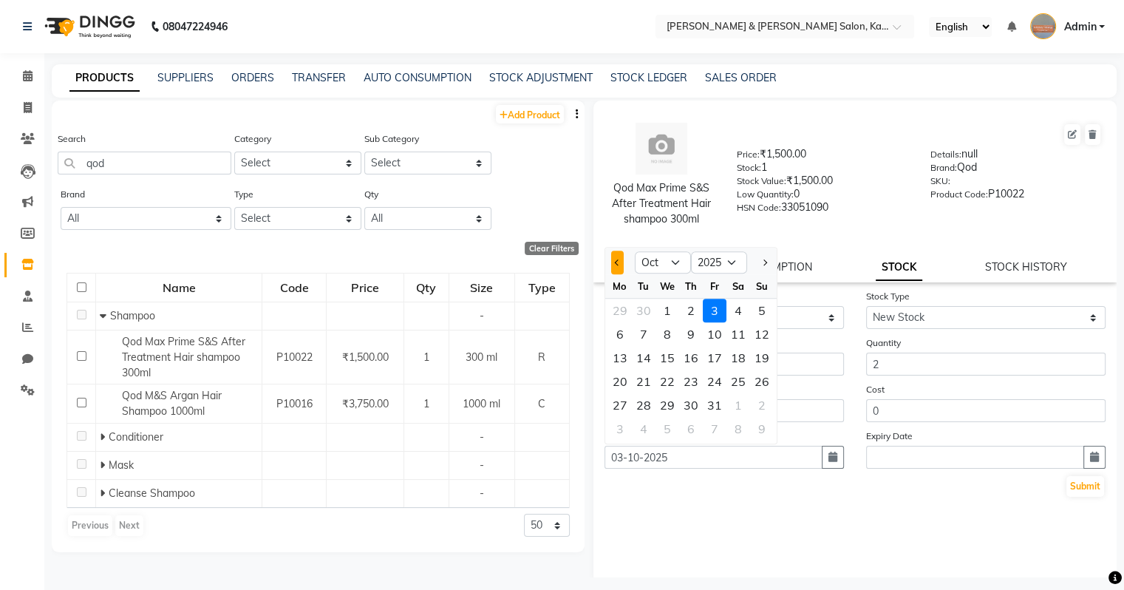
click at [619, 267] on button "Previous month" at bounding box center [617, 262] width 13 height 24
select select "9"
click at [612, 335] on div "8" at bounding box center [620, 334] width 24 height 24
type input "[DATE]"
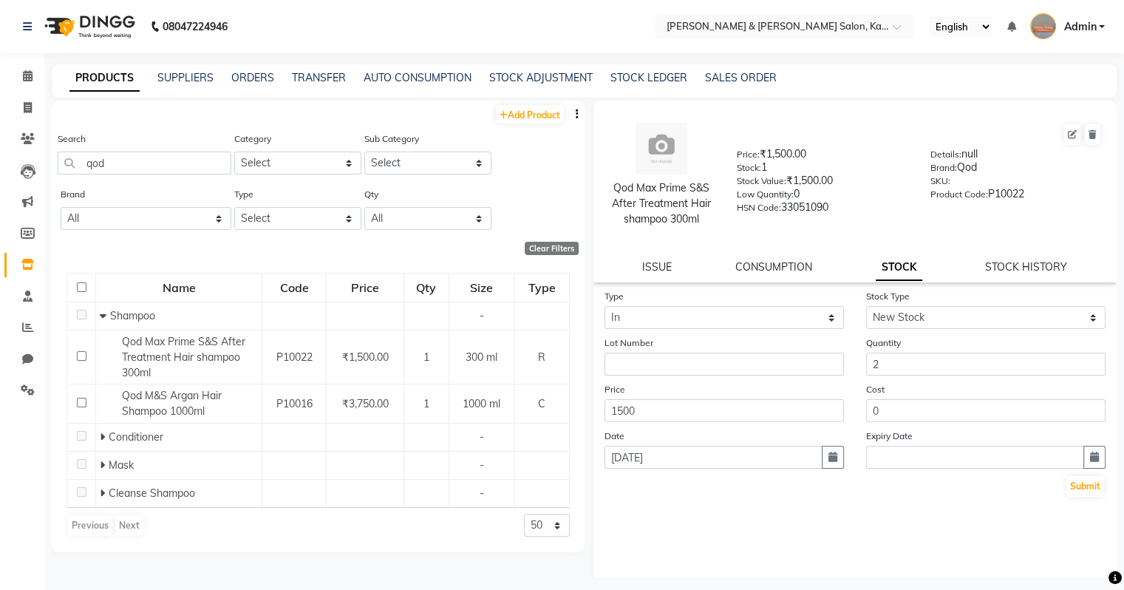
click at [660, 531] on div "Type Select In Out Stock Type Select New Stock Adjustment Return Other Lot Numb…" at bounding box center [855, 436] width 524 height 296
click at [660, 487] on button "Submit" at bounding box center [1085, 486] width 38 height 21
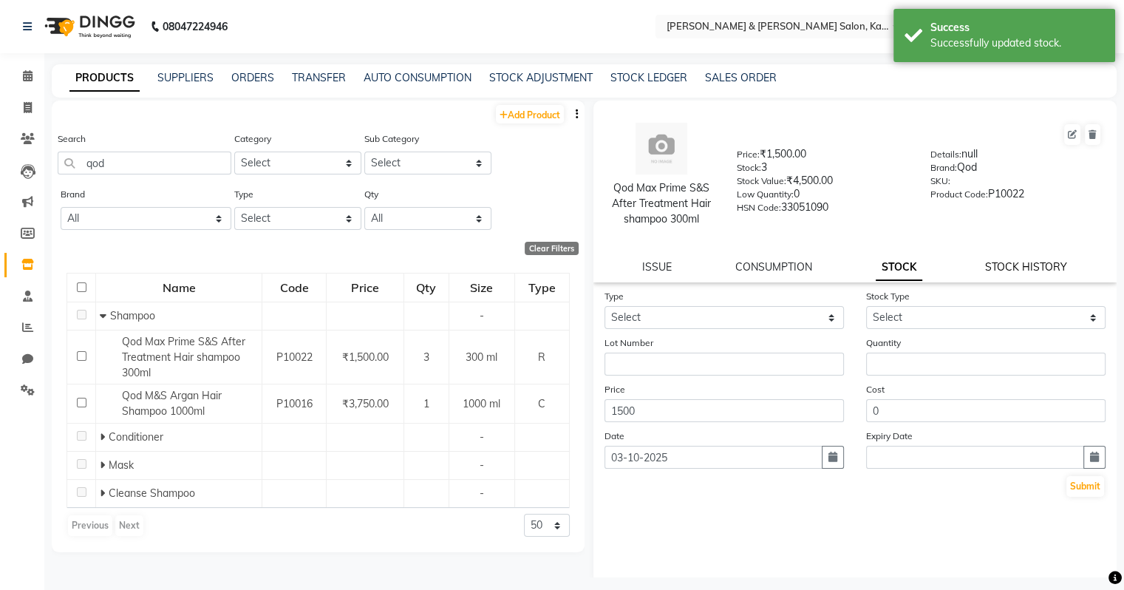
click at [660, 267] on link "STOCK HISTORY" at bounding box center [1026, 266] width 82 height 13
select select "all"
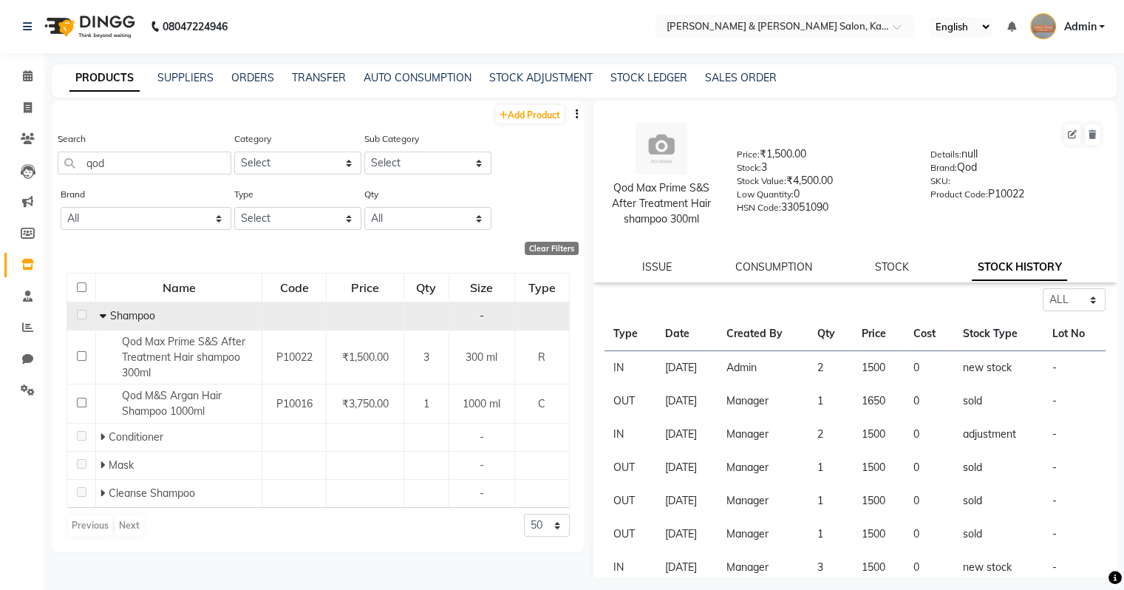
click at [105, 321] on icon at bounding box center [103, 315] width 7 height 10
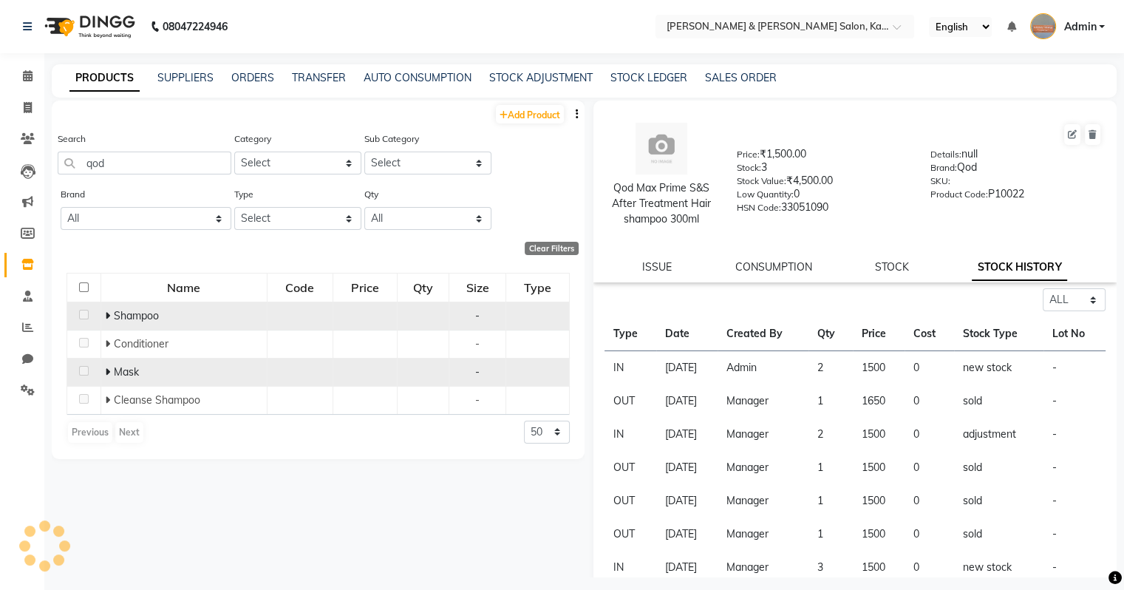
click at [109, 377] on icon at bounding box center [107, 371] width 5 height 10
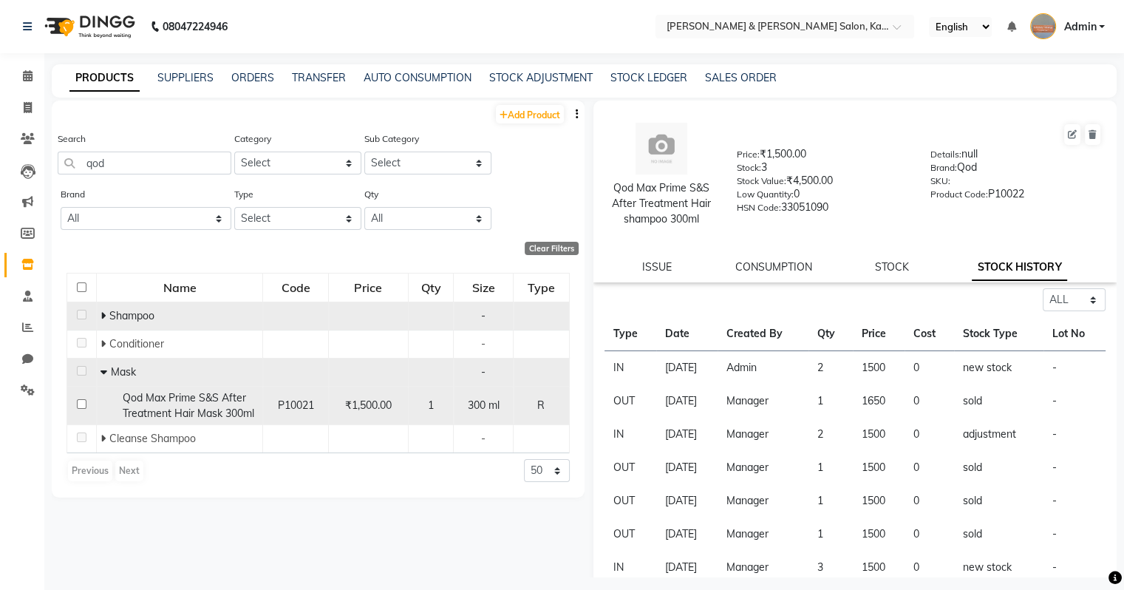
click at [136, 404] on span "Qod Max Prime S&S After Treatment Hair Mask 300ml" at bounding box center [189, 405] width 132 height 29
select select "all"
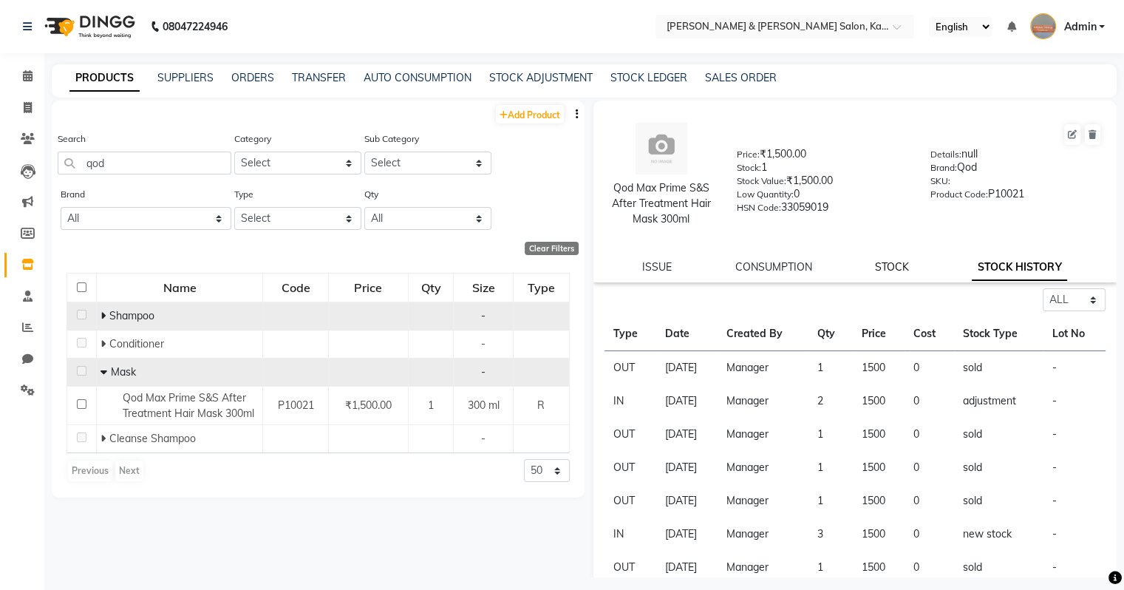
click at [660, 270] on link "STOCK" at bounding box center [892, 266] width 34 height 13
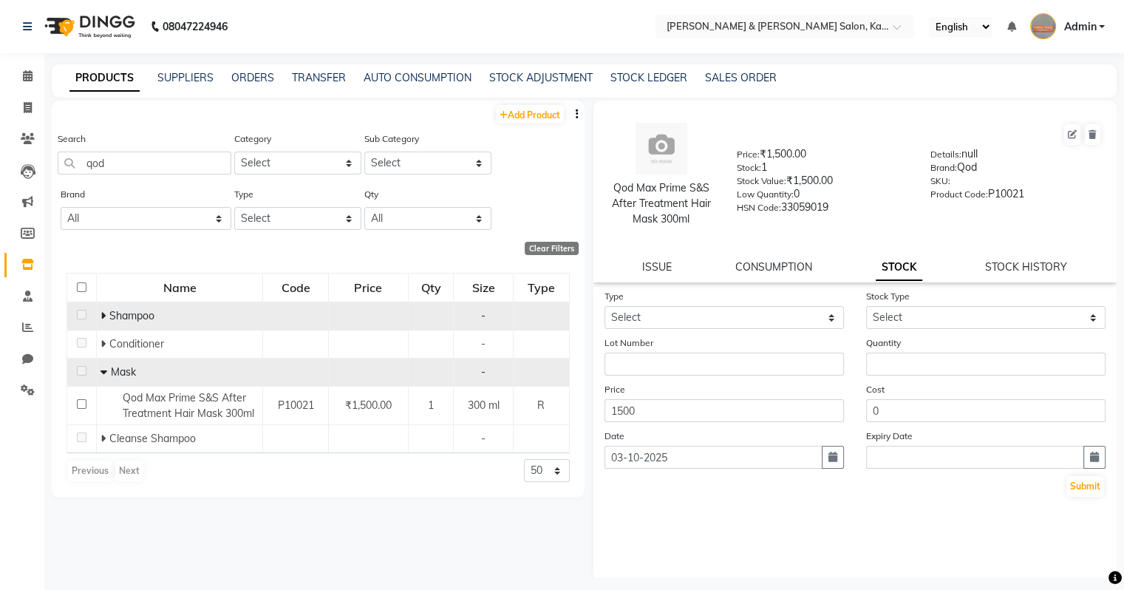
click at [660, 276] on div "Qod Max Prime S&S After Treatment Hair Mask 300ml Price: ₹1,500.00 Stock: 1 Sto…" at bounding box center [855, 191] width 524 height 182
click at [660, 267] on link "STOCK HISTORY" at bounding box center [1026, 266] width 82 height 13
select select "all"
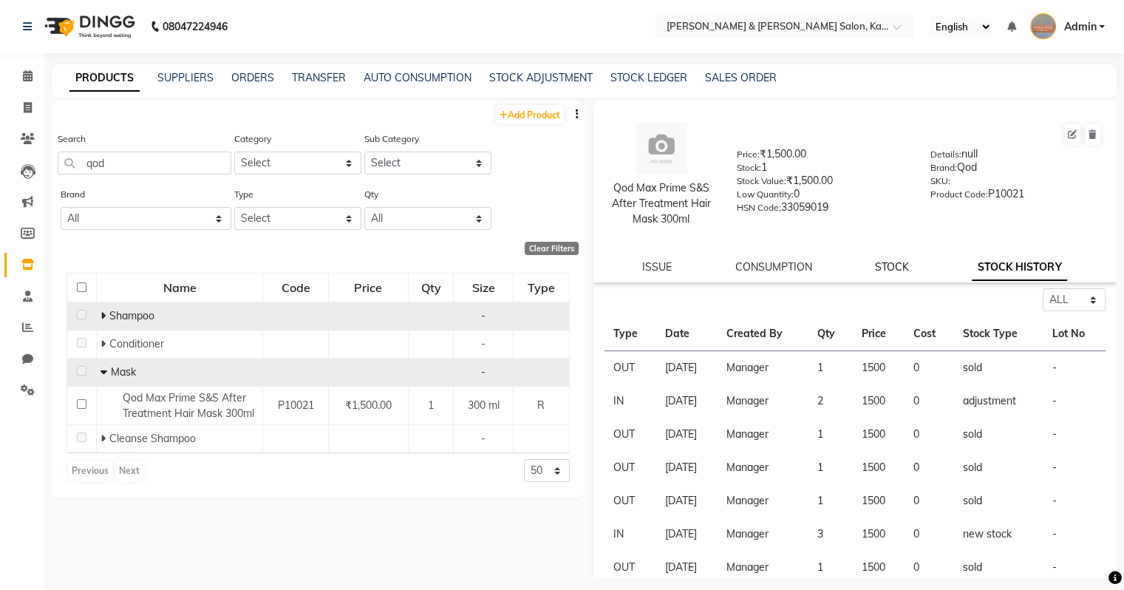
click at [660, 267] on link "STOCK" at bounding box center [892, 266] width 34 height 13
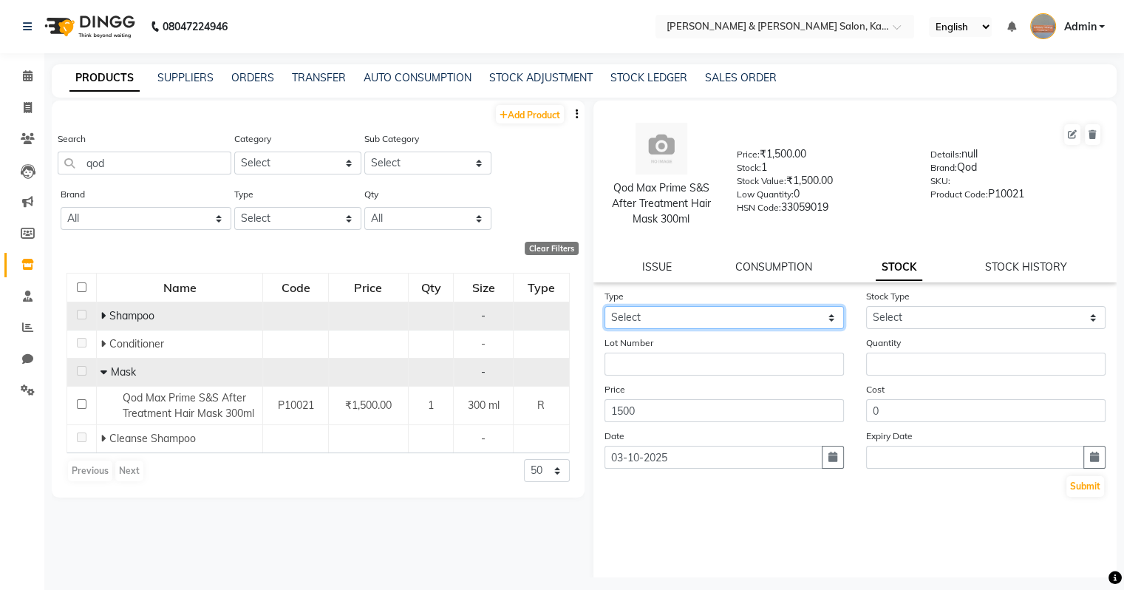
click at [660, 321] on select "Select In Out" at bounding box center [723, 317] width 239 height 23
select select "in"
click at [604, 307] on select "Select In Out" at bounding box center [723, 317] width 239 height 23
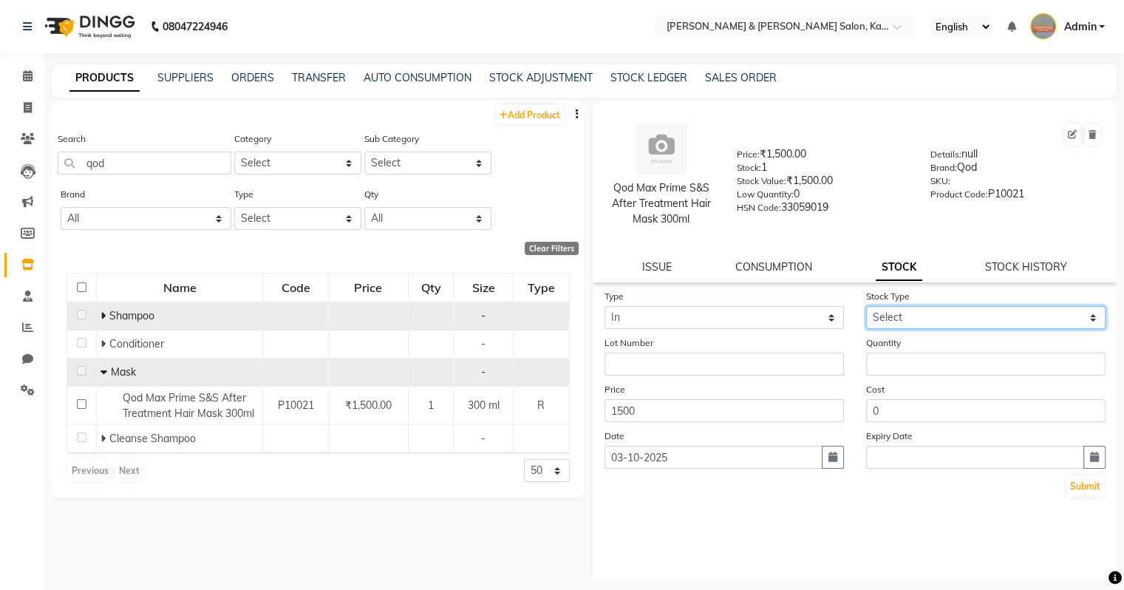
click at [660, 325] on select "Select New Stock Adjustment Return Other" at bounding box center [985, 317] width 239 height 23
select select "new stock"
click at [660, 307] on select "Select New Stock Adjustment Return Other" at bounding box center [985, 317] width 239 height 23
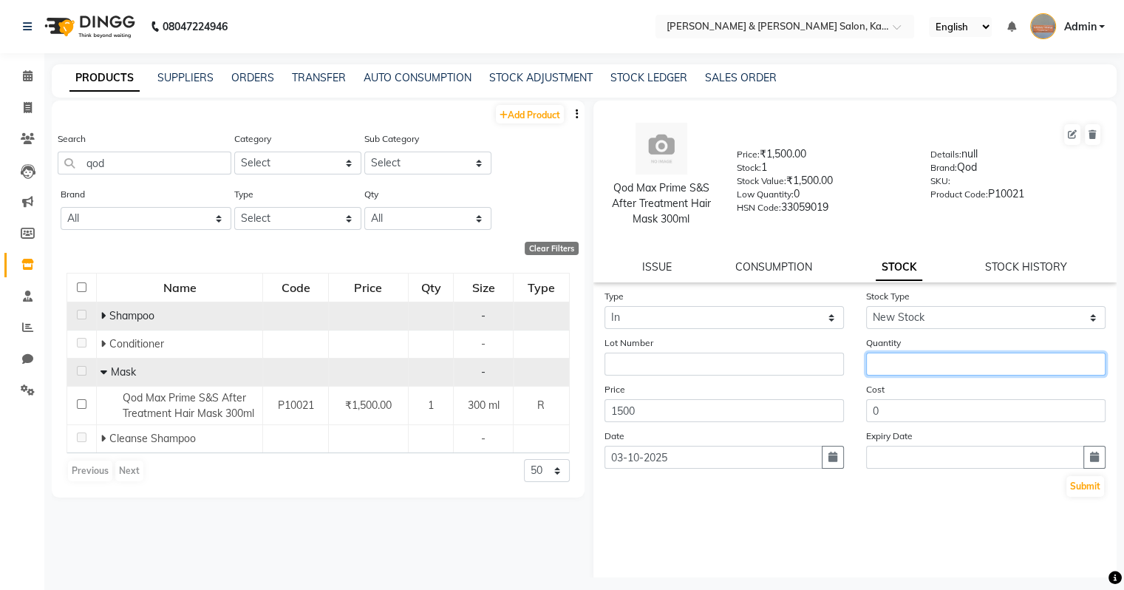
click at [660, 358] on input "number" at bounding box center [985, 363] width 239 height 23
type input "2"
click at [660, 459] on icon "button" at bounding box center [832, 456] width 9 height 10
select select "10"
select select "2025"
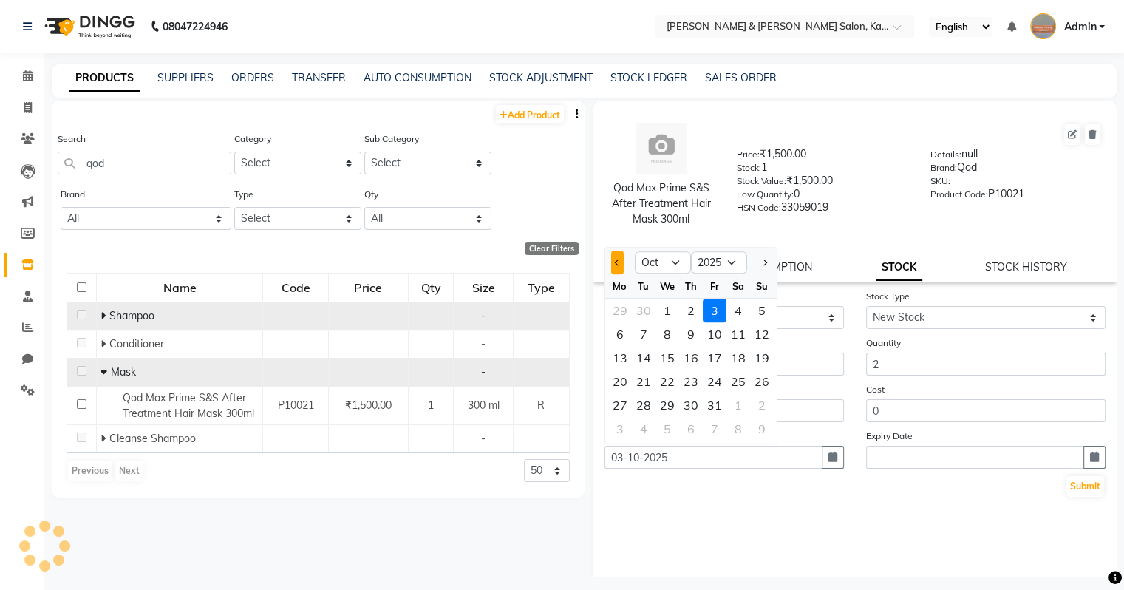
click at [617, 273] on button "Previous month" at bounding box center [617, 262] width 13 height 24
select select "9"
click at [624, 339] on div "8" at bounding box center [620, 334] width 24 height 24
type input "[DATE]"
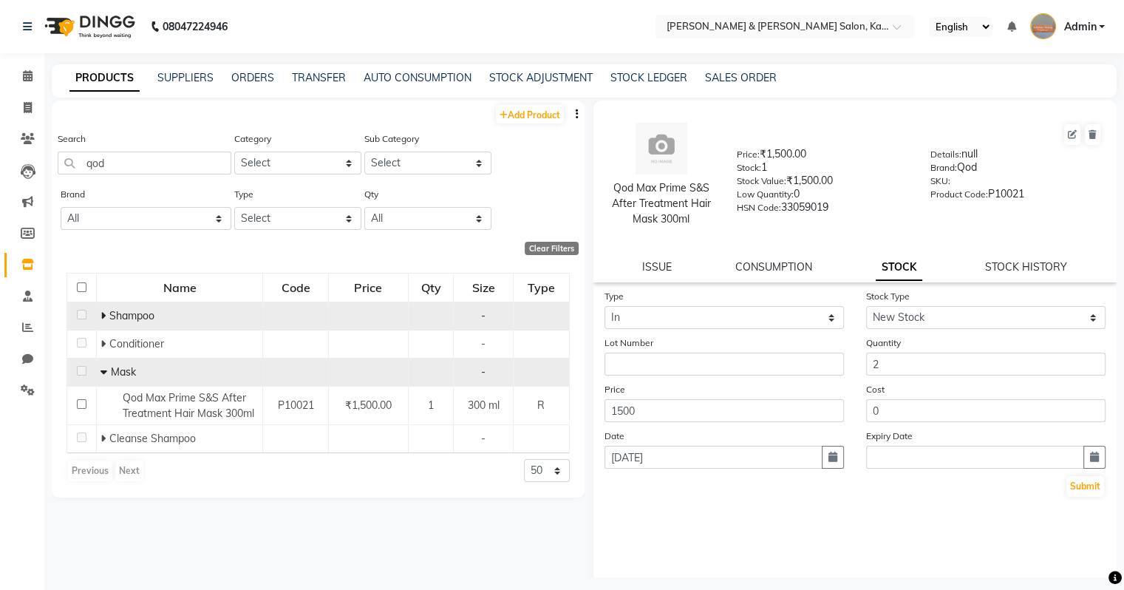
click at [660, 531] on div "Type Select In Out Stock Type Select New Stock Adjustment Return Other Lot Numb…" at bounding box center [855, 436] width 524 height 296
click at [660, 414] on input "1500" at bounding box center [723, 410] width 239 height 23
type input "1"
type input "1650"
click at [660, 528] on div "Type Select In Out Stock Type Select New Stock Adjustment Return Other Lot Numb…" at bounding box center [855, 436] width 524 height 296
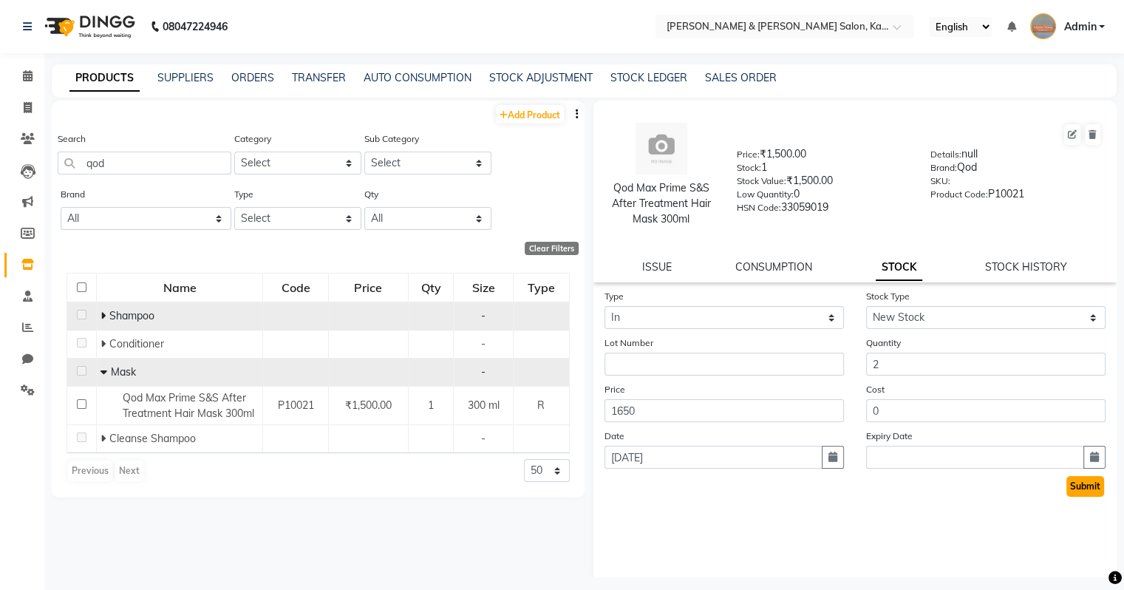
click at [660, 493] on button "Submit" at bounding box center [1085, 486] width 38 height 21
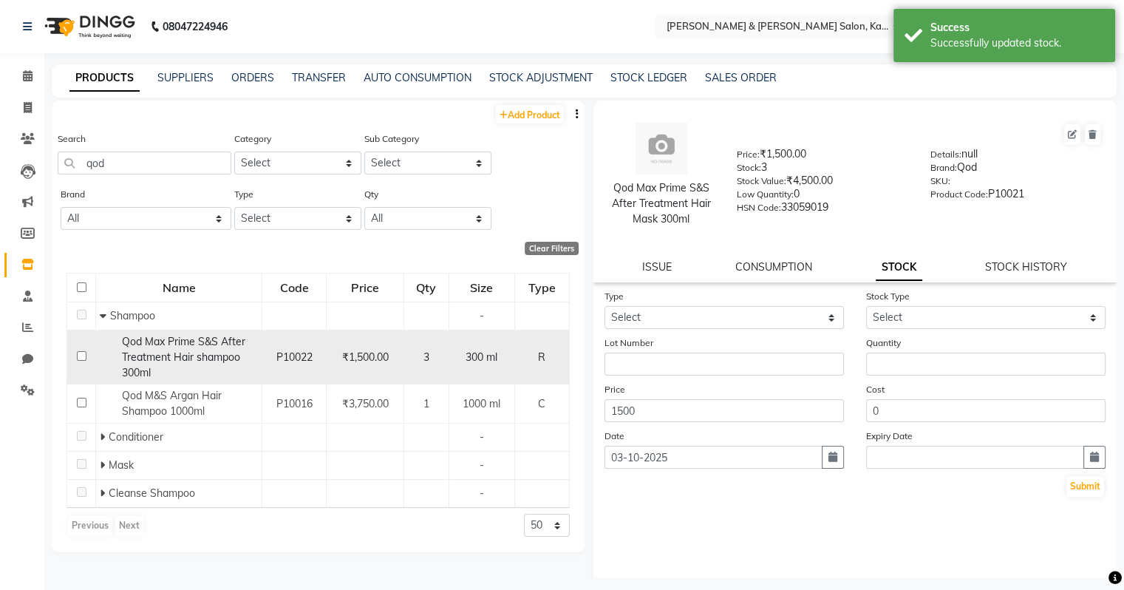
click at [198, 362] on span "Qod Max Prime S&S After Treatment Hair shampoo 300ml" at bounding box center [183, 357] width 123 height 44
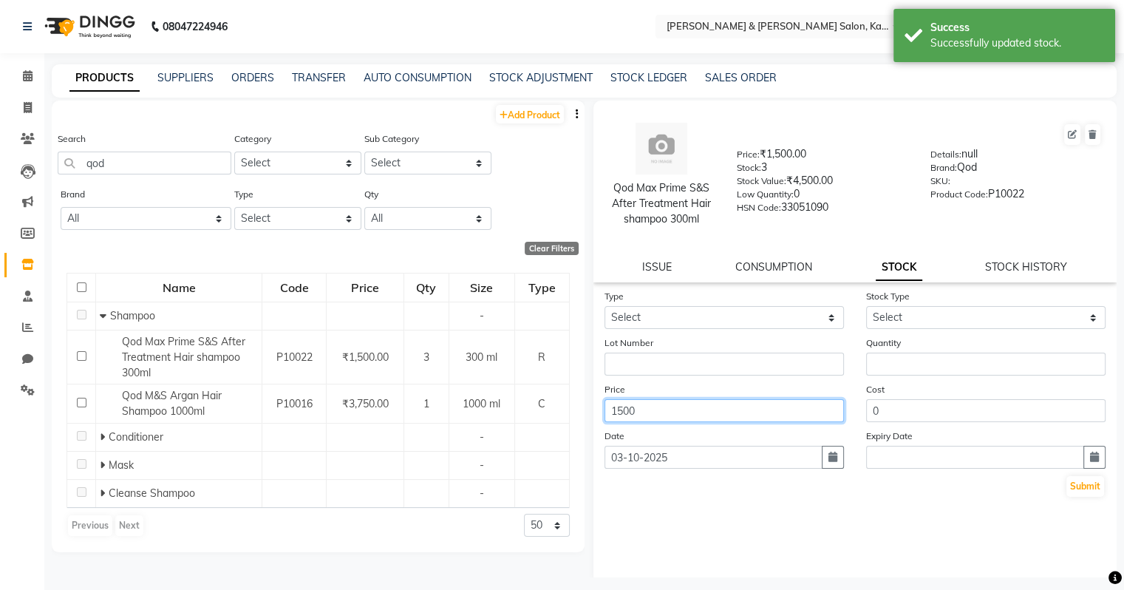
click at [660, 417] on input "1500" at bounding box center [723, 410] width 239 height 23
type input "1650"
click at [660, 531] on div "Type Select In Out Stock Type Select New Stock Adjustment Return Other Lot Numb…" at bounding box center [855, 436] width 524 height 296
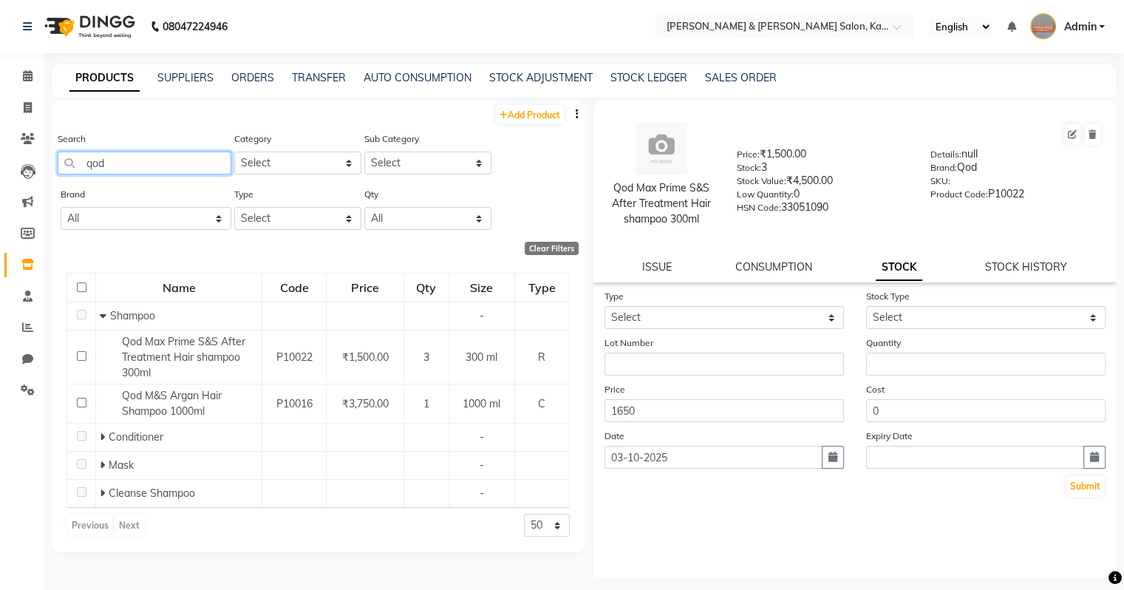
click at [110, 164] on input "qod" at bounding box center [145, 162] width 174 height 23
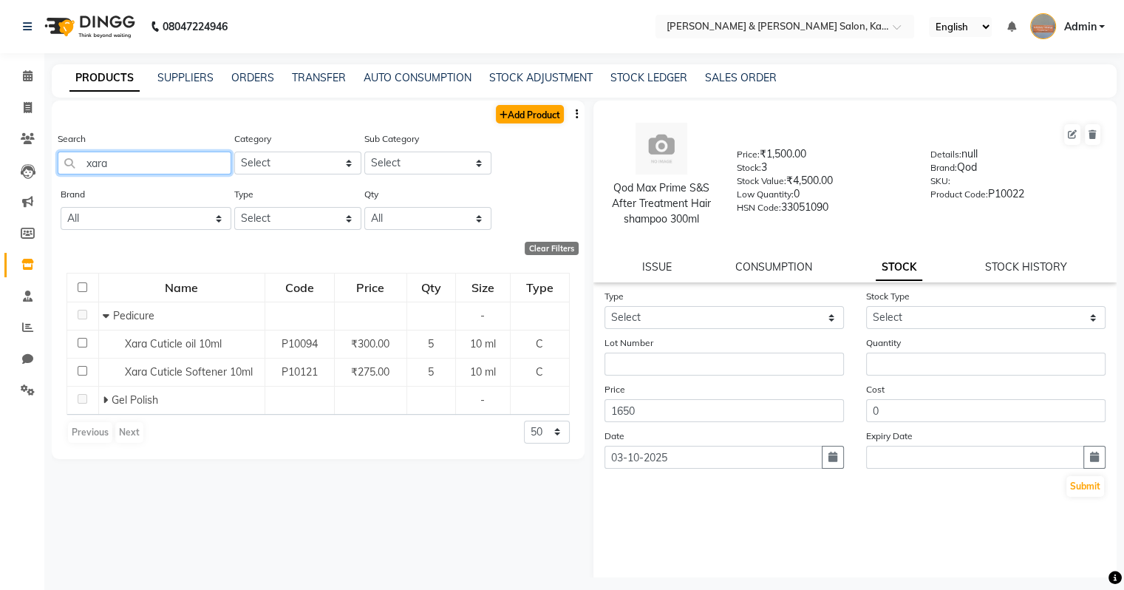
type input "xara"
click at [522, 114] on link "Add Product" at bounding box center [530, 114] width 68 height 18
select select "true"
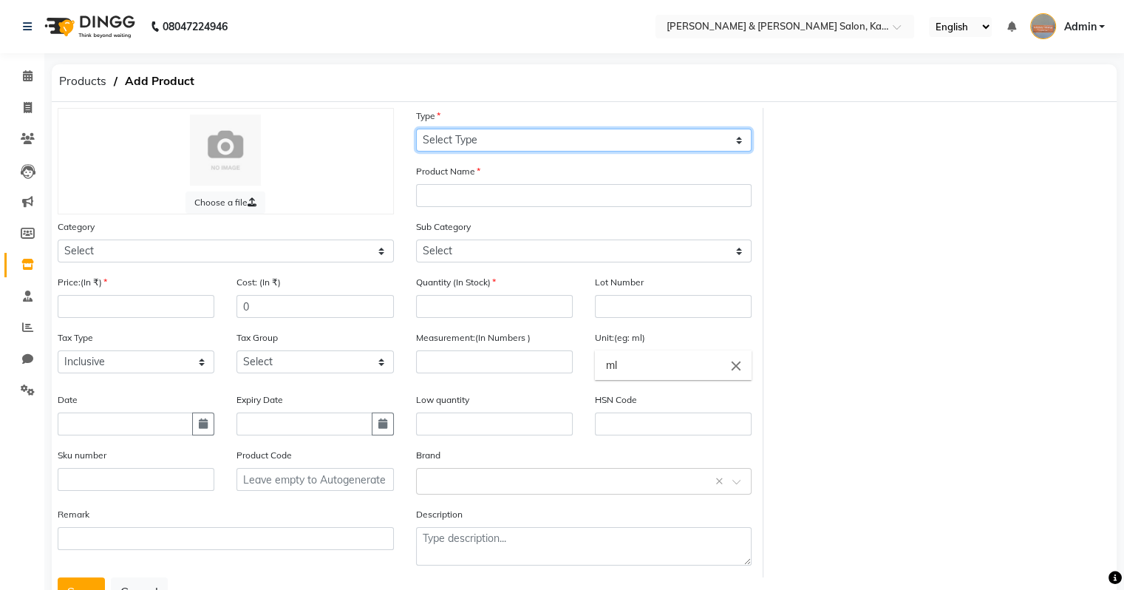
click at [477, 137] on select "Select Type Both Retail Consumable" at bounding box center [584, 140] width 336 height 23
select select "C"
click at [416, 129] on select "Select Type Both Retail Consumable" at bounding box center [584, 140] width 336 height 23
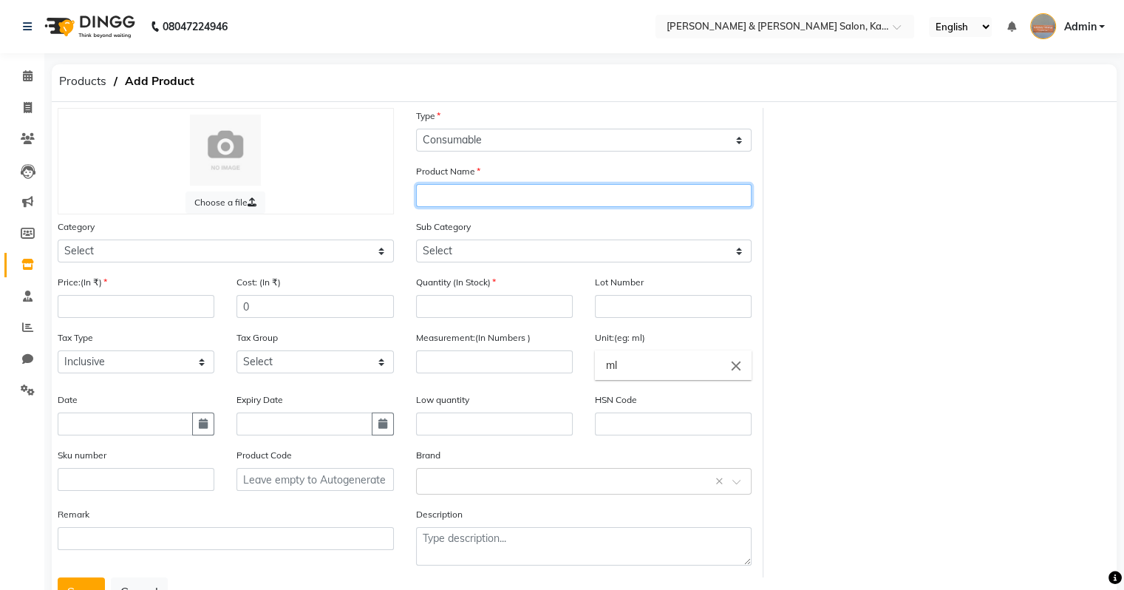
click at [461, 200] on input "text" at bounding box center [584, 195] width 336 height 23
type input "Xara Nail Art Display Tips"
click at [301, 265] on div "Category Select Hair Skin Makeup Personal Care Appliances [PERSON_NAME] Waxing …" at bounding box center [226, 246] width 358 height 55
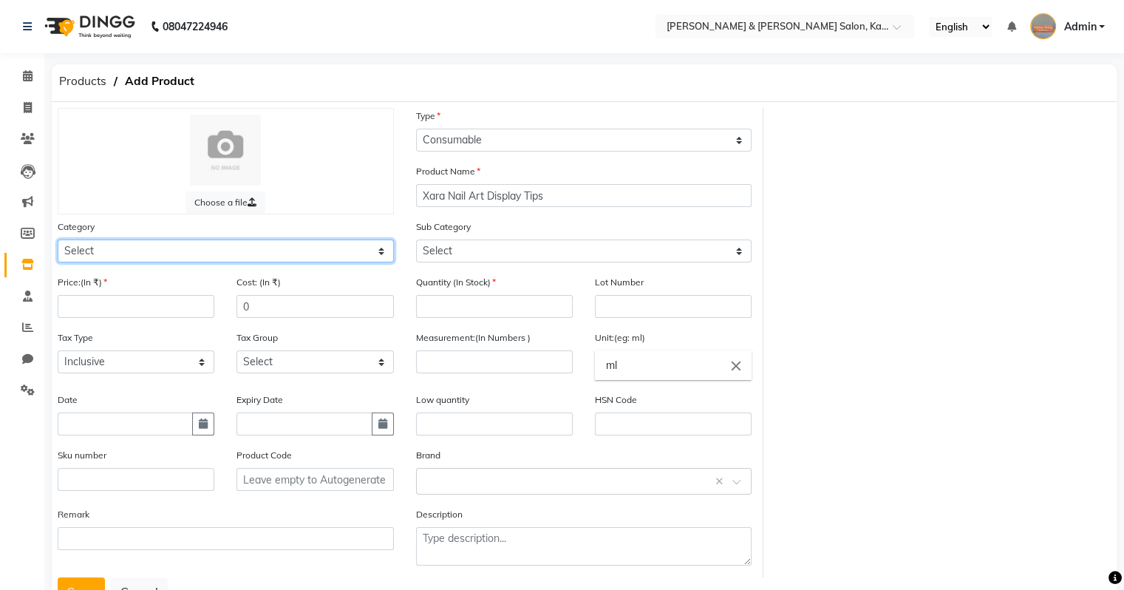
click at [304, 257] on select "Select Hair Skin Makeup Personal Care Appliances [PERSON_NAME] Waxing Disposabl…" at bounding box center [226, 250] width 336 height 23
click at [58, 242] on select "Select Hair Skin Makeup Personal Care Appliances [PERSON_NAME] Waxing Disposabl…" at bounding box center [226, 250] width 336 height 23
click at [347, 253] on select "Select Hair Skin Makeup Personal Care Appliances [PERSON_NAME] Waxing Disposabl…" at bounding box center [226, 250] width 336 height 23
select select "1385102050"
click at [58, 242] on select "Select Hair Skin Makeup Personal Care Appliances [PERSON_NAME] Waxing Disposabl…" at bounding box center [226, 250] width 336 height 23
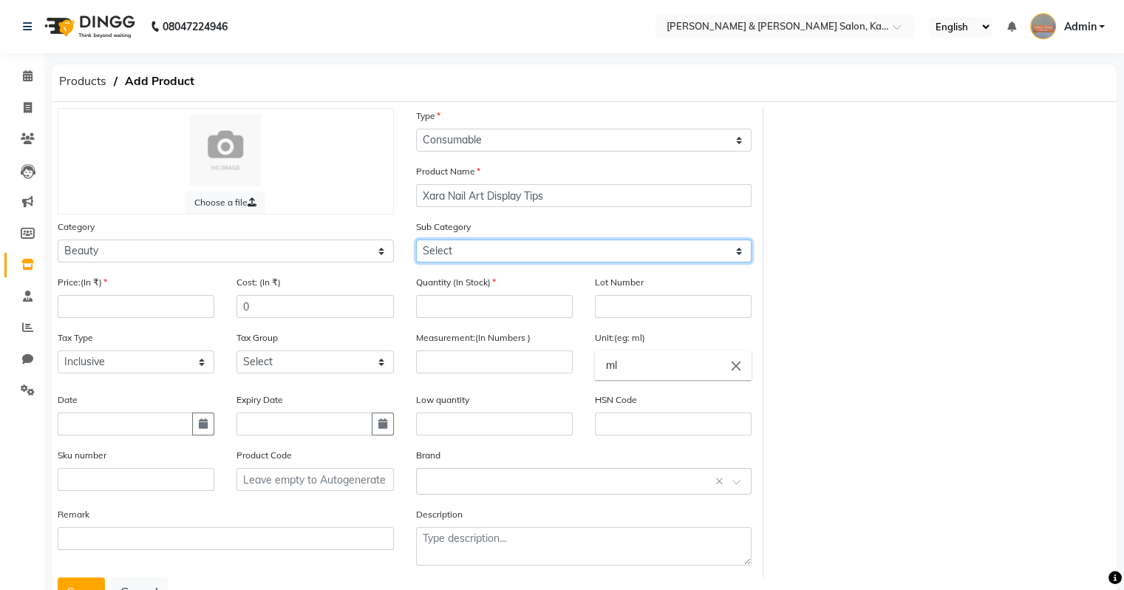
click at [508, 262] on select "Select Wax Heater Srub Massage Cream Brush Foil gloves Roller Shampoo Pedicure …" at bounding box center [584, 250] width 336 height 23
select select "13851020510"
click at [416, 242] on select "Select Wax Heater Srub Massage Cream Brush Foil gloves Roller Shampoo Pedicure …" at bounding box center [584, 250] width 336 height 23
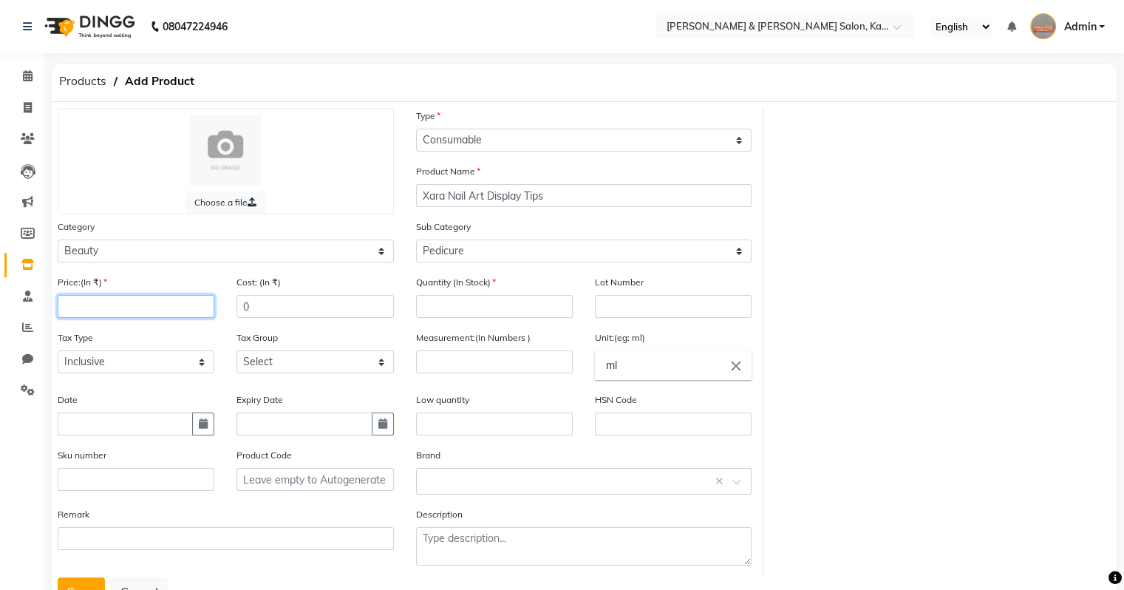
click at [151, 299] on input "number" at bounding box center [136, 306] width 157 height 23
type input "250"
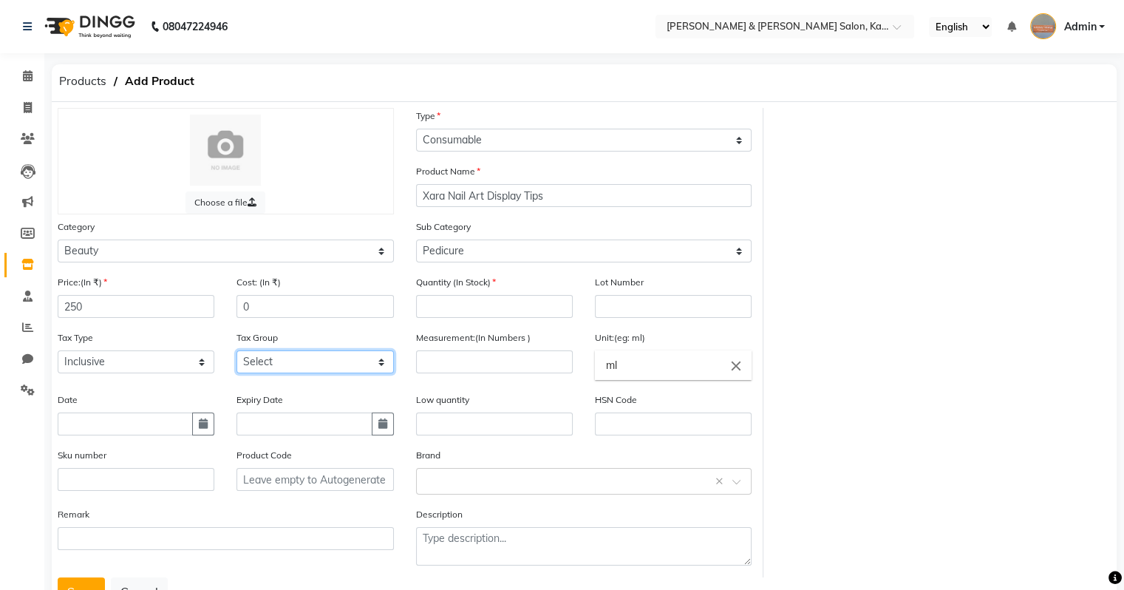
click at [299, 369] on select "Select GST 5% GST" at bounding box center [314, 361] width 157 height 23
select select "3434"
click at [236, 355] on select "Select GST 5% GST" at bounding box center [314, 361] width 157 height 23
click at [474, 369] on input "number" at bounding box center [494, 361] width 157 height 23
type input "50"
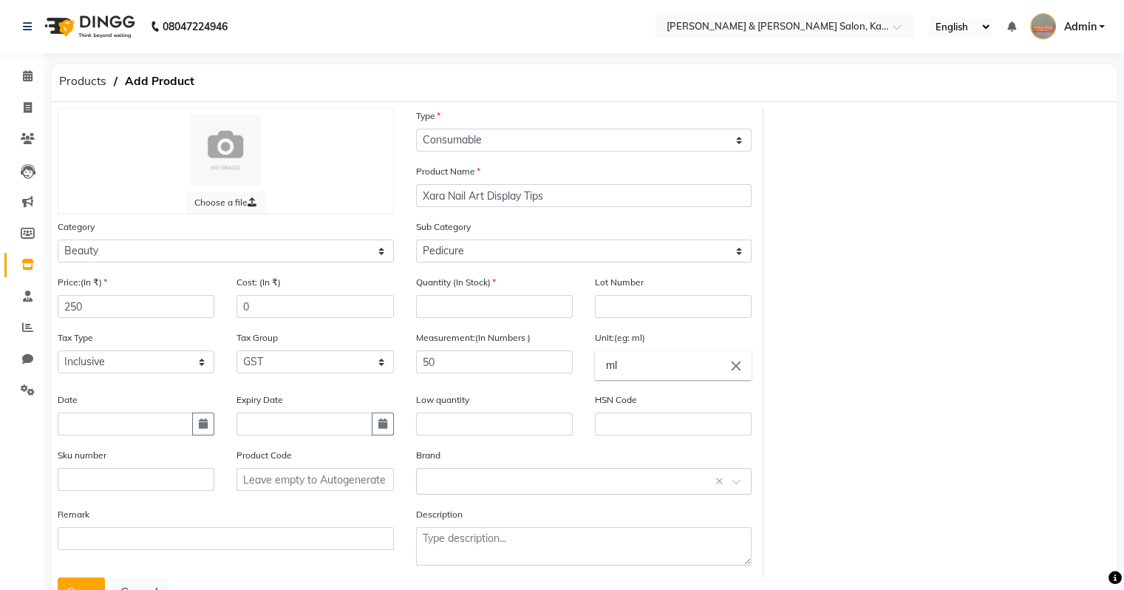
click at [660, 365] on input "ml" at bounding box center [673, 365] width 157 height 30
type input "m"
type input "pc"
click at [635, 408] on link "pc" at bounding box center [673, 399] width 157 height 38
click at [203, 424] on icon "button" at bounding box center [203, 423] width 9 height 10
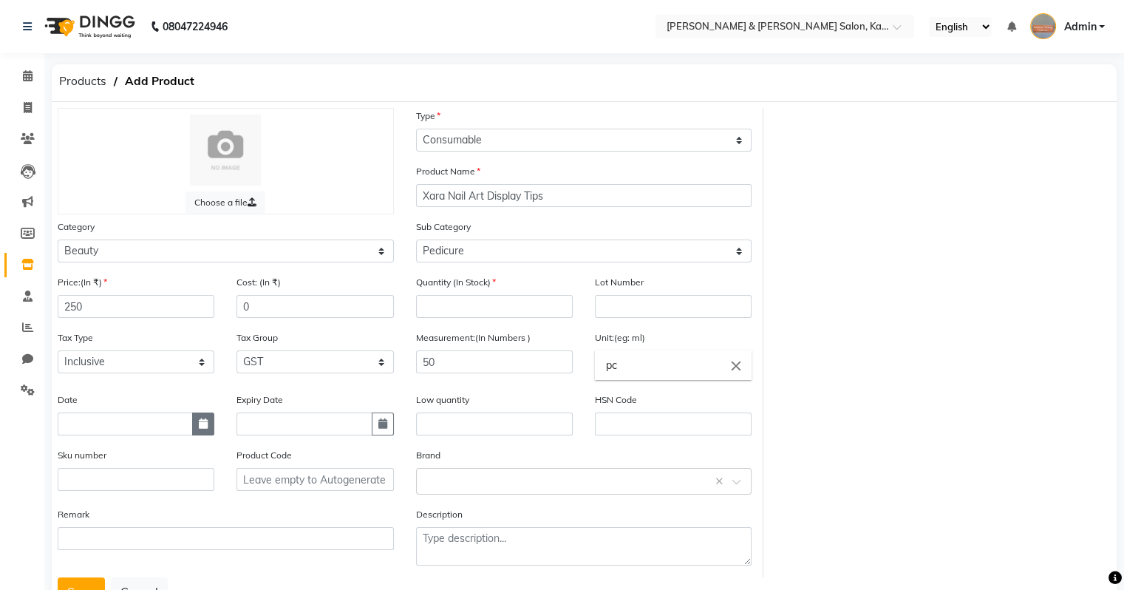
select select "10"
select select "2025"
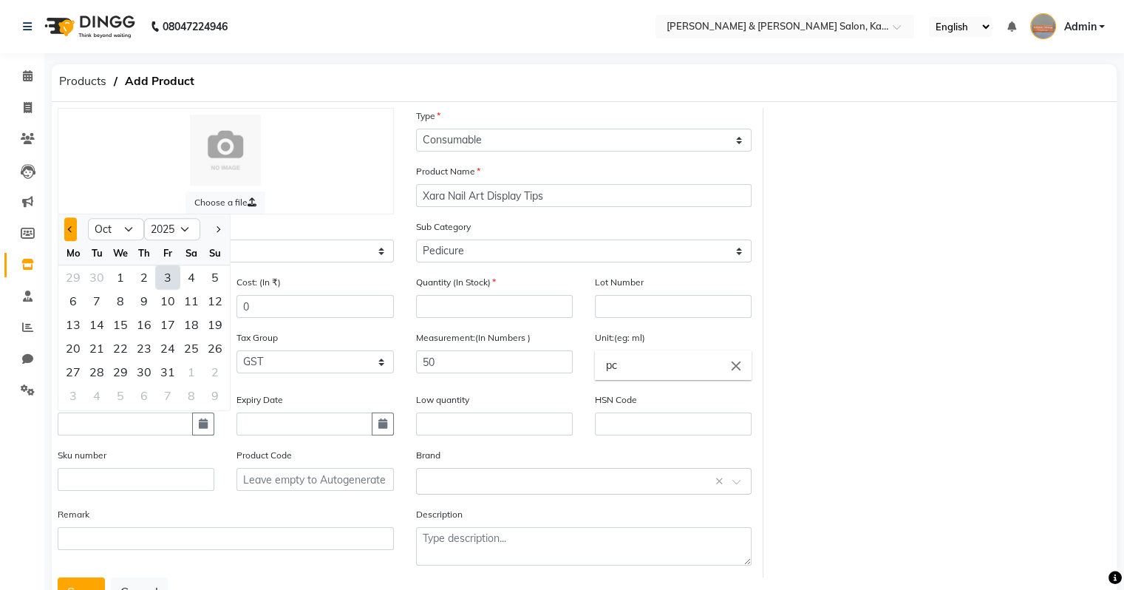
click at [68, 231] on button "Previous month" at bounding box center [70, 229] width 13 height 24
select select "9"
click at [148, 308] on div "11" at bounding box center [144, 301] width 24 height 24
type input "[DATE]"
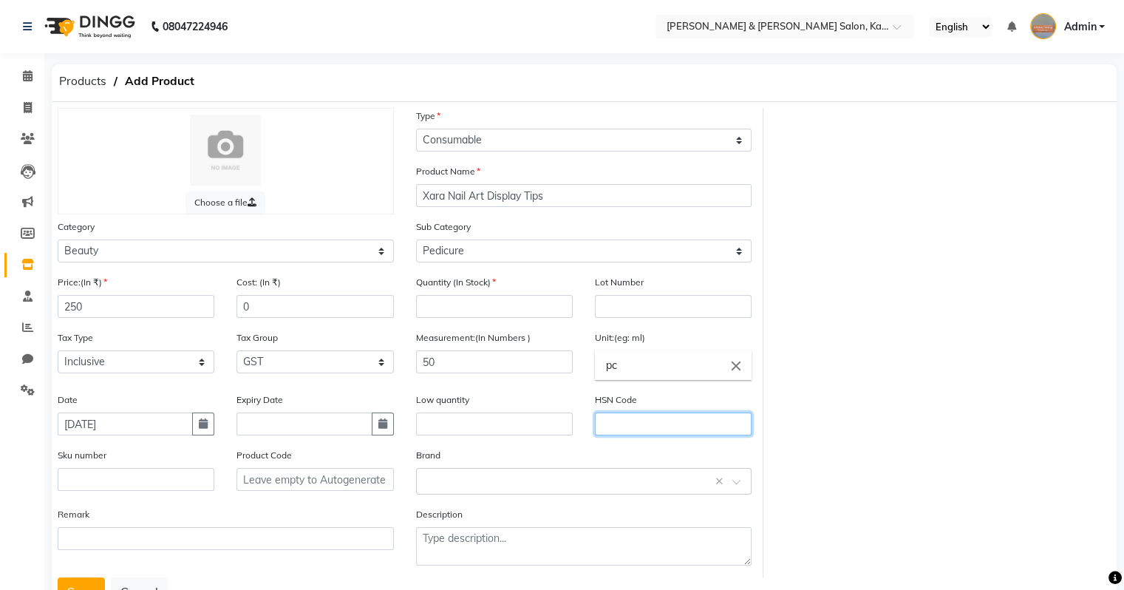
click at [638, 427] on input "text" at bounding box center [673, 423] width 157 height 23
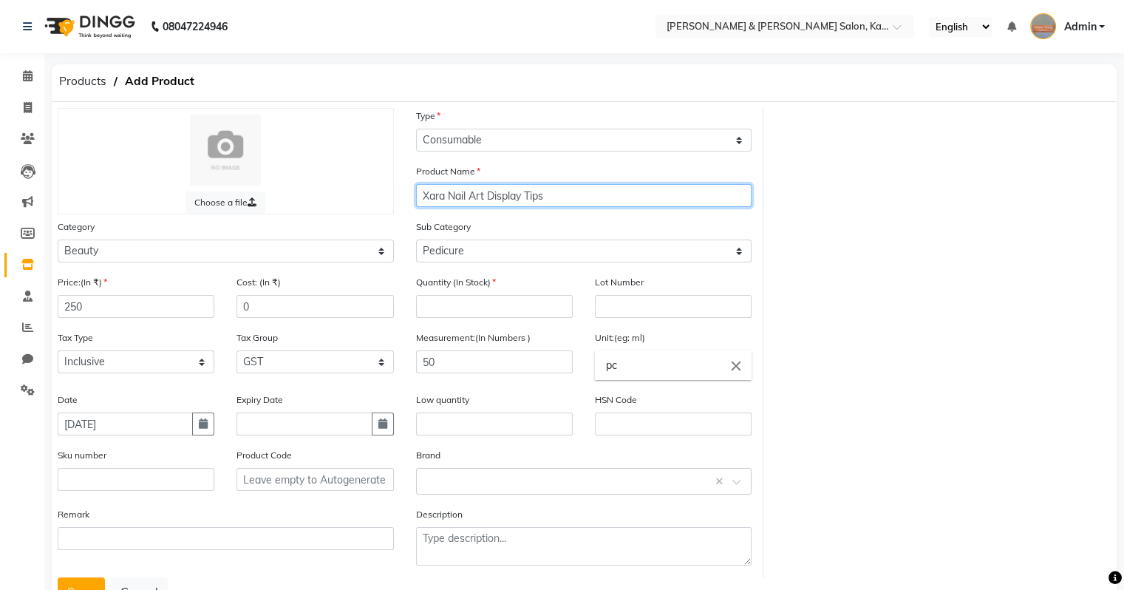
click at [570, 194] on input "Xara Nail Art Display Tips" at bounding box center [584, 195] width 336 height 23
type input "Xara Nail Art Display Tips-Ring Display"
click at [488, 482] on input "text" at bounding box center [569, 480] width 290 height 16
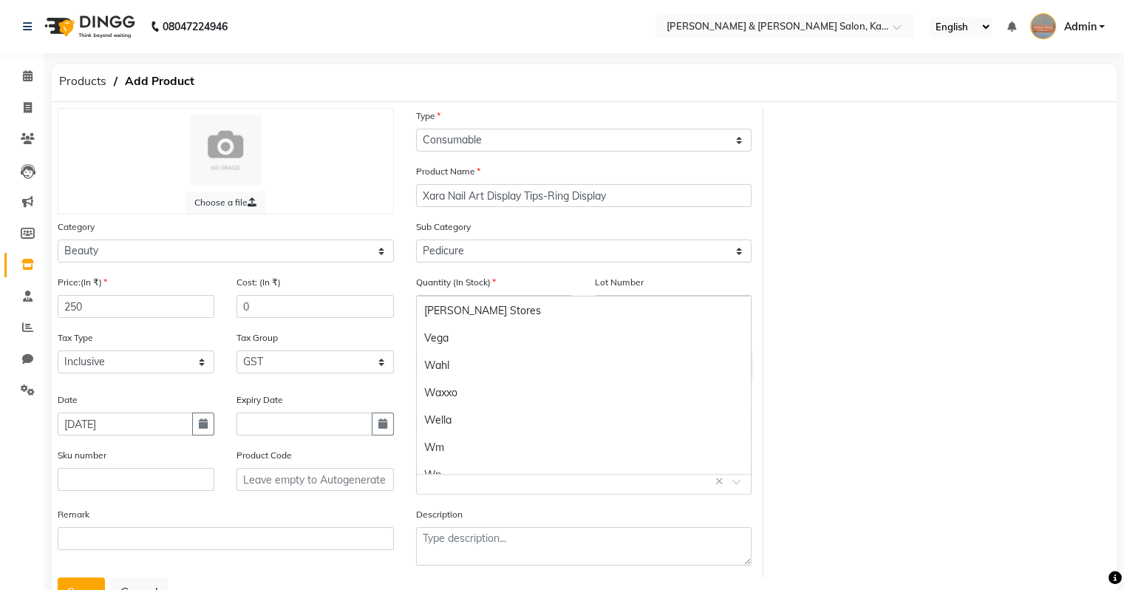
scroll to position [1080, 0]
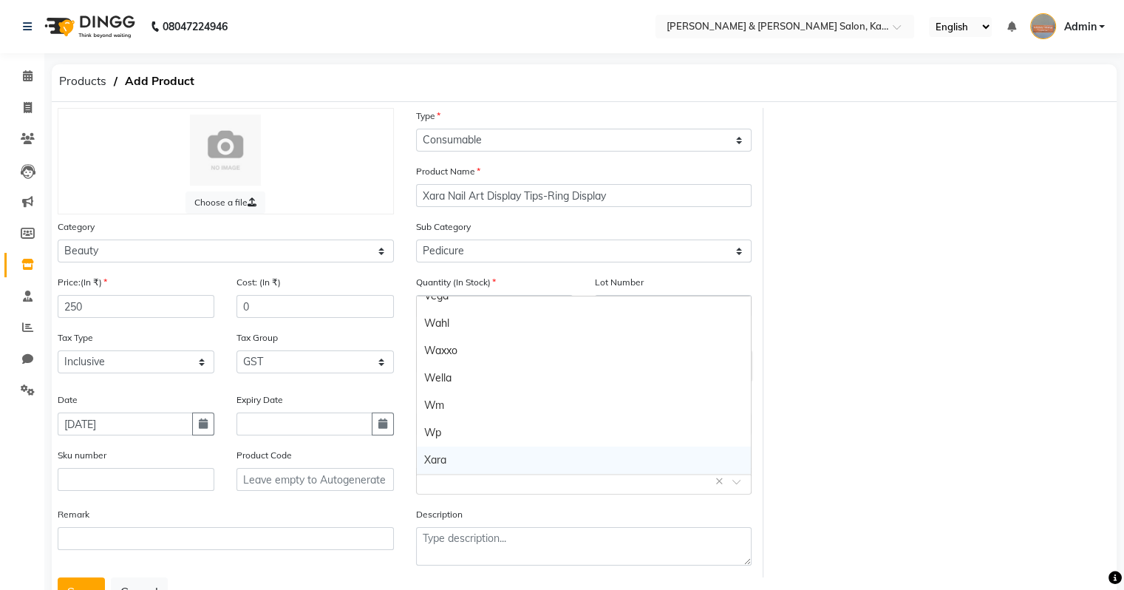
click at [550, 464] on div "Xara" at bounding box center [584, 459] width 335 height 27
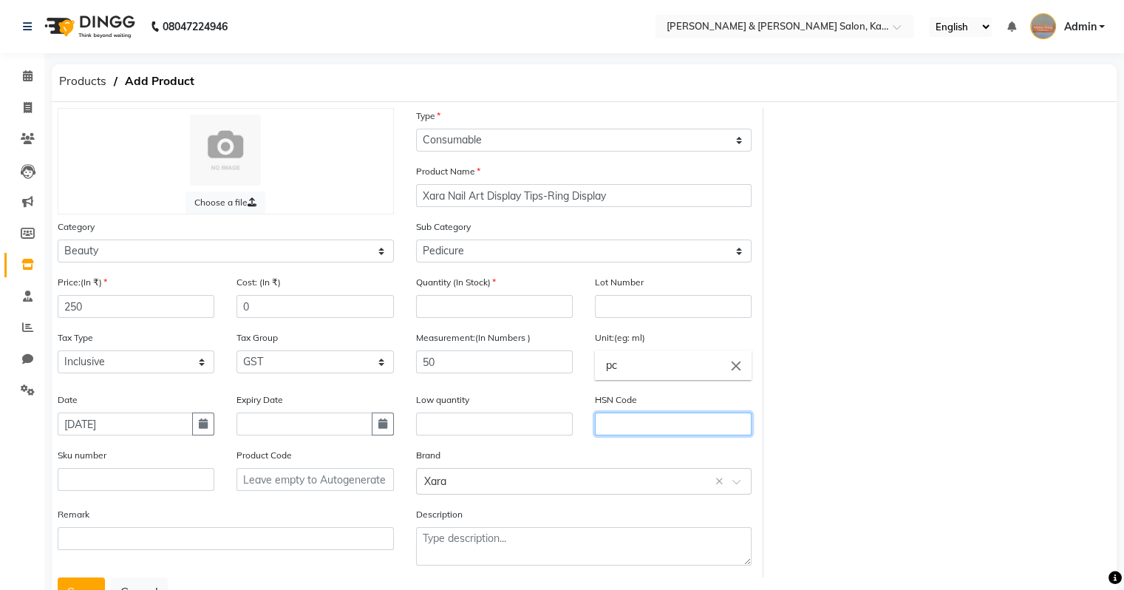
click at [660, 432] on input "text" at bounding box center [673, 423] width 157 height 23
click at [660, 472] on div "Choose a file Type Select Type Both Retail Consumable Product Name Xara Nail Ar…" at bounding box center [584, 342] width 1075 height 469
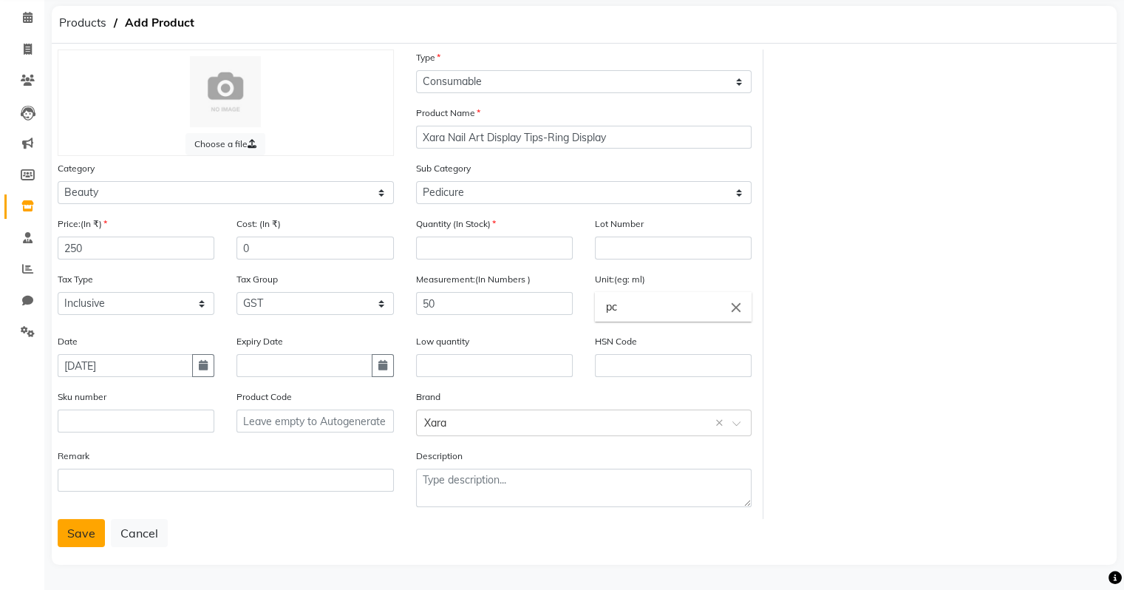
click at [71, 531] on button "Save" at bounding box center [81, 533] width 47 height 28
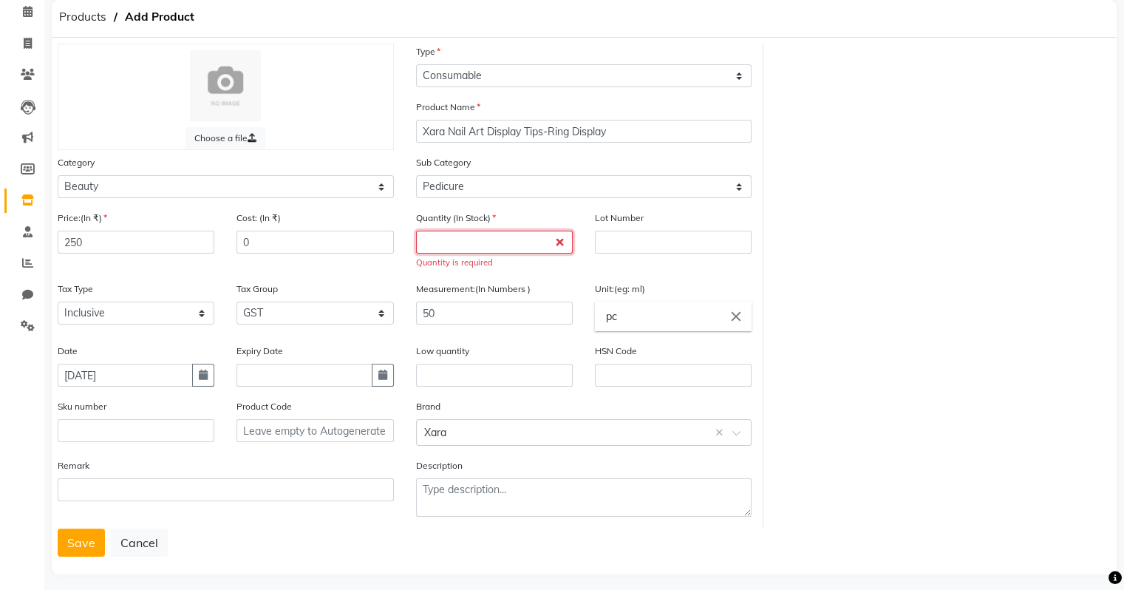
click at [502, 245] on input "number" at bounding box center [494, 242] width 157 height 23
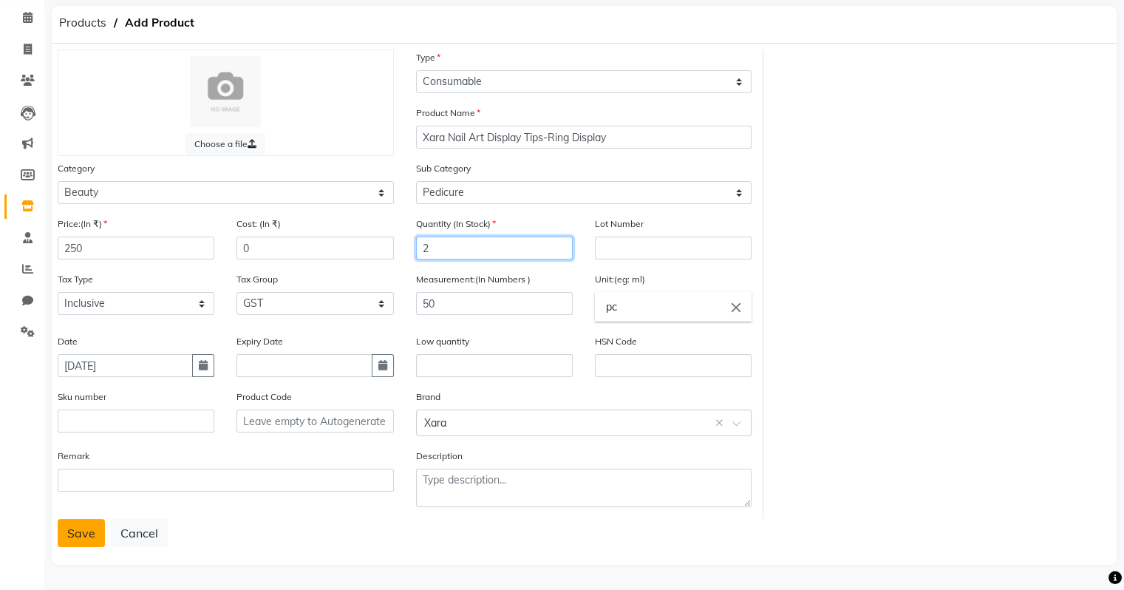
type input "2"
click at [87, 530] on button "Save" at bounding box center [81, 533] width 47 height 28
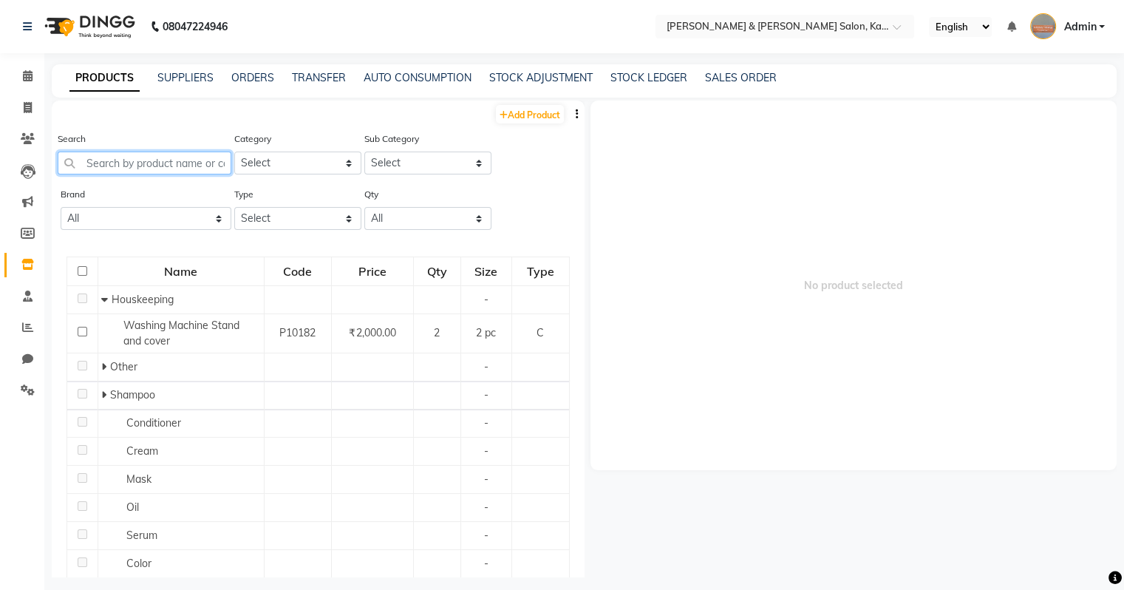
click at [185, 164] on input "text" at bounding box center [145, 162] width 174 height 23
click at [160, 220] on select "All 3tenx Avl Bcl Best Wrap Bluesky Brother Cadive Cadiveu Cotton Cysteine Comp…" at bounding box center [146, 218] width 171 height 23
select select "[PERSON_NAME]"
click at [61, 208] on select "All 3tenx Avl Bcl Best Wrap Bluesky Brother Cadive Cadiveu Cotton Cysteine Comp…" at bounding box center [146, 218] width 171 height 23
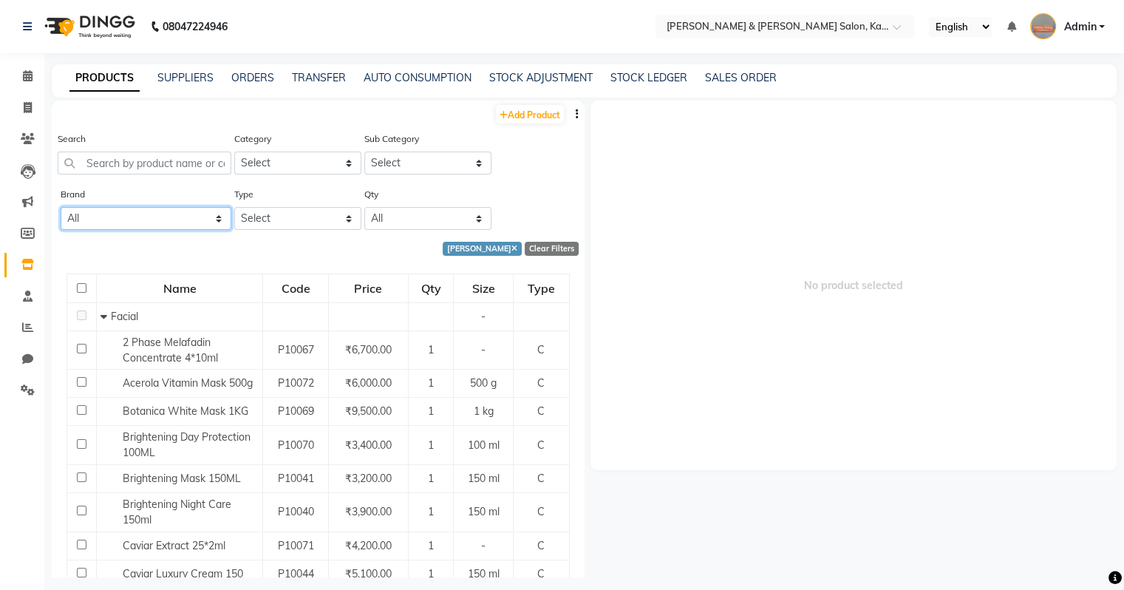
scroll to position [254, 0]
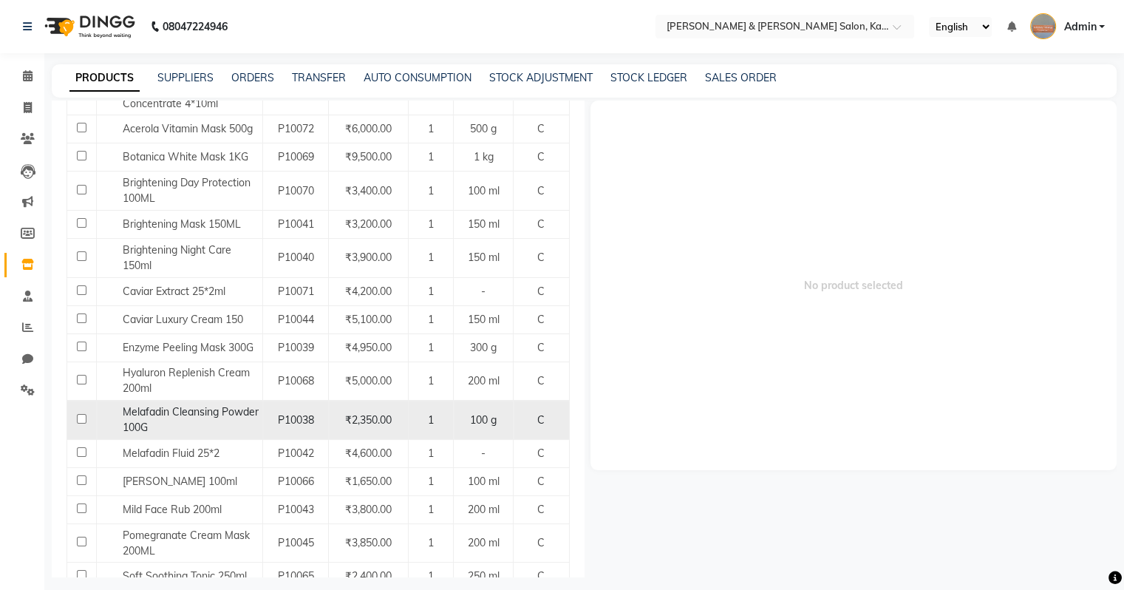
click at [196, 420] on div "Melafadin Cleansing Powder 100G" at bounding box center [179, 419] width 158 height 31
select select
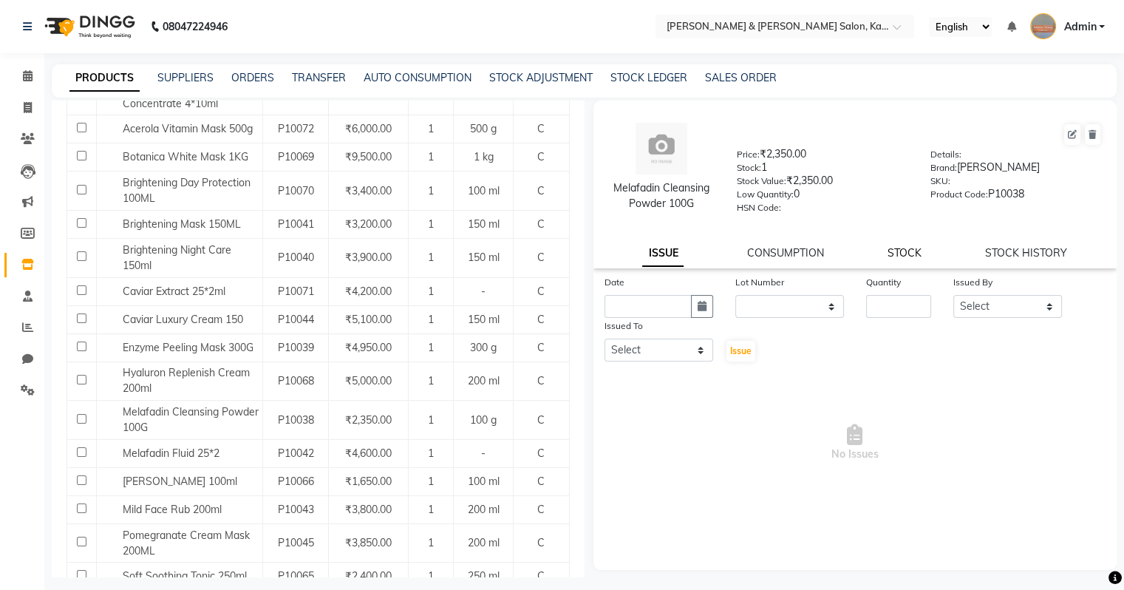
click at [660, 259] on link "STOCK" at bounding box center [904, 252] width 34 height 13
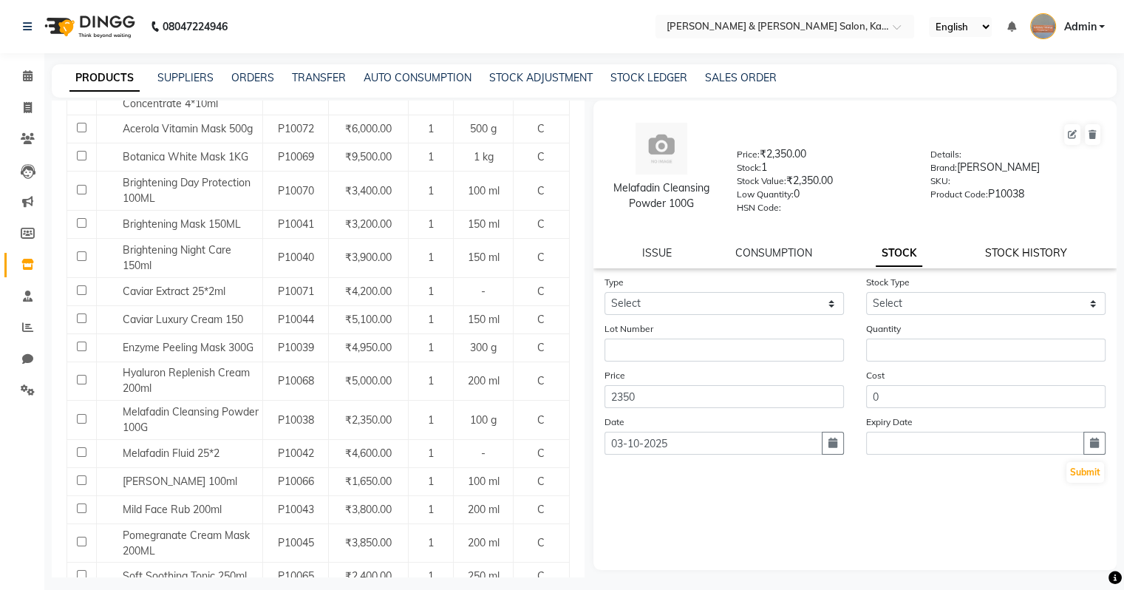
click at [660, 256] on link "STOCK HISTORY" at bounding box center [1026, 252] width 82 height 13
select select "all"
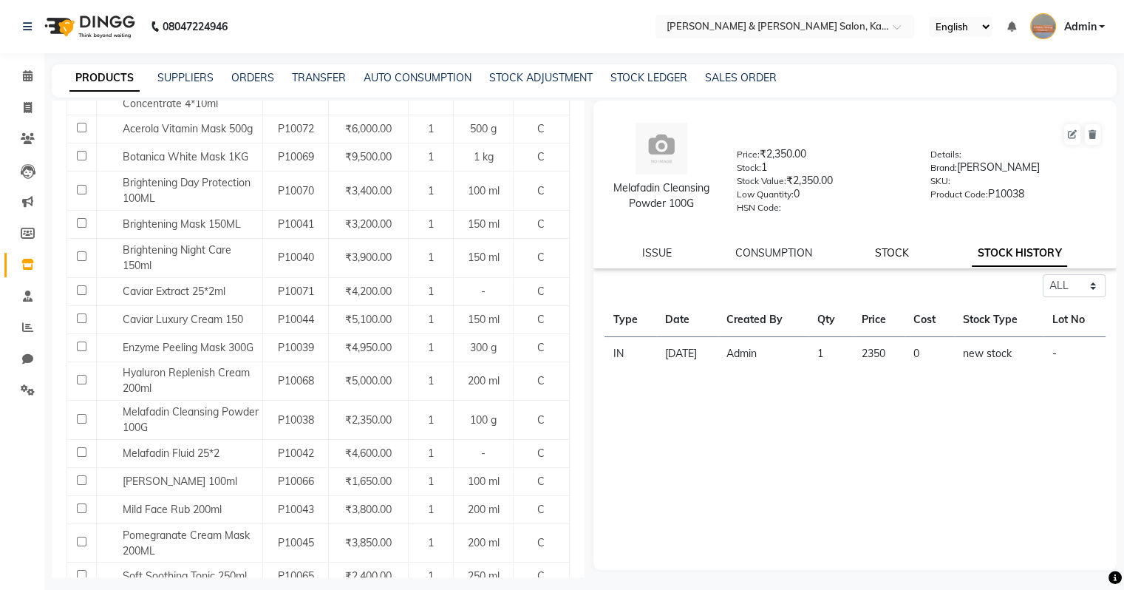
click at [660, 259] on link "STOCK" at bounding box center [892, 252] width 34 height 13
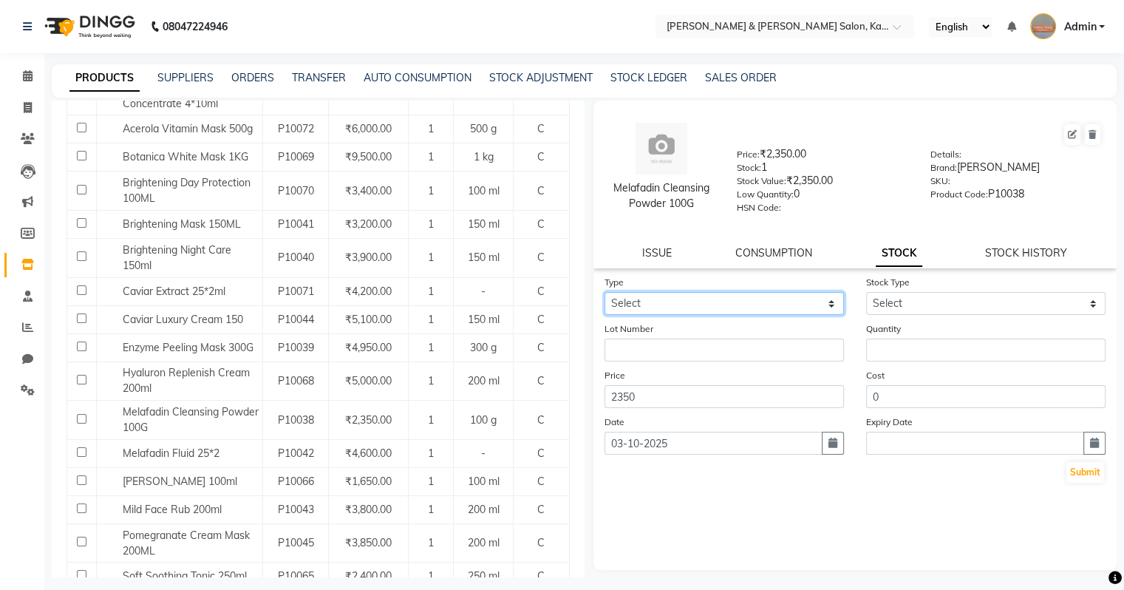
click at [660, 313] on select "Select In Out" at bounding box center [723, 303] width 239 height 23
select select "in"
click at [604, 297] on select "Select In Out" at bounding box center [723, 303] width 239 height 23
click at [660, 320] on form "Type Select In Out Stock Type Select New Stock Adjustment Return Other Lot Numb…" at bounding box center [855, 379] width 502 height 210
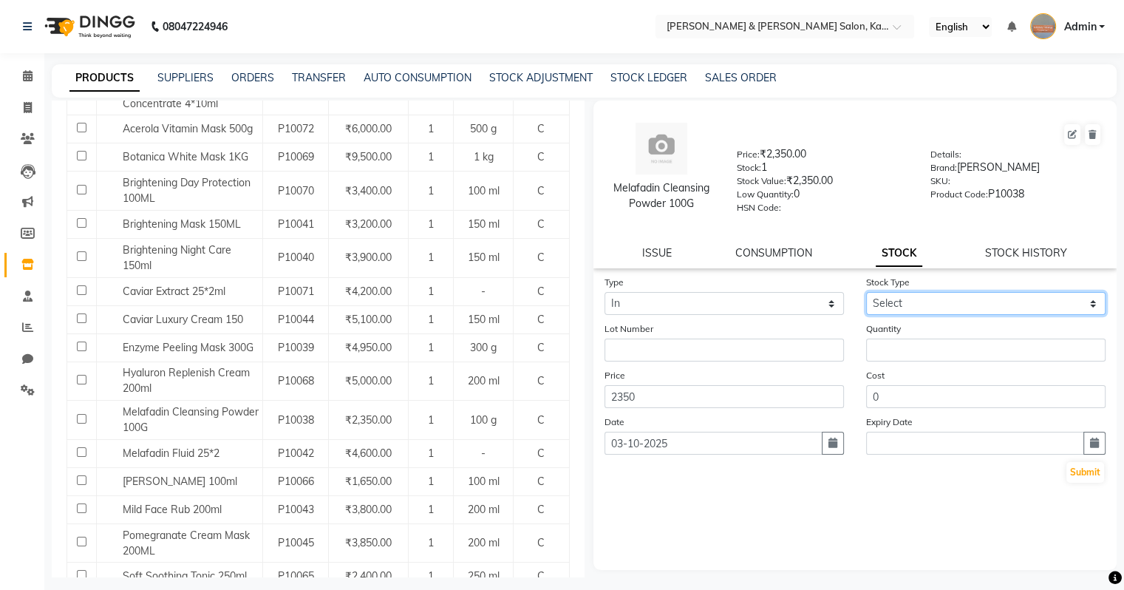
click at [660, 308] on select "Select New Stock Adjustment Return Other" at bounding box center [985, 303] width 239 height 23
select select "new stock"
click at [660, 297] on select "Select New Stock Adjustment Return Other" at bounding box center [985, 303] width 239 height 23
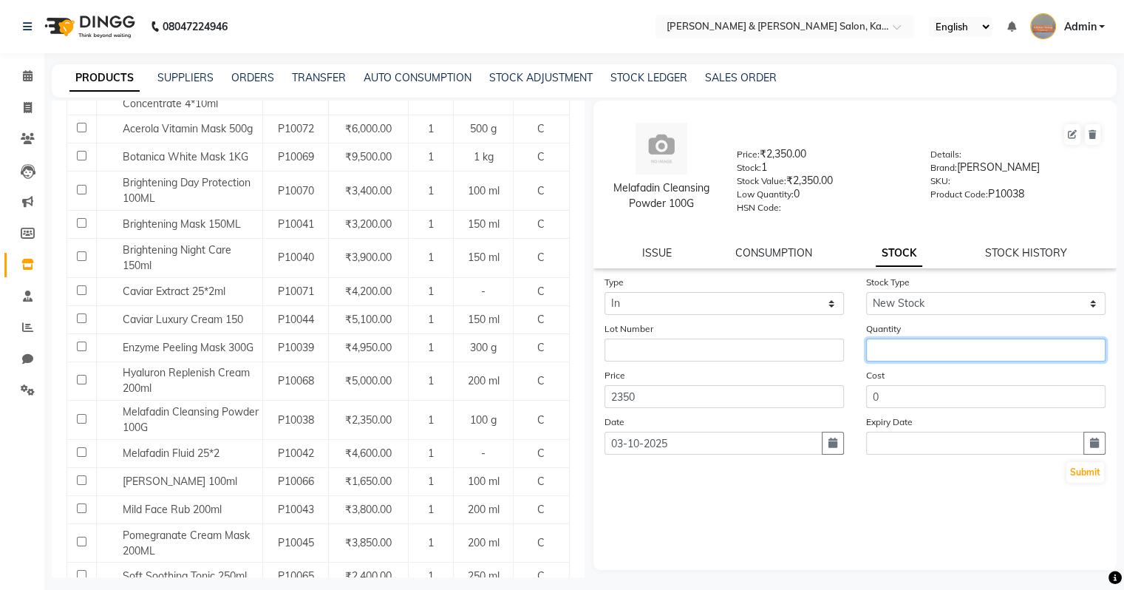
click at [660, 354] on input "number" at bounding box center [985, 349] width 239 height 23
type input "1"
click at [660, 448] on icon "button" at bounding box center [832, 442] width 9 height 10
select select "10"
select select "2025"
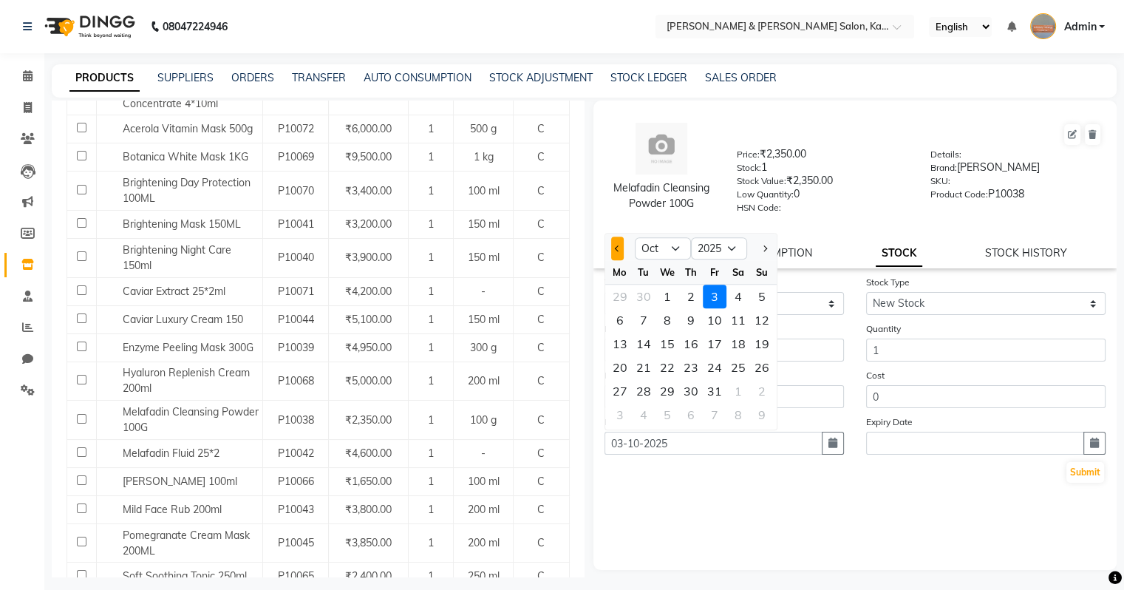
click at [619, 259] on button "Previous month" at bounding box center [617, 248] width 13 height 24
click at [660, 251] on span "Next month" at bounding box center [763, 248] width 6 height 6
select select "9"
click at [615, 329] on div "8" at bounding box center [620, 320] width 24 height 24
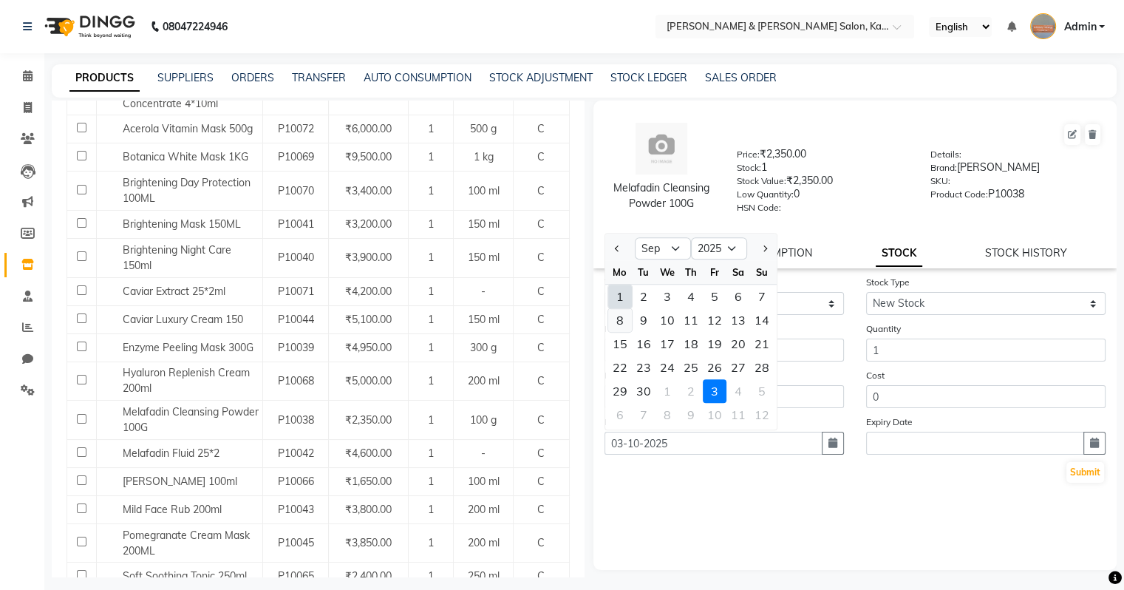
type input "[DATE]"
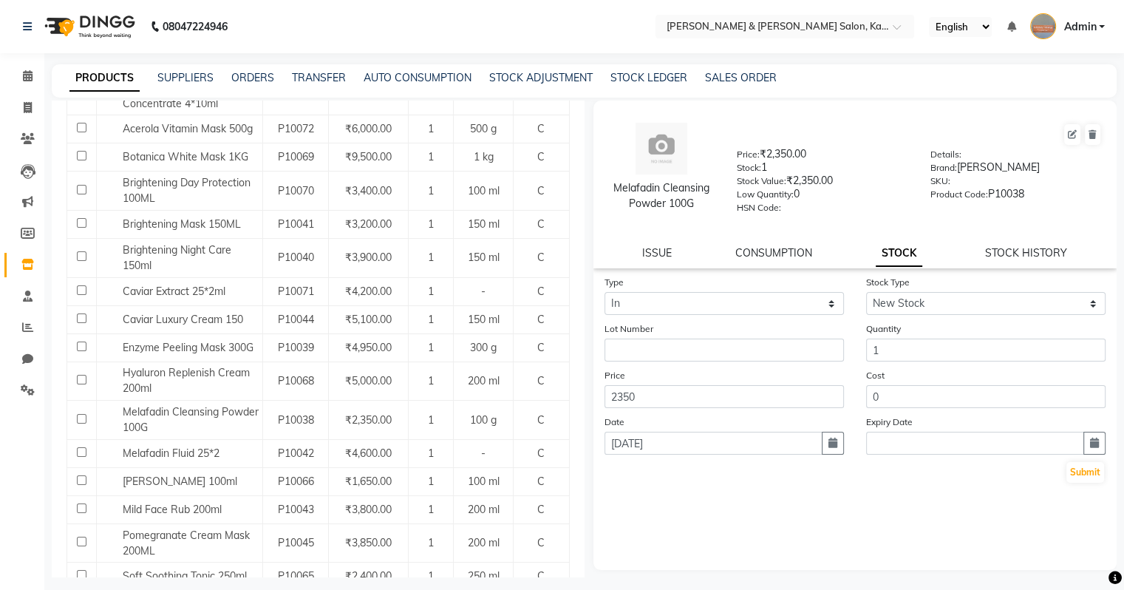
click at [660, 531] on div "Type Select In Out Stock Type Select New Stock Adjustment Return Other Lot Numb…" at bounding box center [855, 422] width 524 height 296
click at [660, 139] on button at bounding box center [1072, 134] width 16 height 21
select select "true"
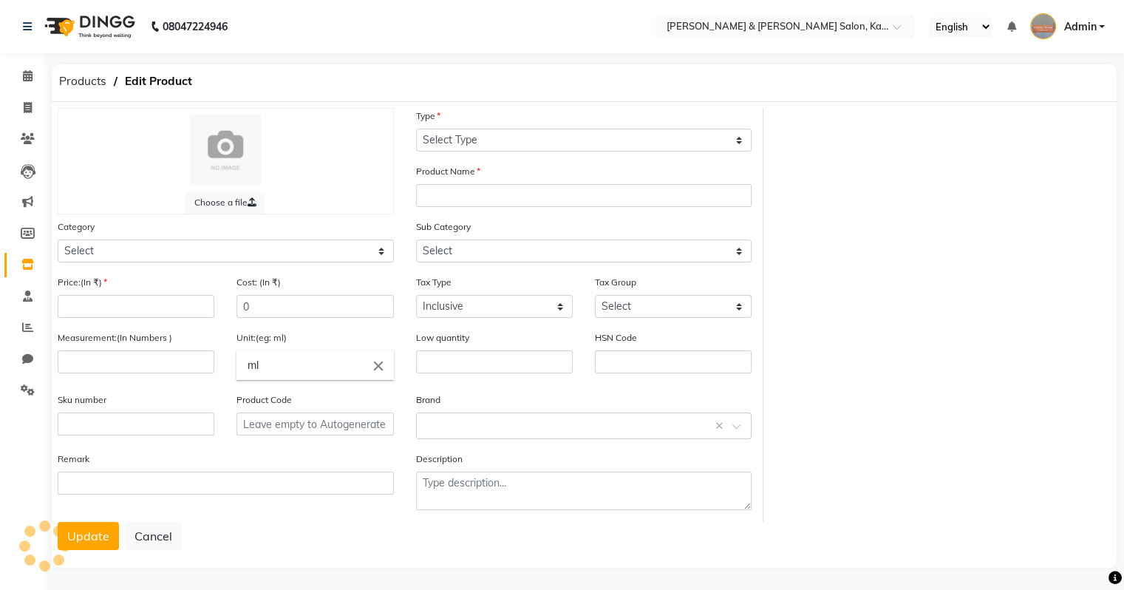
select select "C"
type input "Melafadin Cleansing Powder 100G"
select select
type input "2350"
type input "100"
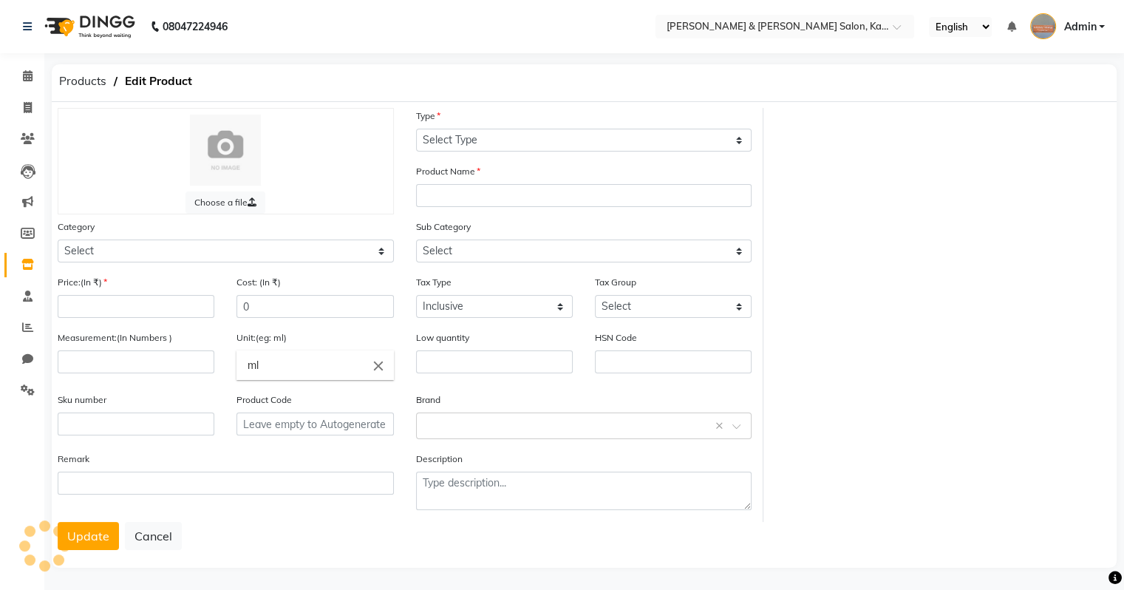
type input "g"
type input "0"
type input "P10038"
select select "1385102050"
select select "13851020512"
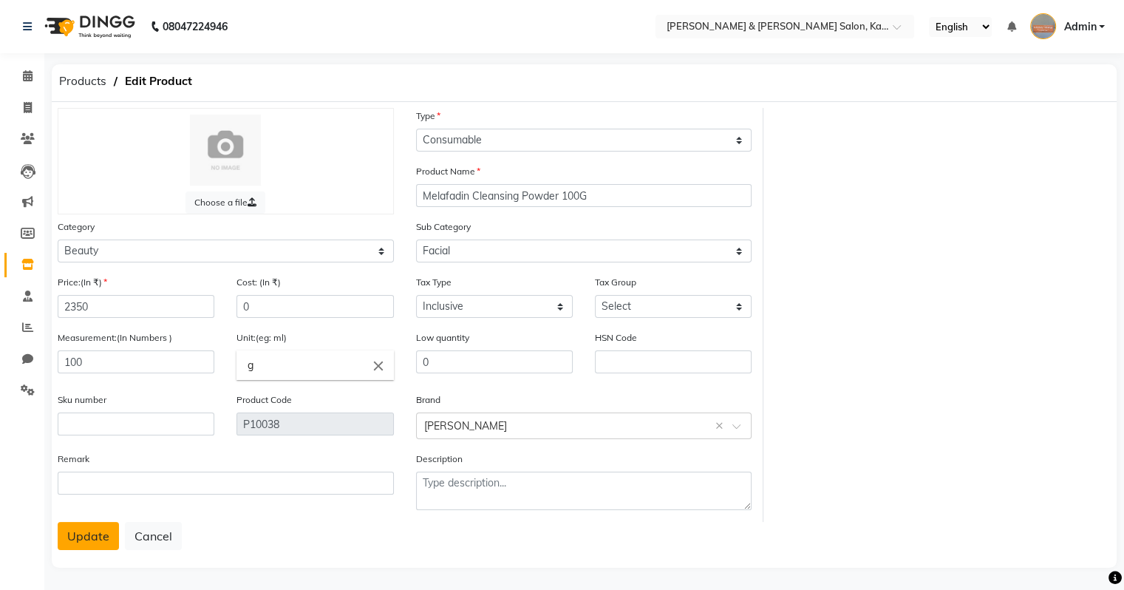
click at [92, 531] on button "Update" at bounding box center [88, 536] width 61 height 28
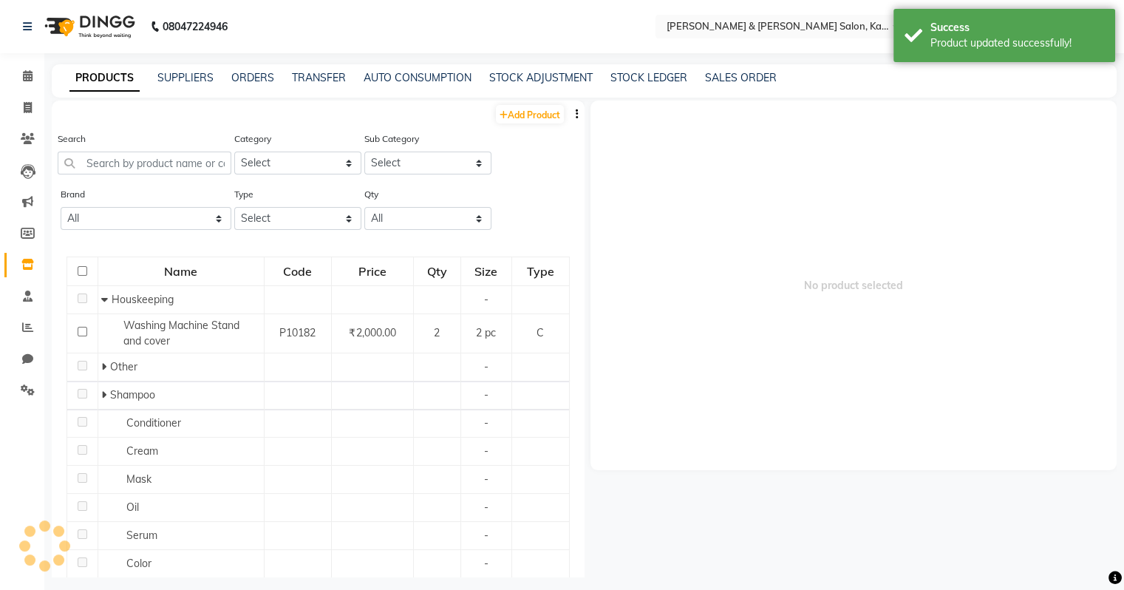
drag, startPoint x: 92, startPoint y: 544, endPoint x: 700, endPoint y: 222, distance: 688.4
click at [660, 222] on span "No product selected" at bounding box center [853, 284] width 527 height 369
click at [153, 228] on select "All 3tenx Avl Bcl Best Wrap Bluesky Brother Cadive Cadiveu Cotton Cysteine Comp…" at bounding box center [146, 218] width 171 height 23
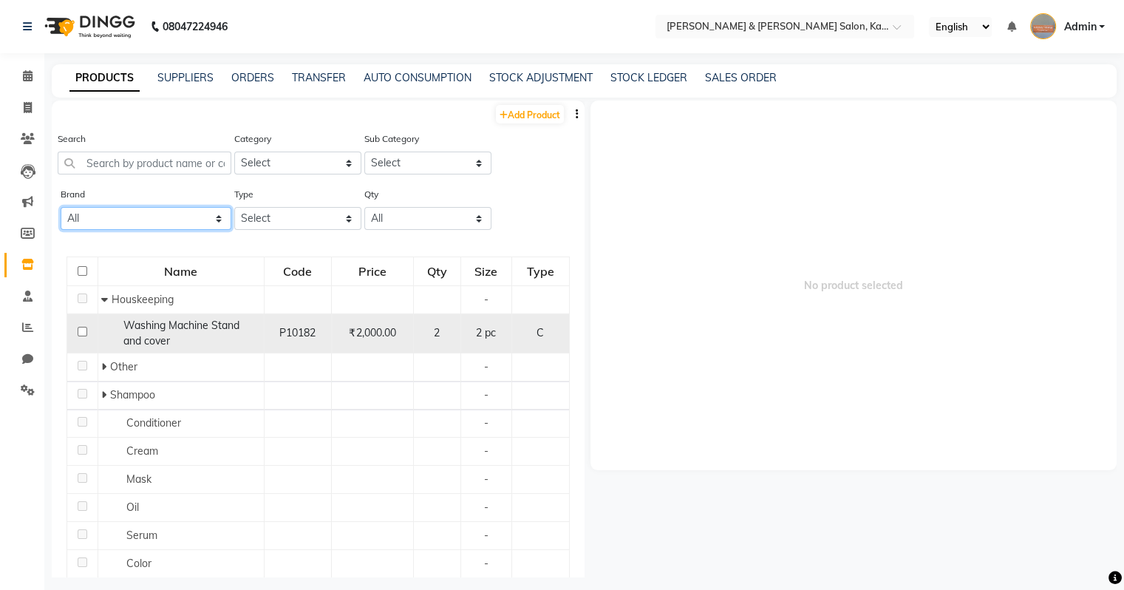
select select "[PERSON_NAME]"
click at [61, 208] on select "All 3tenx Avl Bcl Best Wrap Bluesky Brother Cadive Cadiveu Cotton Cysteine Comp…" at bounding box center [146, 218] width 171 height 23
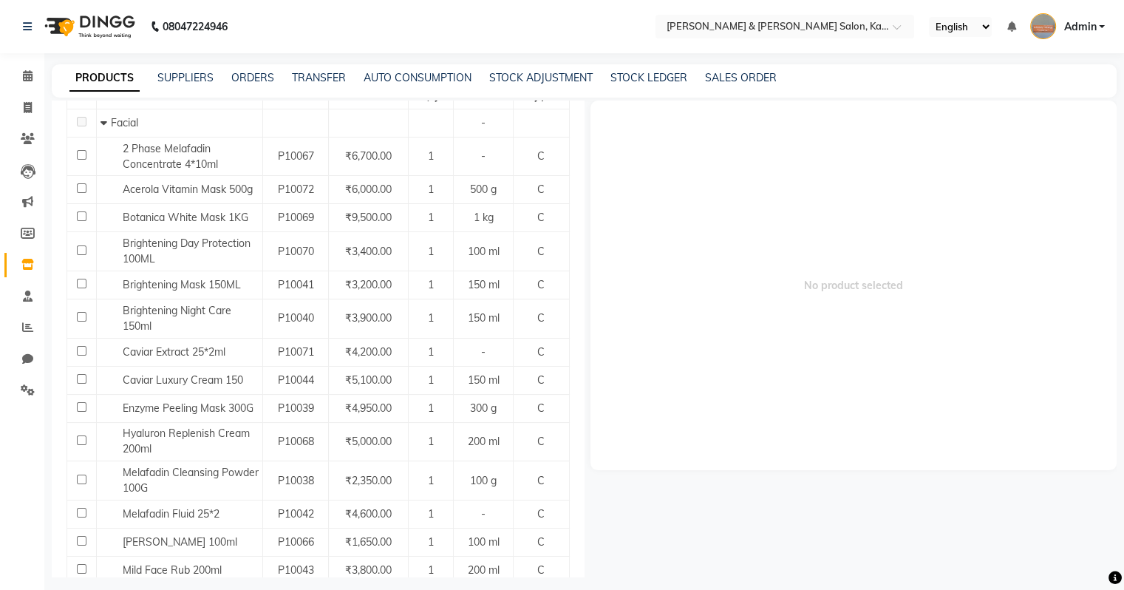
scroll to position [196, 0]
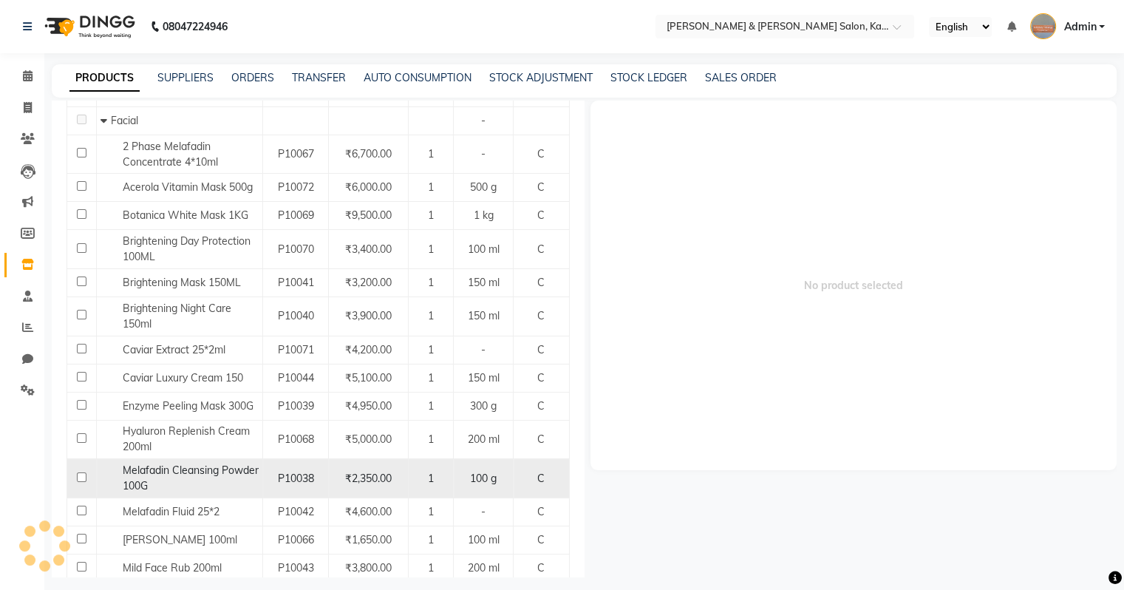
click at [143, 491] on span "Melafadin Cleansing Powder 100G" at bounding box center [191, 477] width 136 height 29
select select
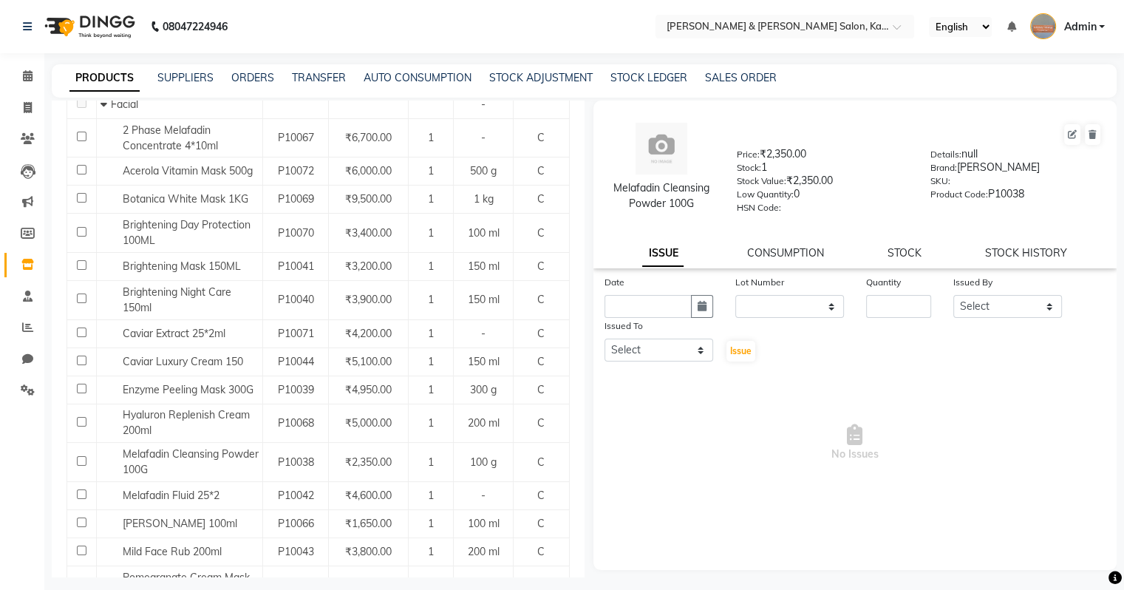
scroll to position [213, 0]
click at [660, 259] on link "CONSUMPTION" at bounding box center [785, 252] width 77 height 13
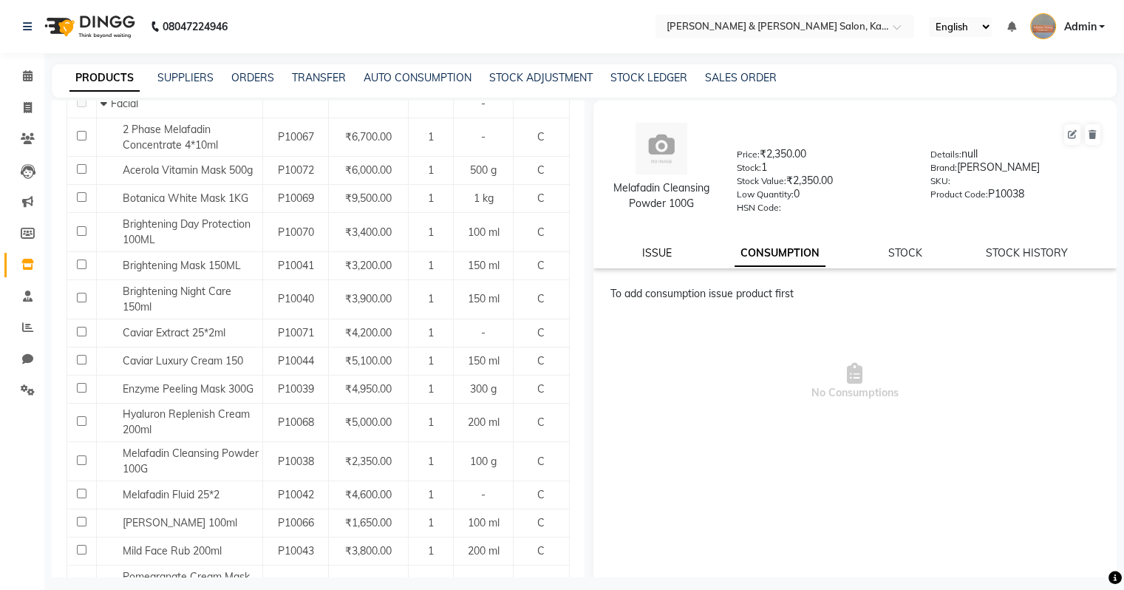
click at [658, 256] on link "ISSUE" at bounding box center [657, 252] width 30 height 13
select select
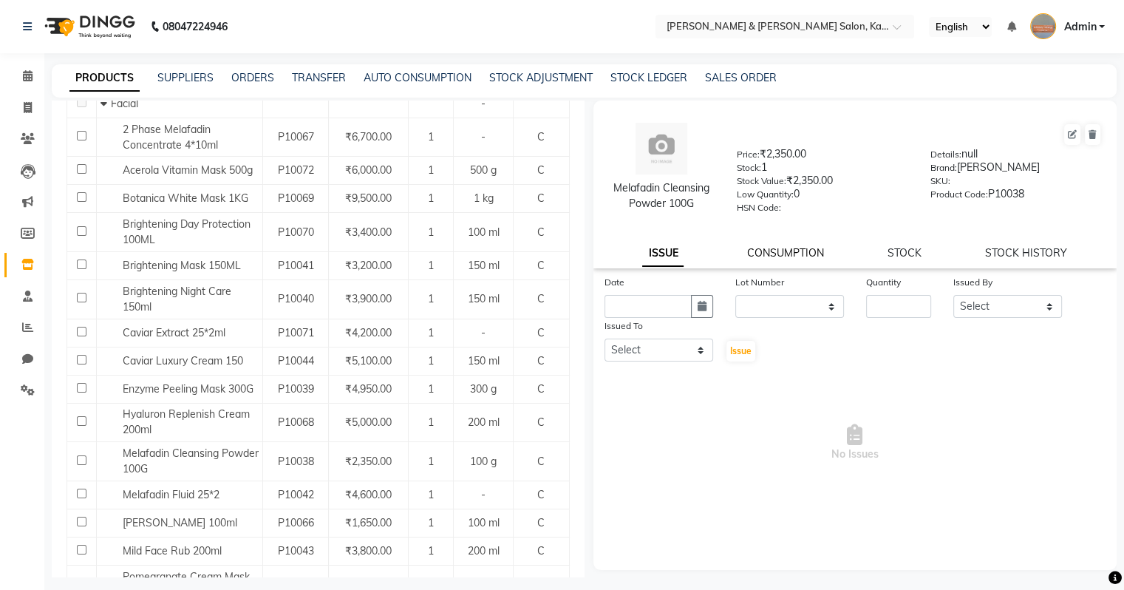
click at [660, 256] on link "CONSUMPTION" at bounding box center [785, 252] width 77 height 13
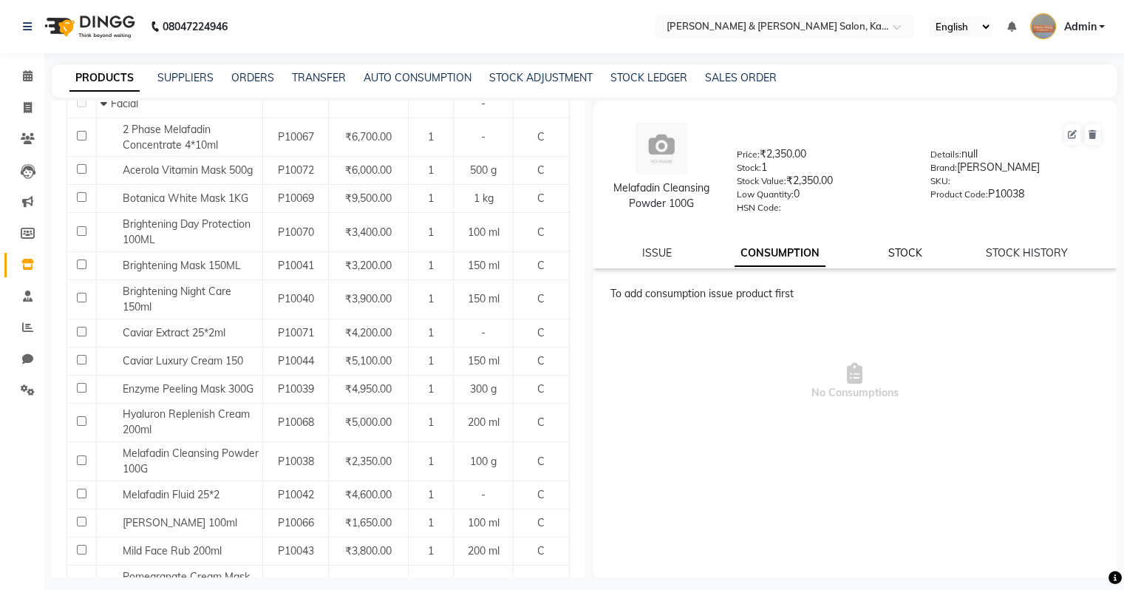
click at [660, 259] on link "STOCK" at bounding box center [905, 252] width 34 height 13
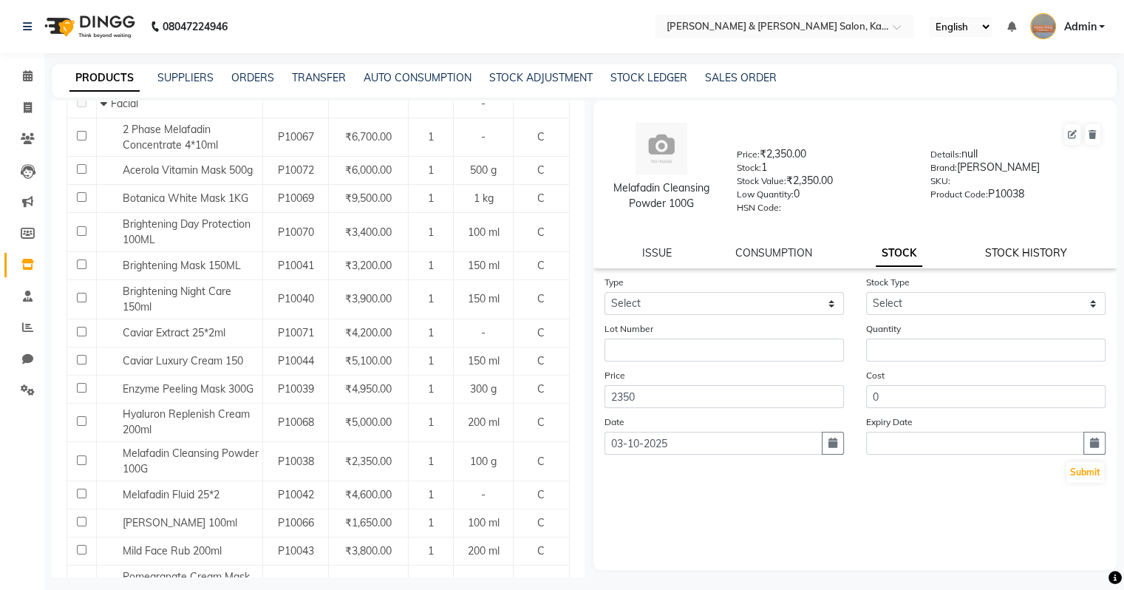
click at [660, 254] on link "STOCK HISTORY" at bounding box center [1026, 252] width 82 height 13
select select "all"
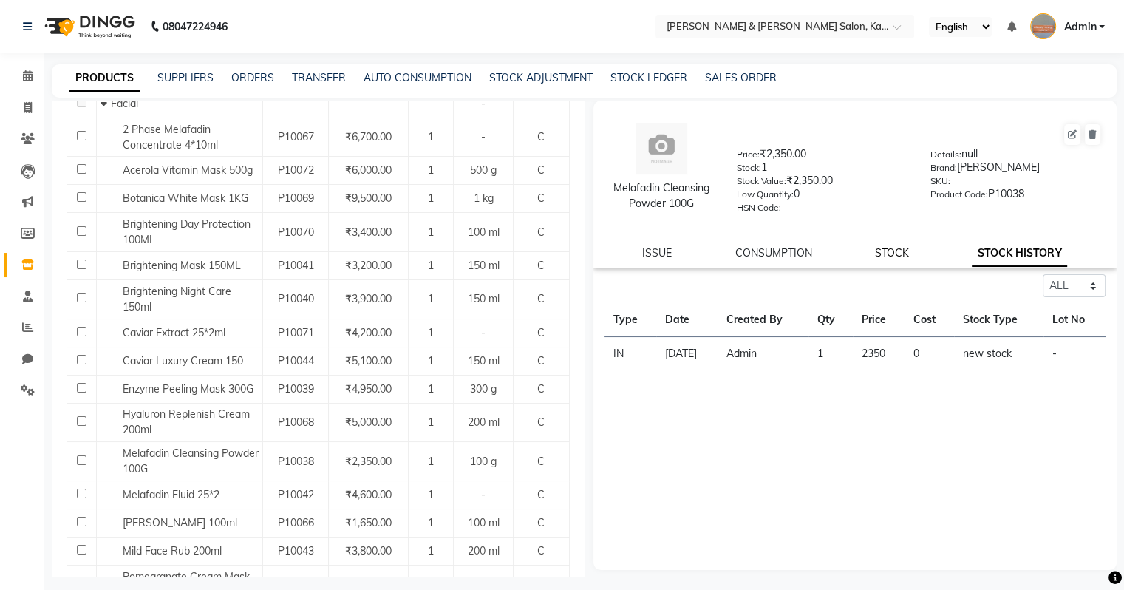
click at [660, 256] on link "STOCK" at bounding box center [892, 252] width 34 height 13
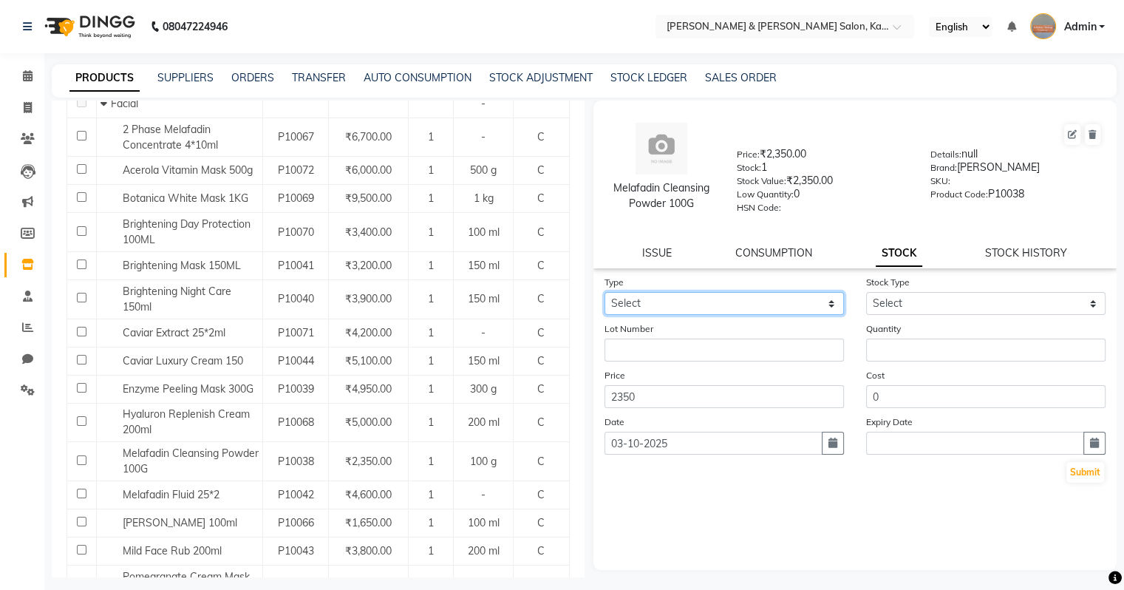
click at [660, 314] on select "Select In Out" at bounding box center [723, 303] width 239 height 23
click at [604, 297] on select "Select In Out" at bounding box center [723, 303] width 239 height 23
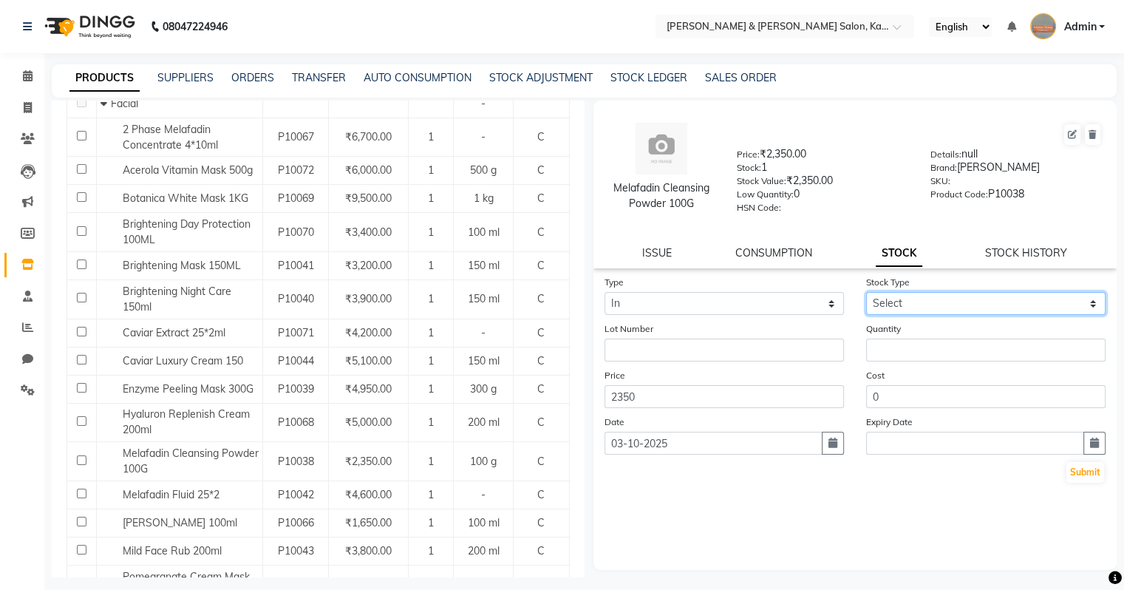
click at [660, 313] on select "Select New Stock Adjustment Return Other" at bounding box center [985, 303] width 239 height 23
click at [660, 297] on select "Select New Stock Adjustment Return Other" at bounding box center [985, 303] width 239 height 23
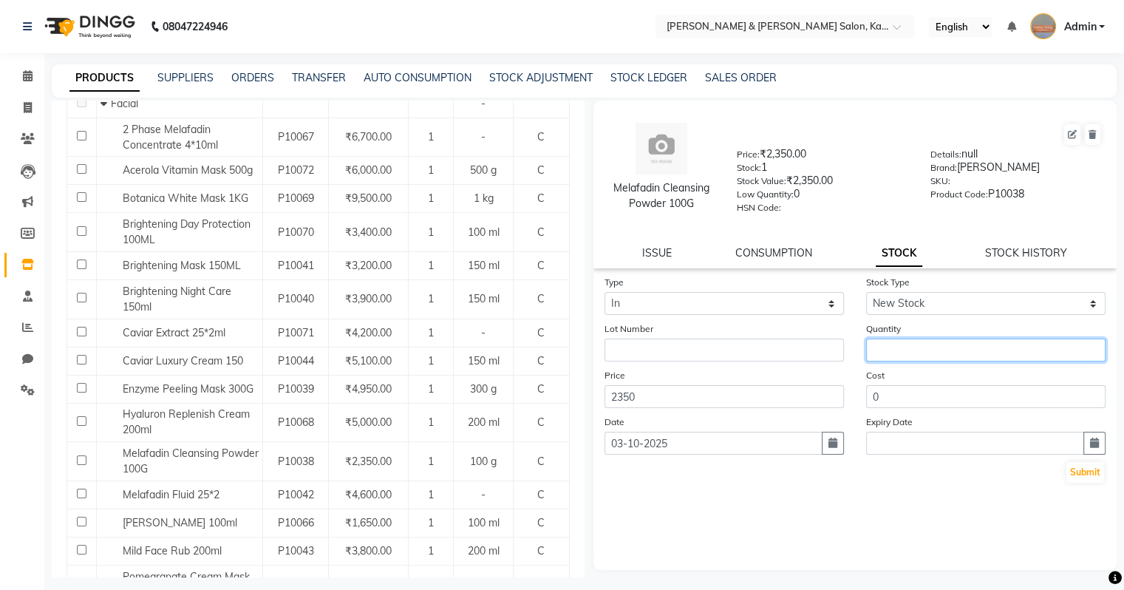
click at [660, 355] on input "number" at bounding box center [985, 349] width 239 height 23
click at [660, 446] on icon "button" at bounding box center [832, 442] width 9 height 10
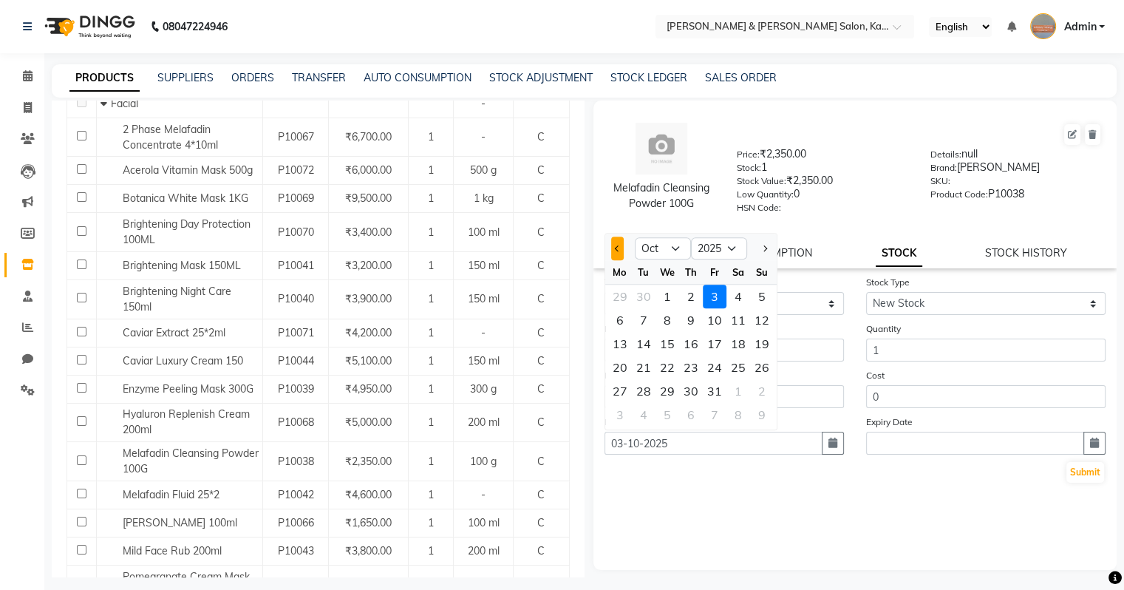
click at [619, 260] on button "Previous month" at bounding box center [617, 248] width 13 height 24
click at [627, 327] on div "8" at bounding box center [620, 320] width 24 height 24
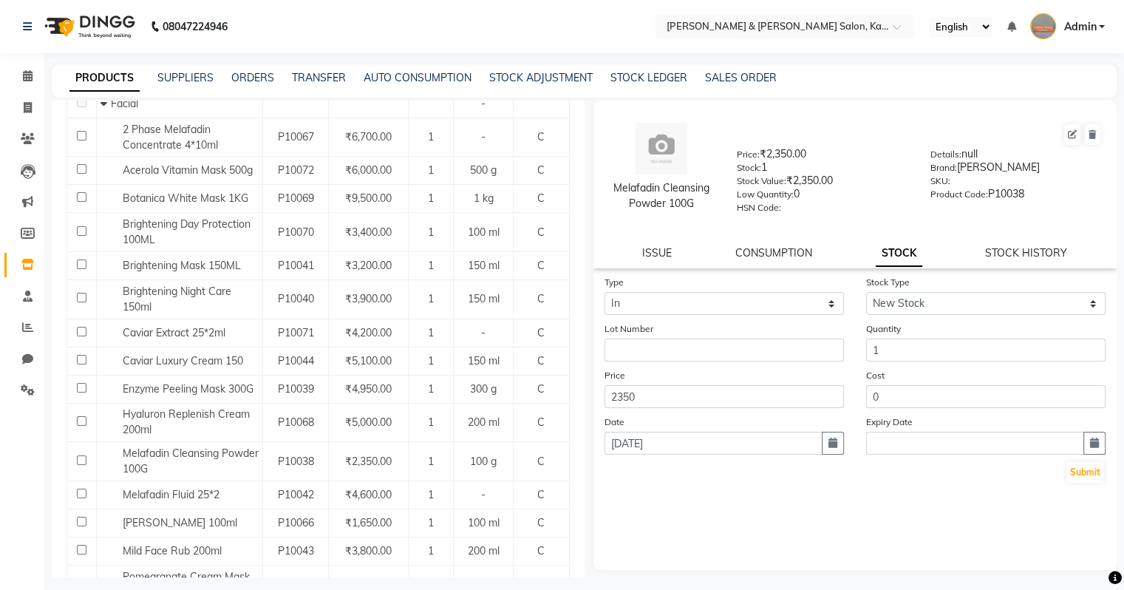
click at [660, 531] on div "Type Select In Out Stock Type Select New Stock Adjustment Return Other Lot Numb…" at bounding box center [855, 422] width 524 height 296
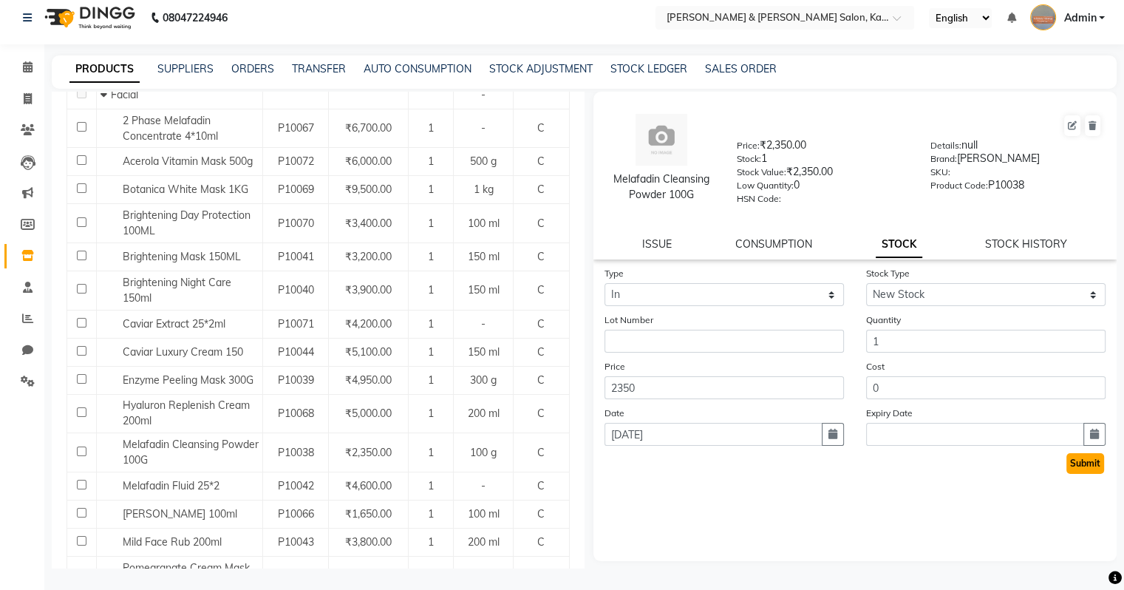
click at [660, 472] on button "Submit" at bounding box center [1085, 463] width 38 height 21
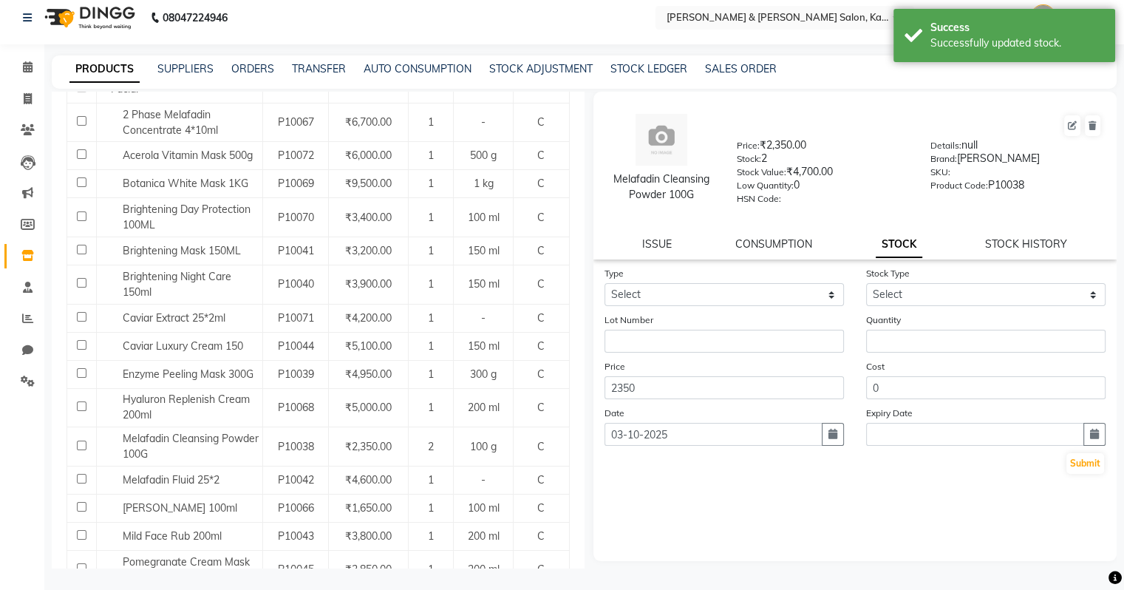
scroll to position [221, 0]
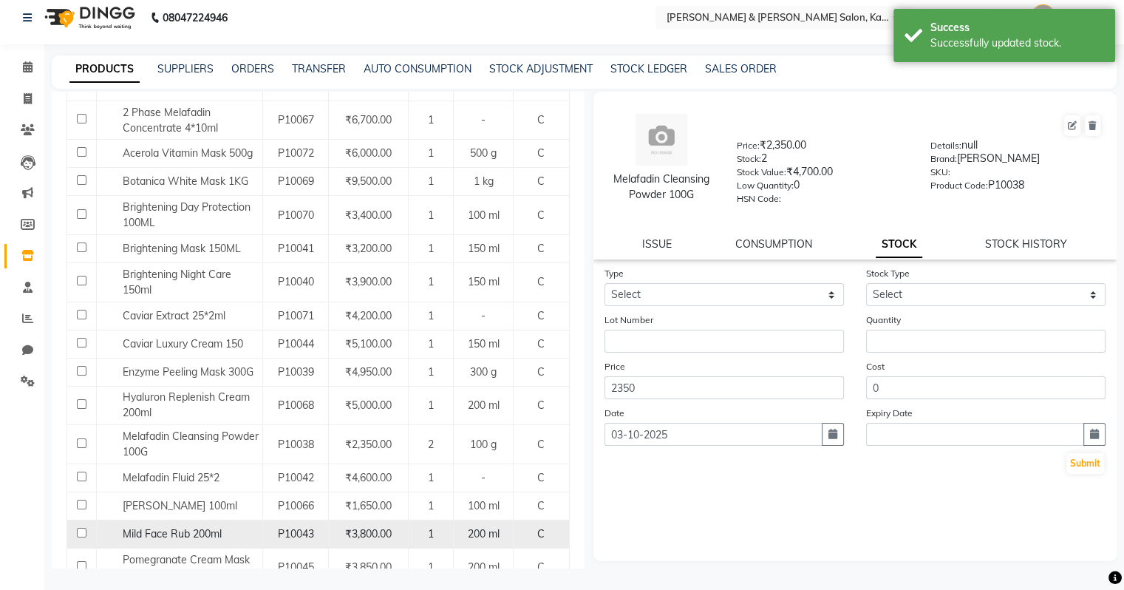
click at [196, 531] on span "Mild Face Rub 200ml" at bounding box center [172, 533] width 99 height 13
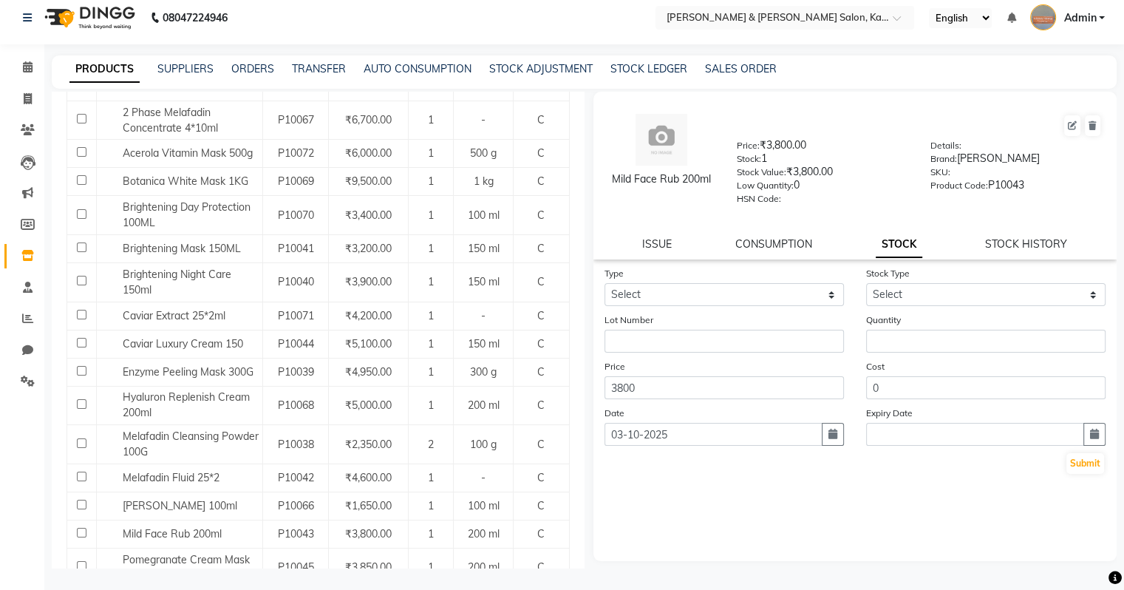
click at [660, 282] on div "Type Select In Out" at bounding box center [724, 285] width 262 height 41
click at [660, 296] on select "Select In Out" at bounding box center [723, 294] width 239 height 23
click at [604, 287] on select "Select In Out" at bounding box center [723, 294] width 239 height 23
click at [660, 303] on select "Select In Out" at bounding box center [723, 294] width 239 height 23
click at [604, 287] on select "Select In Out" at bounding box center [723, 294] width 239 height 23
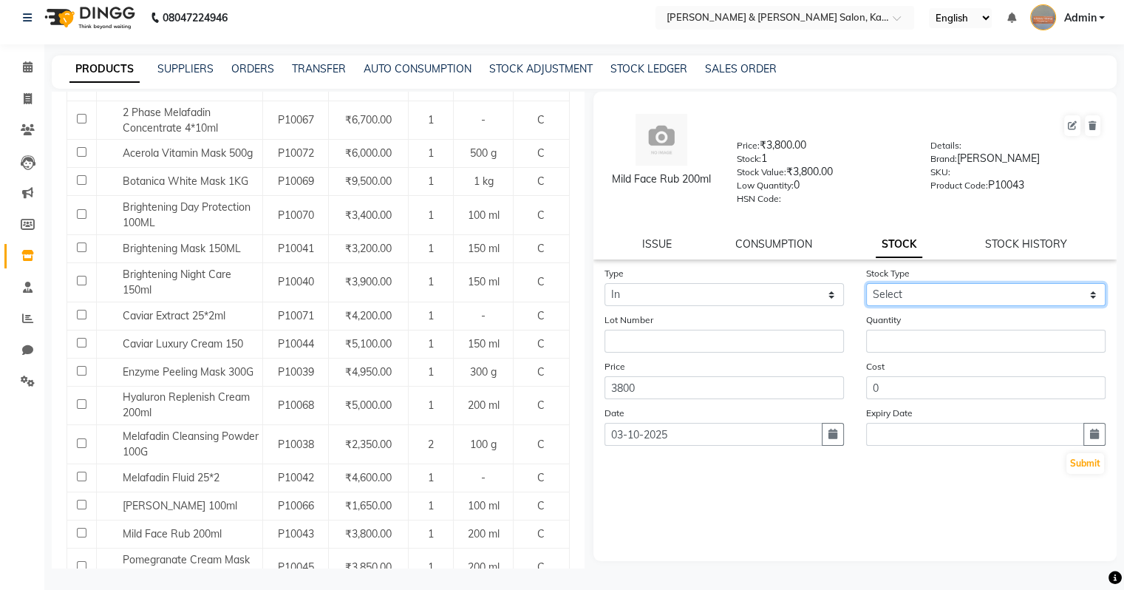
click at [660, 300] on select "Select New Stock Adjustment Return Other" at bounding box center [985, 294] width 239 height 23
click at [660, 287] on select "Select New Stock Adjustment Return Other" at bounding box center [985, 294] width 239 height 23
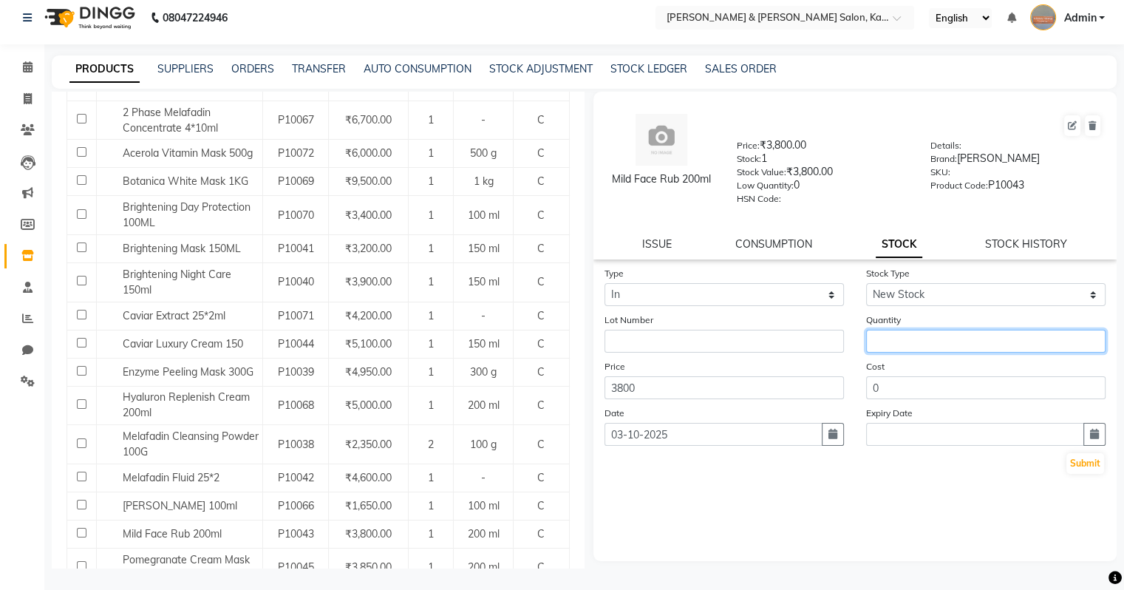
click at [660, 352] on input "number" at bounding box center [985, 341] width 239 height 23
click at [660, 439] on icon "button" at bounding box center [832, 434] width 9 height 10
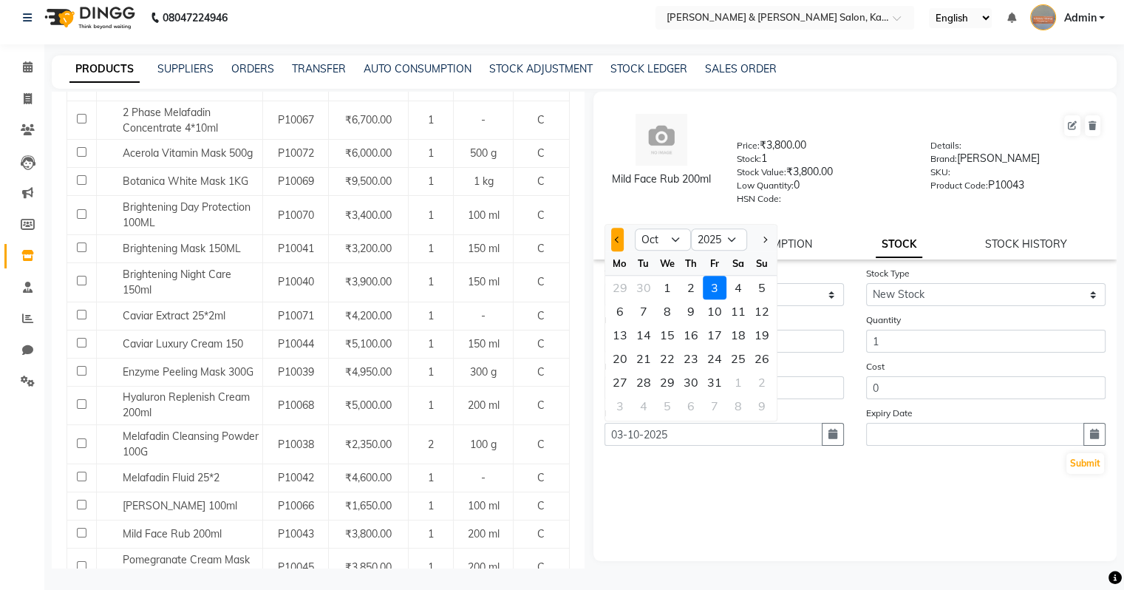
click at [612, 245] on button "Previous month" at bounding box center [617, 240] width 13 height 24
click at [621, 322] on div "8" at bounding box center [620, 311] width 24 height 24
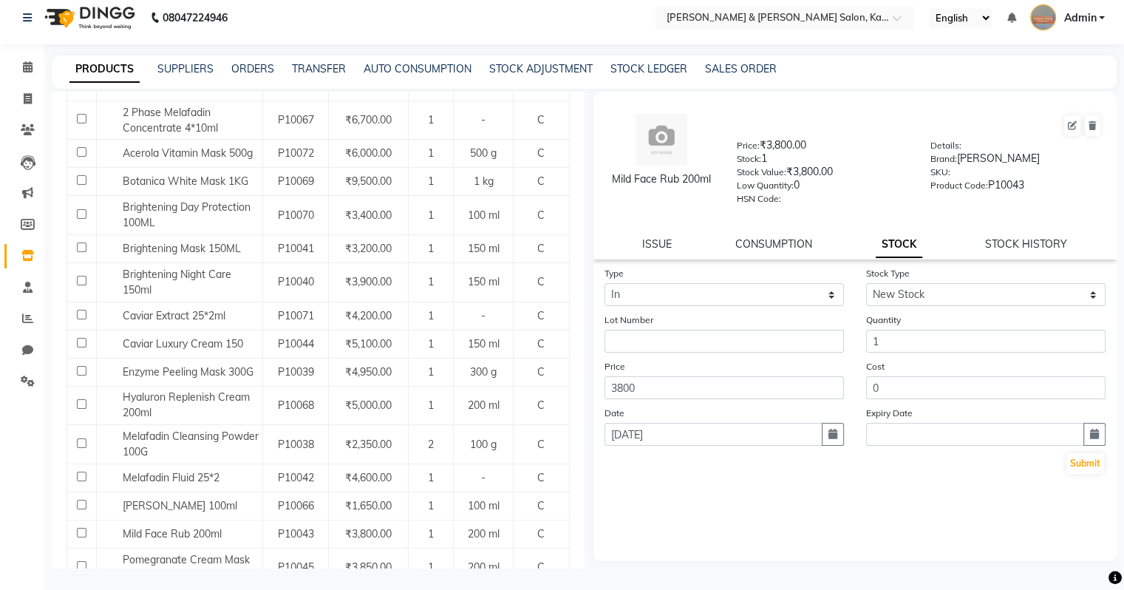
click at [660, 474] on div "Submit" at bounding box center [855, 463] width 502 height 24
